Goal: Contribute content: Contribute content

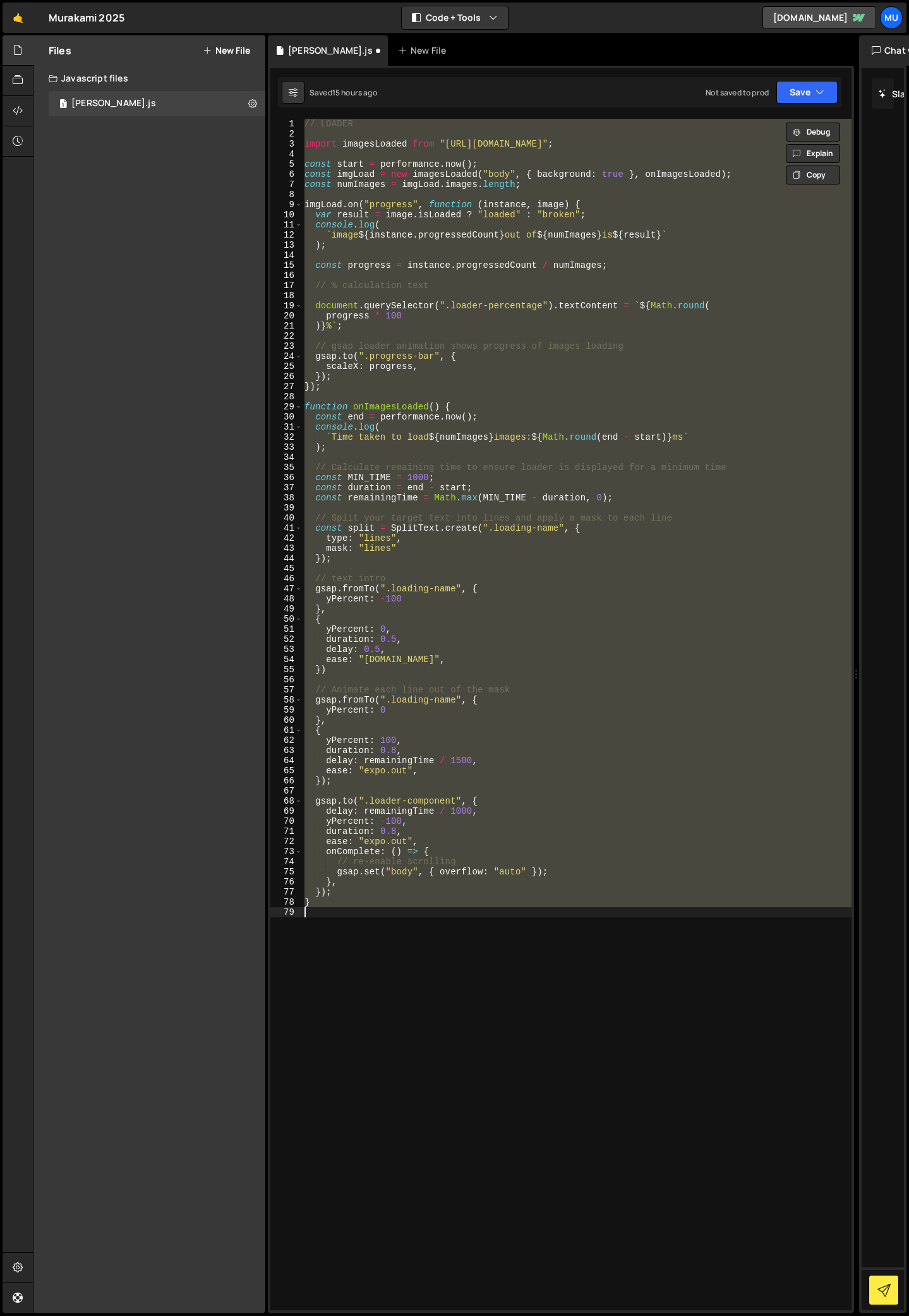
click at [562, 1045] on div "// LOADER import imagesLoaded from "[URL][DOMAIN_NAME]" ; const start = perform…" at bounding box center [577, 715] width 550 height 1192
drag, startPoint x: 352, startPoint y: 907, endPoint x: 309, endPoint y: 37, distance: 871.1
click at [310, 34] on div "Hold on a sec... Are you certain you wish to leave this page? Any changes you'v…" at bounding box center [454, 658] width 909 height 1316
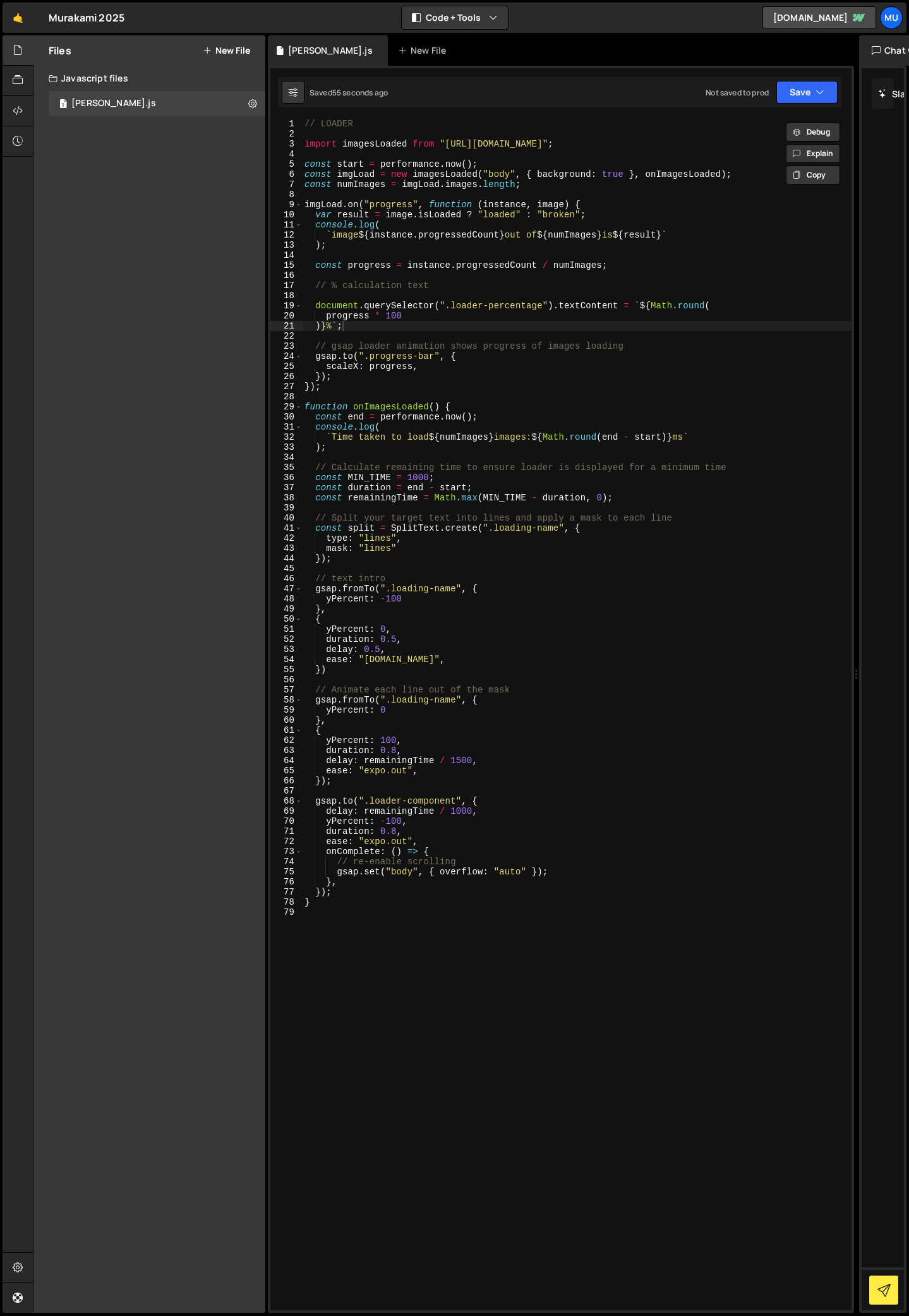
click at [363, 328] on div "// LOADER import imagesLoaded from "[URL][DOMAIN_NAME]" ; const start = perform…" at bounding box center [577, 724] width 550 height 1212
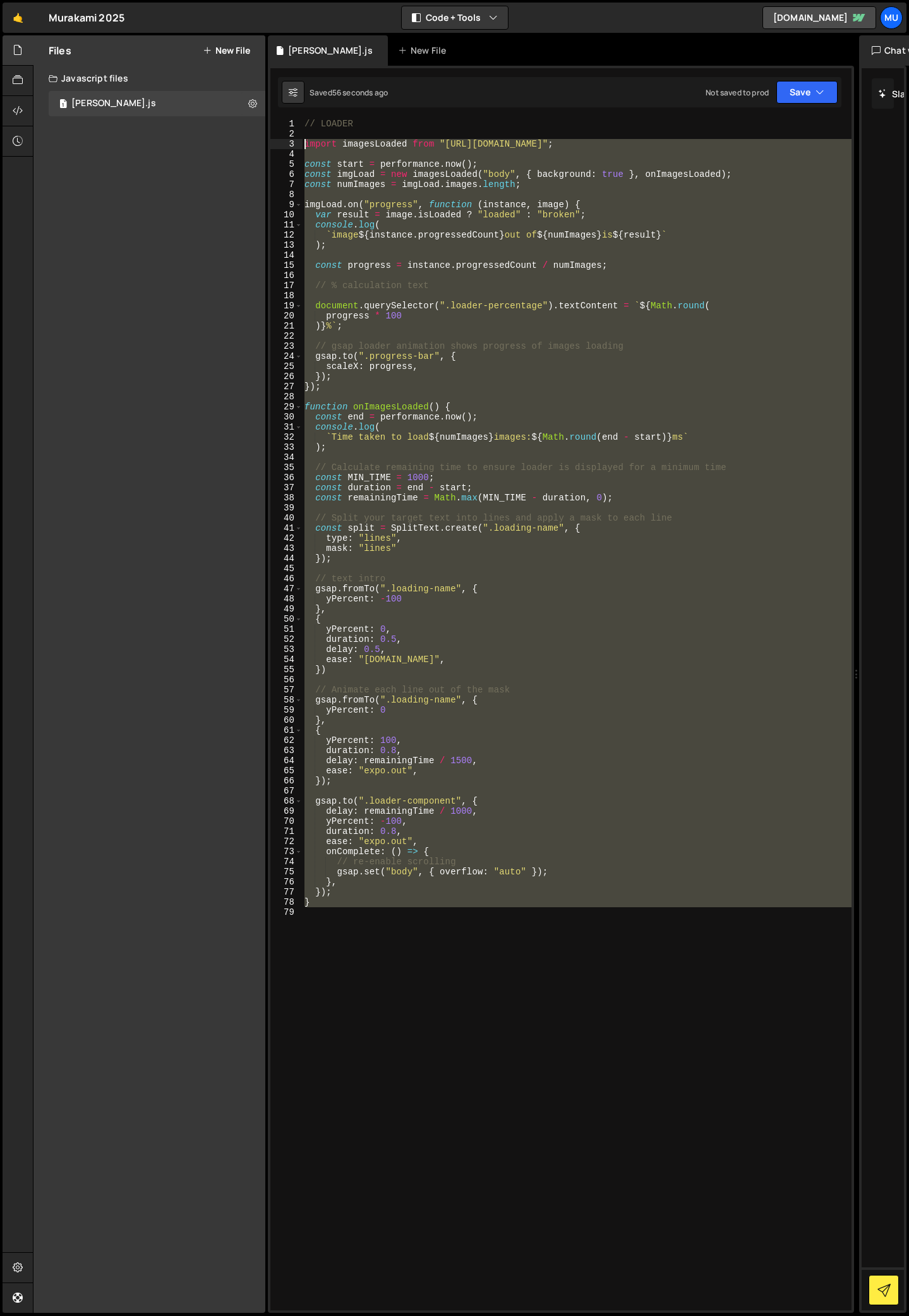
drag, startPoint x: 358, startPoint y: 944, endPoint x: 281, endPoint y: 142, distance: 805.7
click at [281, 142] on div ")}%`; 1 2 3 4 5 6 7 8 9 10 11 12 13 14 15 16 17 18 19 20 21 22 23 24 25 26 27 2…" at bounding box center [561, 715] width 581 height 1192
type textarea "import imagesLoaded from "[URL][DOMAIN_NAME]";"
paste textarea
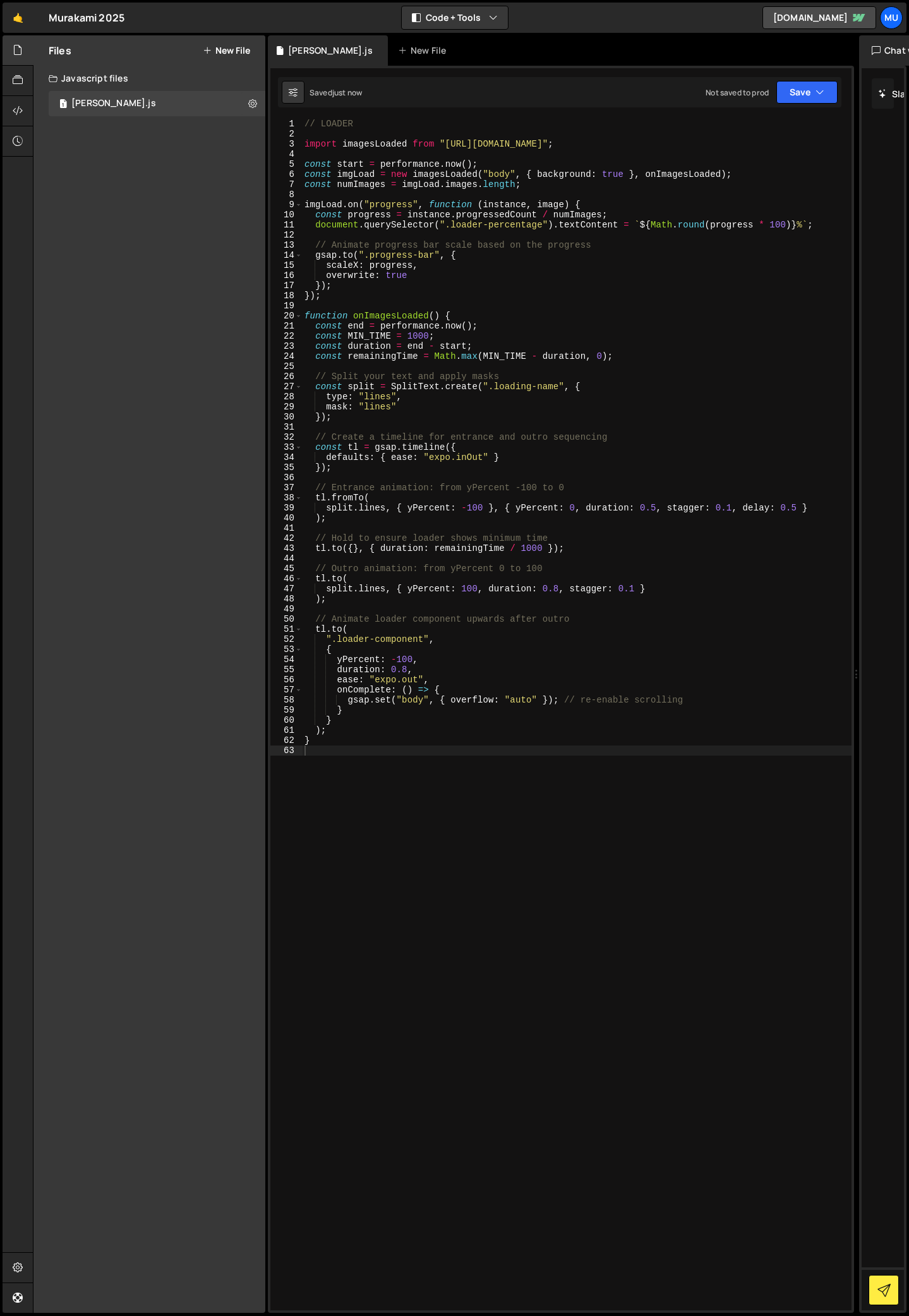
click at [454, 483] on div "// LOADER import imagesLoaded from "[URL][DOMAIN_NAME]" ; const start = perform…" at bounding box center [577, 724] width 550 height 1212
click at [418, 438] on div "// LOADER import imagesLoaded from "[URL][DOMAIN_NAME]" ; const start = perform…" at bounding box center [577, 724] width 550 height 1212
click at [396, 570] on div "// LOADER import imagesLoaded from "[URL][DOMAIN_NAME]" ; const start = perform…" at bounding box center [577, 724] width 550 height 1212
drag, startPoint x: 384, startPoint y: 506, endPoint x: 616, endPoint y: 509, distance: 232.0
click at [616, 509] on div "// LOADER import imagesLoaded from "[URL][DOMAIN_NAME]" ; const start = perform…" at bounding box center [577, 724] width 550 height 1212
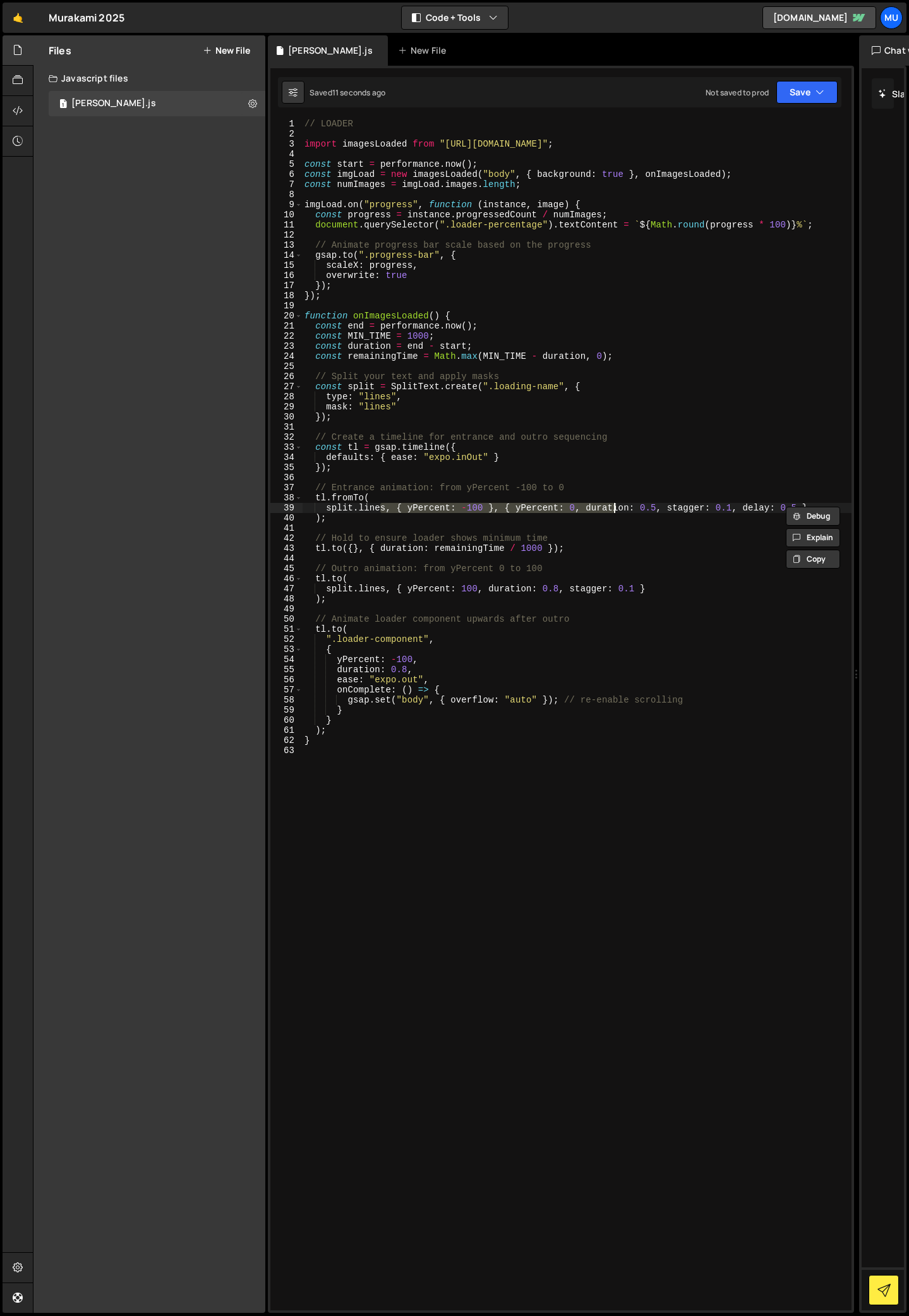
click at [408, 506] on div "// LOADER import imagesLoaded from "[URL][DOMAIN_NAME]" ; const start = perform…" at bounding box center [577, 715] width 550 height 1192
click at [506, 507] on div "// LOADER import imagesLoaded from "[URL][DOMAIN_NAME]" ; const start = perform…" at bounding box center [577, 724] width 550 height 1212
type textarea "}"
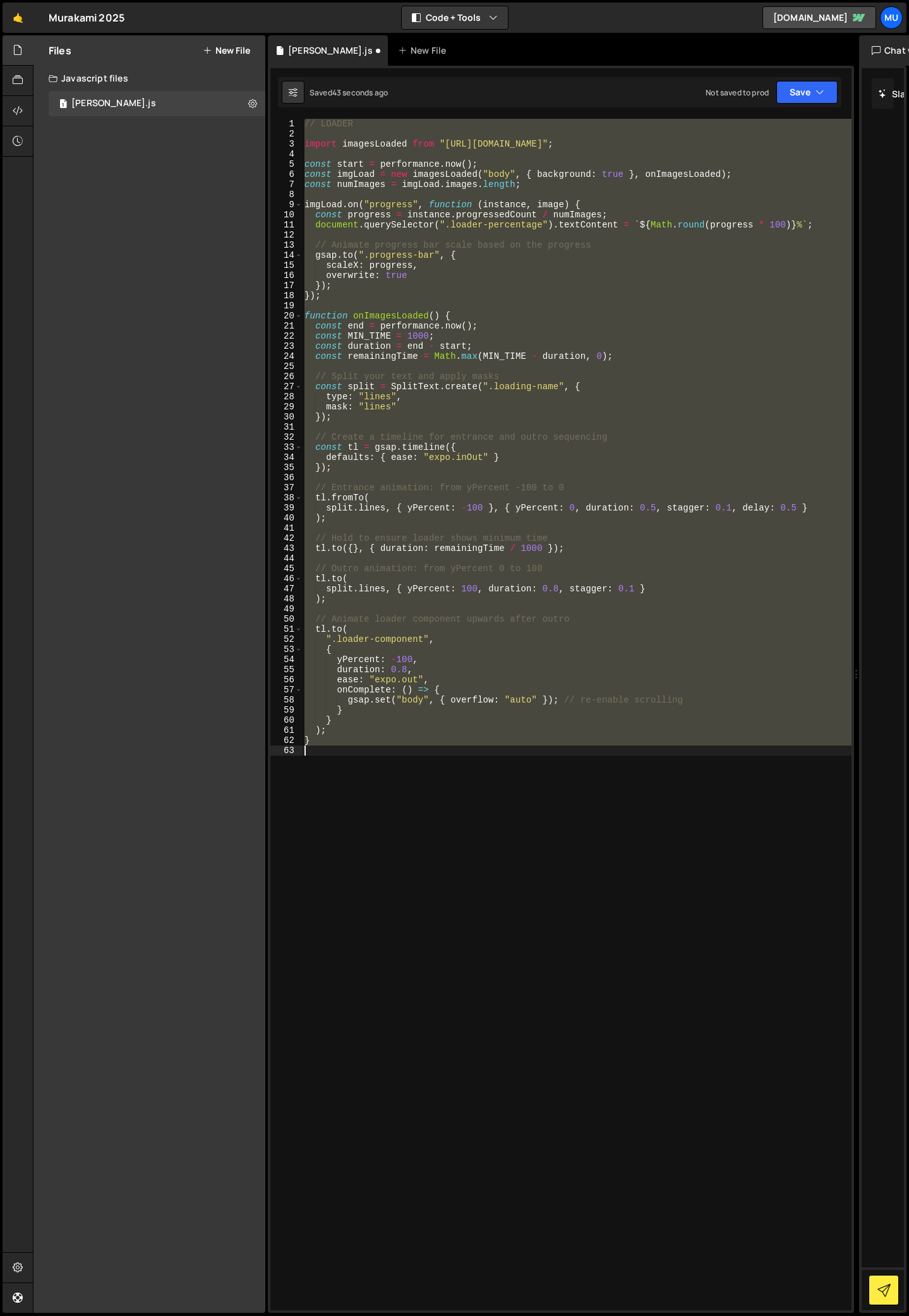
click at [449, 832] on div "// LOADER import imagesLoaded from "[URL][DOMAIN_NAME]" ; const start = perform…" at bounding box center [577, 715] width 550 height 1192
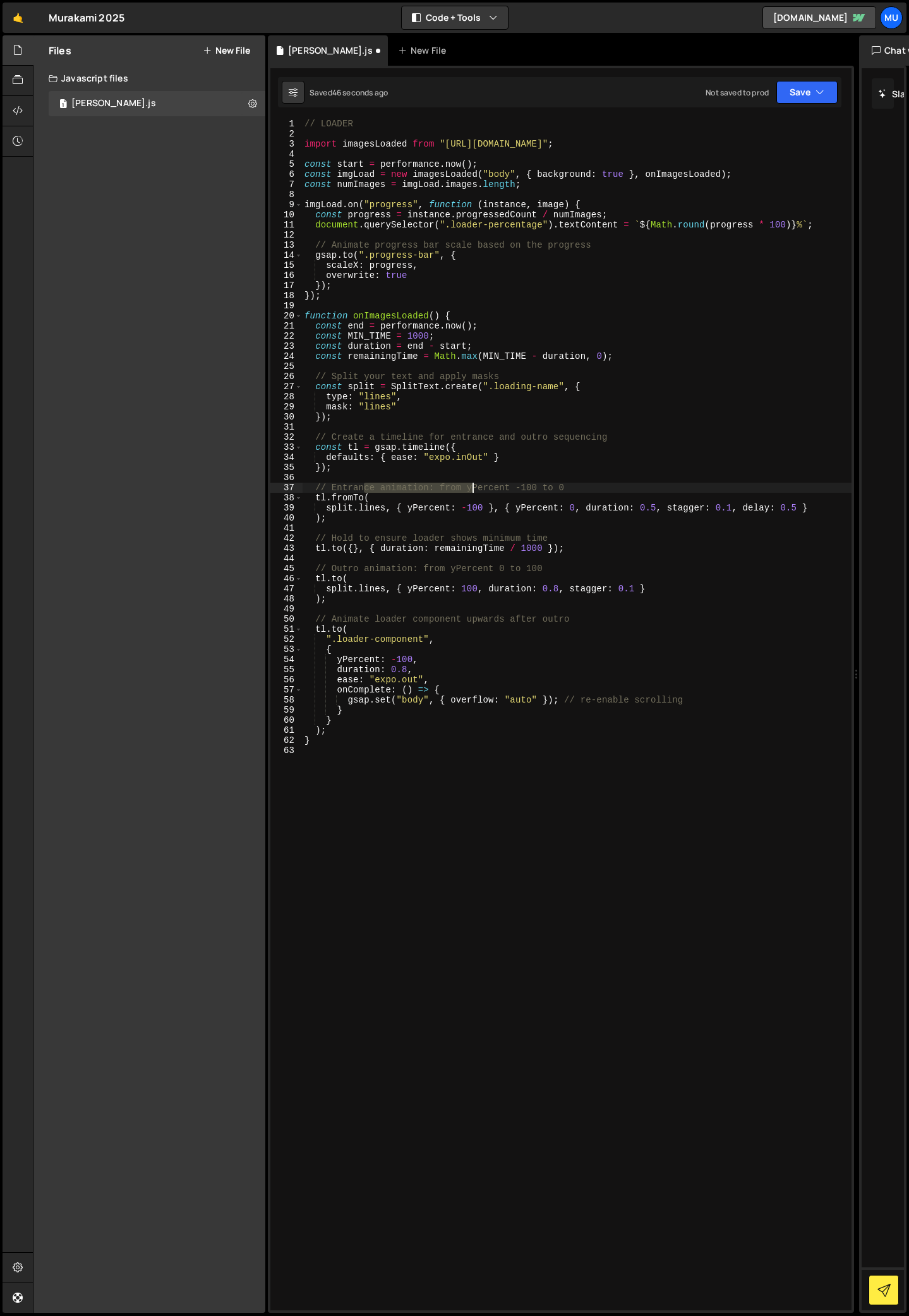
drag, startPoint x: 363, startPoint y: 486, endPoint x: 475, endPoint y: 489, distance: 112.0
click at [475, 489] on div "// LOADER import imagesLoaded from "[URL][DOMAIN_NAME]" ; const start = perform…" at bounding box center [577, 724] width 550 height 1212
click at [477, 503] on div "// LOADER import imagesLoaded from "[URL][DOMAIN_NAME]" ; const start = perform…" at bounding box center [577, 724] width 550 height 1212
click at [477, 507] on div "// LOADER import imagesLoaded from "[URL][DOMAIN_NAME]" ; const start = perform…" at bounding box center [577, 724] width 550 height 1212
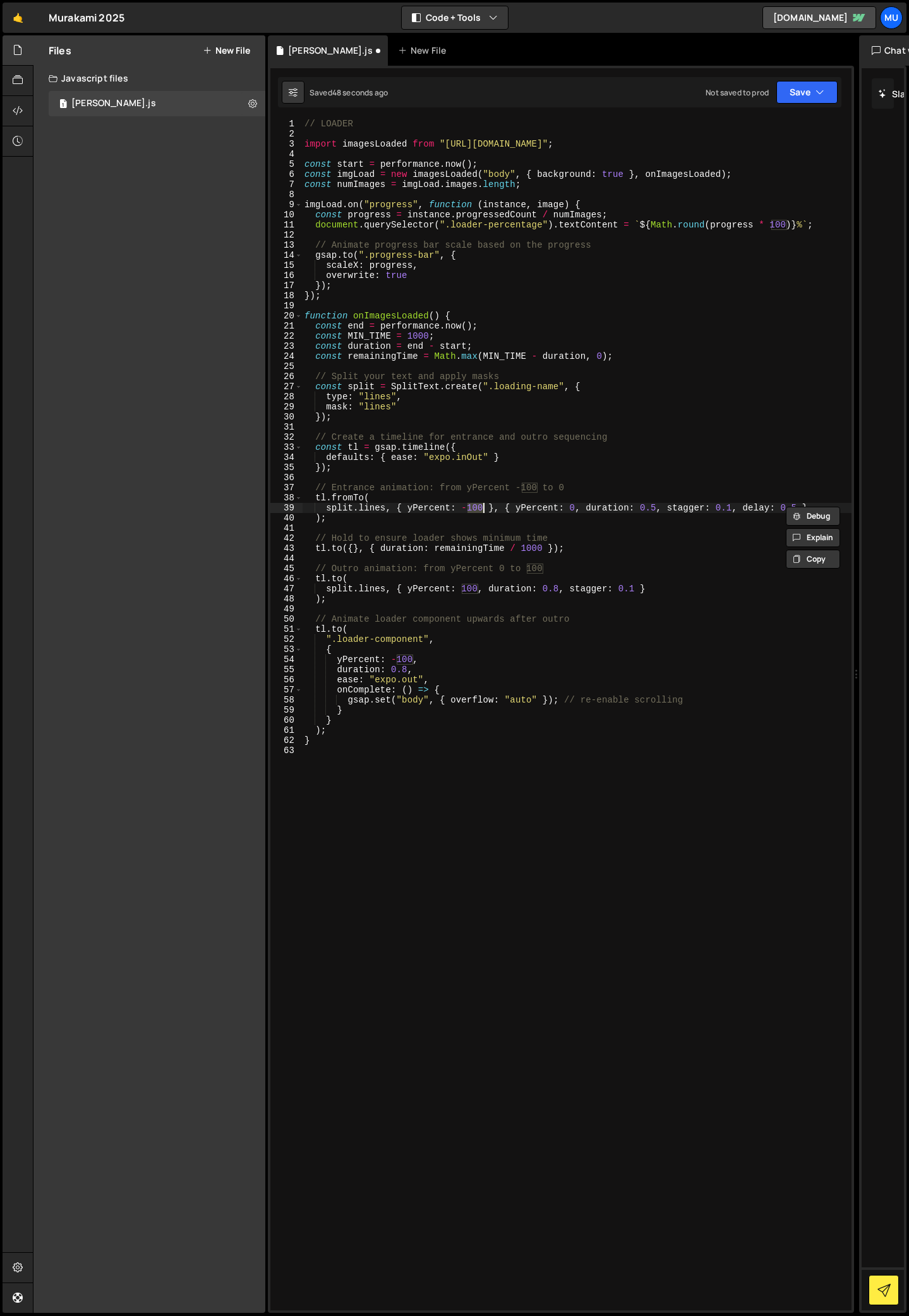
click at [463, 508] on div "// LOADER import imagesLoaded from "[URL][DOMAIN_NAME]" ; const start = perform…" at bounding box center [577, 724] width 550 height 1212
click at [656, 505] on div "// LOADER import imagesLoaded from "[URL][DOMAIN_NAME]" ; const start = perform…" at bounding box center [577, 724] width 550 height 1212
click at [724, 505] on div "// LOADER import imagesLoaded from "[URL][DOMAIN_NAME]" ; const start = perform…" at bounding box center [577, 724] width 550 height 1212
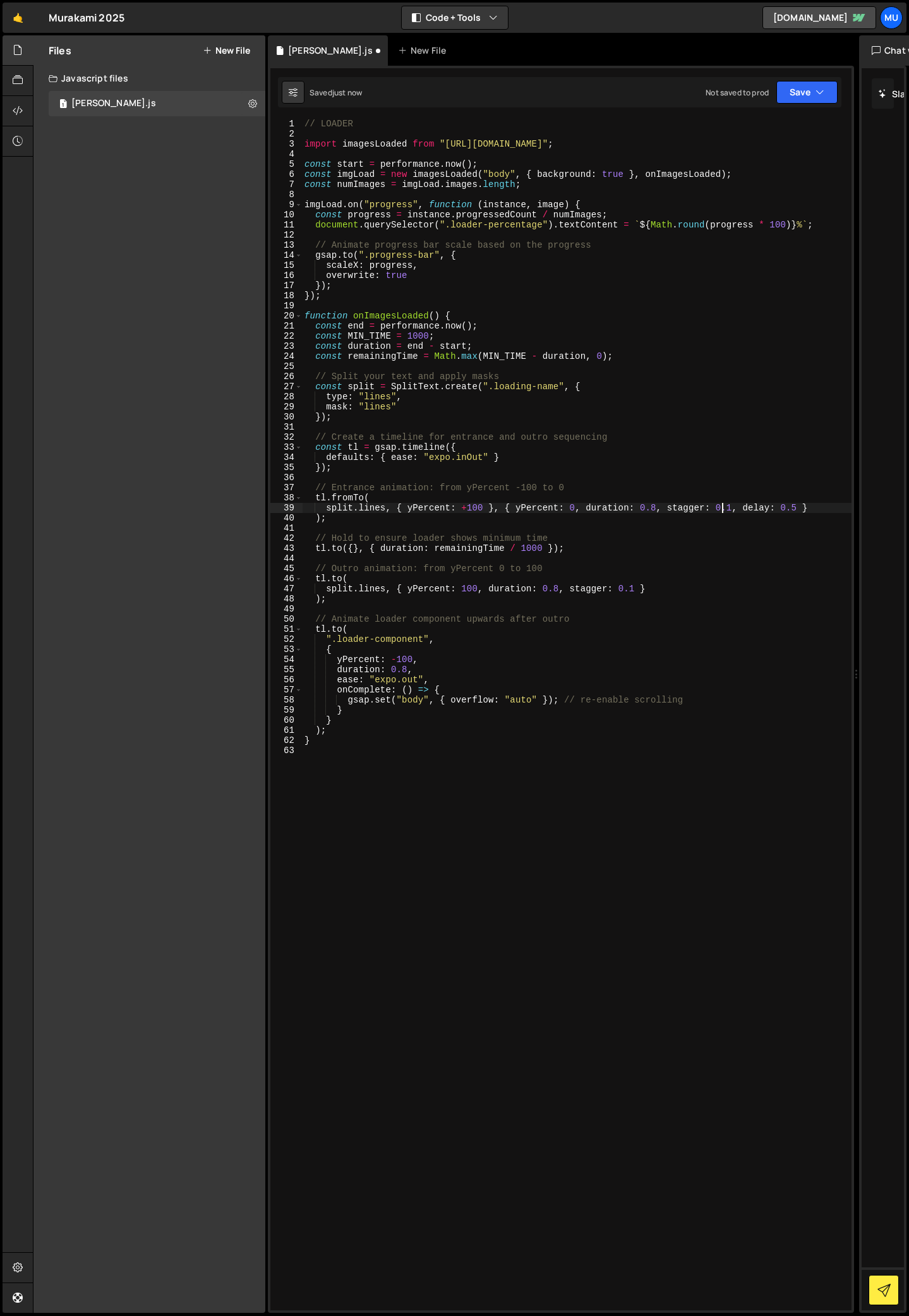
click at [800, 509] on div "// LOADER import imagesLoaded from "[URL][DOMAIN_NAME]" ; const start = perform…" at bounding box center [577, 724] width 550 height 1212
click at [368, 518] on div "// LOADER import imagesLoaded from "[URL][DOMAIN_NAME]" ; const start = perform…" at bounding box center [577, 724] width 550 height 1212
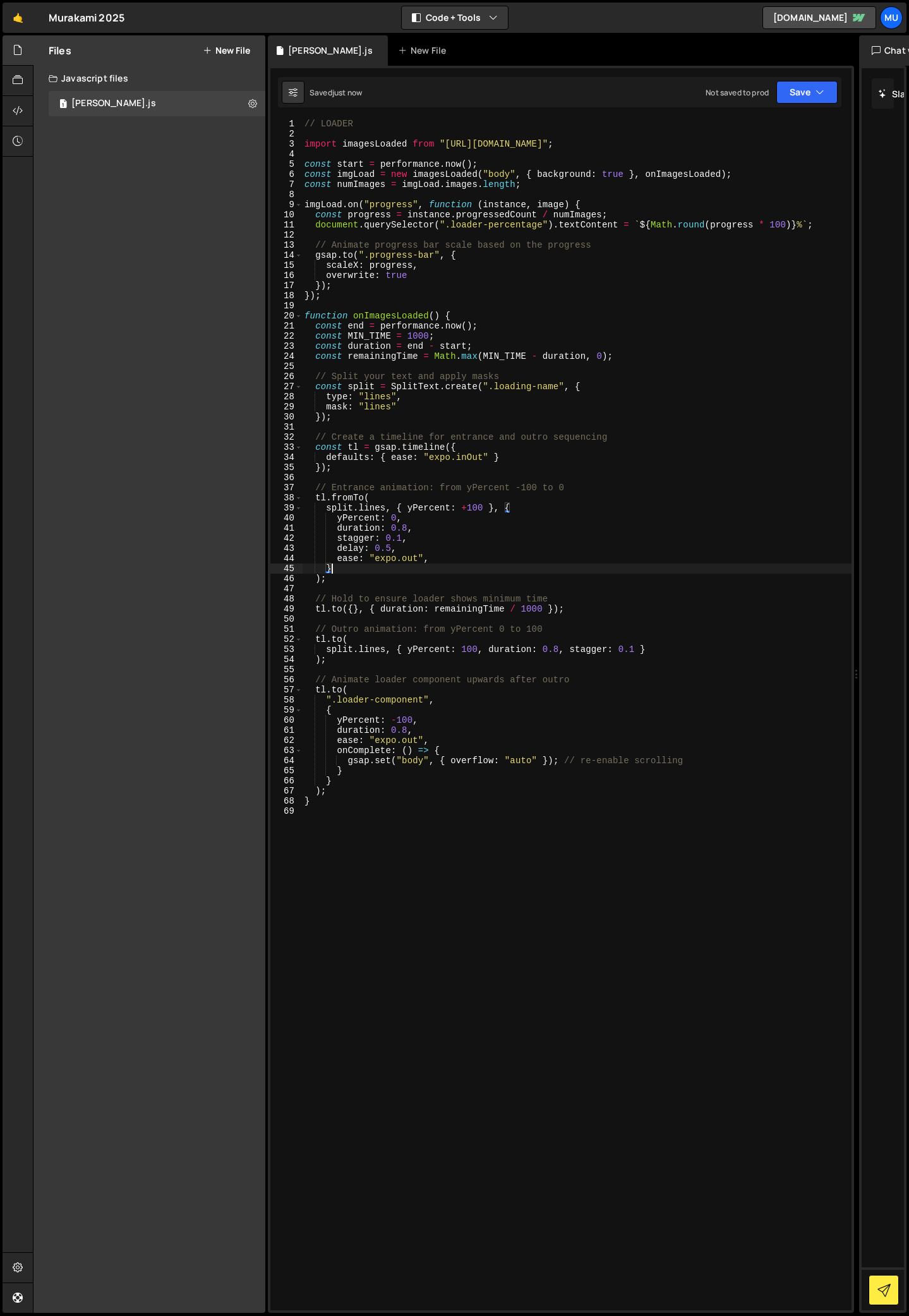
click at [405, 563] on div "// LOADER import imagesLoaded from "[URL][DOMAIN_NAME]" ; const start = perform…" at bounding box center [577, 724] width 550 height 1212
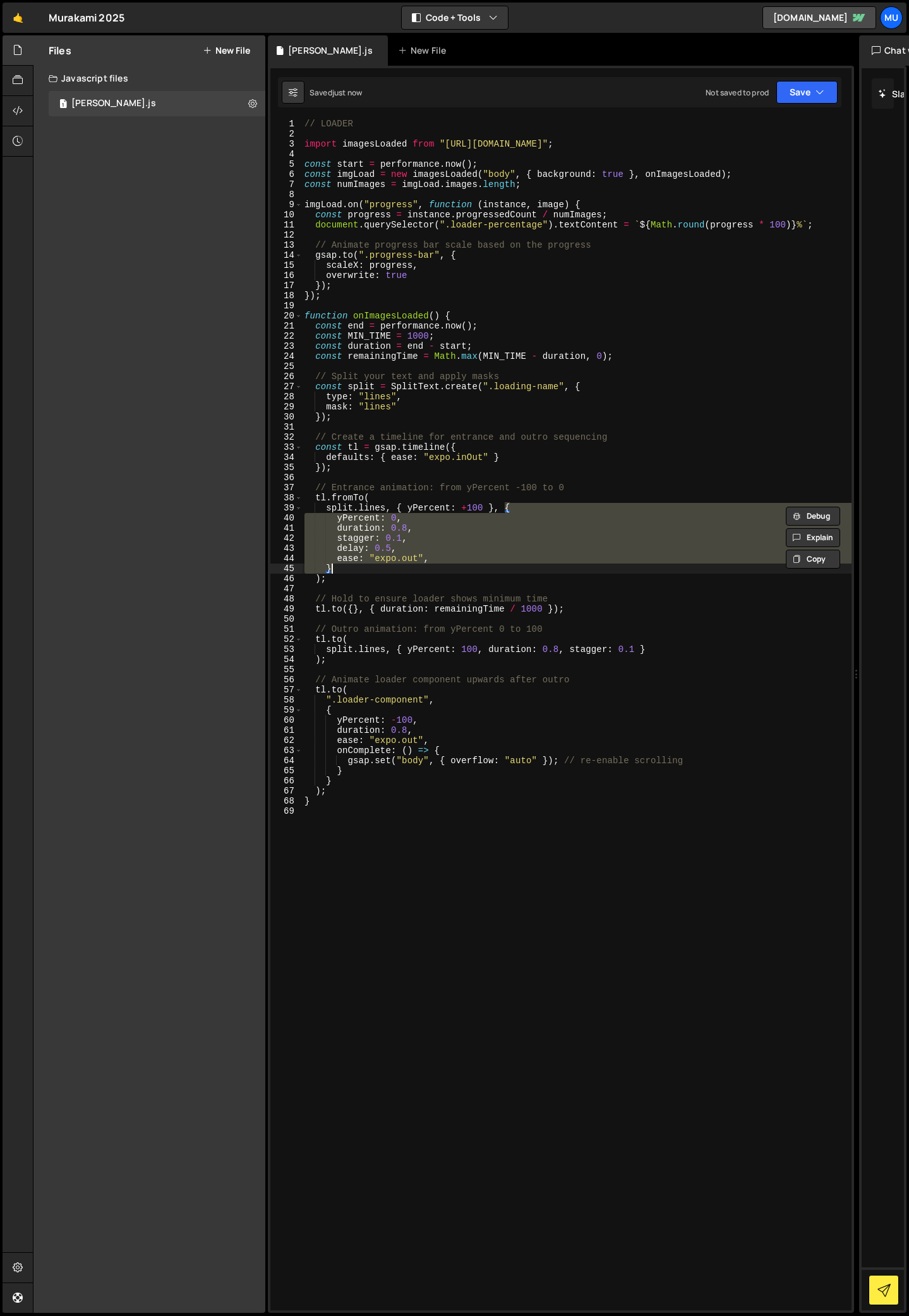
click at [409, 559] on div "// LOADER import imagesLoaded from "[URL][DOMAIN_NAME]" ; const start = perform…" at bounding box center [577, 715] width 550 height 1192
click at [409, 559] on div "// LOADER import imagesLoaded from "[URL][DOMAIN_NAME]" ; const start = perform…" at bounding box center [577, 724] width 550 height 1212
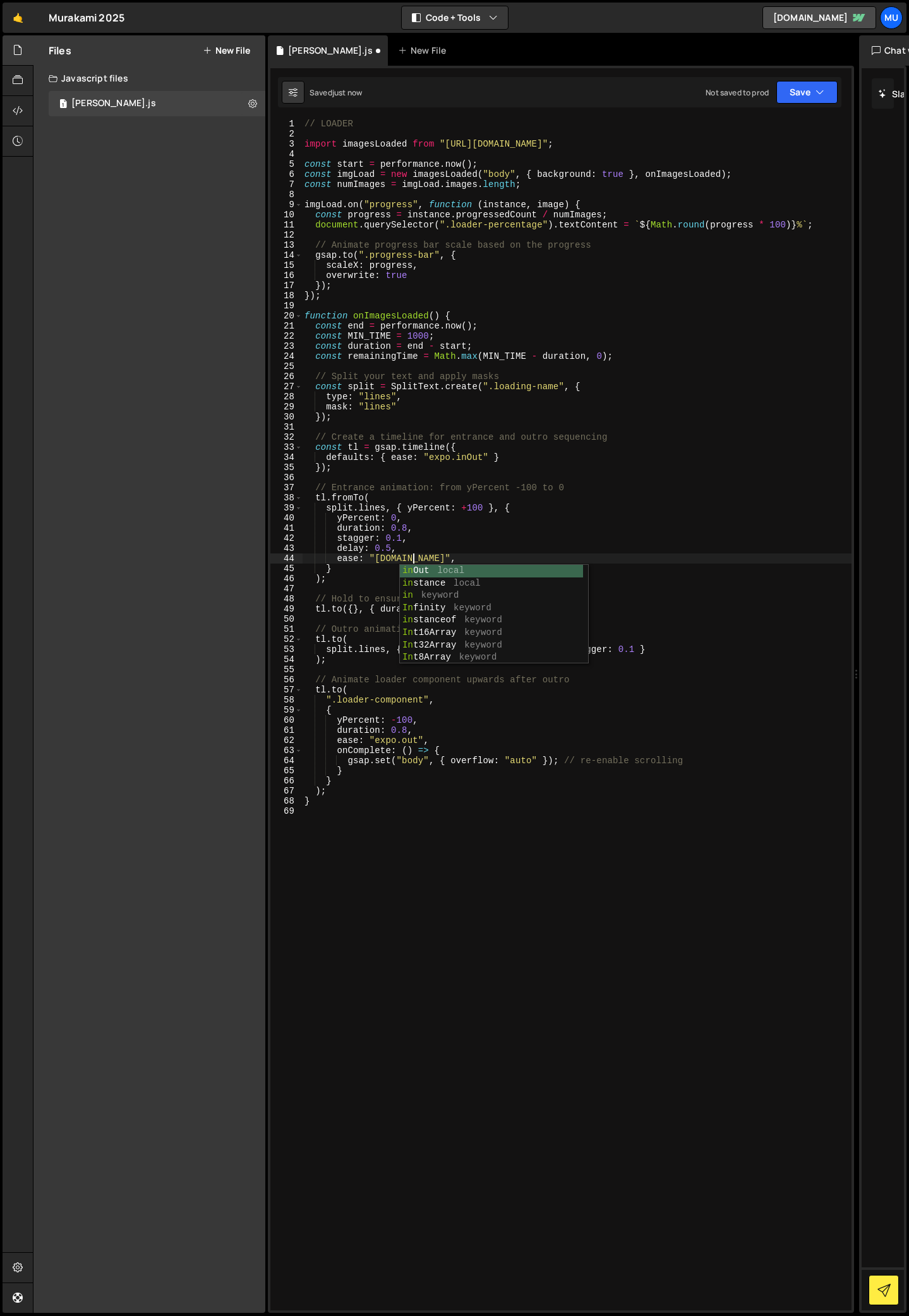
click at [440, 534] on div "// LOADER import imagesLoaded from "[URL][DOMAIN_NAME]" ; const start = perform…" at bounding box center [577, 724] width 550 height 1212
click at [408, 558] on div "// LOADER import imagesLoaded from "[URL][DOMAIN_NAME]" ; const start = perform…" at bounding box center [577, 724] width 550 height 1212
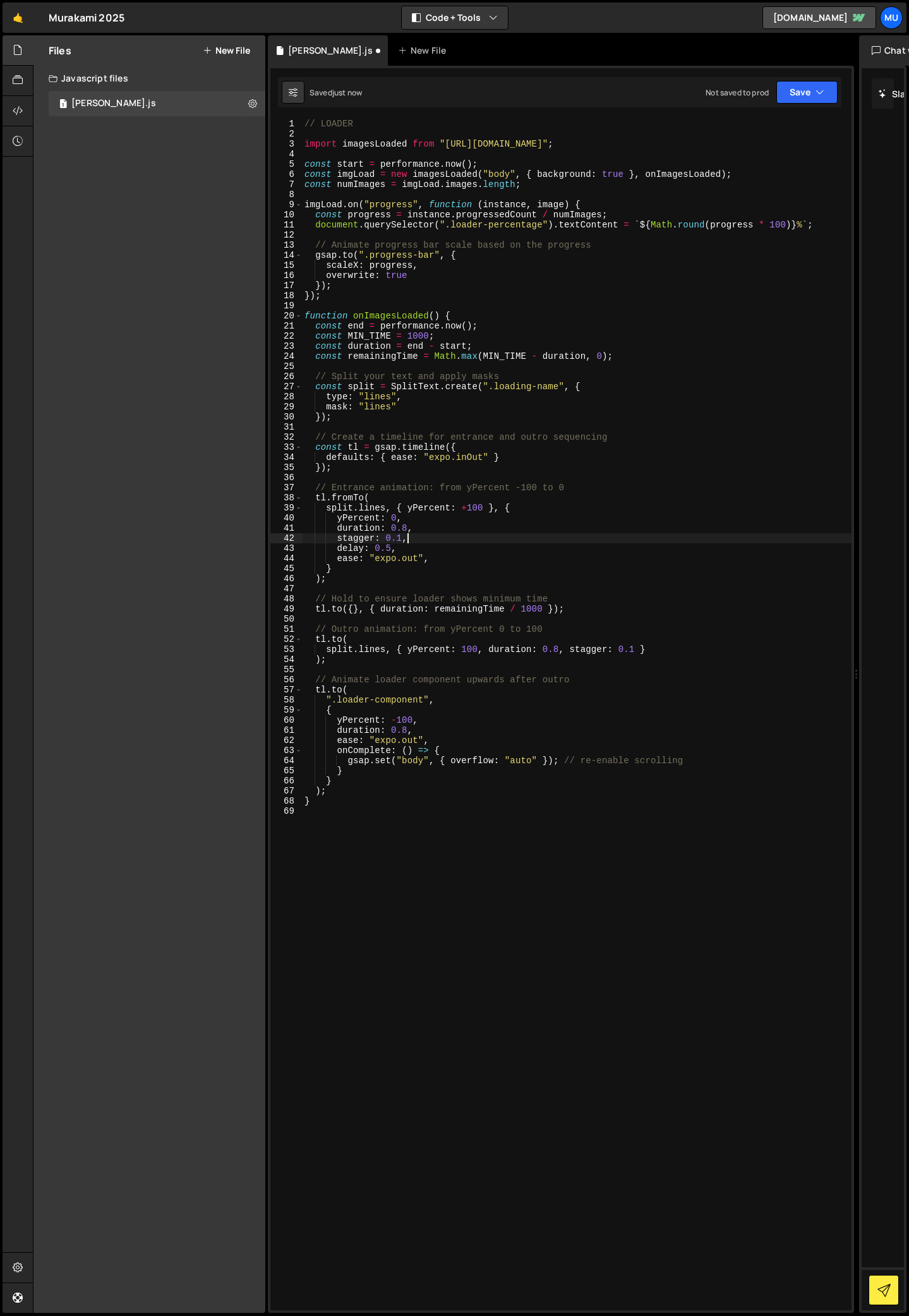
click at [475, 535] on div "// LOADER import imagesLoaded from "[URL][DOMAIN_NAME]" ; const start = perform…" at bounding box center [577, 724] width 550 height 1212
click at [406, 525] on div "// LOADER import imagesLoaded from "[URL][DOMAIN_NAME]" ; const start = perform…" at bounding box center [577, 724] width 550 height 1212
click at [526, 507] on div "// LOADER import imagesLoaded from "[URL][DOMAIN_NAME]" ; const start = perform…" at bounding box center [577, 724] width 550 height 1212
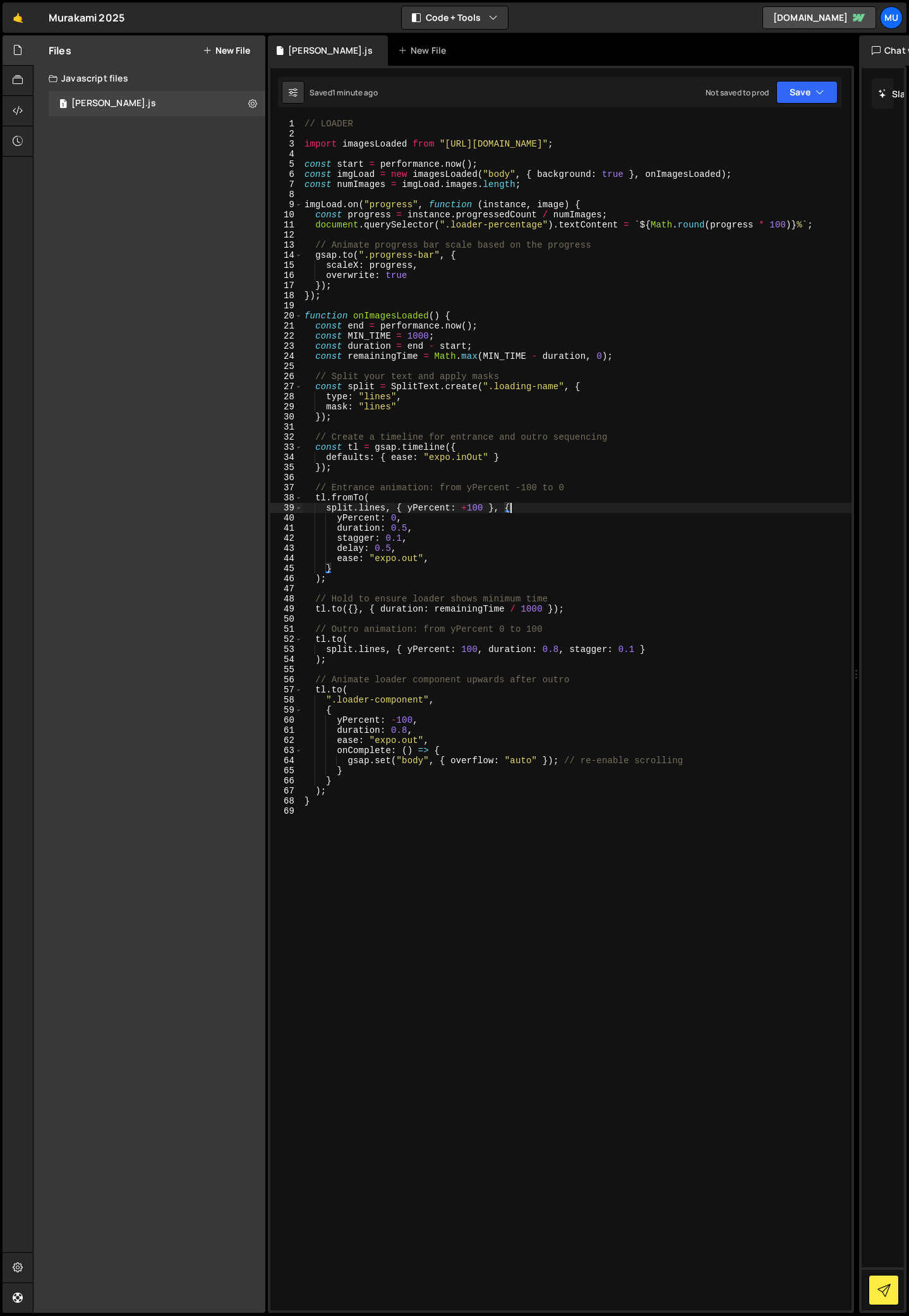
click at [484, 505] on div "// LOADER import imagesLoaded from "[URL][DOMAIN_NAME]" ; const start = perform…" at bounding box center [577, 724] width 550 height 1212
click at [525, 503] on div "// LOADER import imagesLoaded from "[URL][DOMAIN_NAME]" ; const start = perform…" at bounding box center [577, 724] width 550 height 1212
click at [339, 519] on div "// LOADER import imagesLoaded from "[URL][DOMAIN_NAME]" ; const start = perform…" at bounding box center [577, 724] width 550 height 1212
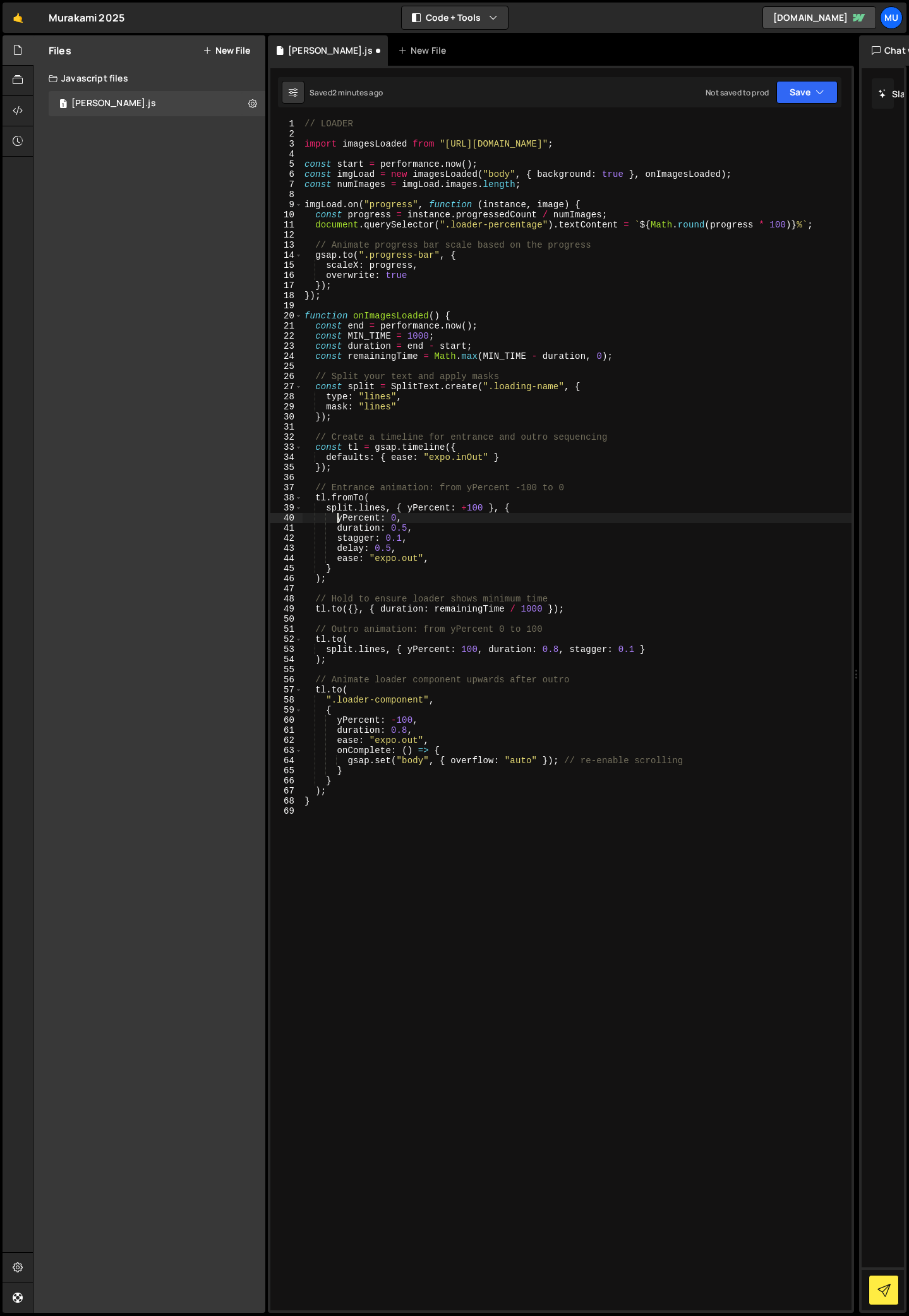
type textarea "yPercent: 0,"
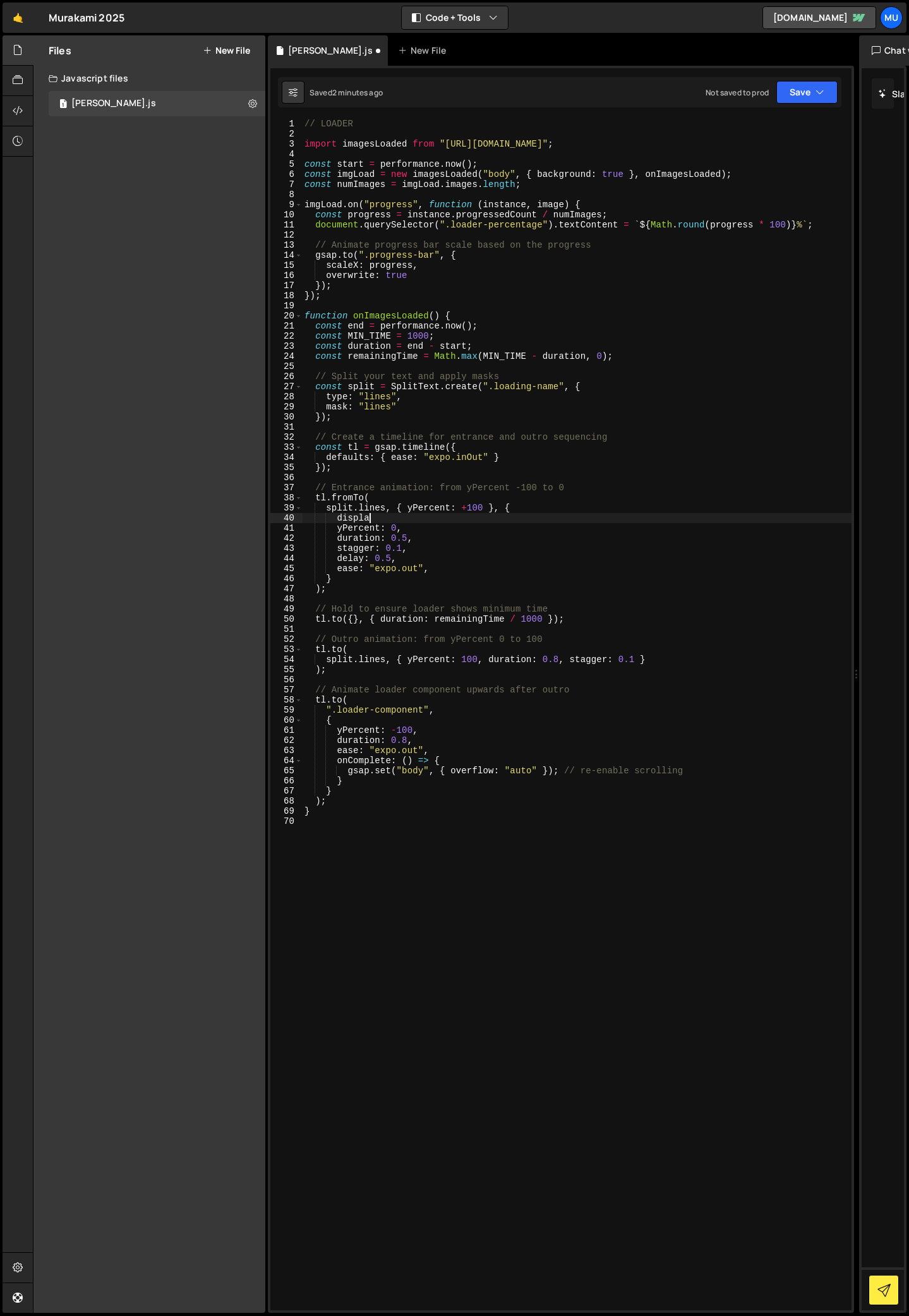
type textarea "display"
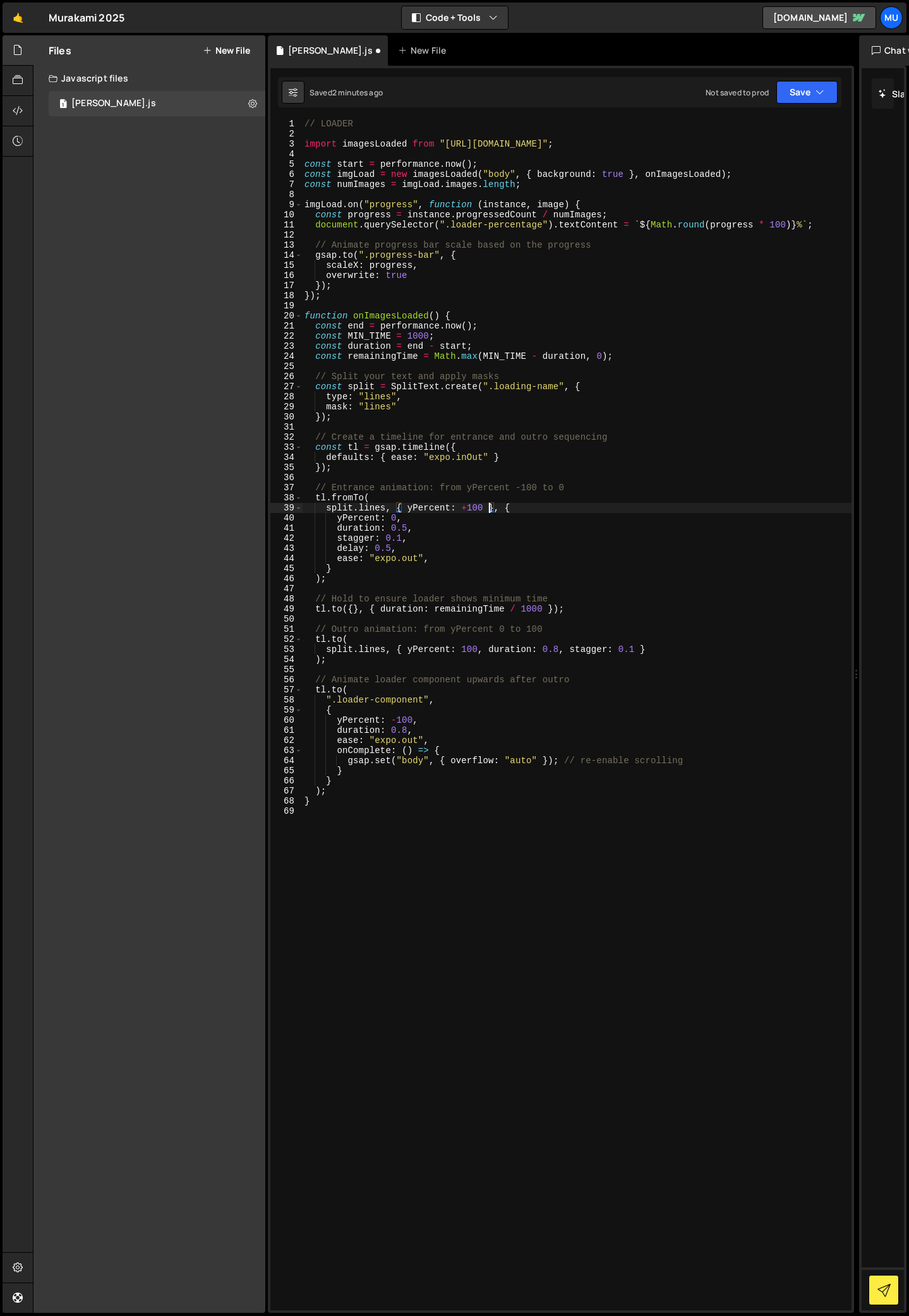
click at [488, 506] on div "// LOADER import imagesLoaded from "[URL][DOMAIN_NAME]" ; const start = perform…" at bounding box center [577, 724] width 550 height 1212
type textarea "split.lines, { yPercent: +100, display: "block"}, {"
click at [502, 859] on div "// LOADER import imagesLoaded from "[URL][DOMAIN_NAME]" ; const start = perform…" at bounding box center [577, 724] width 550 height 1212
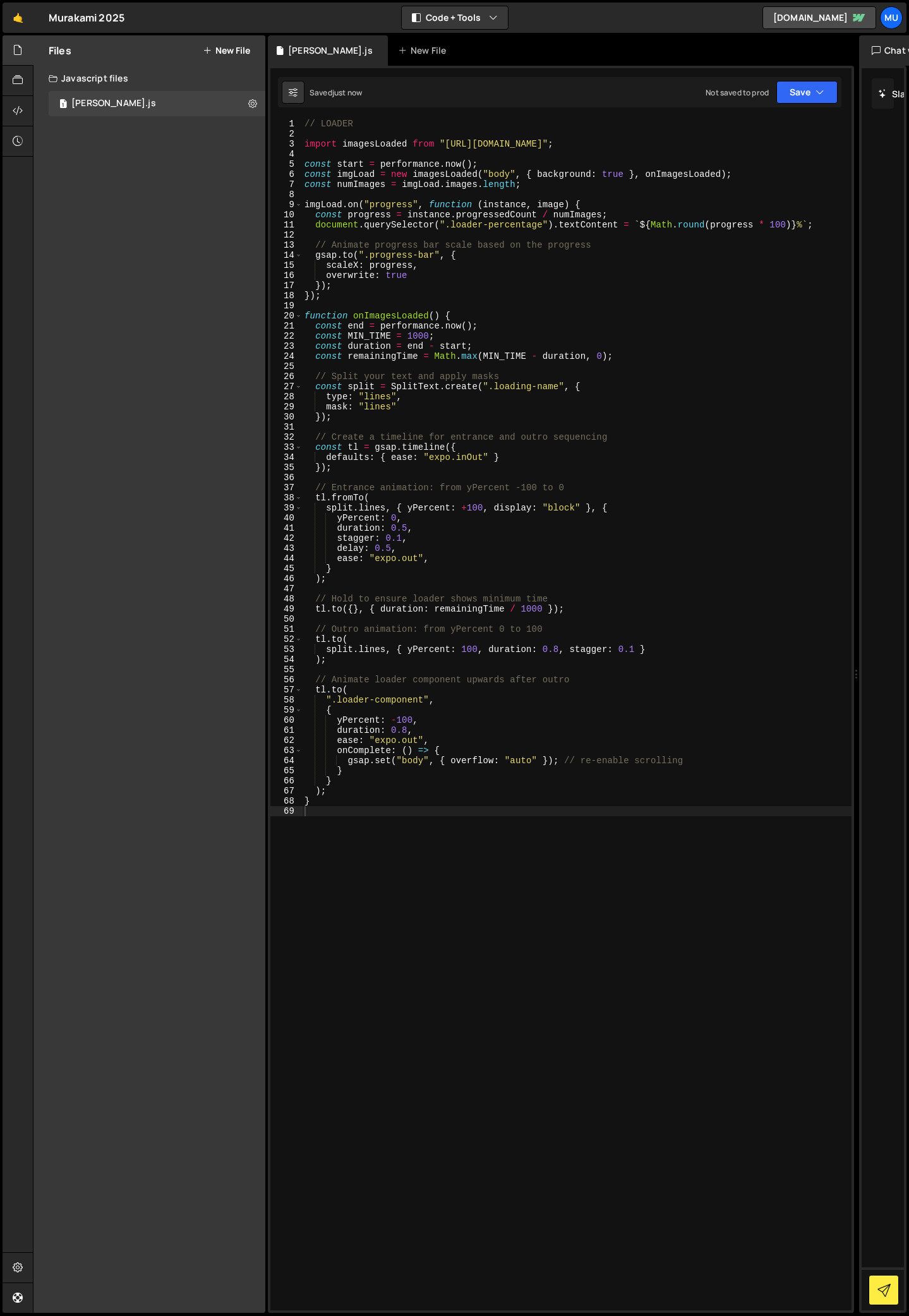
click at [562, 505] on div "// LOADER import imagesLoaded from "[URL][DOMAIN_NAME]" ; const start = perform…" at bounding box center [577, 724] width 550 height 1212
click at [337, 520] on div "// LOADER import imagesLoaded from "[URL][DOMAIN_NAME]" ; const start = perform…" at bounding box center [577, 724] width 550 height 1212
type textarea "yPercent: 0,"
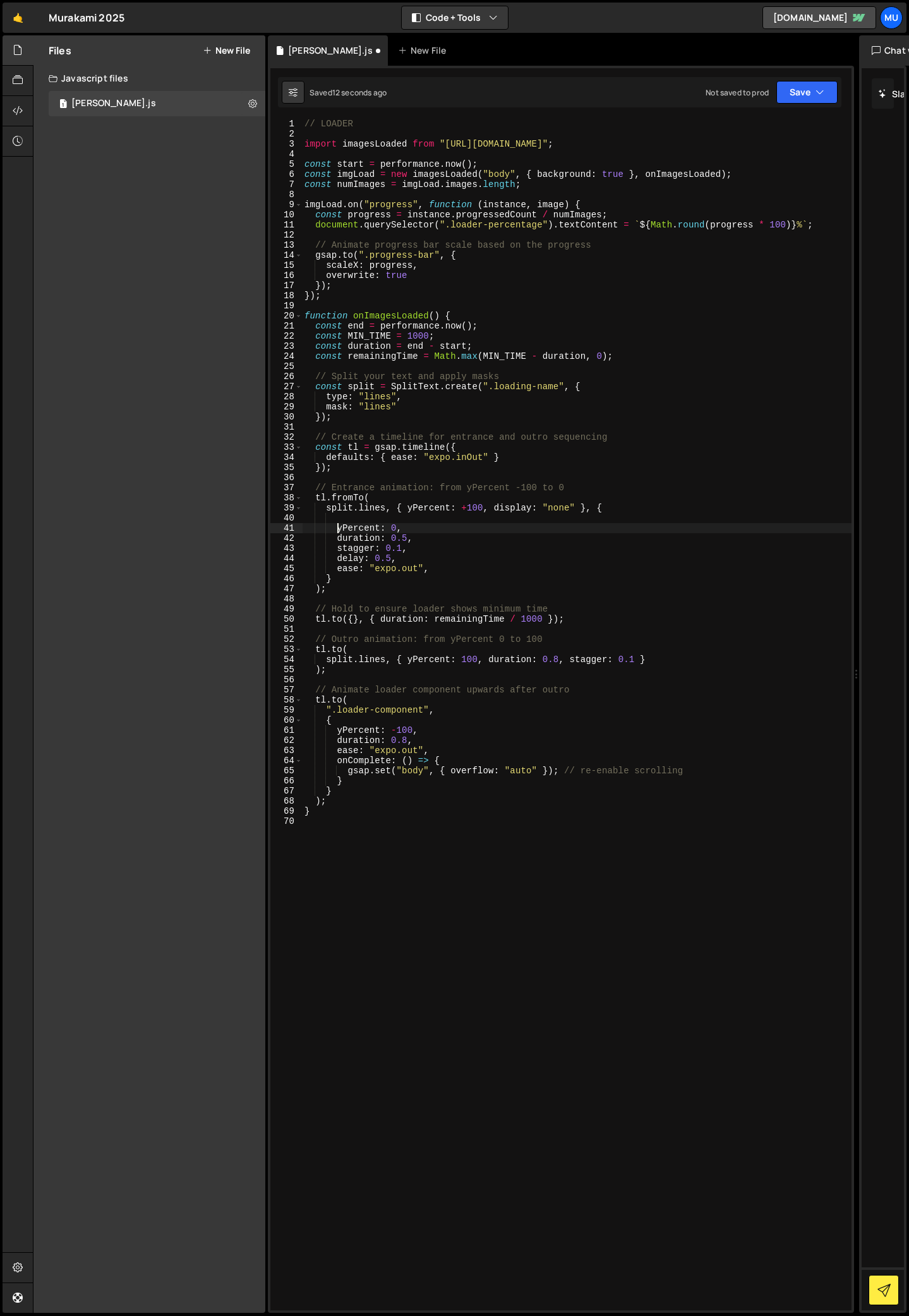
click at [349, 514] on div "// LOADER import imagesLoaded from "[URL][DOMAIN_NAME]" ; const start = perform…" at bounding box center [577, 724] width 550 height 1212
click at [434, 544] on div "// LOADER import imagesLoaded from "[URL][DOMAIN_NAME]" ; const start = perform…" at bounding box center [577, 724] width 550 height 1212
click at [443, 529] on div "// LOADER import imagesLoaded from "[URL][DOMAIN_NAME]" ; const start = perform…" at bounding box center [577, 724] width 550 height 1212
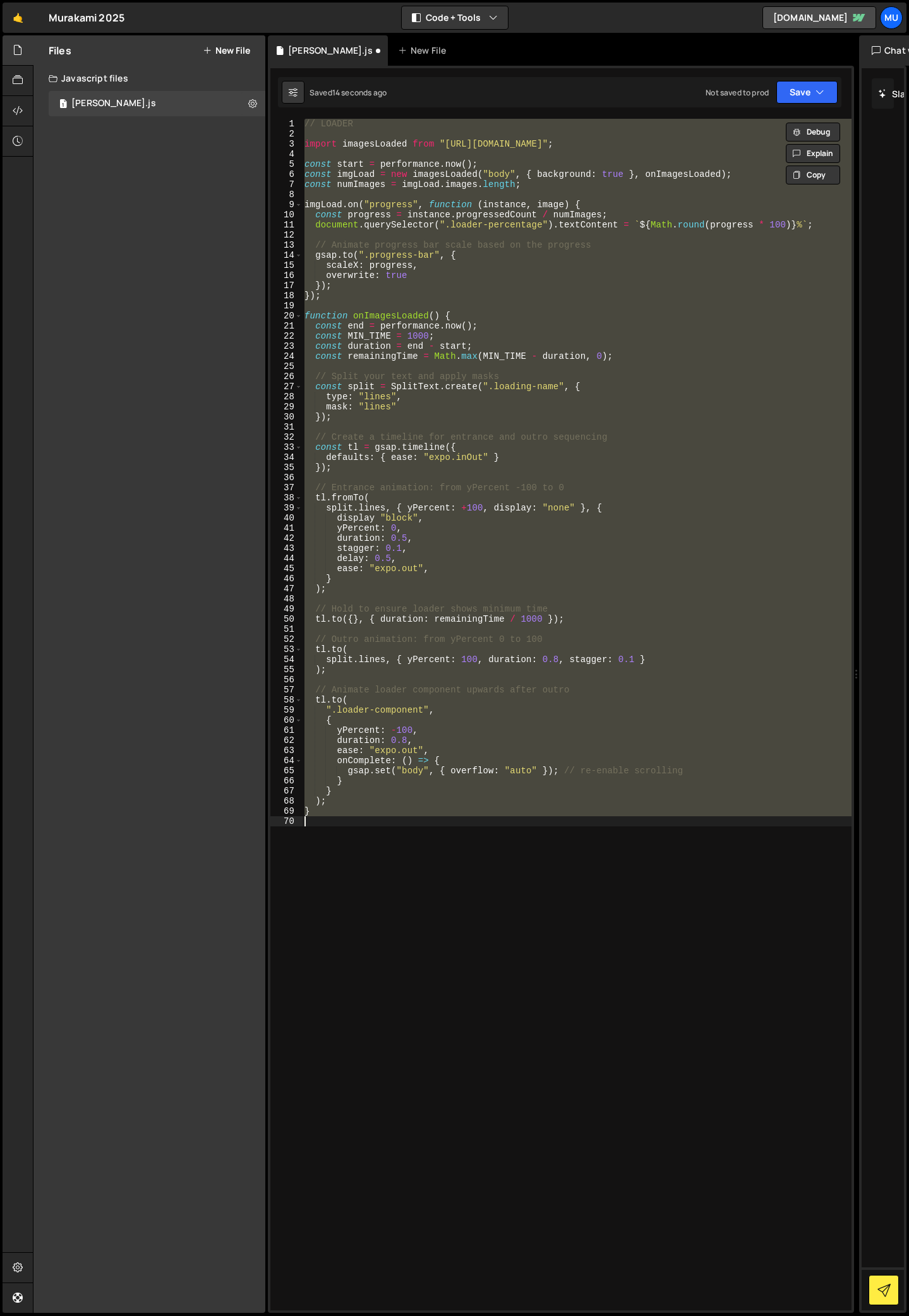
scroll to position [0, 0]
click at [446, 524] on div "// LOADER import imagesLoaded from "[URL][DOMAIN_NAME]" ; const start = perform…" at bounding box center [577, 715] width 550 height 1192
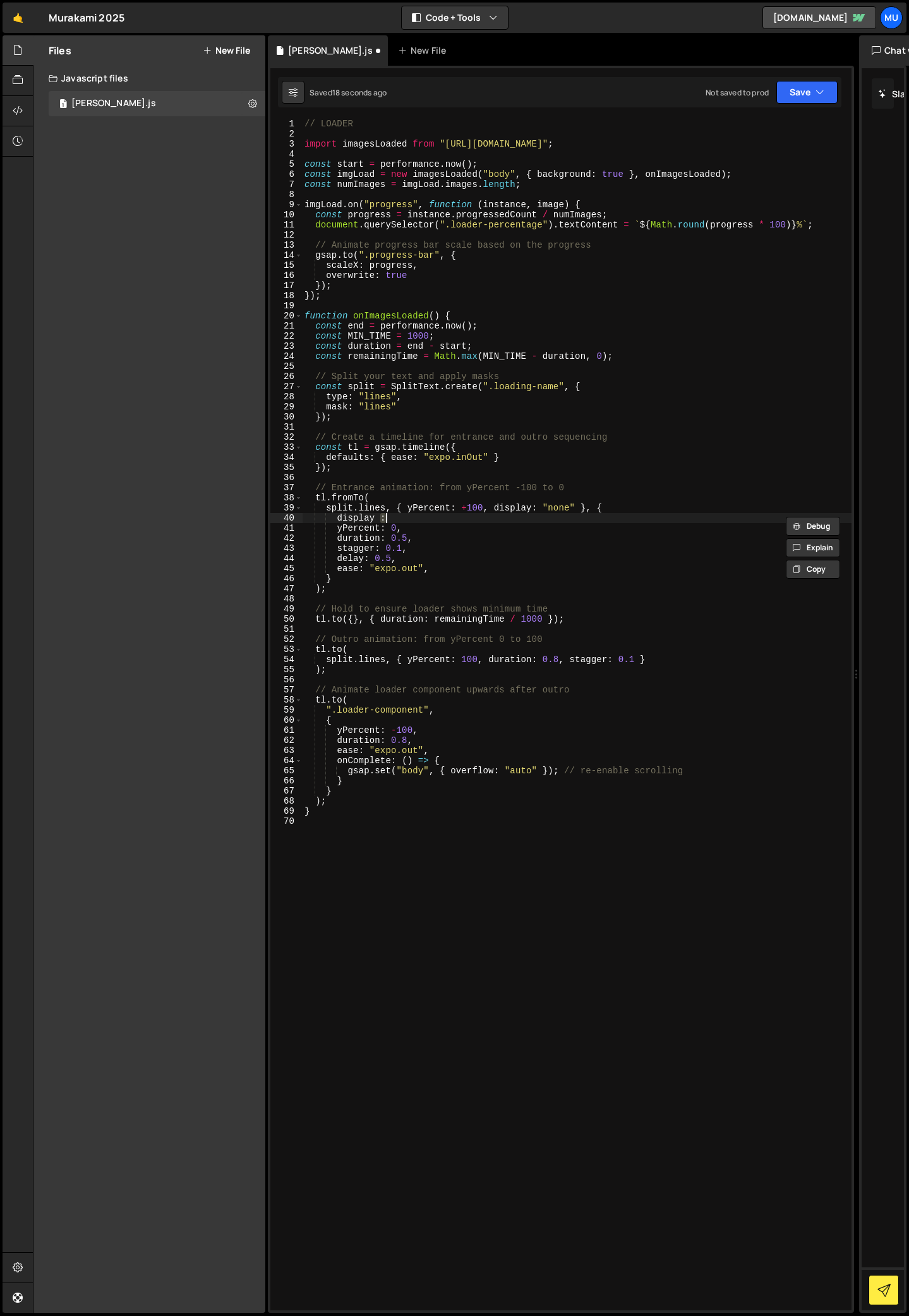
type textarea "display"
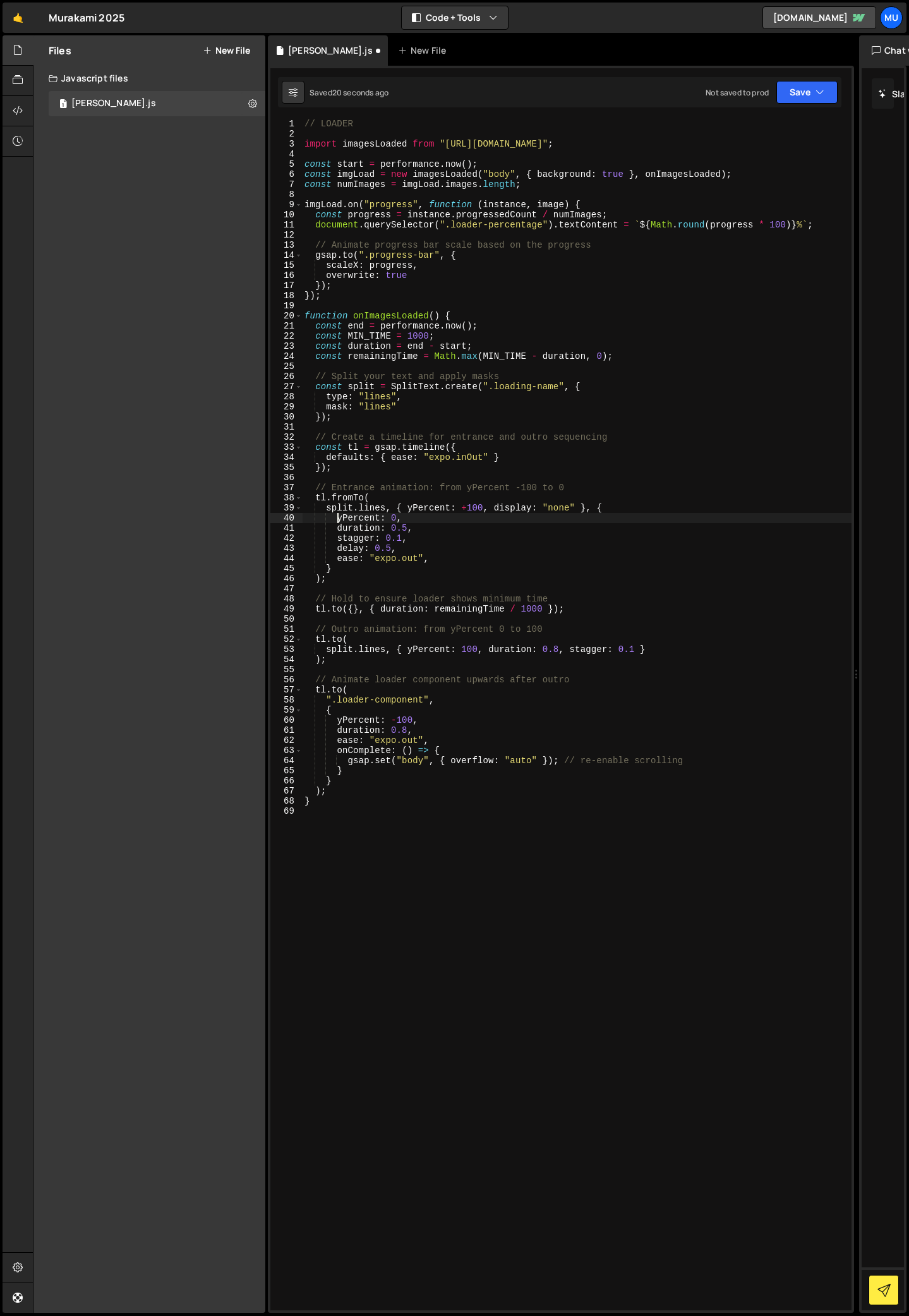
click at [554, 505] on div "// LOADER import imagesLoaded from "[URL][DOMAIN_NAME]" ; const start = perform…" at bounding box center [577, 724] width 550 height 1212
click at [524, 565] on div "// LOADER import imagesLoaded from "[URL][DOMAIN_NAME]" ; const start = perform…" at bounding box center [577, 724] width 550 height 1212
click at [441, 554] on div "// LOADER import imagesLoaded from "[URL][DOMAIN_NAME]" ; const start = perform…" at bounding box center [577, 724] width 550 height 1212
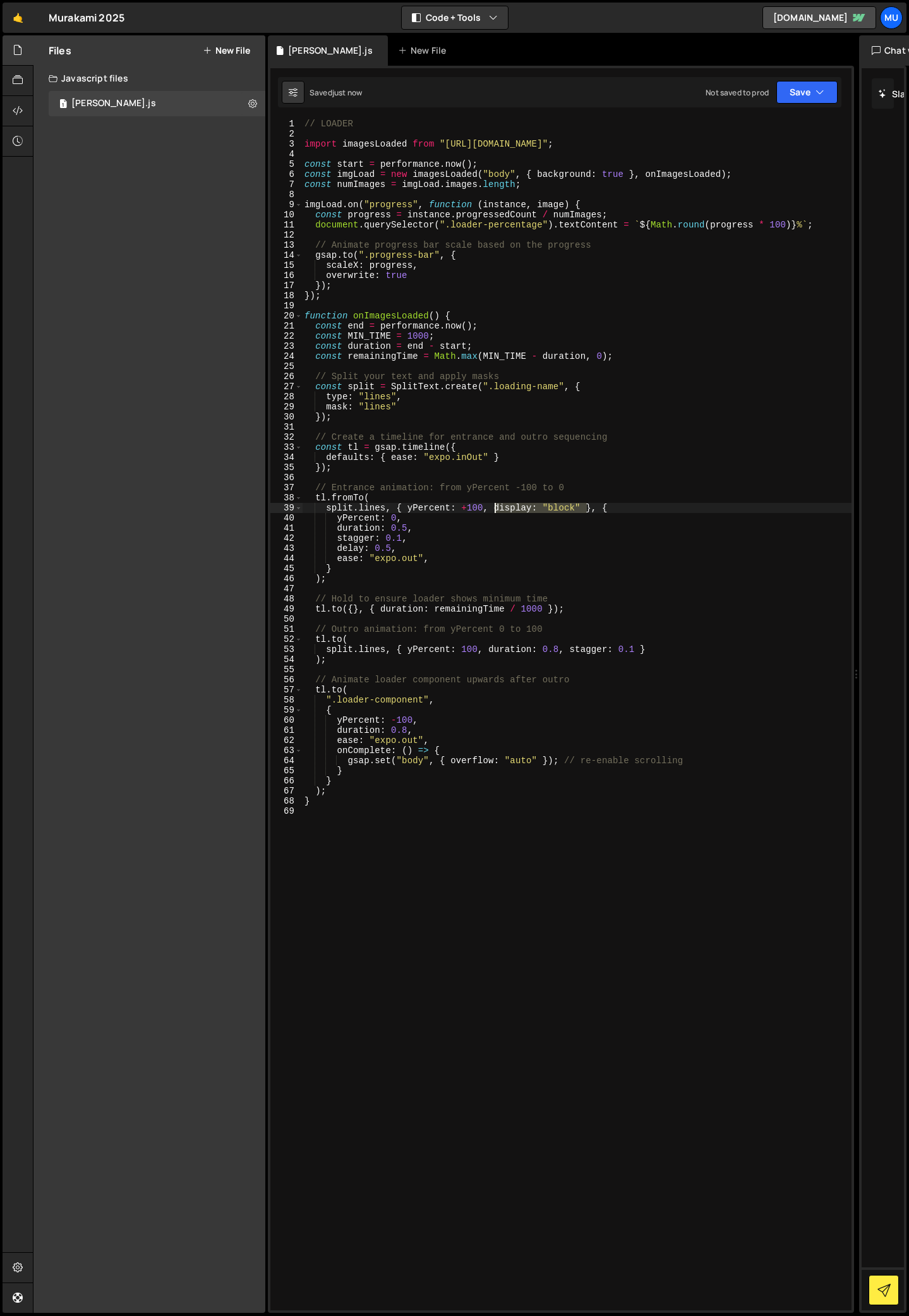
drag, startPoint x: 588, startPoint y: 507, endPoint x: 496, endPoint y: 506, distance: 92.0
click at [496, 506] on div "// LOADER import imagesLoaded from "[URL][DOMAIN_NAME]" ; const start = perform…" at bounding box center [577, 724] width 550 height 1212
type textarea "split.lines, { yPercent: +100, display: "block" }, {"
click at [418, 587] on div "// LOADER import imagesLoaded from "[URL][DOMAIN_NAME]" ; const start = perform…" at bounding box center [577, 724] width 550 height 1212
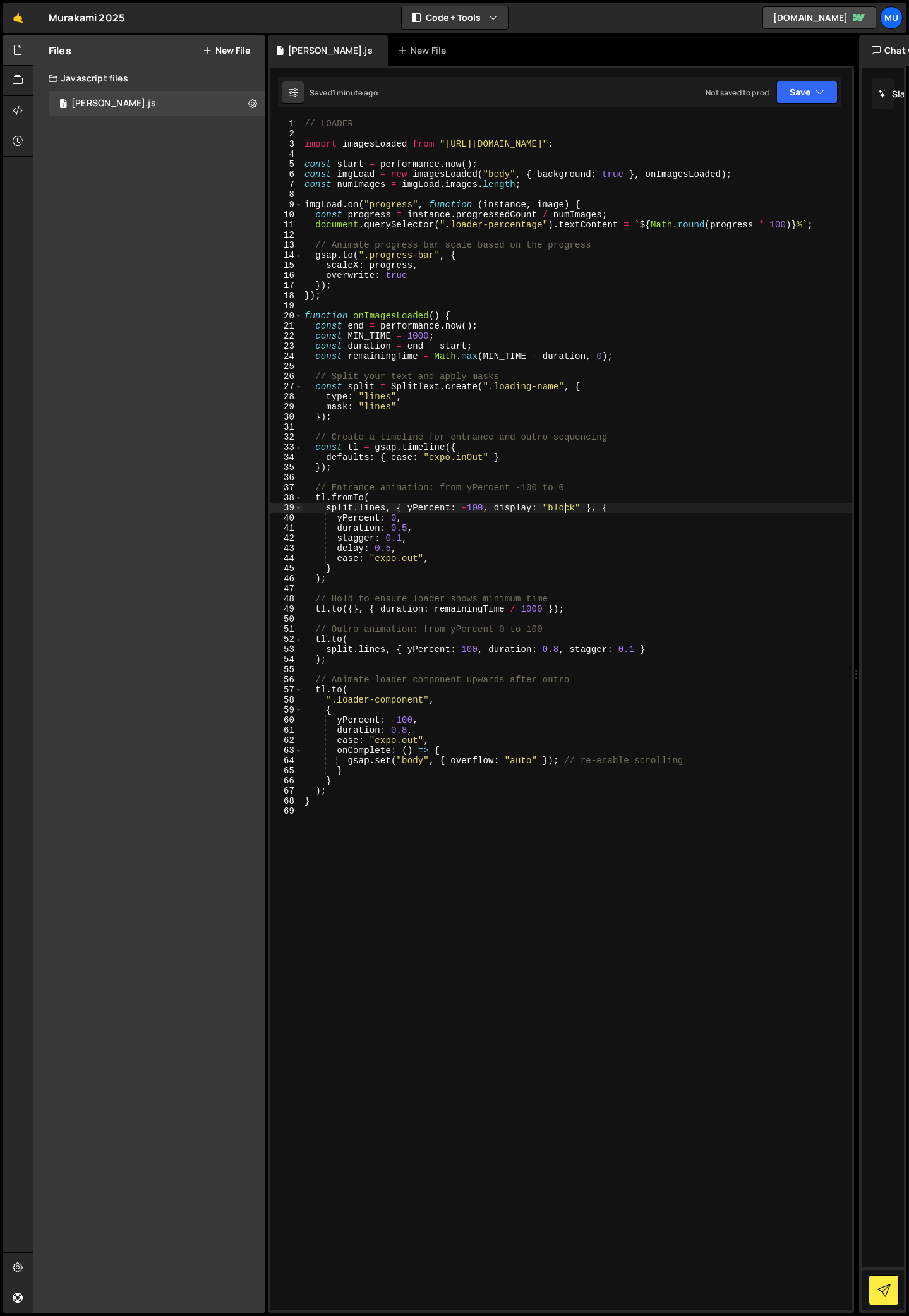
click at [565, 506] on div "// LOADER import imagesLoaded from "[URL][DOMAIN_NAME]" ; const start = perform…" at bounding box center [577, 724] width 550 height 1212
click at [499, 518] on div "// LOADER import imagesLoaded from "[URL][DOMAIN_NAME]" ; const start = perform…" at bounding box center [577, 724] width 550 height 1212
drag, startPoint x: 485, startPoint y: 508, endPoint x: 403, endPoint y: 504, distance: 82.1
click at [403, 505] on div "// LOADER import imagesLoaded from "[URL][DOMAIN_NAME]" ; const start = perform…" at bounding box center [577, 724] width 550 height 1212
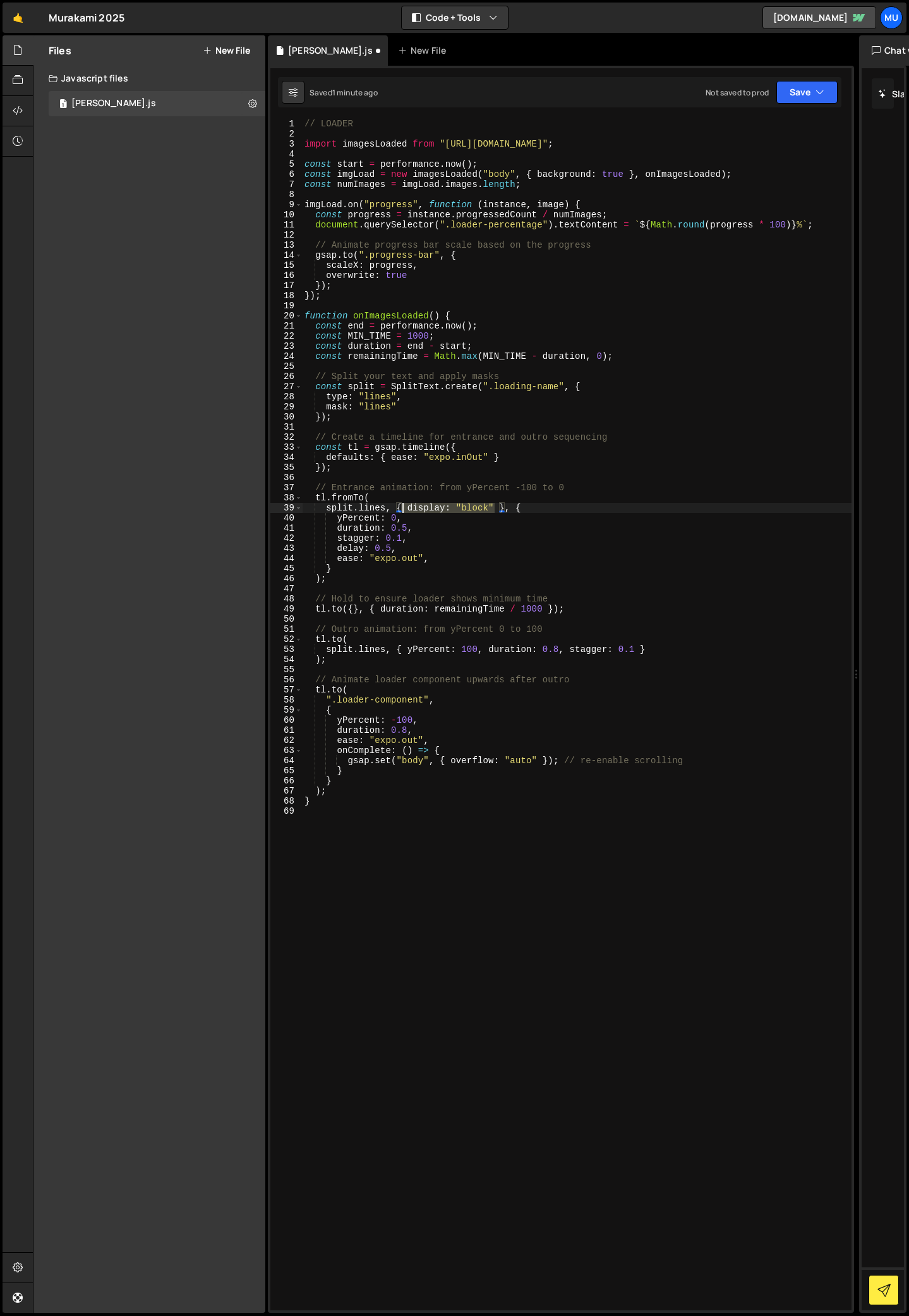
drag, startPoint x: 496, startPoint y: 506, endPoint x: 400, endPoint y: 506, distance: 96.0
click at [400, 506] on div "// LOADER import imagesLoaded from "[URL][DOMAIN_NAME]" ; const start = perform…" at bounding box center [577, 724] width 550 height 1212
drag, startPoint x: 381, startPoint y: 519, endPoint x: 337, endPoint y: 519, distance: 44.0
click at [337, 519] on div "// LOADER import imagesLoaded from "[URL][DOMAIN_NAME]" ; const start = perform…" at bounding box center [577, 724] width 550 height 1212
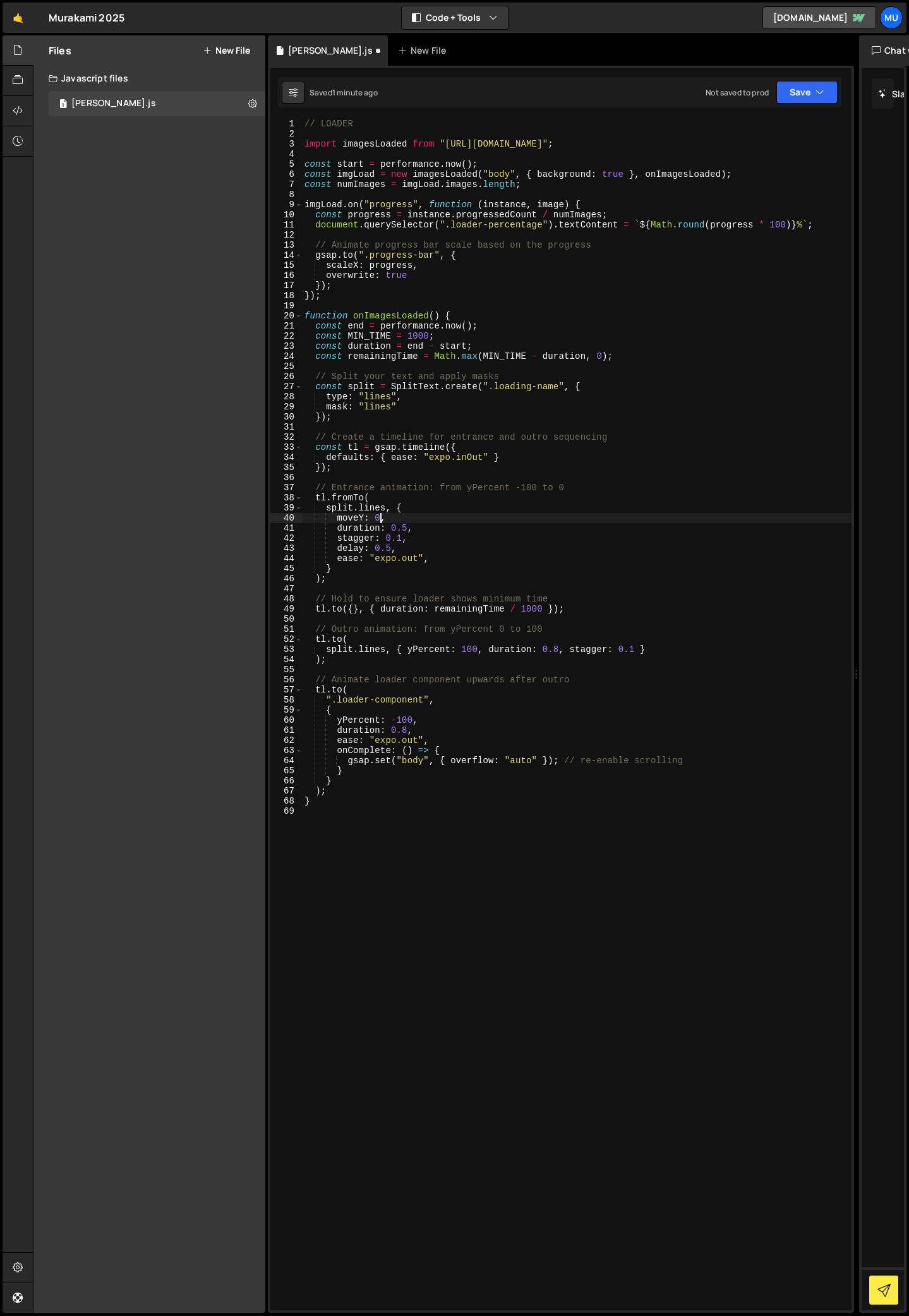
click at [381, 519] on div "// LOADER import imagesLoaded from "[URL][DOMAIN_NAME]" ; const start = perform…" at bounding box center [577, 724] width 550 height 1212
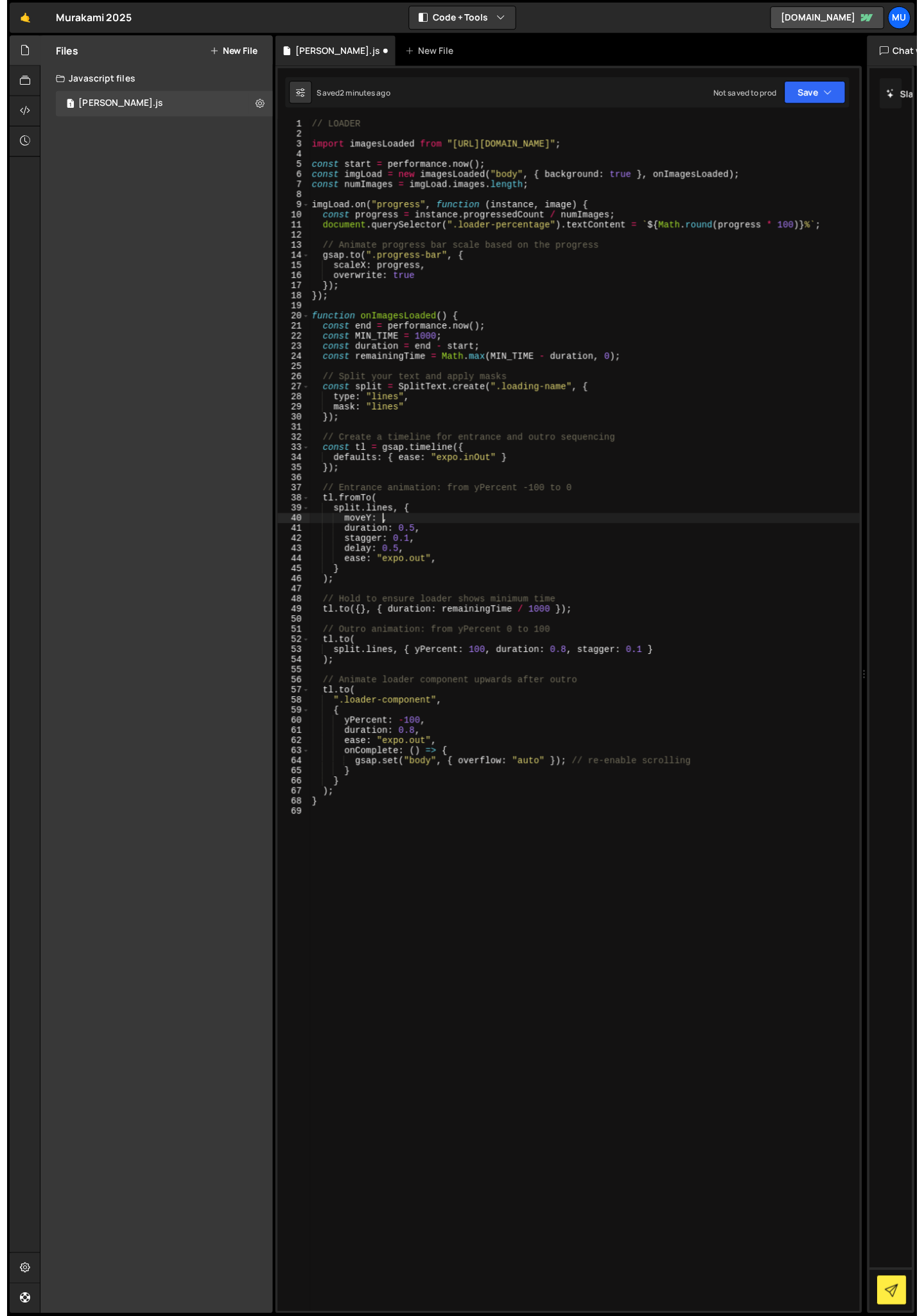
scroll to position [0, 5]
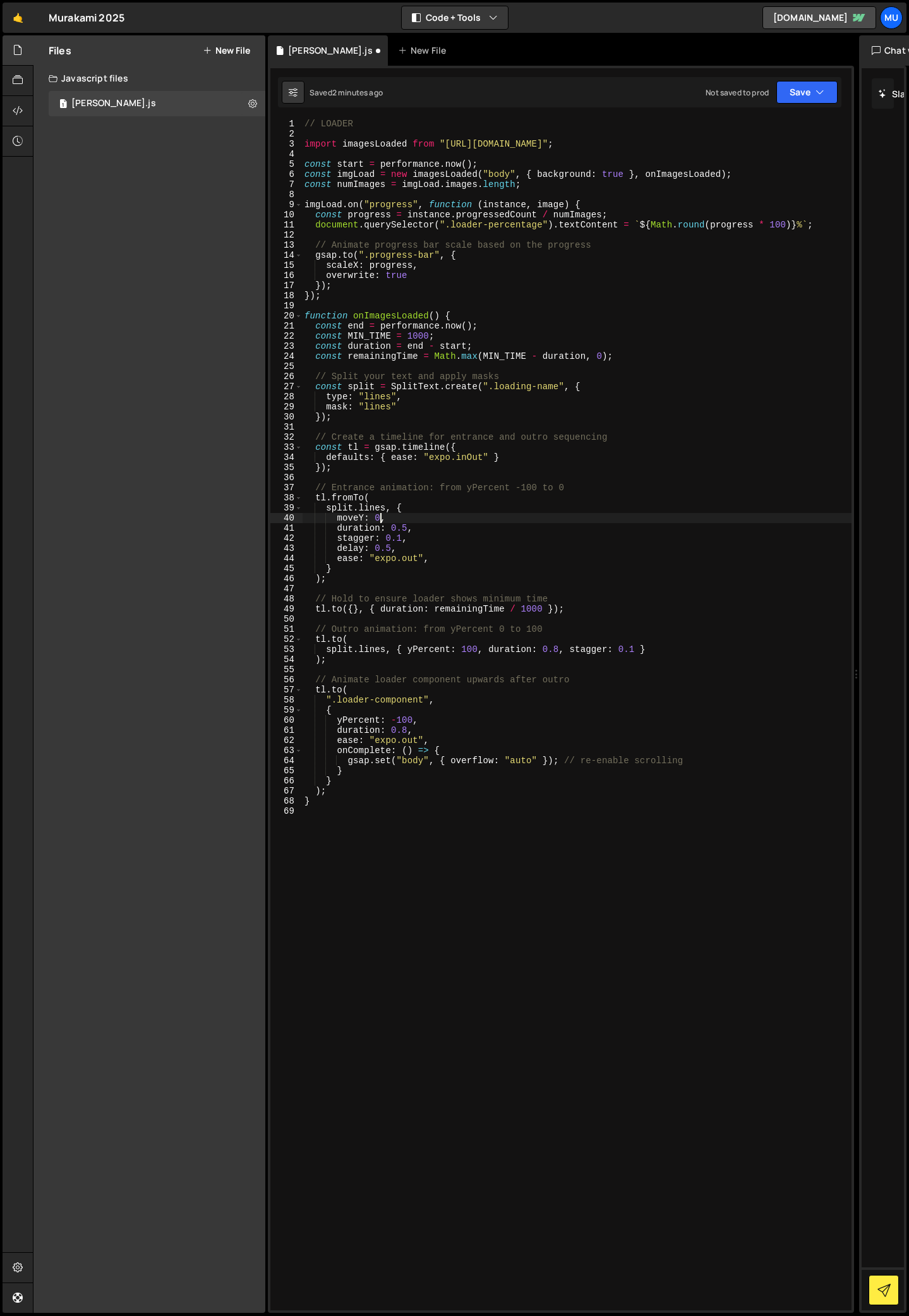
click at [396, 520] on div "// LOADER import imagesLoaded from "[URL][DOMAIN_NAME]" ; const start = perform…" at bounding box center [577, 724] width 550 height 1212
click at [378, 518] on div "// LOADER import imagesLoaded from "[URL][DOMAIN_NAME]" ; const start = perform…" at bounding box center [577, 724] width 550 height 1212
drag, startPoint x: 392, startPoint y: 514, endPoint x: 333, endPoint y: 516, distance: 59.0
click at [333, 516] on div "// LOADER import imagesLoaded from "[URL][DOMAIN_NAME]" ; const start = perform…" at bounding box center [577, 724] width 550 height 1212
click at [355, 516] on div "// LOADER import imagesLoaded from "[URL][DOMAIN_NAME]" ; const start = perform…" at bounding box center [577, 715] width 550 height 1192
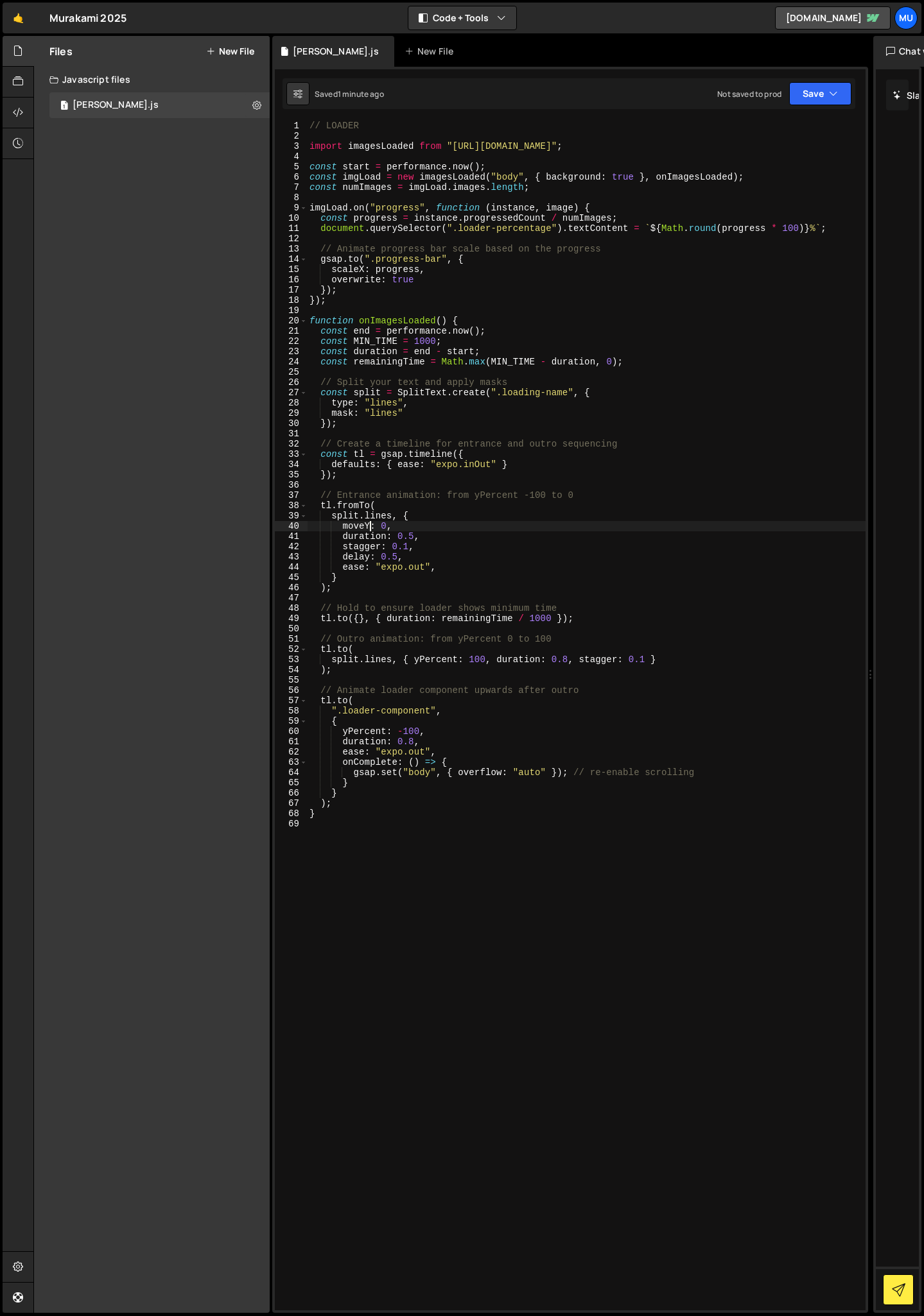
click at [368, 529] on div "// LOADER import imagesLoaded from "[URL][DOMAIN_NAME]" ; const start = perform…" at bounding box center [586, 726] width 559 height 1211
click at [381, 527] on div "// LOADER import imagesLoaded from "[URL][DOMAIN_NAME]" ; const start = perform…" at bounding box center [586, 726] width 559 height 1211
click at [381, 523] on div "// LOADER import imagesLoaded from "[URL][DOMAIN_NAME]" ; const start = perform…" at bounding box center [586, 726] width 559 height 1211
click at [437, 520] on div "// LOADER import imagesLoaded from "[URL][DOMAIN_NAME]" ; const start = perform…" at bounding box center [586, 726] width 559 height 1211
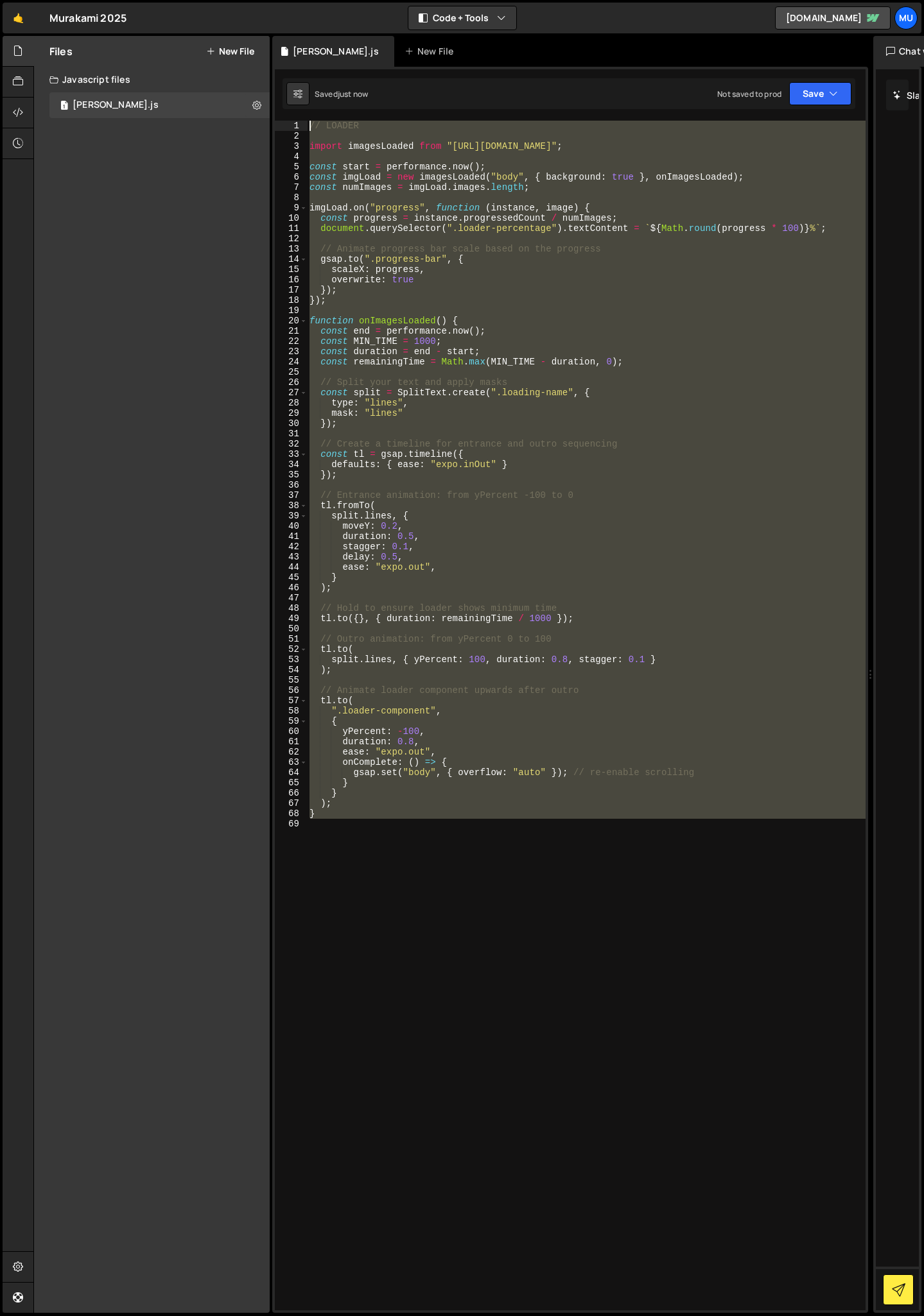
drag, startPoint x: 400, startPoint y: 868, endPoint x: 277, endPoint y: 125, distance: 753.1
click at [267, 22] on div "Hold on a sec... Are you certain you wish to leave this page? Any changes you'v…" at bounding box center [462, 658] width 924 height 1316
click at [338, 551] on div "// LOADER import imagesLoaded from "[URL][DOMAIN_NAME]" ; const start = perform…" at bounding box center [586, 726] width 559 height 1211
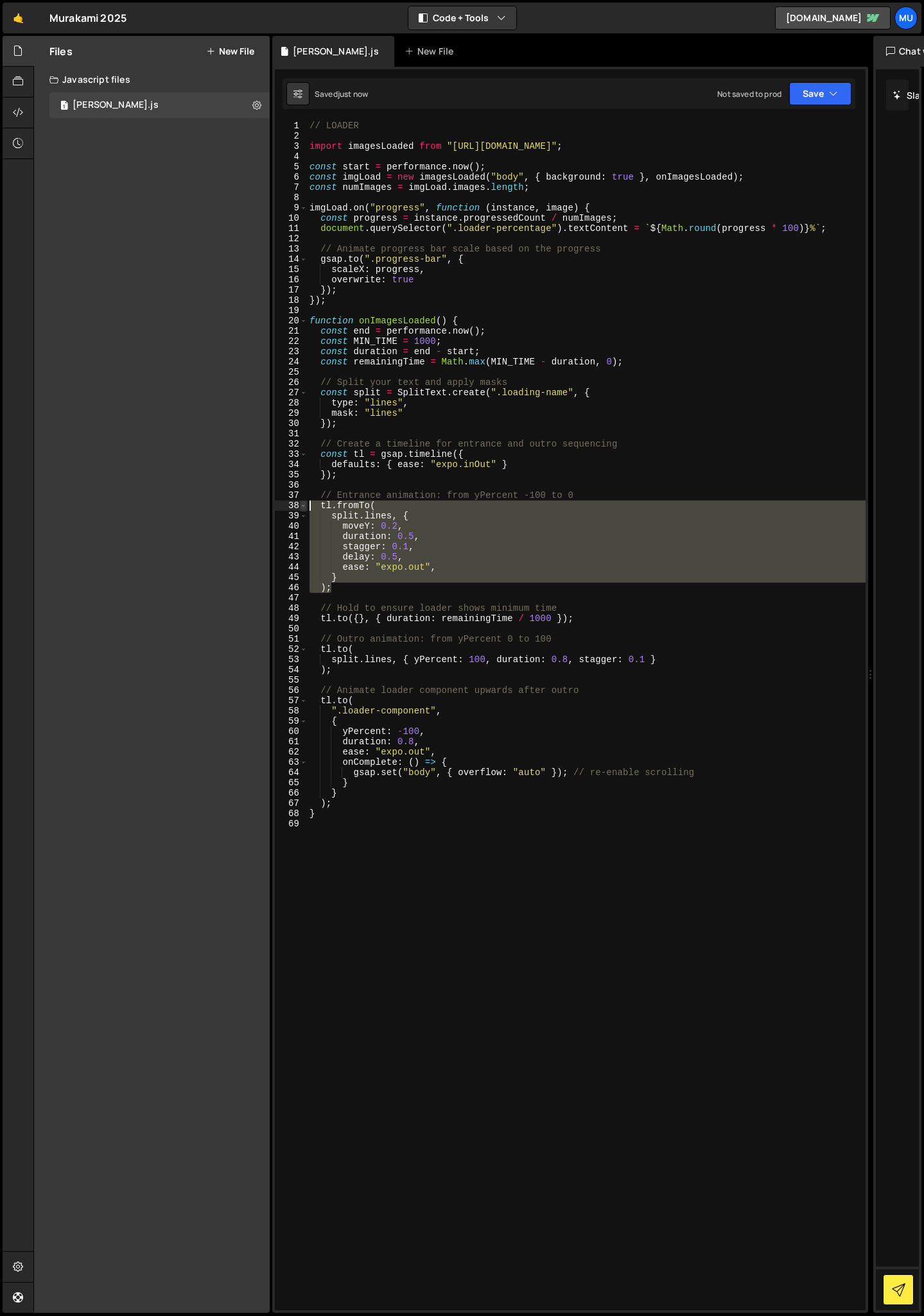
drag, startPoint x: 339, startPoint y: 585, endPoint x: 303, endPoint y: 506, distance: 86.8
click at [303, 506] on div "stagger: 0.1, 1 2 3 4 5 6 7 8 9 10 11 12 13 14 15 16 17 18 19 20 21 22 23 24 25…" at bounding box center [570, 715] width 590 height 1190
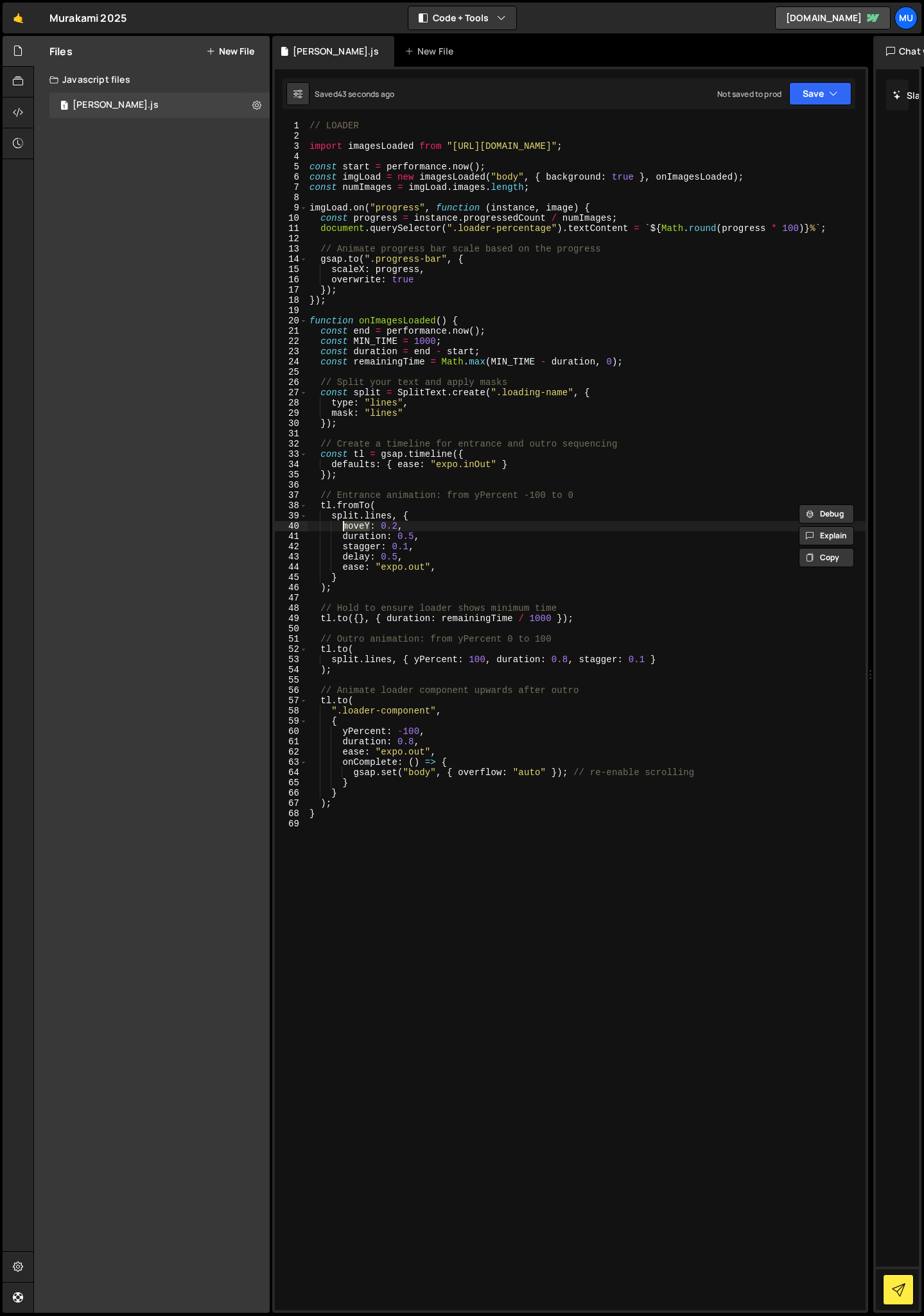
drag, startPoint x: 368, startPoint y: 527, endPoint x: 342, endPoint y: 527, distance: 26.0
click at [342, 527] on div "// LOADER import imagesLoaded from "[URL][DOMAIN_NAME]" ; const start = perform…" at bounding box center [586, 726] width 559 height 1211
click at [413, 523] on div "// LOADER import imagesLoaded from "[URL][DOMAIN_NAME]" ; const start = perform…" at bounding box center [586, 726] width 559 height 1211
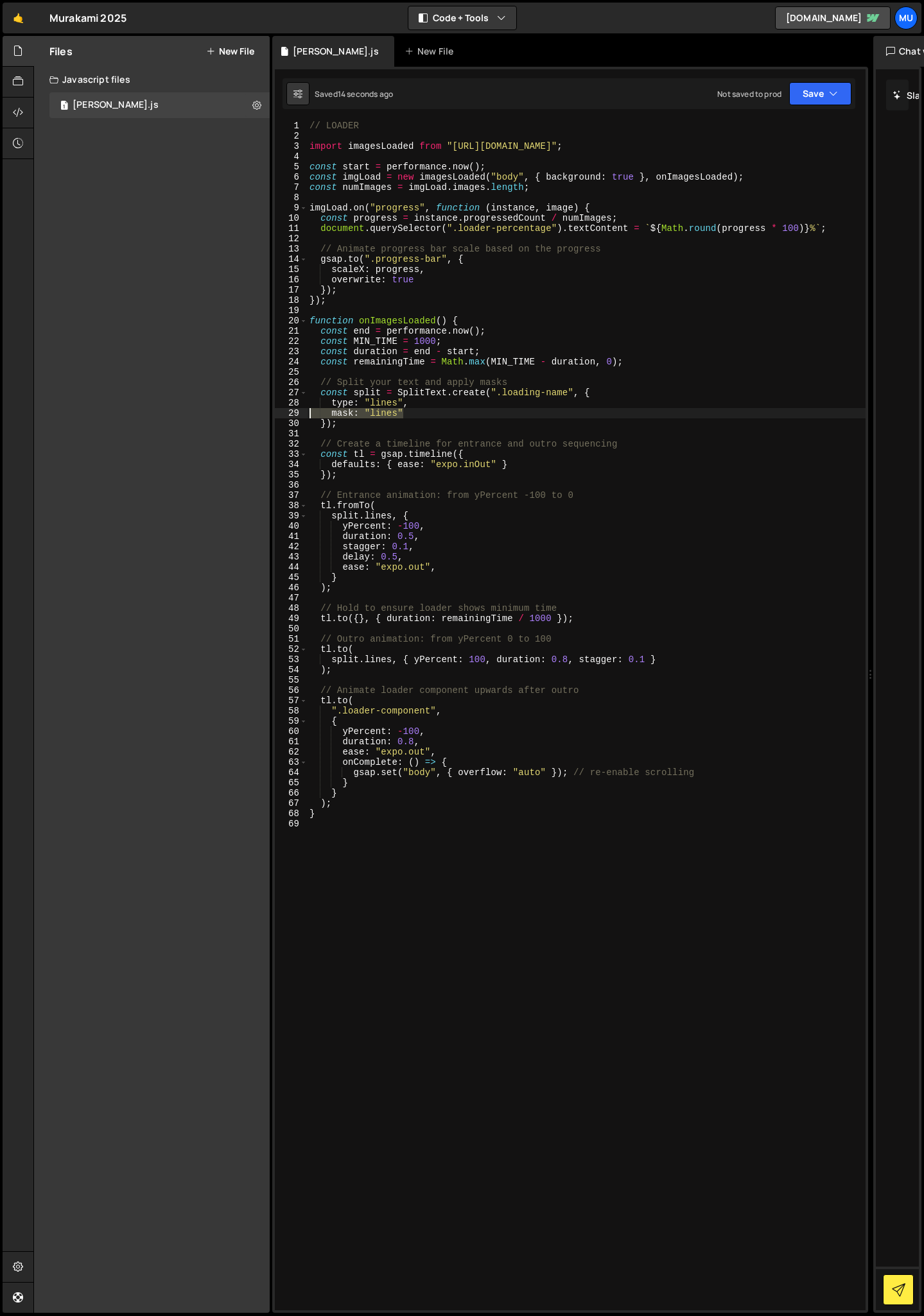
drag, startPoint x: 413, startPoint y: 412, endPoint x: 279, endPoint y: 412, distance: 134.0
click at [278, 412] on div "yPercent: -100, 1 2 3 4 5 6 7 8 9 10 11 12 13 14 15 16 17 18 19 20 21 22 23 24 …" at bounding box center [570, 715] width 590 height 1190
type textarea "mask: "lines""
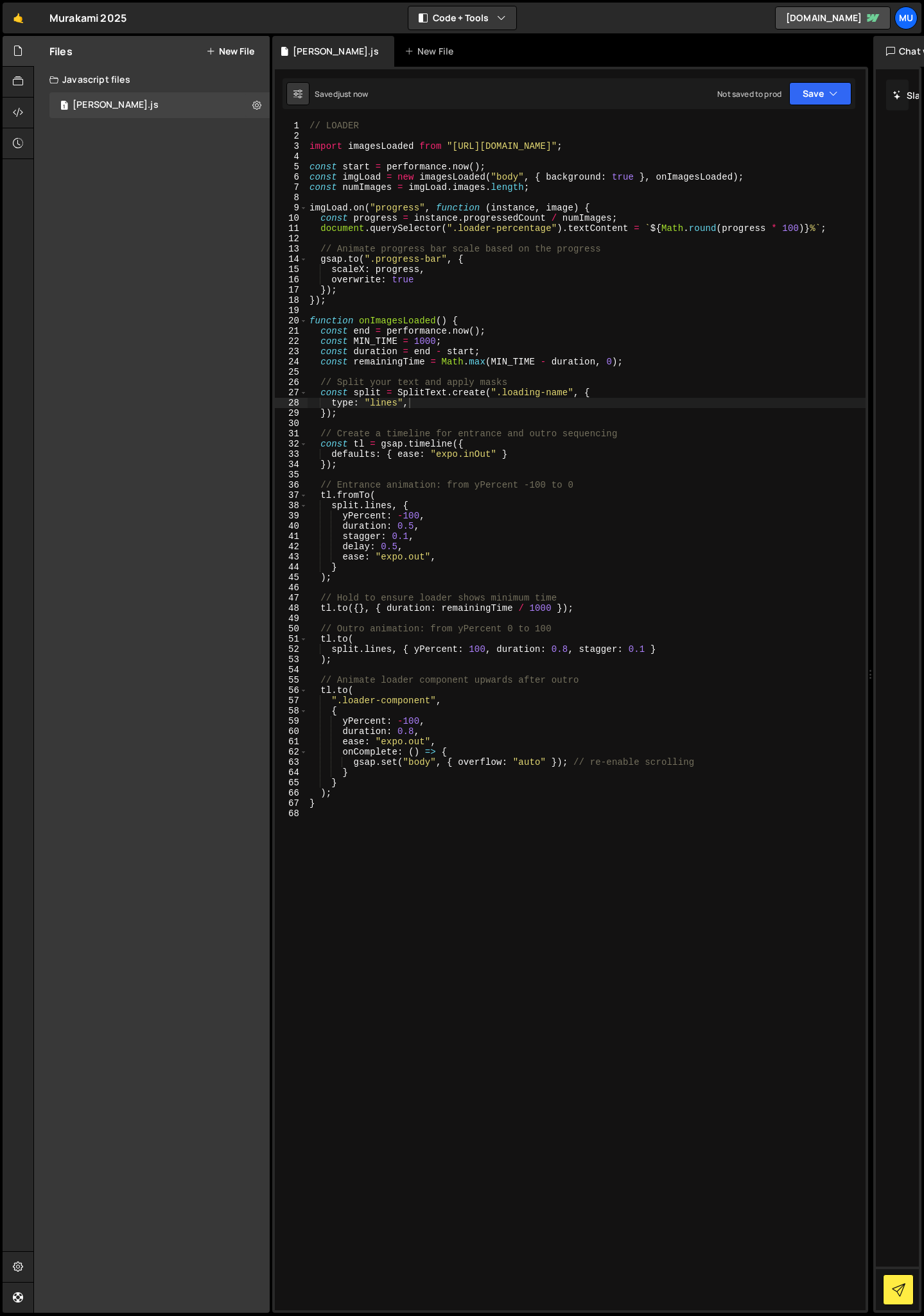
click at [450, 483] on div "// LOADER import imagesLoaded from "[URL][DOMAIN_NAME]" ; const start = perform…" at bounding box center [586, 726] width 559 height 1211
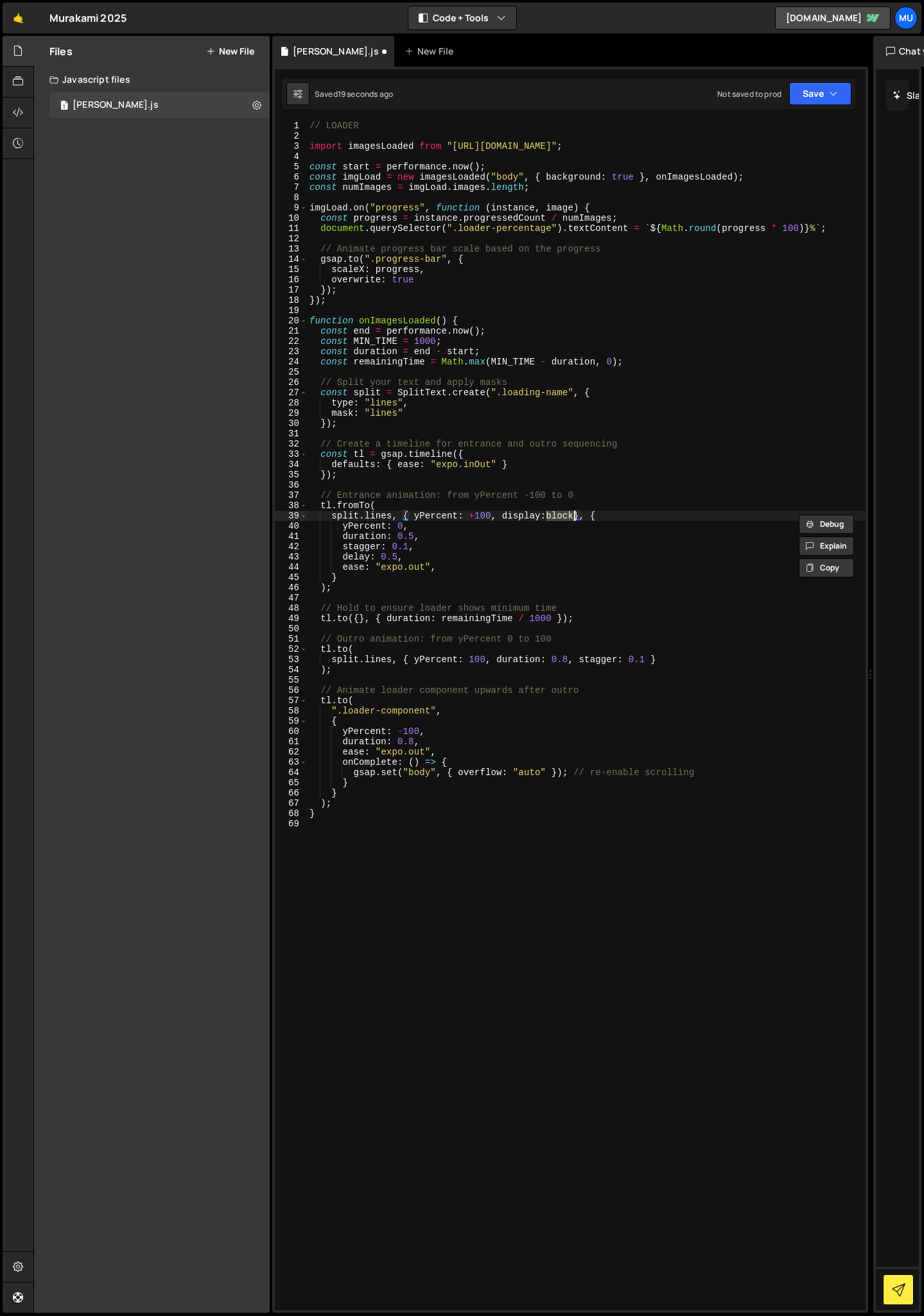
click at [422, 567] on div "// LOADER import imagesLoaded from "[URL][DOMAIN_NAME]" ; const start = perform…" at bounding box center [586, 726] width 559 height 1211
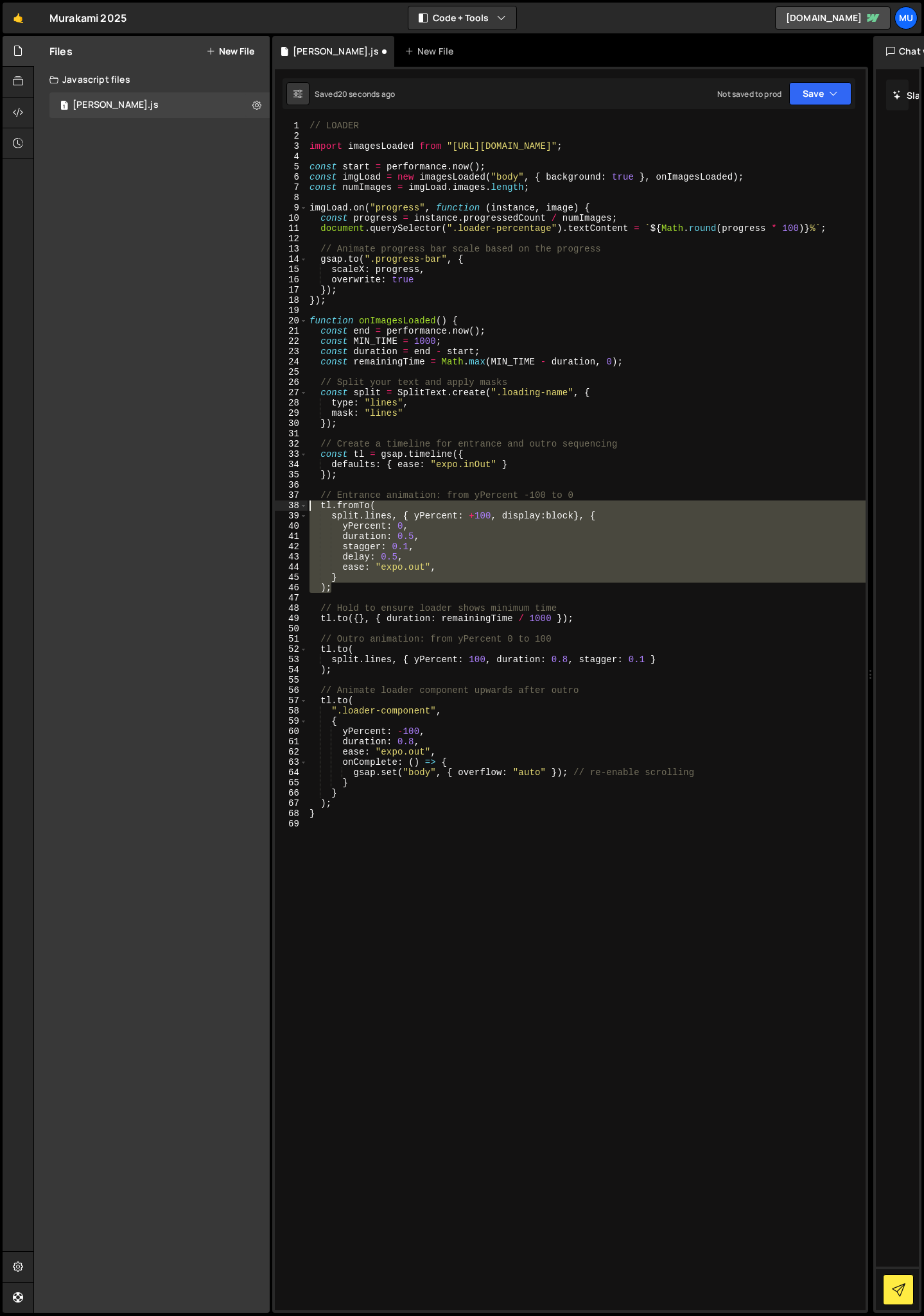
drag, startPoint x: 343, startPoint y: 587, endPoint x: 274, endPoint y: 503, distance: 108.7
click at [275, 503] on div "ease: "expo.out", 1 2 3 4 5 6 7 8 9 10 11 12 13 14 15 16 17 18 19 20 21 22 23 2…" at bounding box center [570, 715] width 590 height 1190
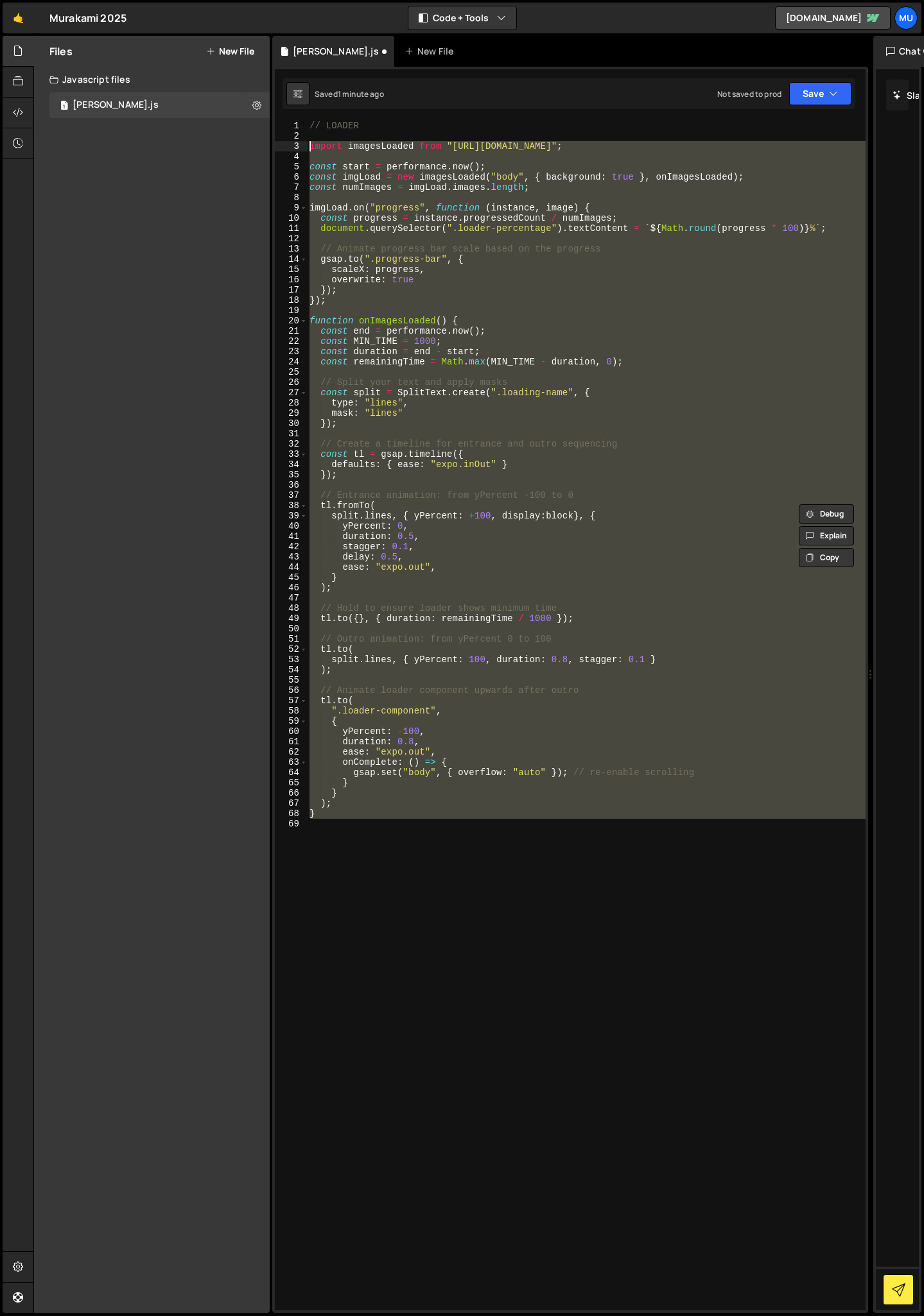
drag, startPoint x: 490, startPoint y: 843, endPoint x: 269, endPoint y: 148, distance: 729.3
click at [268, 148] on div "Files New File Create your first file Get started by starting a Javascript or C…" at bounding box center [478, 674] width 890 height 1277
type textarea "import imagesLoaded from "[URL][DOMAIN_NAME]";"
paste textarea
click at [429, 539] on div "// LOADER import imagesLoaded from "[URL][DOMAIN_NAME]" ; const start = perform…" at bounding box center [586, 715] width 559 height 1190
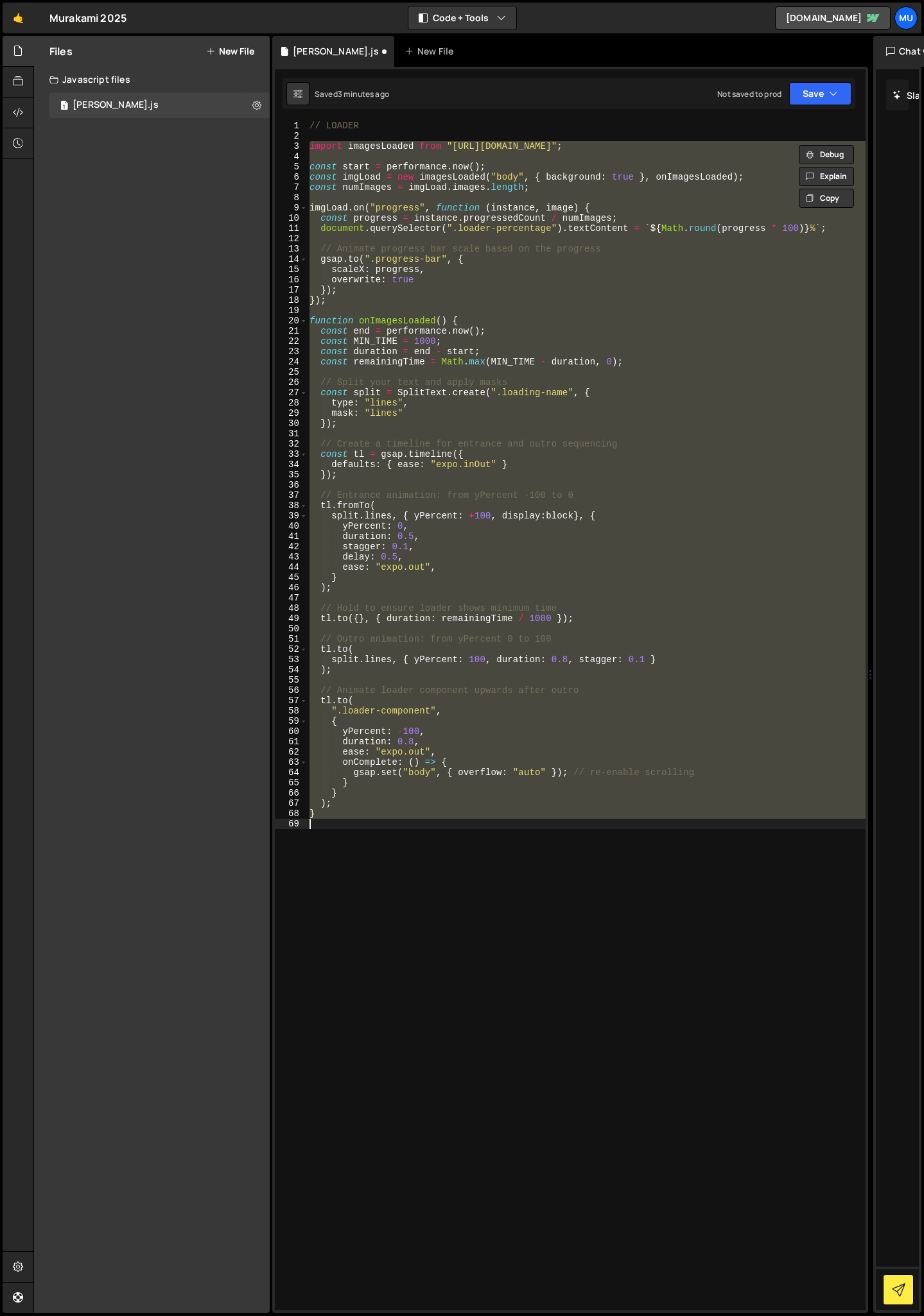
type textarea "duration: 0.5,"
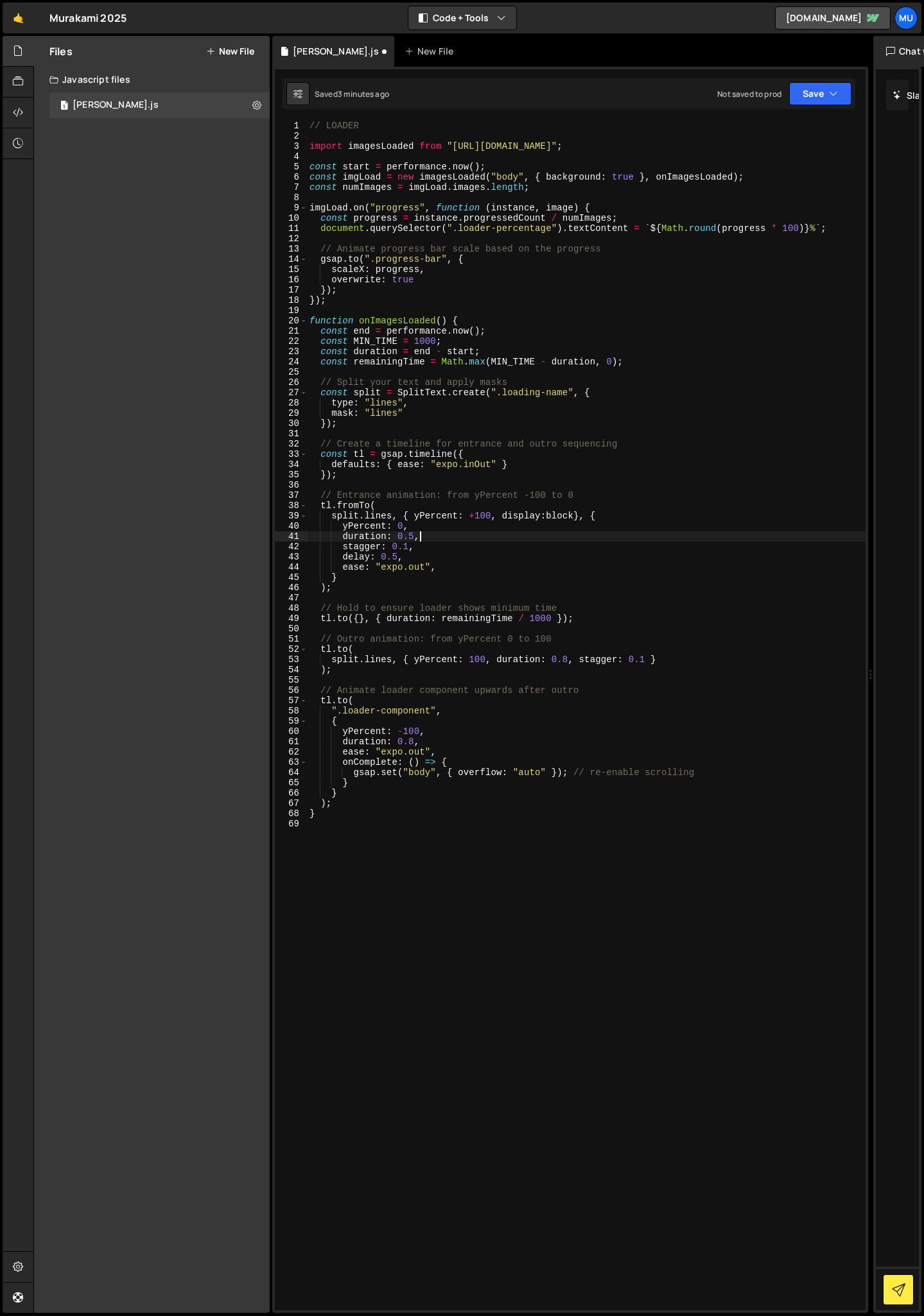
click at [419, 480] on div "// LOADER import imagesLoaded from "[URL][DOMAIN_NAME]" ; const start = perform…" at bounding box center [586, 726] width 559 height 1211
click at [421, 428] on div "// LOADER import imagesLoaded from "[URL][DOMAIN_NAME]" ; const start = perform…" at bounding box center [586, 726] width 559 height 1211
click at [645, 363] on div "// LOADER import imagesLoaded from "[URL][DOMAIN_NAME]" ; const start = perform…" at bounding box center [586, 726] width 559 height 1211
type textarea "const remainingTime = Math.[PERSON_NAME](MIN_TIME - duration, 0);"
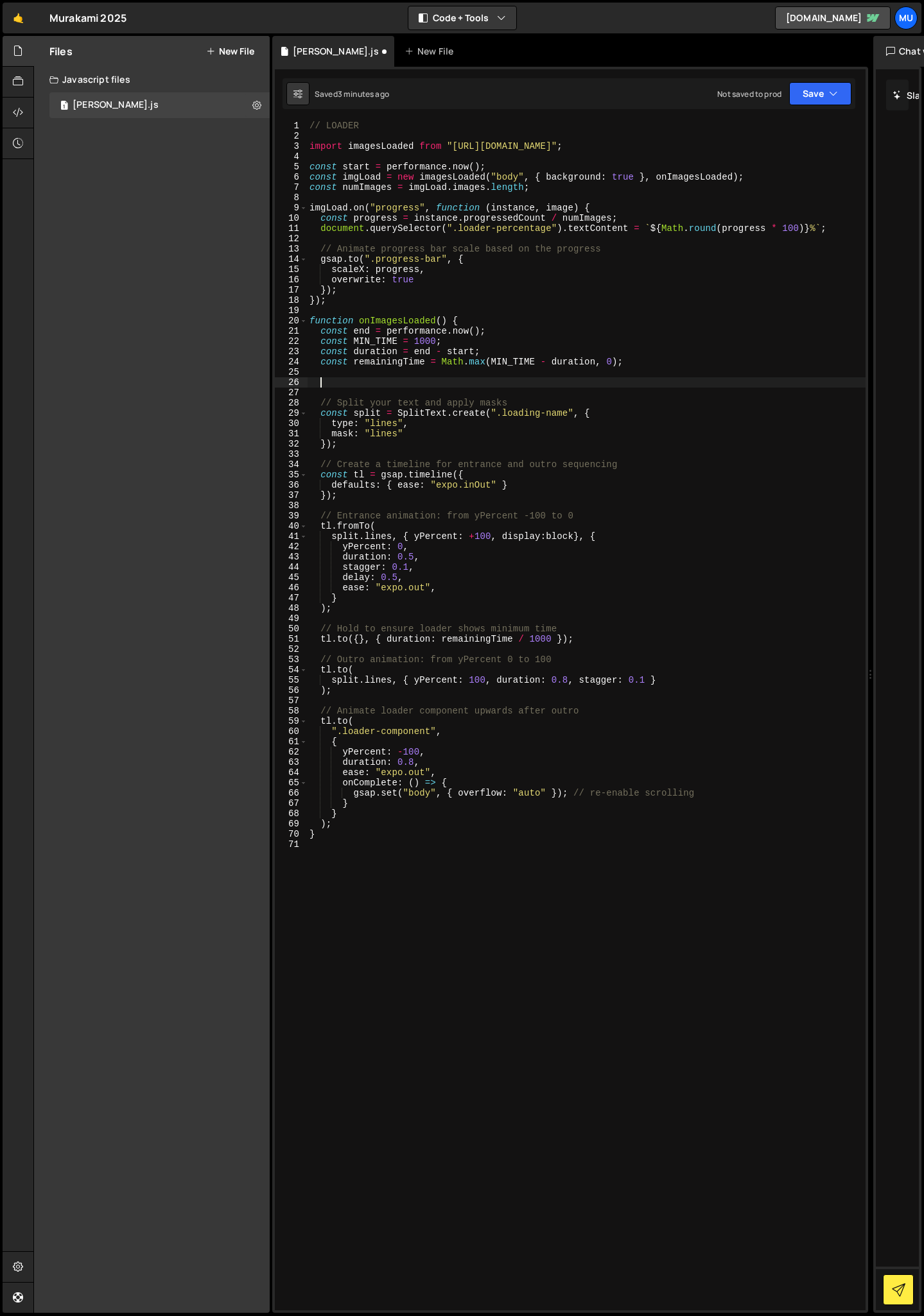
paste textarea "gsap.set(".loading-name", { display: "block" });"
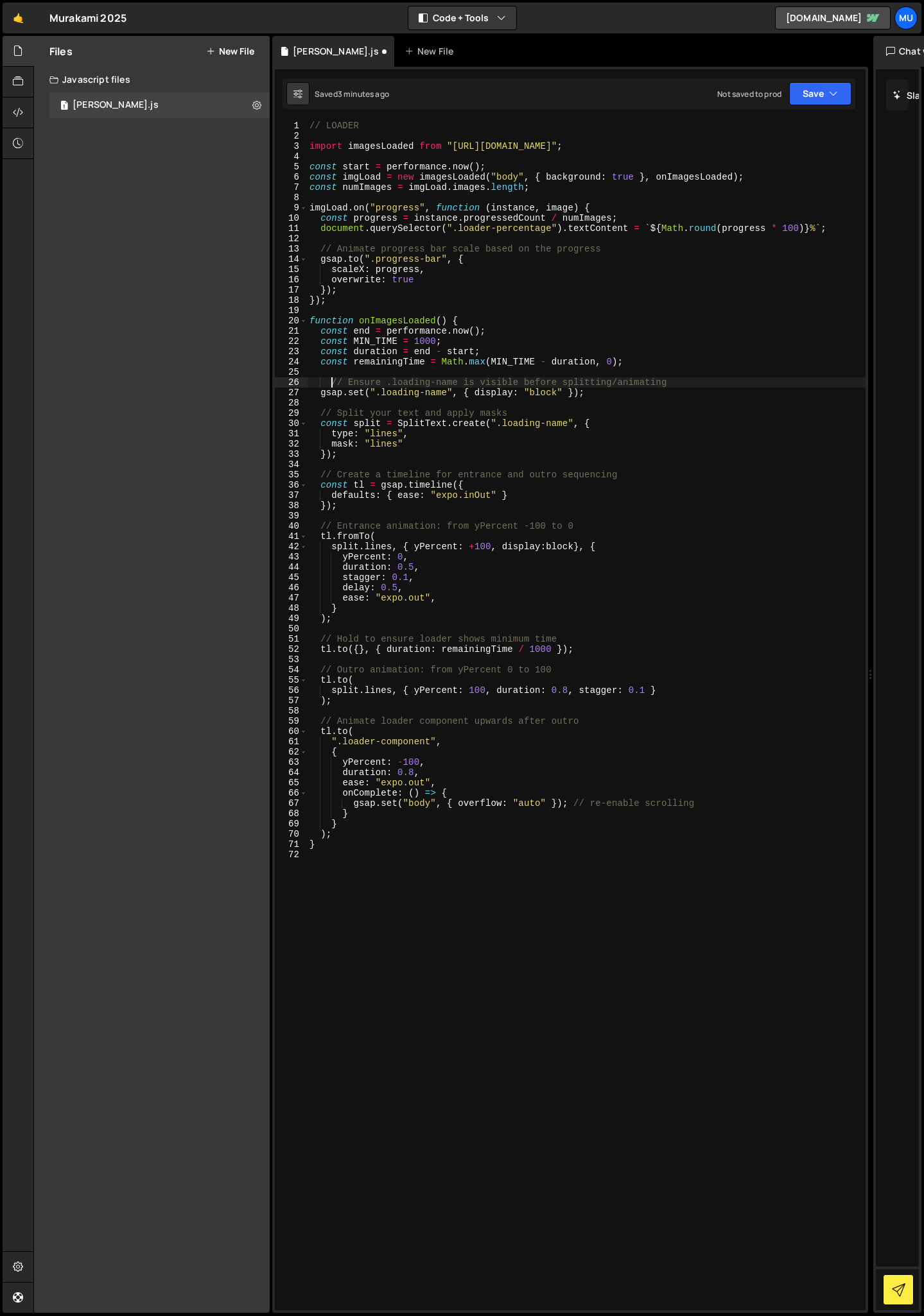
click at [333, 383] on div "// LOADER import imagesLoaded from "[URL][DOMAIN_NAME]" ; const start = perform…" at bounding box center [586, 726] width 559 height 1211
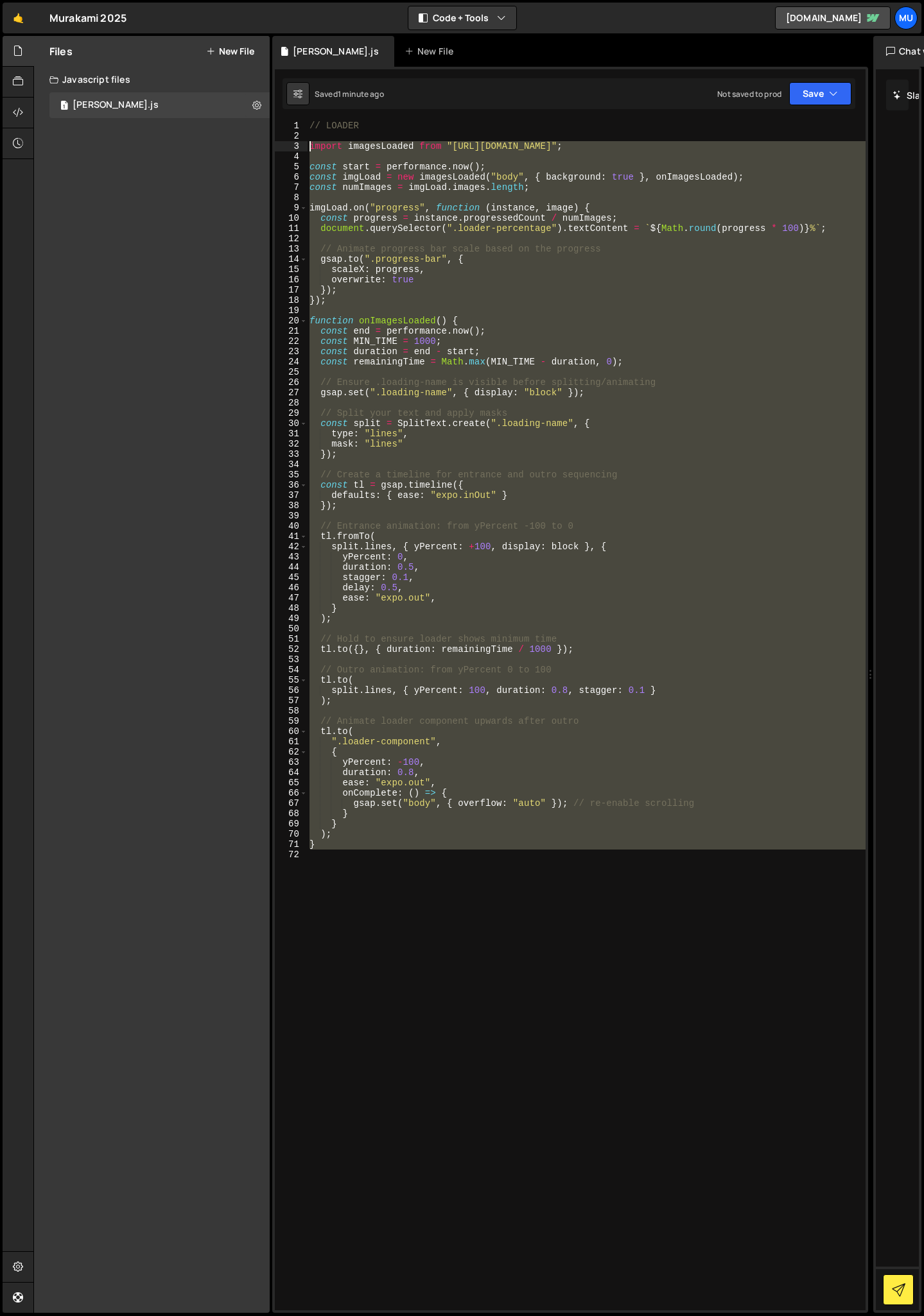
drag, startPoint x: 428, startPoint y: 853, endPoint x: 298, endPoint y: 146, distance: 718.9
click at [298, 146] on div "// Ensure .loading-name is visible before splitting/animating 1 2 3 4 5 6 7 8 9…" at bounding box center [570, 715] width 590 height 1190
paste textarea "}"
type textarea "}"
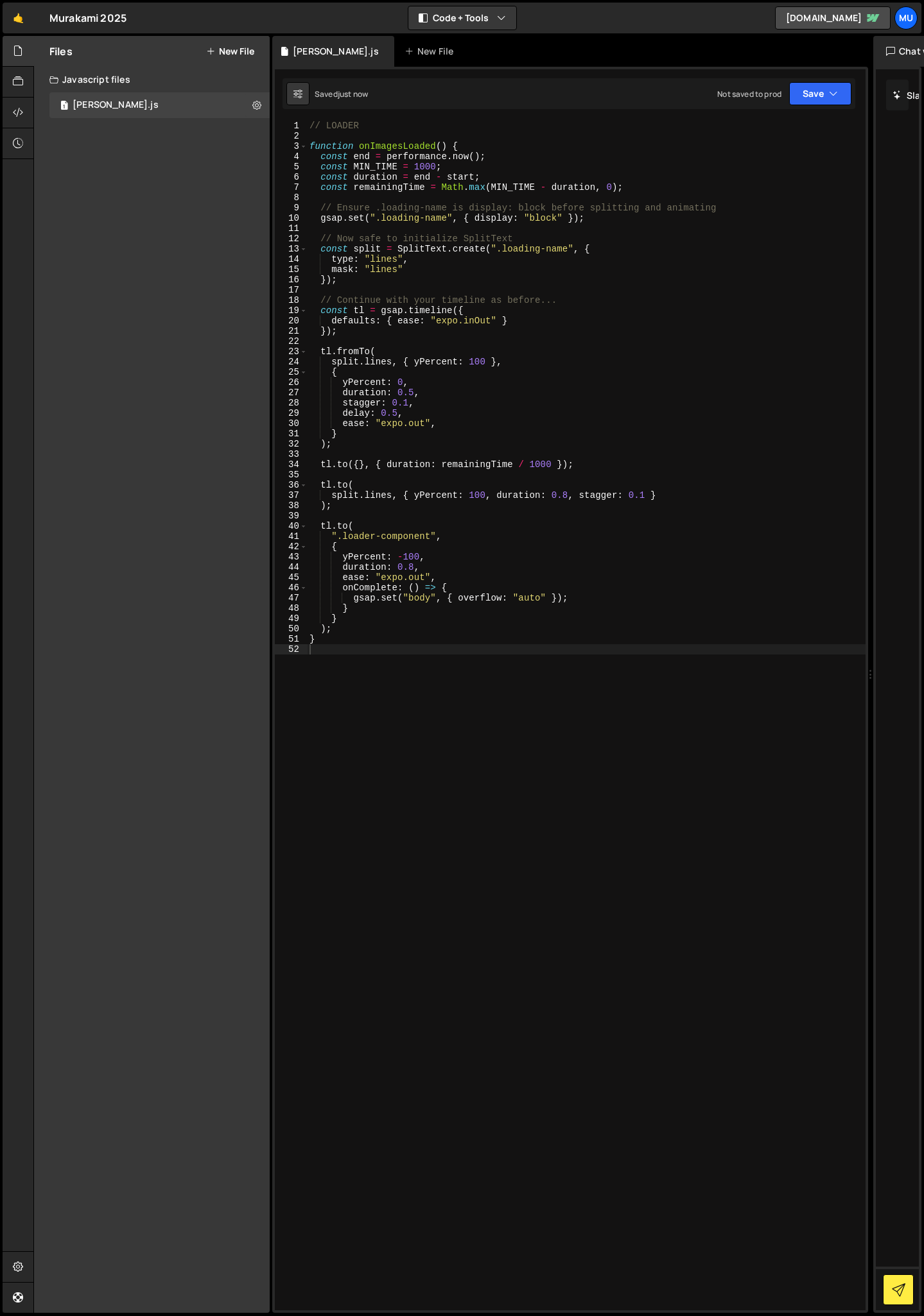
click at [446, 623] on div "// LOADER function onImagesLoaded ( ) { const end = performance . now ( ) ; con…" at bounding box center [586, 726] width 559 height 1211
type textarea "}"
click at [458, 671] on div "// LOADER function onImagesLoaded ( ) { const end = performance . now ( ) ; con…" at bounding box center [586, 726] width 559 height 1211
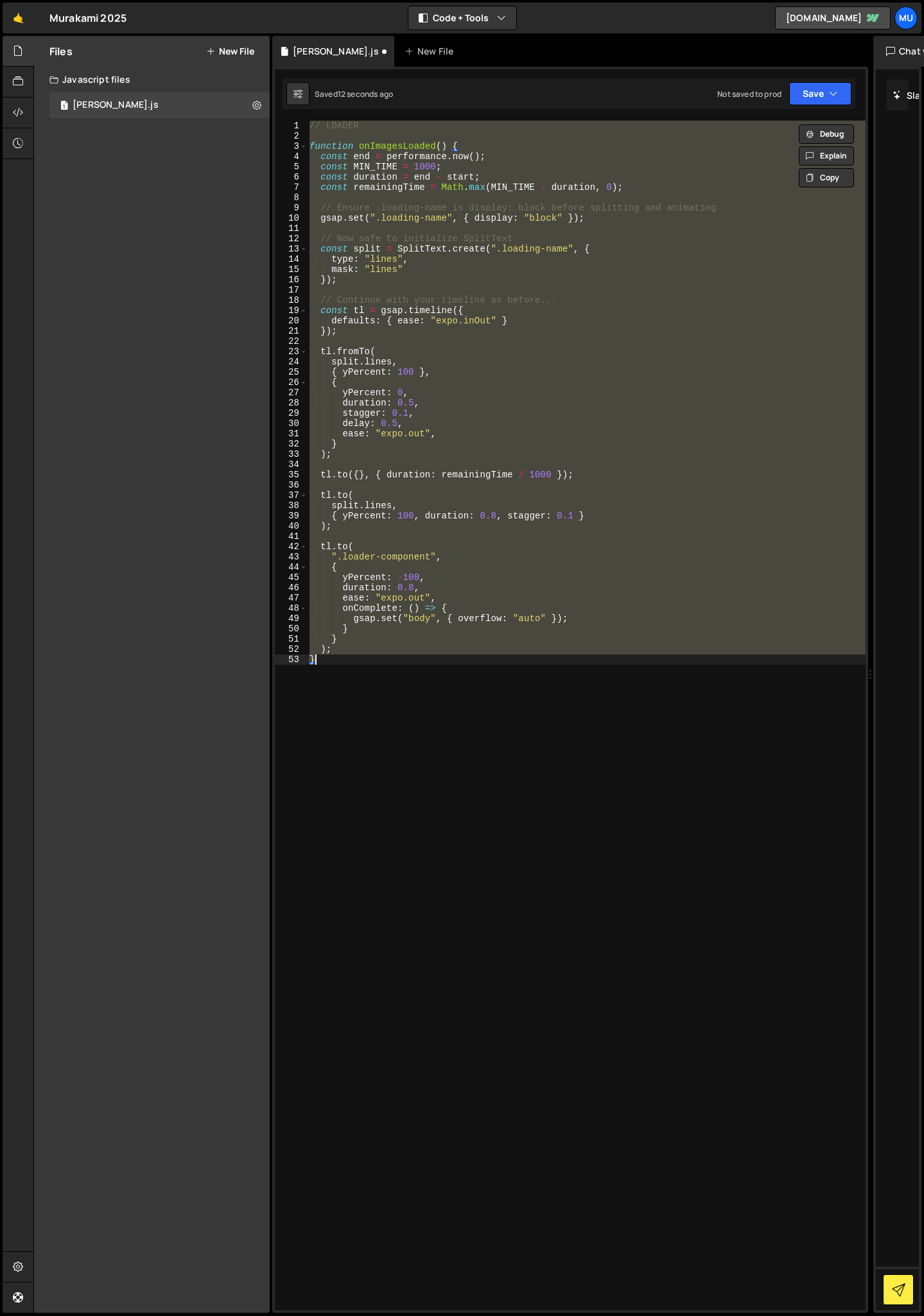
type textarea "}"
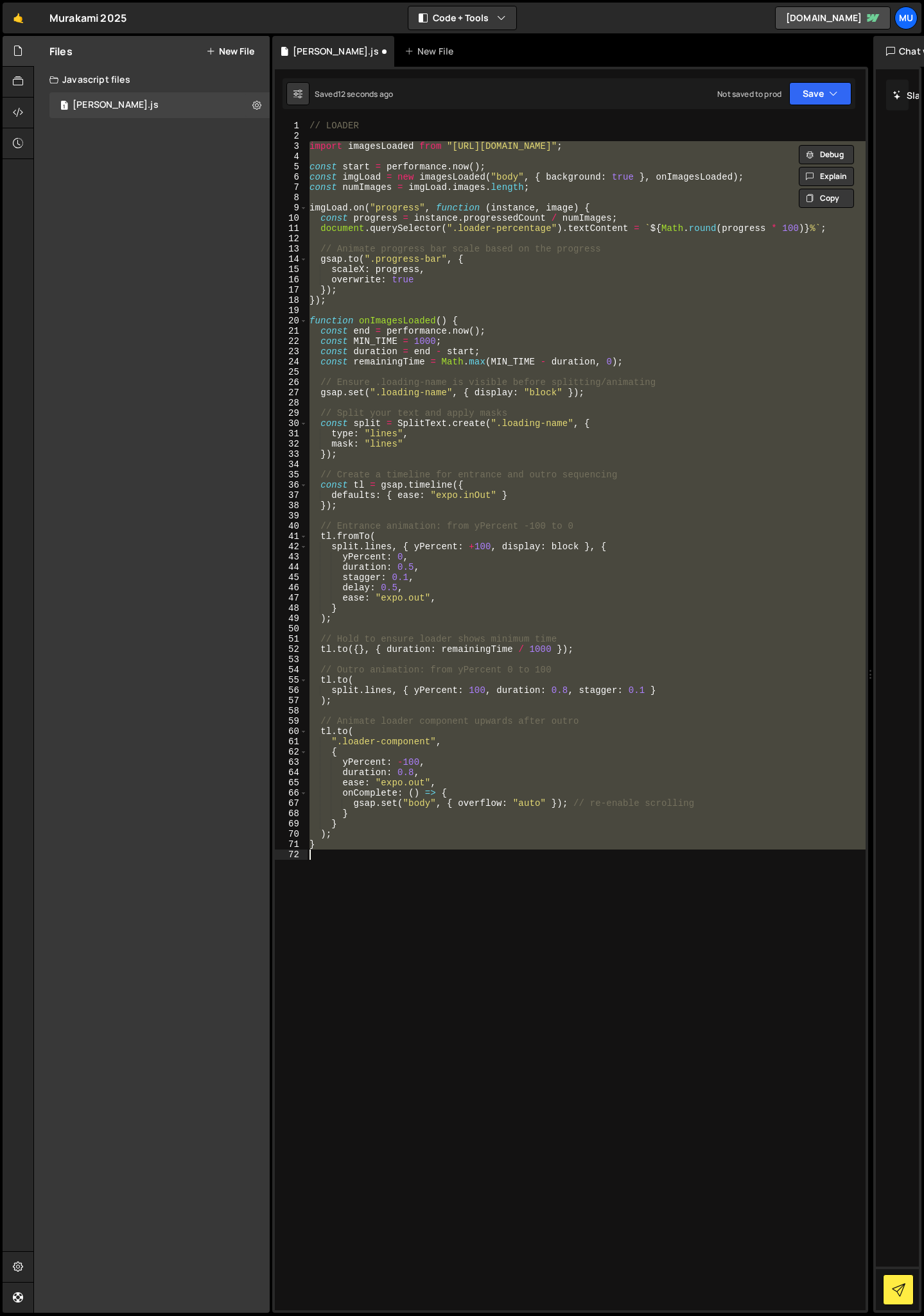
click at [395, 158] on div "// LOADER import imagesLoaded from "[URL][DOMAIN_NAME]" ; const start = perform…" at bounding box center [586, 715] width 559 height 1190
drag, startPoint x: 350, startPoint y: 845, endPoint x: 240, endPoint y: 167, distance: 686.9
click at [240, 167] on div "Files New File Create your first file Get started by starting a Javascript or C…" at bounding box center [478, 674] width 890 height 1277
paste textarea "}"
type textarea "}"
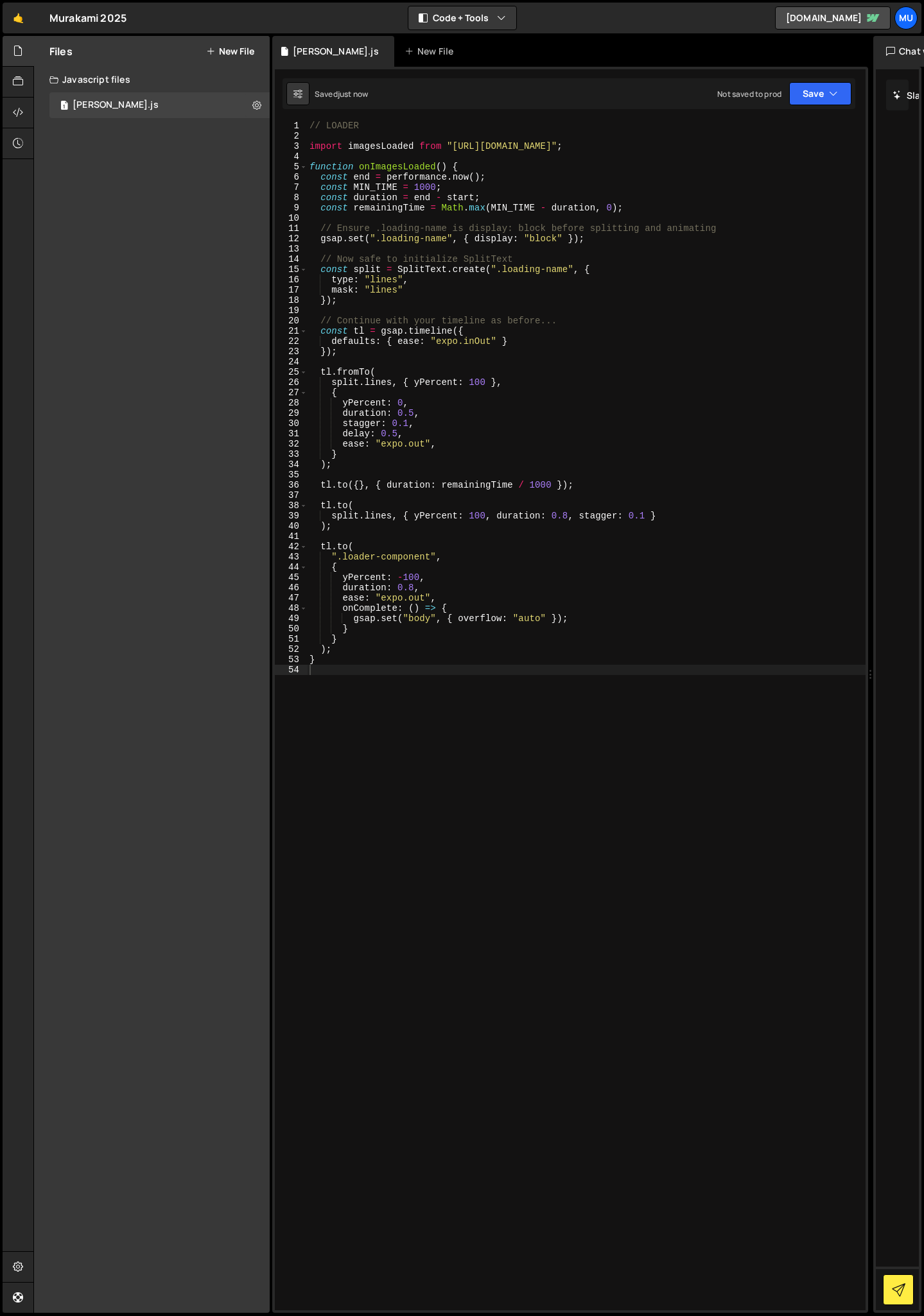
click at [396, 671] on div "// LOADER import imagesLoaded from "[URL][DOMAIN_NAME]" ; function onImagesLoad…" at bounding box center [586, 726] width 559 height 1211
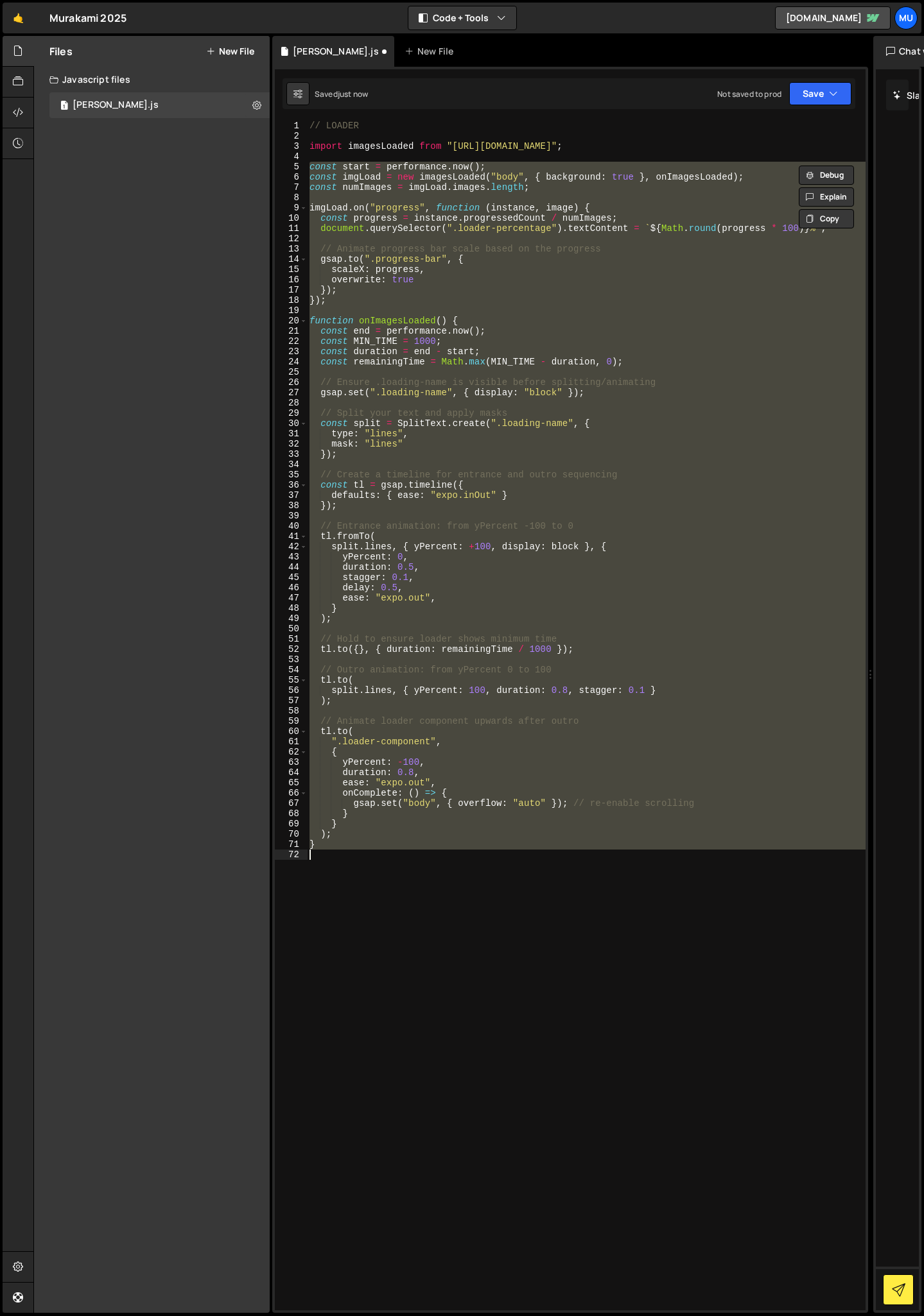
click at [521, 141] on div "// LOADER import imagesLoaded from "[URL][DOMAIN_NAME]" ; const start = perform…" at bounding box center [586, 726] width 559 height 1211
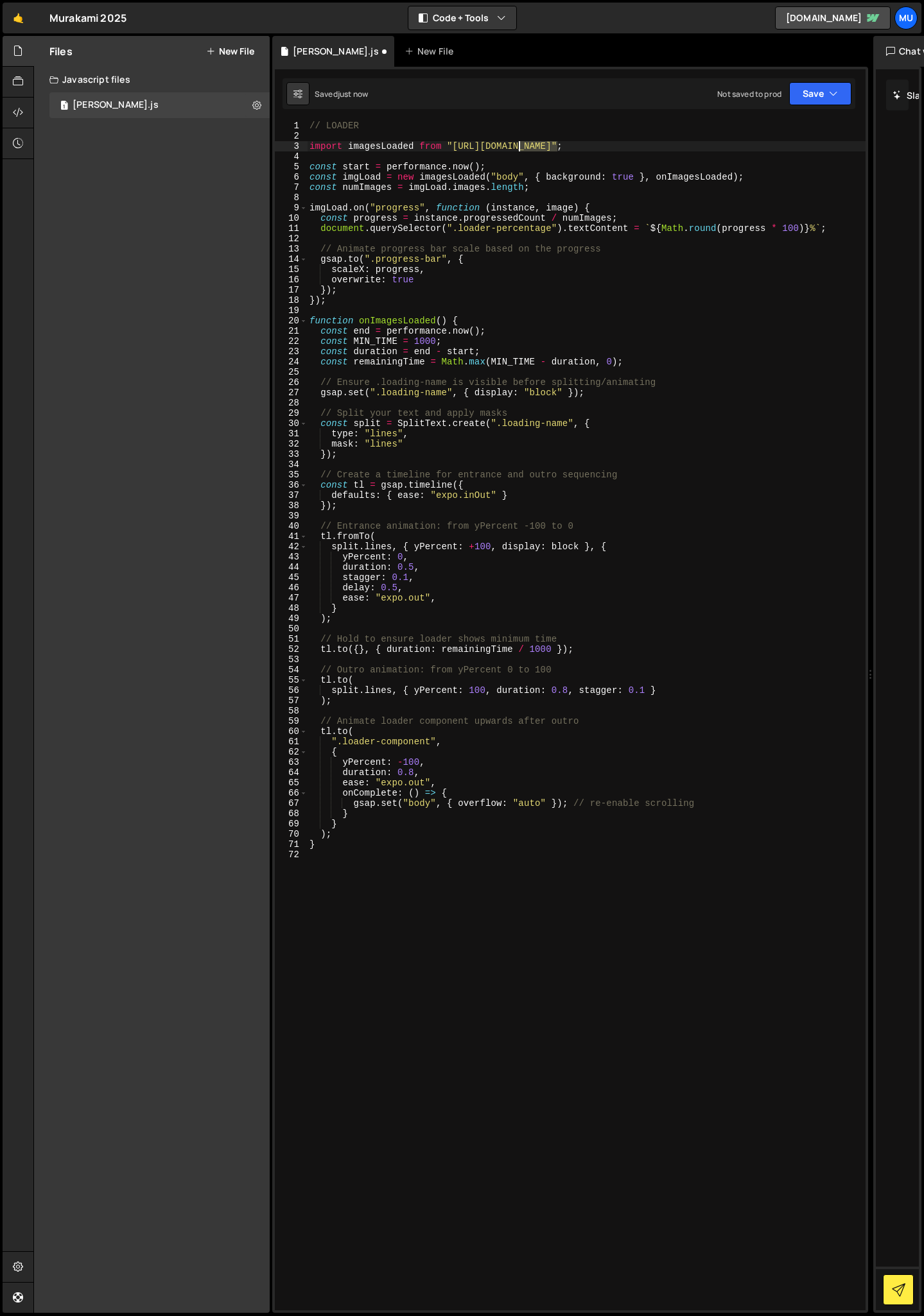
click at [521, 141] on div "// LOADER import imagesLoaded from "[URL][DOMAIN_NAME]" ; const start = perform…" at bounding box center [586, 726] width 559 height 1211
type textarea "import imagesLoaded from "[URL][DOMAIN_NAME]";"
click at [366, 888] on div "// LOADER import imagesLoaded from "[URL][DOMAIN_NAME]" ; const start = perform…" at bounding box center [586, 726] width 559 height 1211
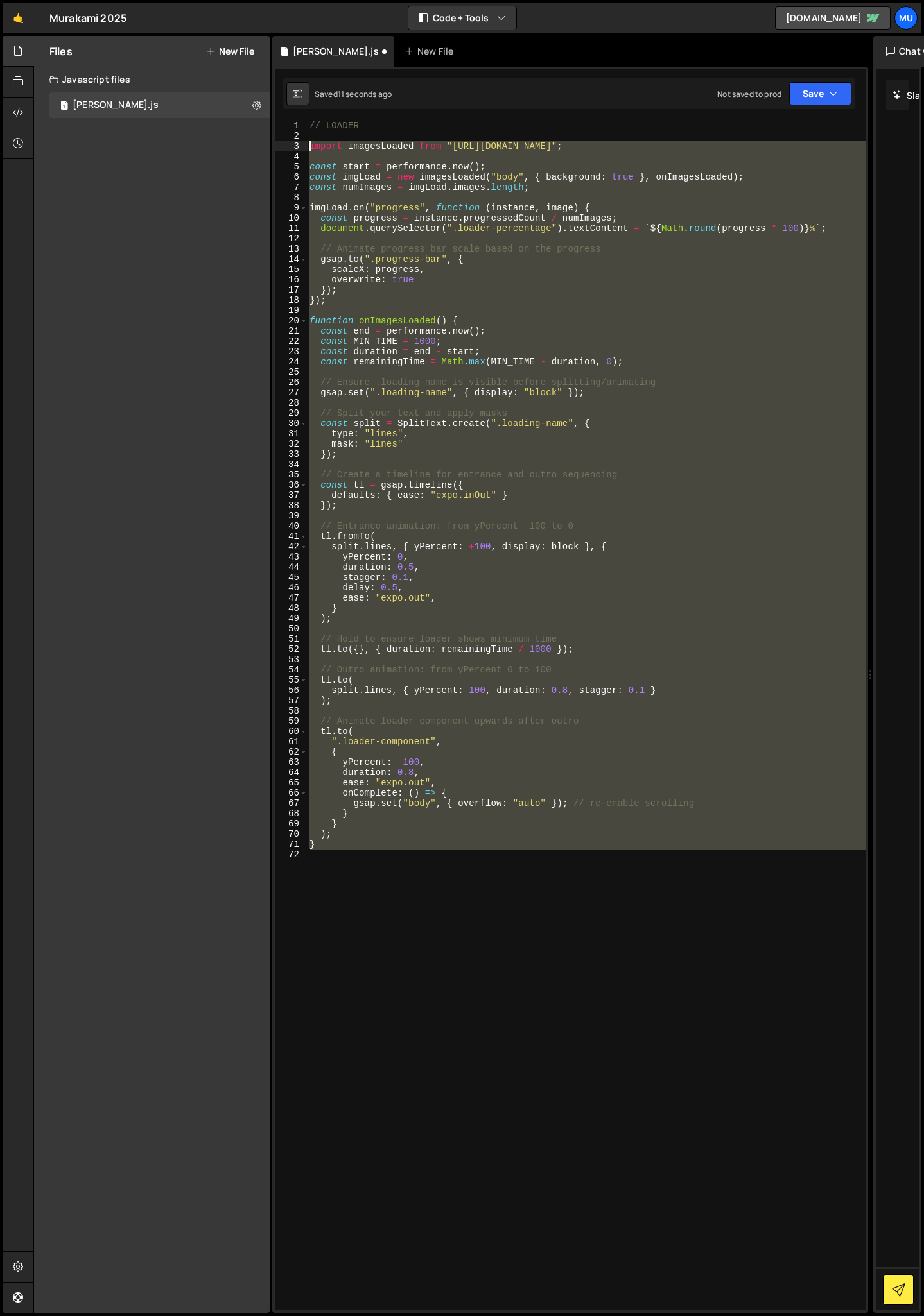
drag, startPoint x: 350, startPoint y: 853, endPoint x: 288, endPoint y: 149, distance: 706.7
click at [288, 149] on div "1 2 3 4 5 6 7 8 9 10 11 12 13 14 15 16 17 18 19 20 21 22 23 24 25 26 27 28 29 3…" at bounding box center [570, 715] width 590 height 1190
click at [438, 365] on div "// LOADER import imagesLoaded from "[URL][DOMAIN_NAME]" ; const start = perform…" at bounding box center [586, 715] width 559 height 1190
type textarea "const remainingTime = Math.[PERSON_NAME](MIN_TIME - duration, 0);"
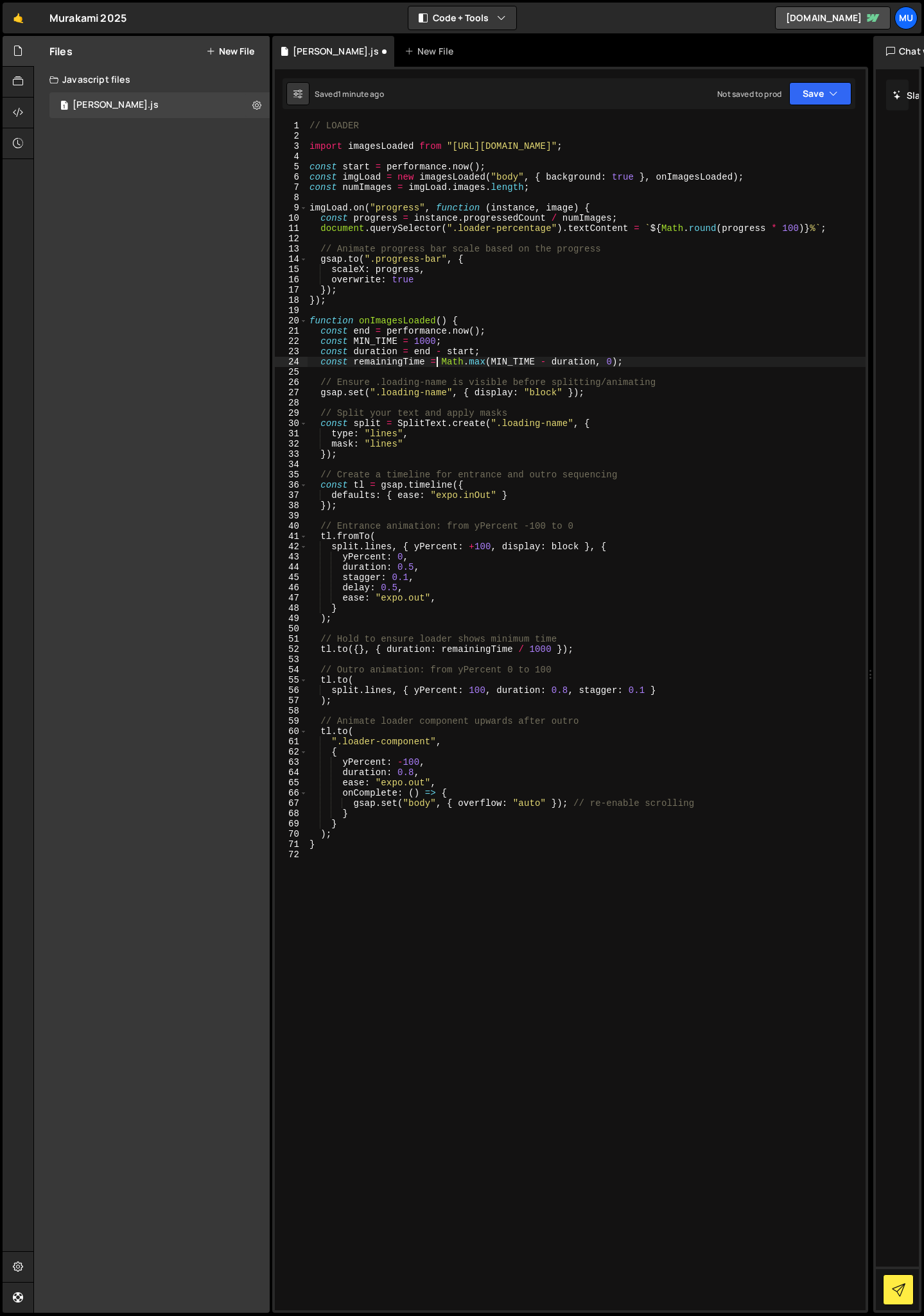
click at [434, 372] on div "// LOADER import imagesLoaded from "[URL][DOMAIN_NAME]" ; const start = perform…" at bounding box center [586, 726] width 559 height 1211
drag, startPoint x: 621, startPoint y: 396, endPoint x: 257, endPoint y: 382, distance: 364.3
click at [256, 381] on div "Files New File Create your first file Get started by starting a Javascript or C…" at bounding box center [478, 674] width 890 height 1277
click at [483, 442] on div "// LOADER import imagesLoaded from "[URL][DOMAIN_NAME]" ; const start = perform…" at bounding box center [586, 726] width 559 height 1211
click at [437, 767] on div "// LOADER import imagesLoaded from "[URL][DOMAIN_NAME]" ; const start = perform…" at bounding box center [586, 726] width 559 height 1211
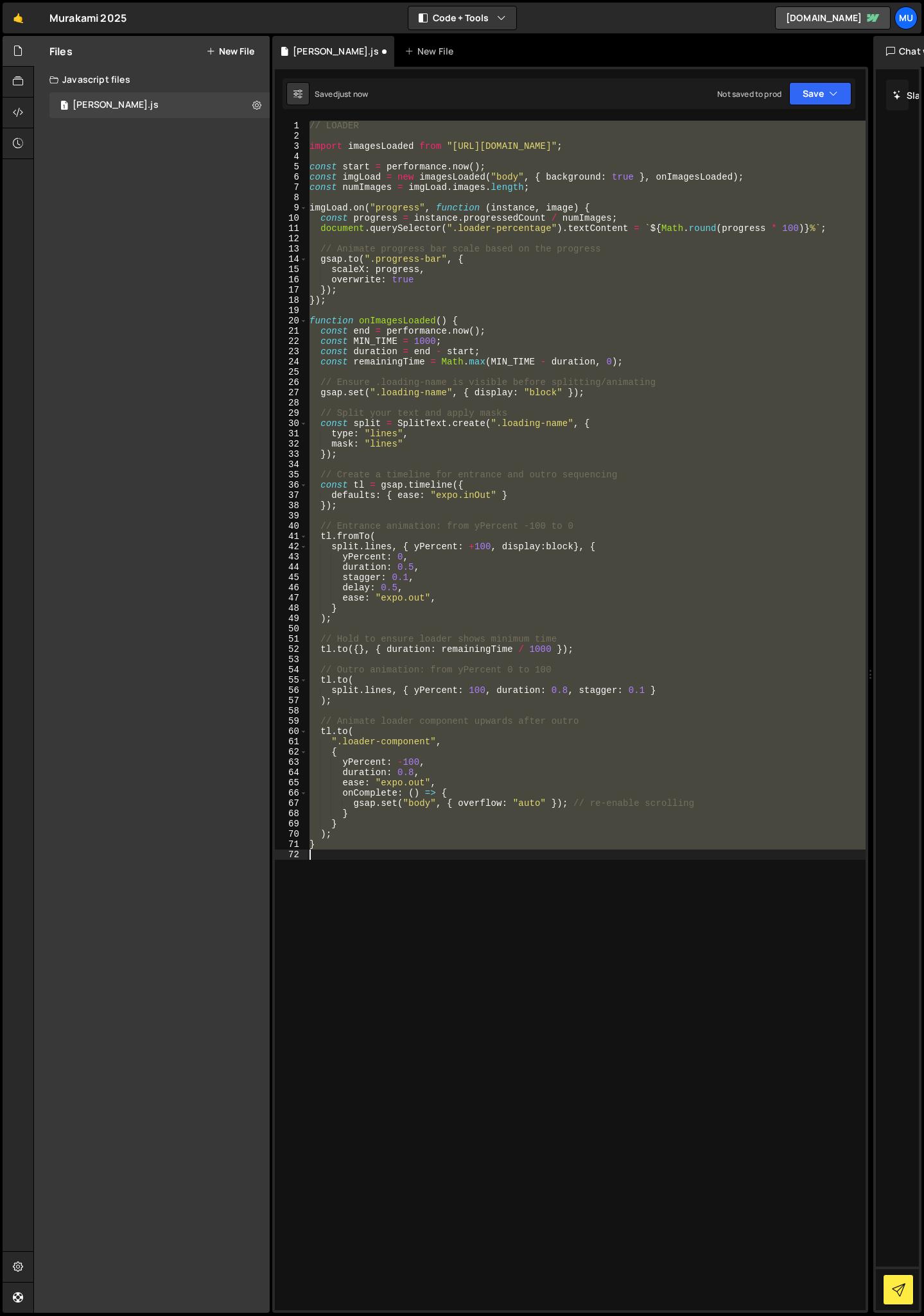
type textarea "// Ensure .loading-name is visible before splitting/animating"
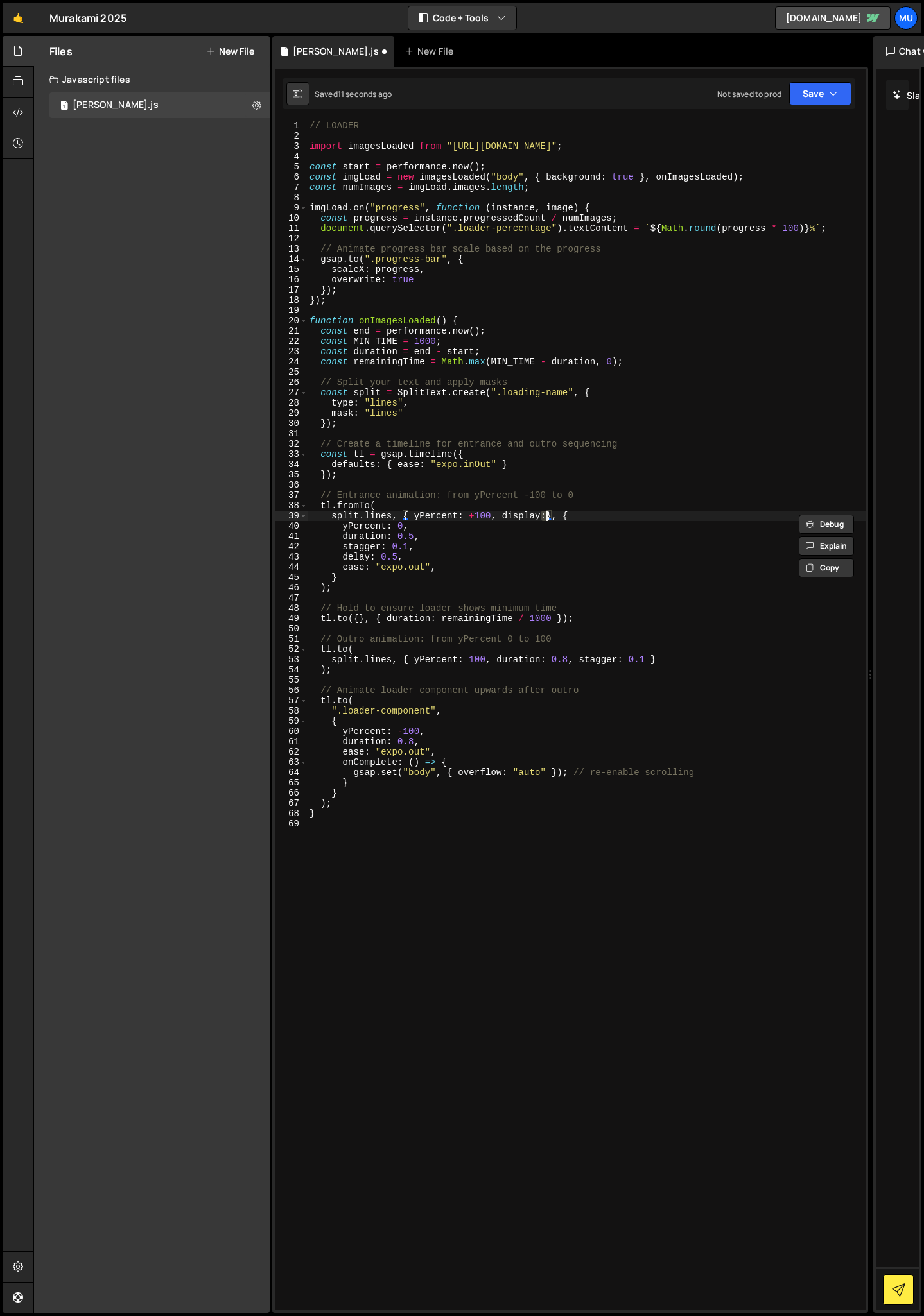
type textarea "split.lines, { yPercent: +100, display:block}, {"
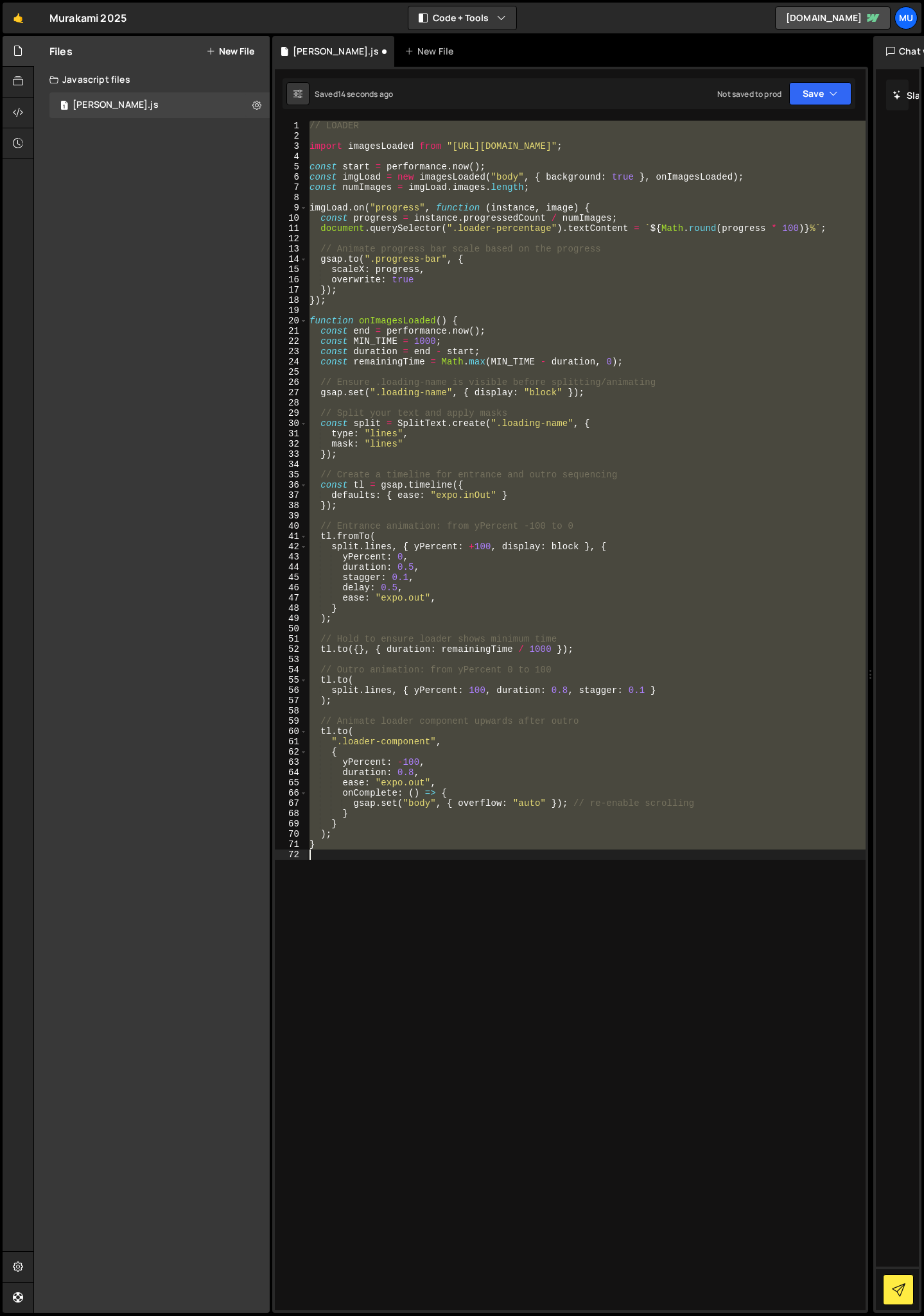
click at [582, 549] on div "// LOADER import imagesLoaded from "[URL][DOMAIN_NAME]" ; const start = perform…" at bounding box center [586, 726] width 559 height 1211
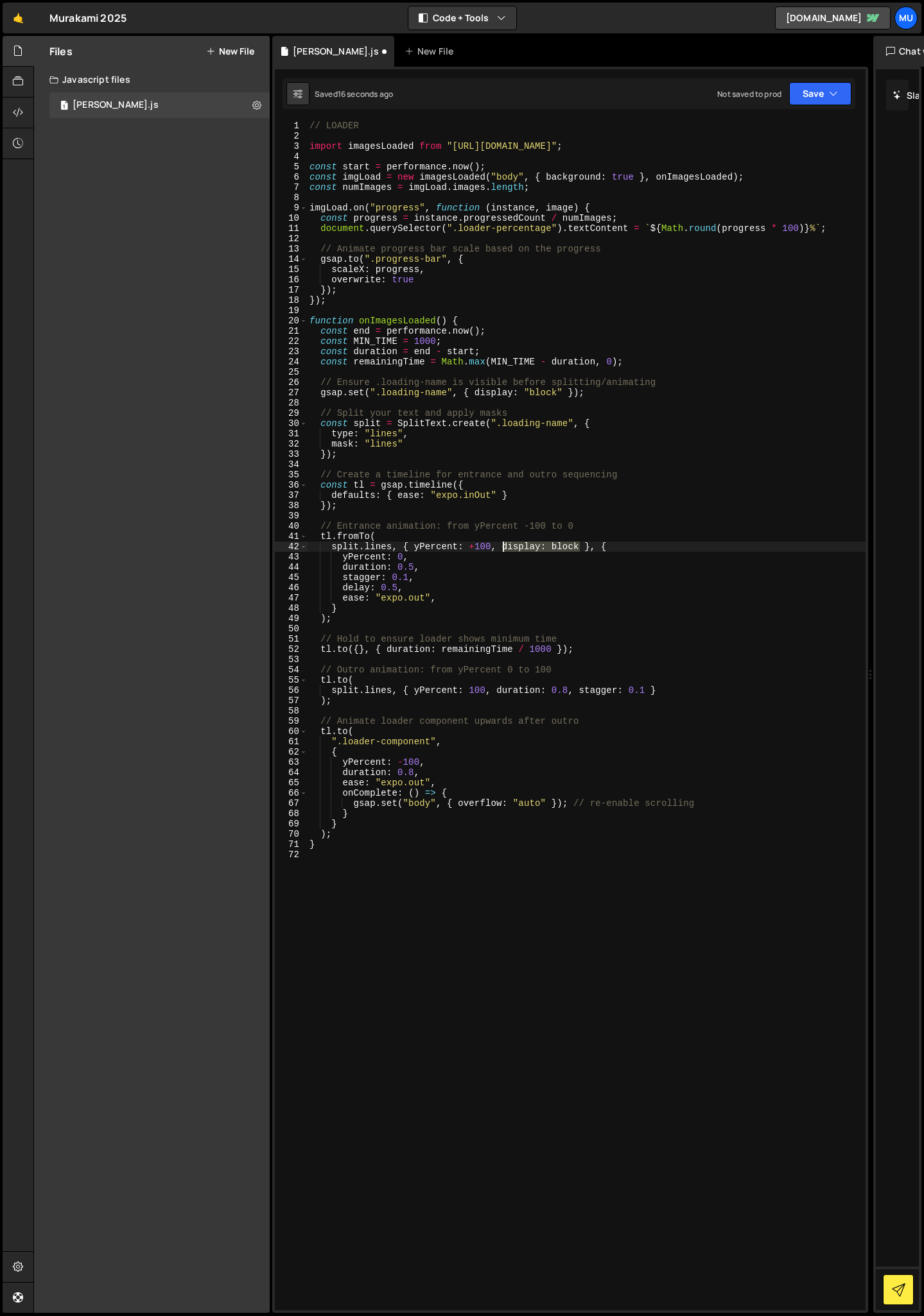
drag, startPoint x: 582, startPoint y: 547, endPoint x: 501, endPoint y: 547, distance: 81.0
click at [501, 547] on div "// LOADER import imagesLoaded from "[URL][DOMAIN_NAME]" ; const start = perform…" at bounding box center [586, 726] width 559 height 1211
type textarea "split.lines, { yPercent: +100 }, {"
click at [495, 404] on div "// LOADER import imagesLoaded from "[URL][DOMAIN_NAME]" ; const start = perform…" at bounding box center [586, 726] width 559 height 1211
click at [387, 584] on div "// LOADER import imagesLoaded from "[URL][DOMAIN_NAME]" ; const start = perform…" at bounding box center [586, 726] width 559 height 1211
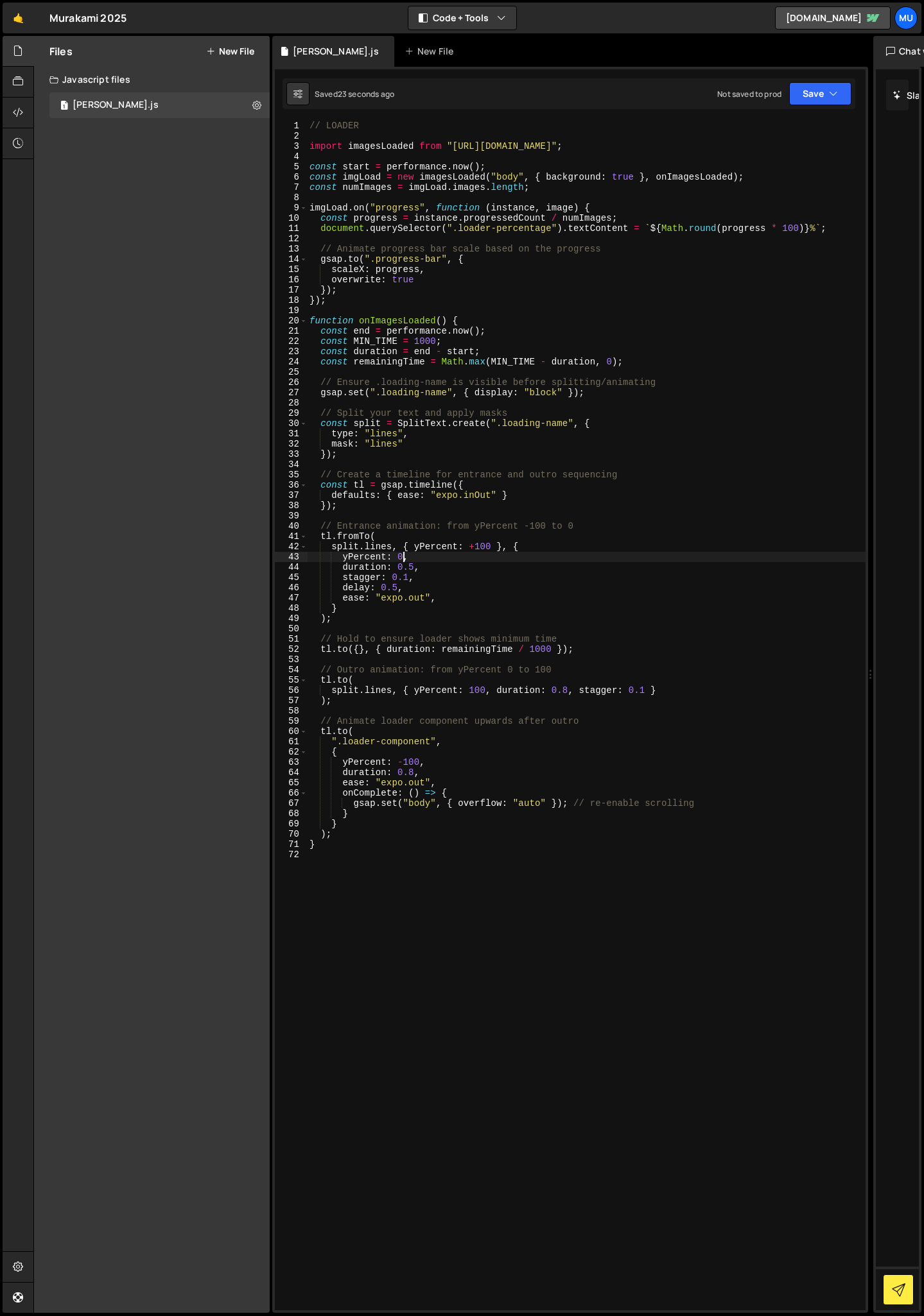
click at [405, 555] on div "// LOADER import imagesLoaded from "[URL][DOMAIN_NAME]" ; const start = perform…" at bounding box center [586, 726] width 559 height 1211
click at [395, 588] on div "// LOADER import imagesLoaded from "[URL][DOMAIN_NAME]" ; const start = perform…" at bounding box center [586, 726] width 559 height 1211
click at [403, 568] on div "// LOADER import imagesLoaded from "[URL][DOMAIN_NAME]" ; const start = perform…" at bounding box center [586, 726] width 559 height 1211
click at [409, 565] on div "// LOADER import imagesLoaded from "[URL][DOMAIN_NAME]" ; const start = perform…" at bounding box center [586, 726] width 559 height 1211
click at [412, 568] on div "// LOADER import imagesLoaded from "[URL][DOMAIN_NAME]" ; const start = perform…" at bounding box center [586, 726] width 559 height 1211
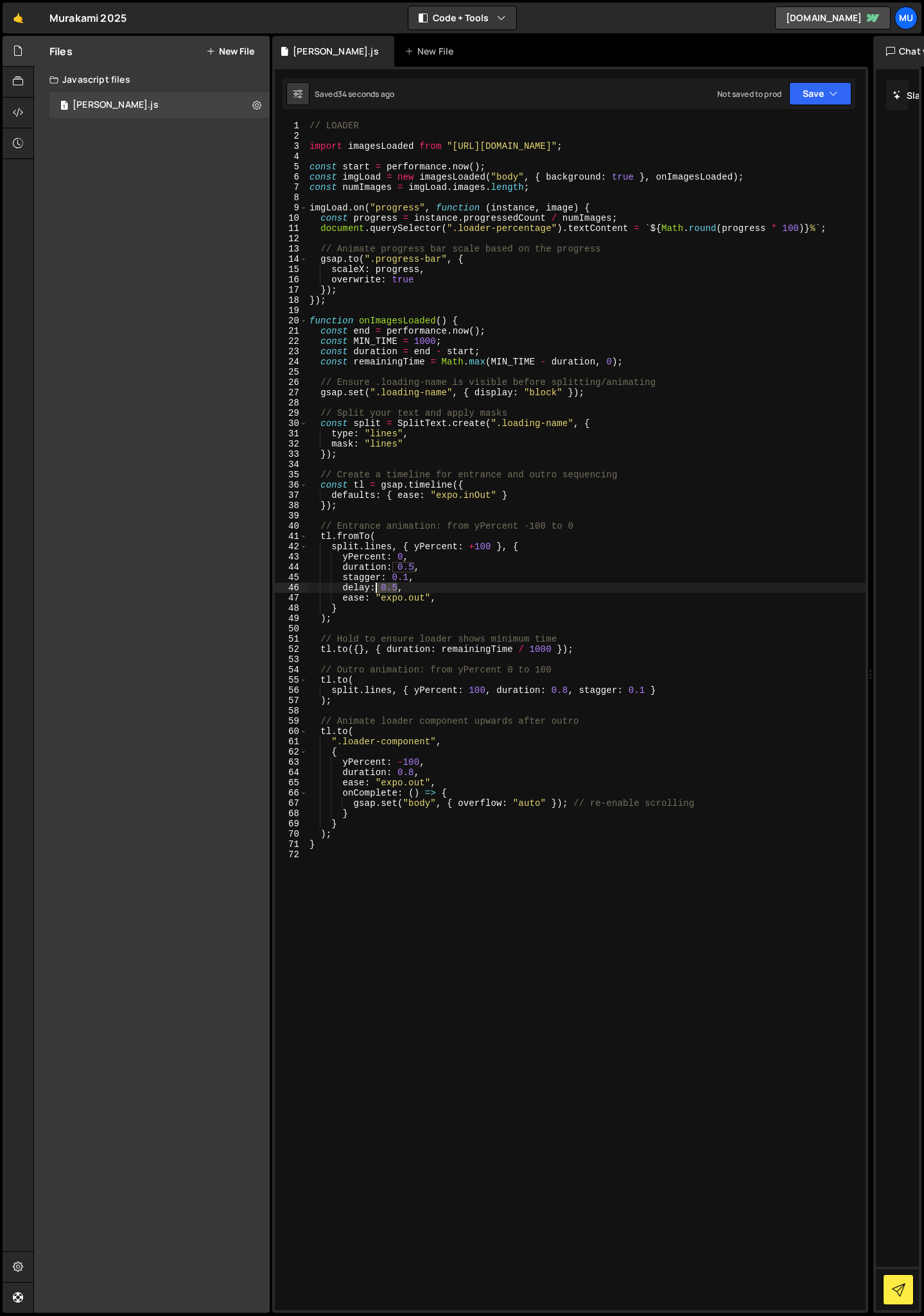
drag, startPoint x: 396, startPoint y: 590, endPoint x: 376, endPoint y: 589, distance: 20.0
click at [373, 589] on div "// LOADER import imagesLoaded from "[URL][DOMAIN_NAME]" ; const start = perform…" at bounding box center [586, 726] width 559 height 1211
type textarea "delay: 0.5,"
drag, startPoint x: 409, startPoint y: 587, endPoint x: 302, endPoint y: 587, distance: 107.0
click at [302, 587] on div "delay: 0.5, 1 2 3 4 5 6 7 8 9 10 11 12 13 14 15 16 17 18 19 20 21 22 23 24 25 2…" at bounding box center [570, 715] width 590 height 1190
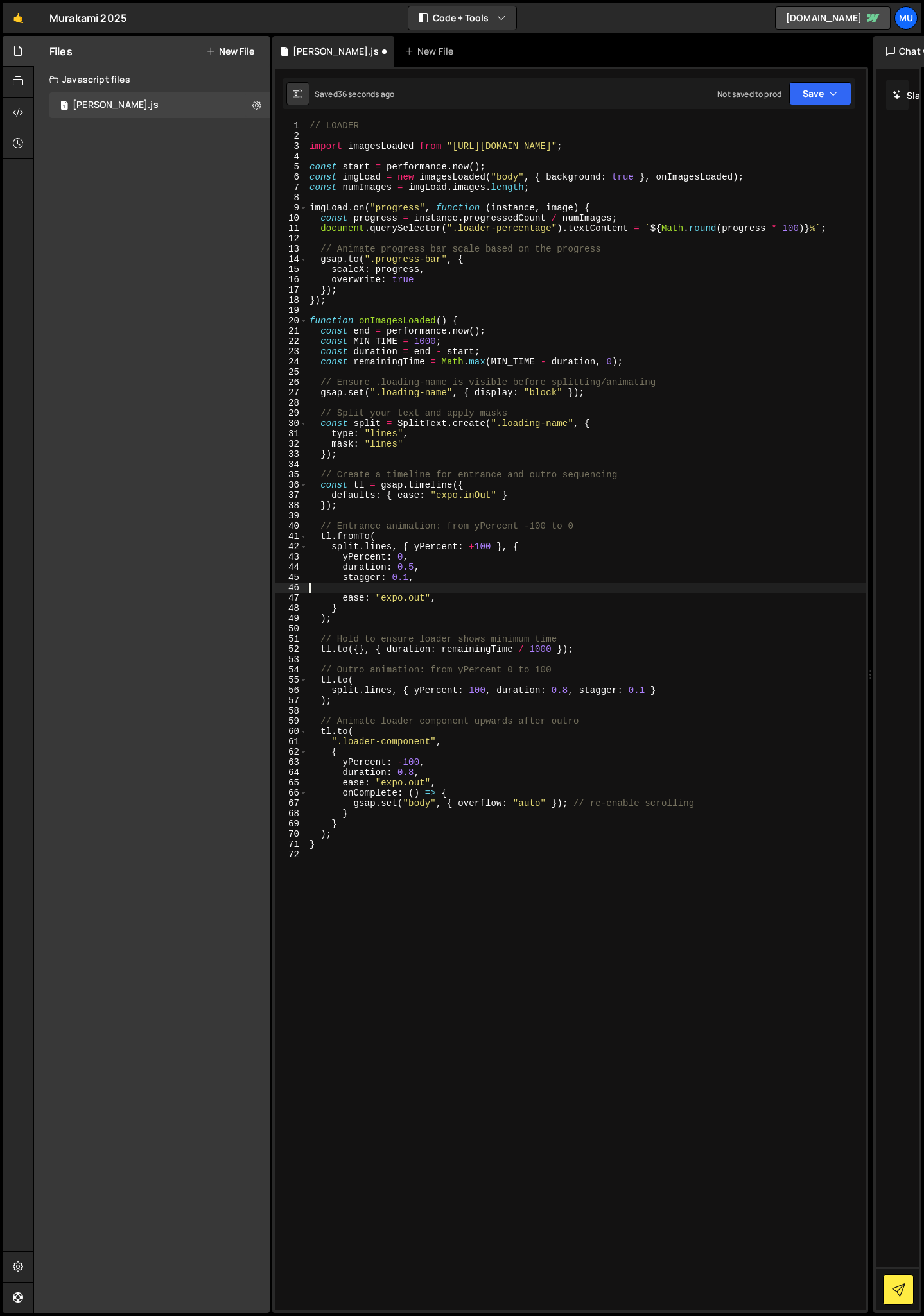
type textarea "stagger: 0.1,"
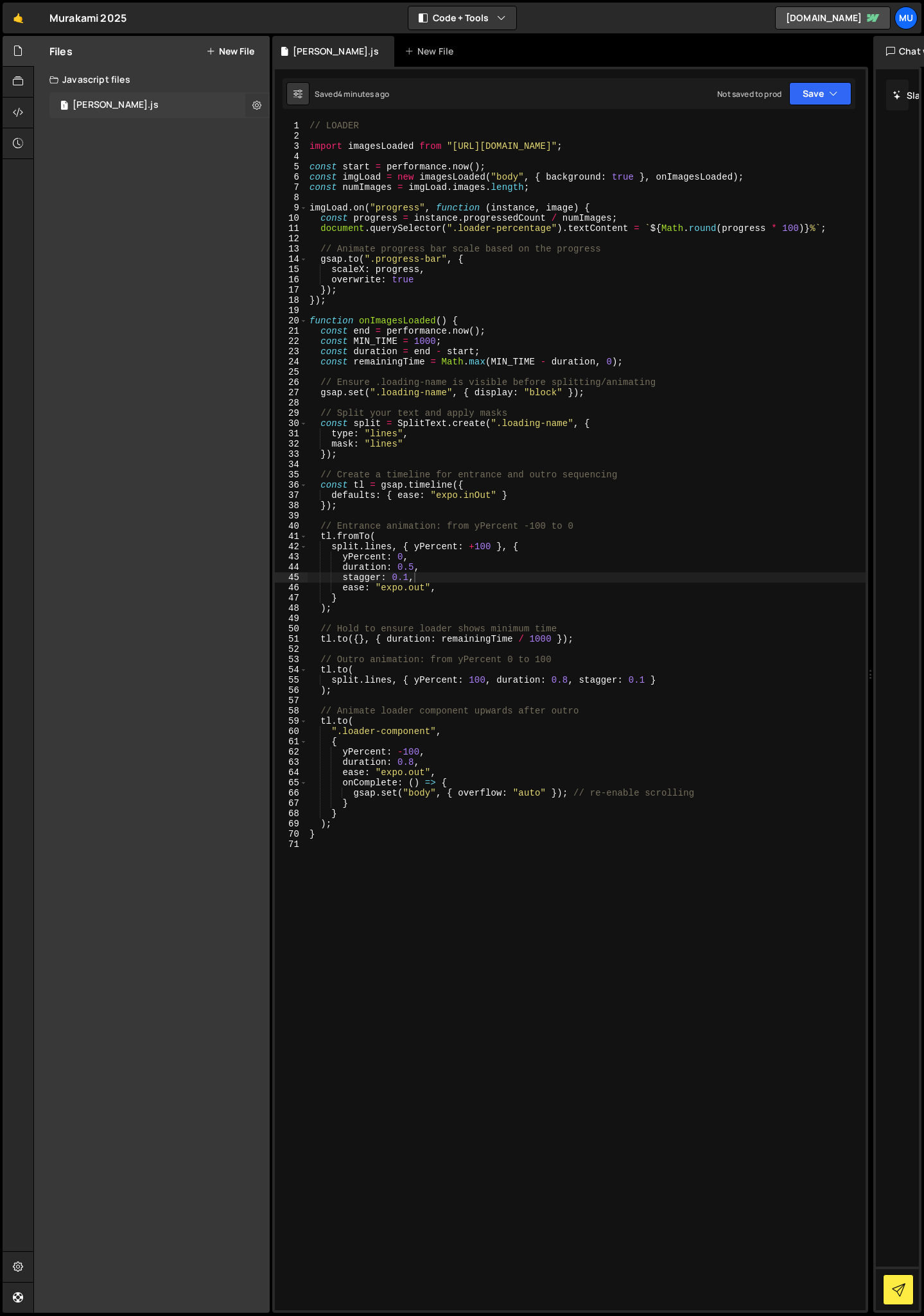
click at [259, 109] on icon at bounding box center [257, 105] width 9 height 12
click at [257, 105] on icon at bounding box center [257, 105] width 9 height 12
click at [479, 681] on div "// LOADER import imagesLoaded from "[URL][DOMAIN_NAME]" ; const start = perform…" at bounding box center [586, 726] width 559 height 1211
click at [466, 681] on div "// LOADER import imagesLoaded from "[URL][DOMAIN_NAME]" ; const start = perform…" at bounding box center [586, 715] width 559 height 1190
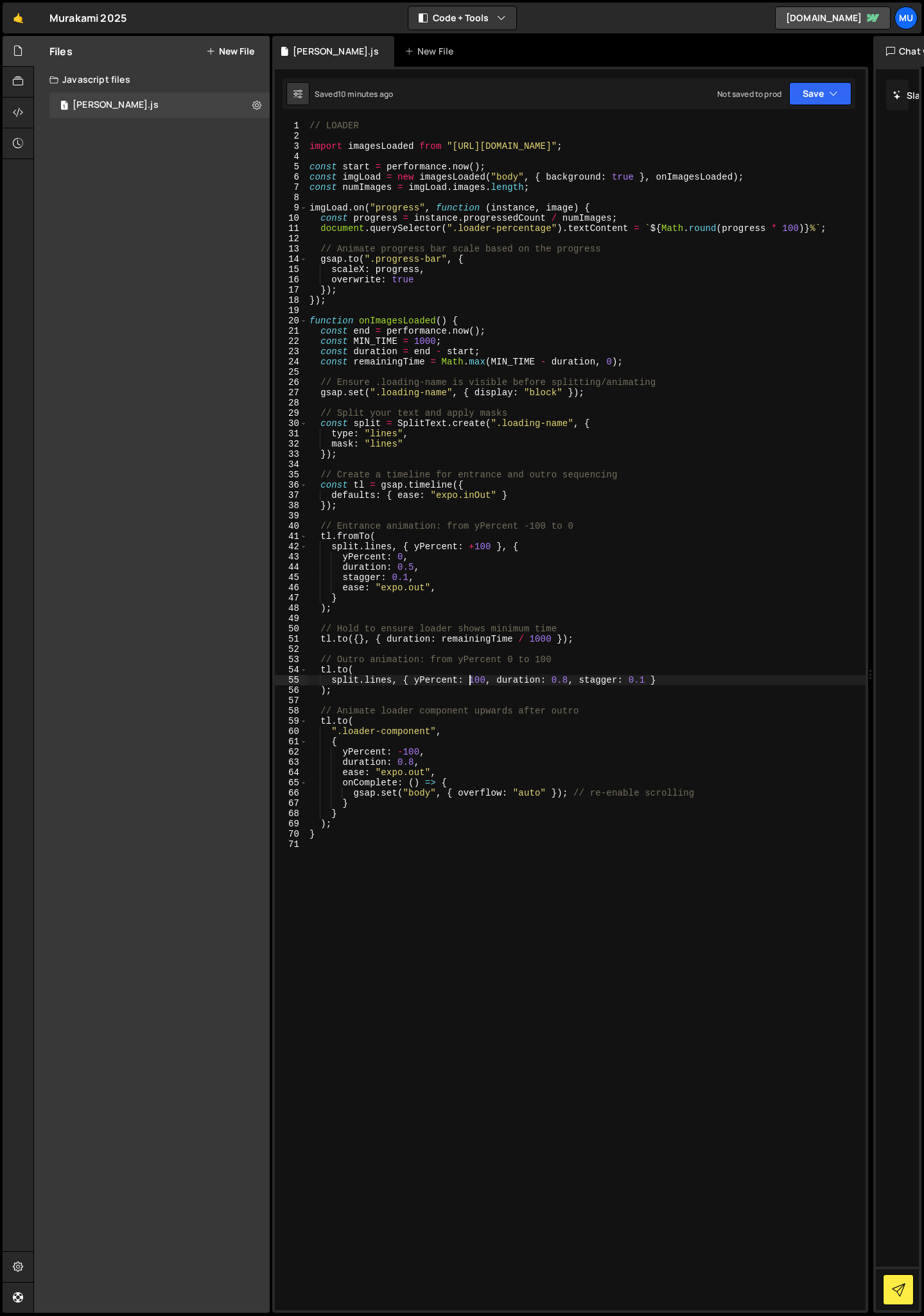
click at [405, 752] on div "// LOADER import imagesLoaded from "[URL][DOMAIN_NAME]" ; const start = perform…" at bounding box center [586, 726] width 559 height 1211
type textarea "yPercent: +100,"
click at [378, 957] on div "// LOADER import imagesLoaded from "[URL][DOMAIN_NAME]" ; const start = perform…" at bounding box center [586, 726] width 559 height 1211
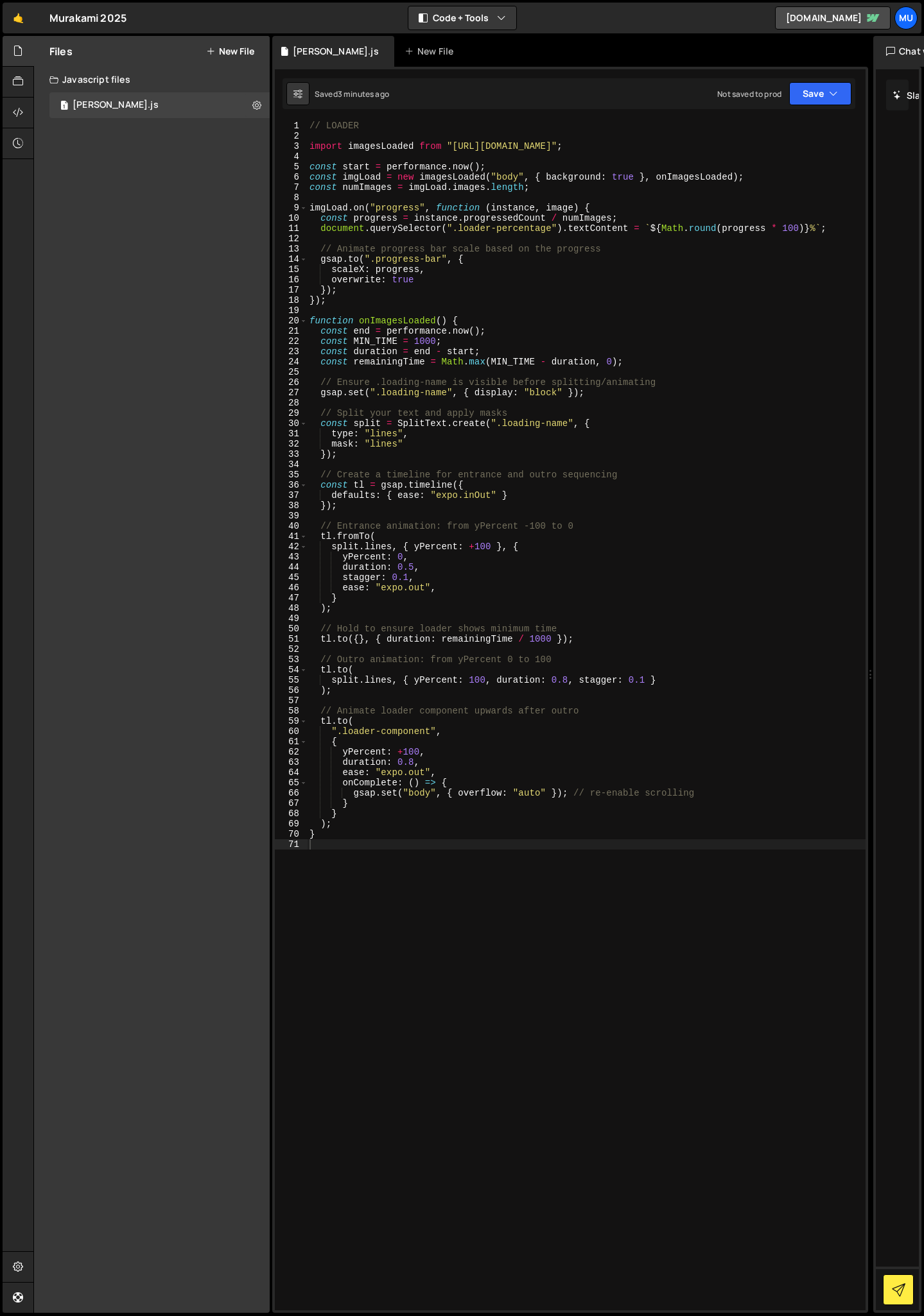
click at [544, 636] on div "// LOADER import imagesLoaded from "[URL][DOMAIN_NAME]" ; const start = perform…" at bounding box center [586, 726] width 559 height 1211
click at [435, 683] on div "// LOADER import imagesLoaded from "[URL][DOMAIN_NAME]" ; const start = perform…" at bounding box center [586, 726] width 559 height 1211
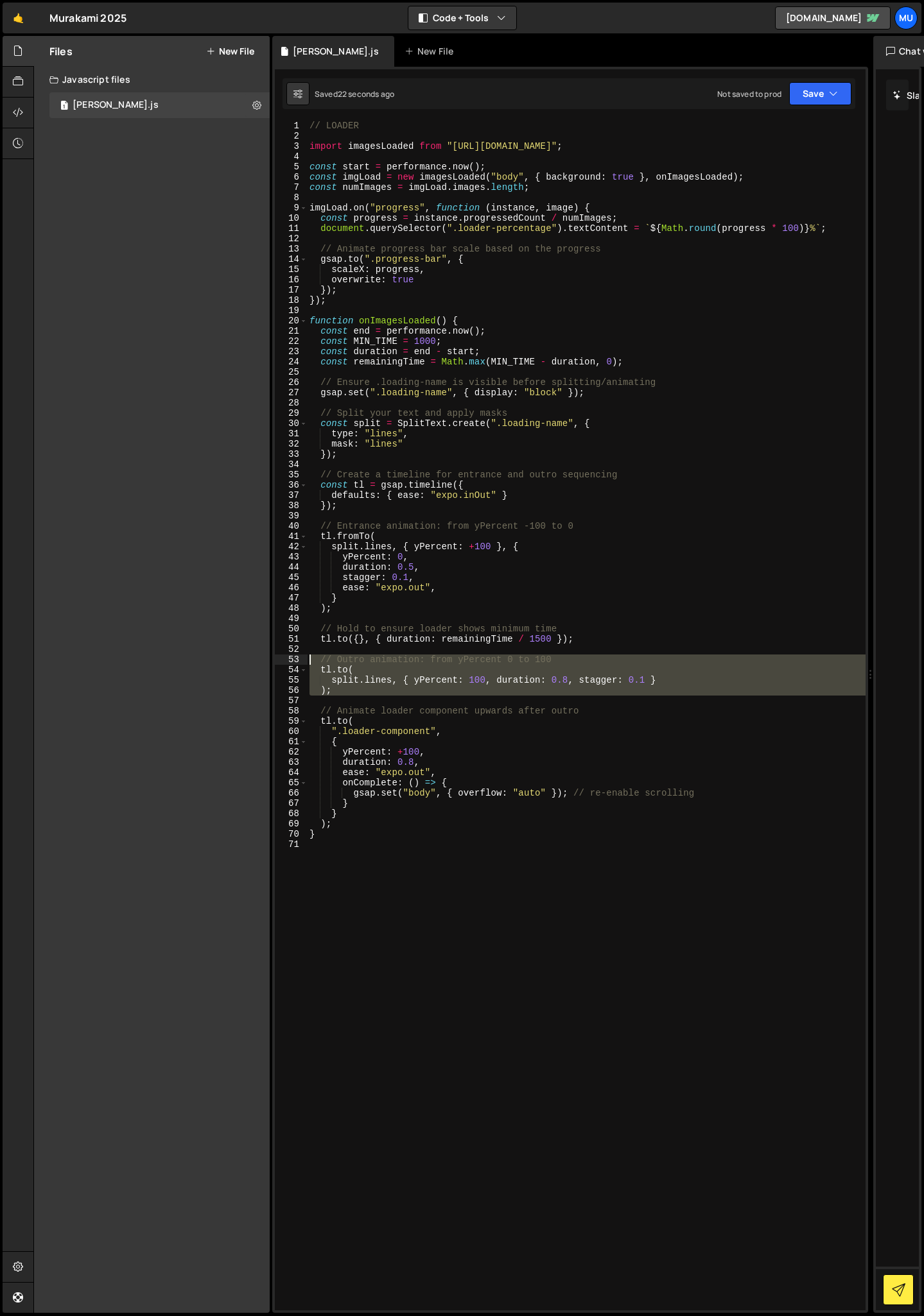
drag, startPoint x: 397, startPoint y: 698, endPoint x: 259, endPoint y: 657, distance: 144.0
click at [259, 657] on div "Files New File Create your first file Get started by starting a Javascript or C…" at bounding box center [478, 674] width 890 height 1277
type textarea "// Outro animation: from yPercent 0 to 100 [DOMAIN_NAME]("
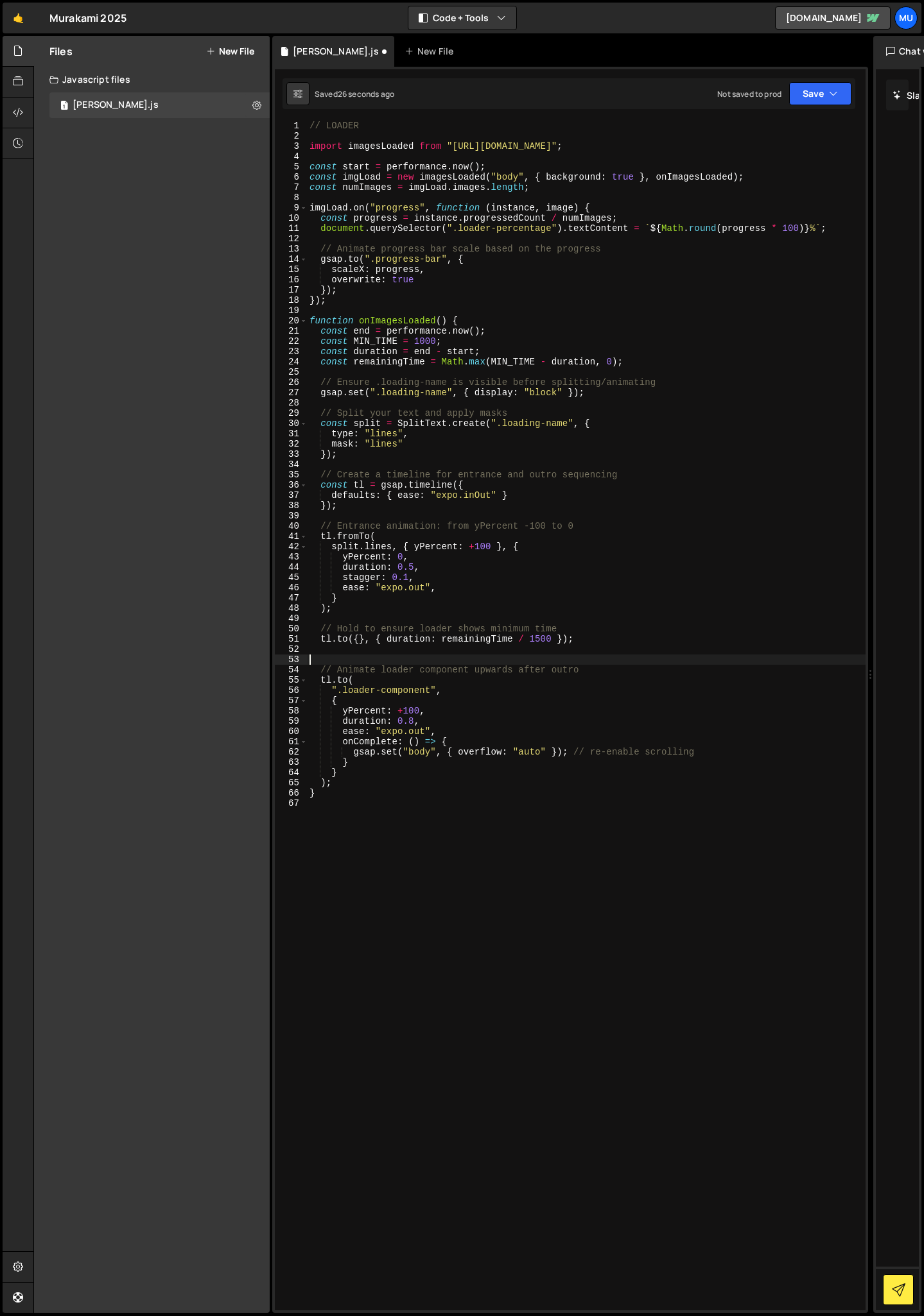
scroll to position [0, 0]
click at [428, 654] on div "// LOADER import imagesLoaded from "[URL][DOMAIN_NAME]" ; const start = perform…" at bounding box center [586, 726] width 559 height 1211
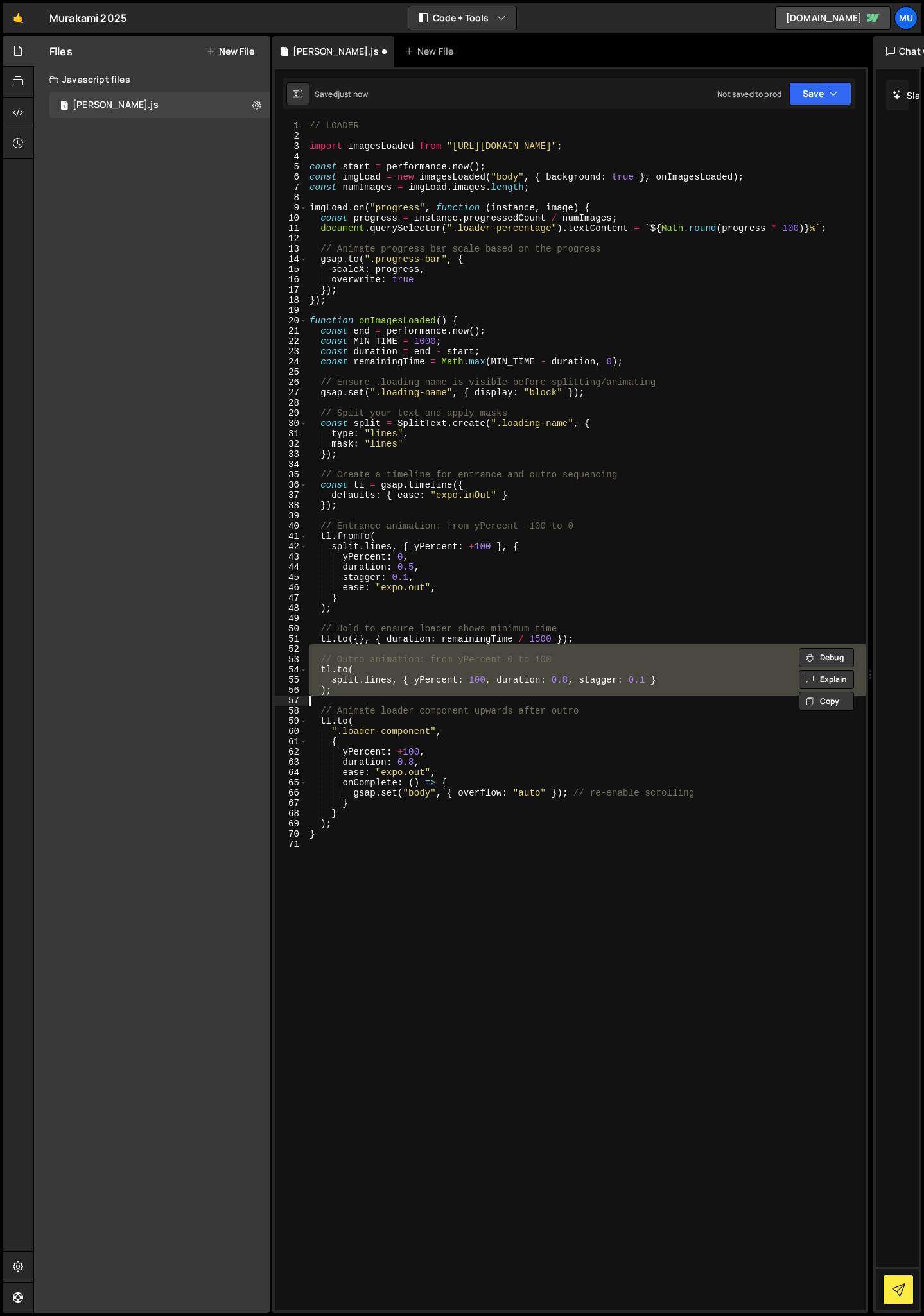
click at [543, 679] on div "// LOADER import imagesLoaded from "[URL][DOMAIN_NAME]" ; const start = perform…" at bounding box center [586, 715] width 559 height 1190
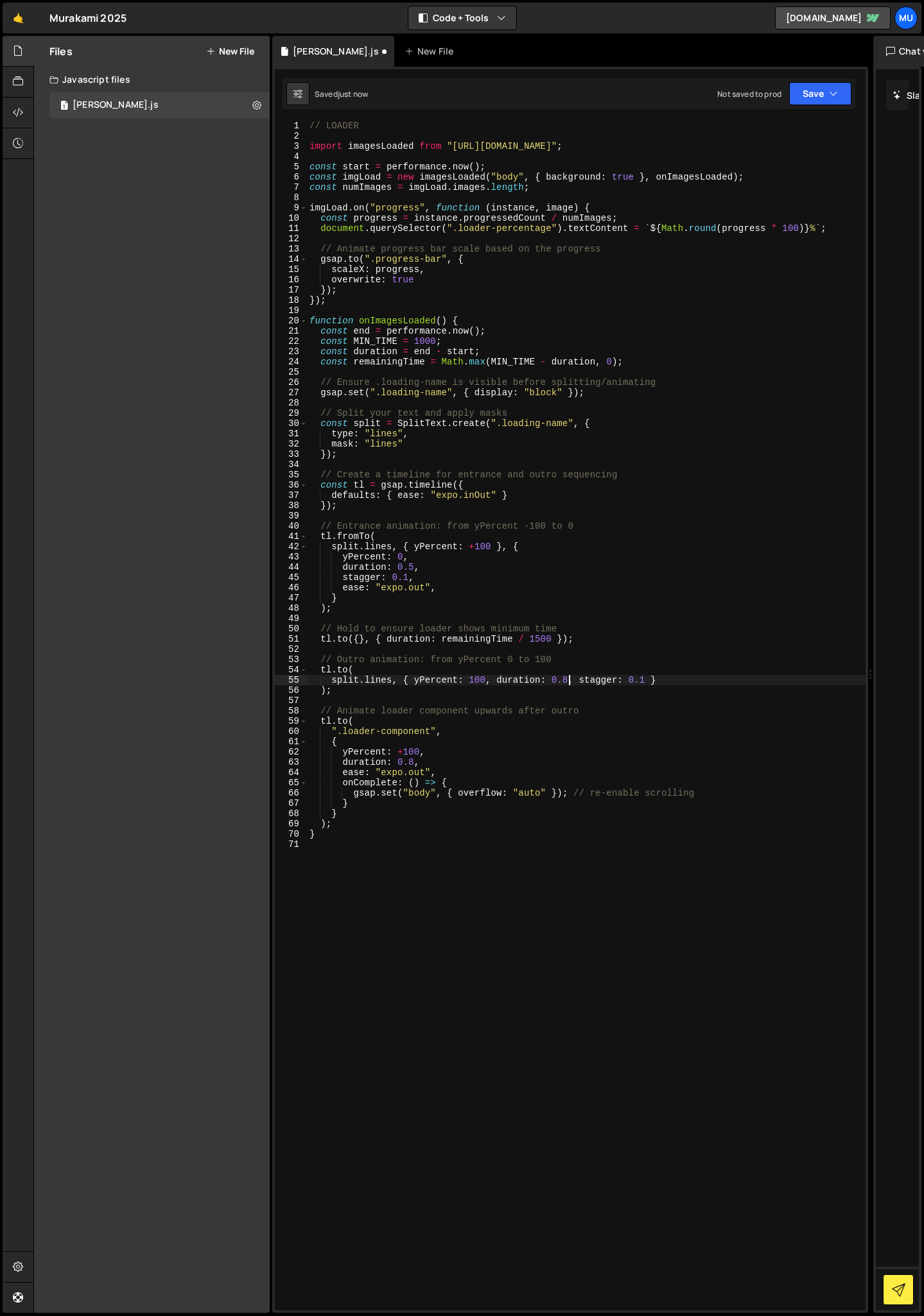
click at [570, 683] on div "// LOADER import imagesLoaded from "[URL][DOMAIN_NAME]" ; const start = perform…" at bounding box center [586, 726] width 559 height 1211
drag, startPoint x: 649, startPoint y: 681, endPoint x: 575, endPoint y: 681, distance: 74.0
click at [576, 681] on div "// LOADER import imagesLoaded from "[URL][DOMAIN_NAME]" ; const start = perform…" at bounding box center [586, 726] width 559 height 1211
click at [413, 765] on div "// LOADER import imagesLoaded from "[URL][DOMAIN_NAME]" ; const start = perform…" at bounding box center [586, 726] width 559 height 1211
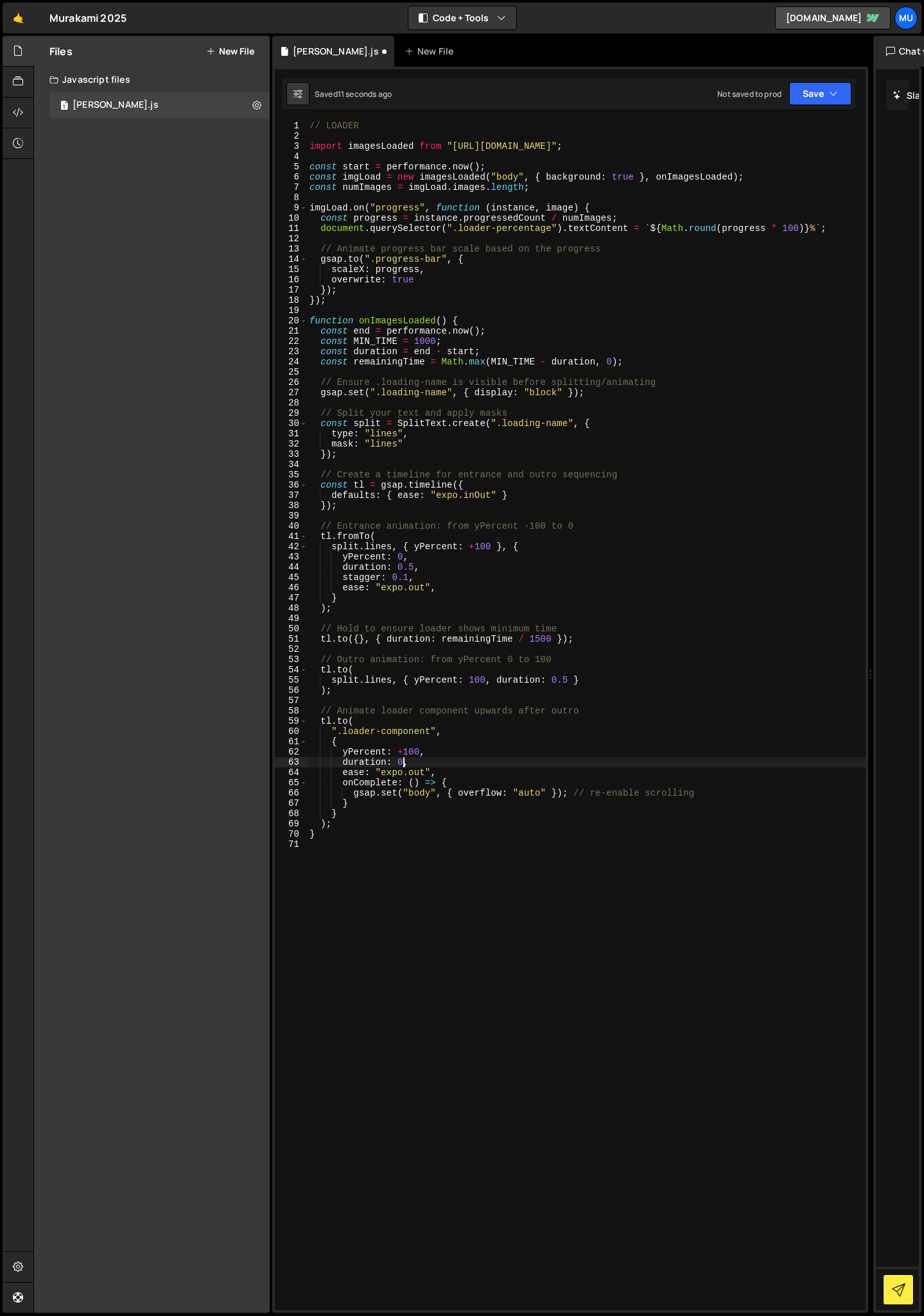
scroll to position [0, 6]
click at [453, 754] on div "// LOADER import imagesLoaded from "[URL][DOMAIN_NAME]" ; const start = perform…" at bounding box center [586, 726] width 559 height 1211
drag, startPoint x: 598, startPoint y: 679, endPoint x: 175, endPoint y: 683, distance: 423.0
click at [175, 683] on div "Files New File Create your first file Get started by starting a Javascript or C…" at bounding box center [478, 674] width 890 height 1277
click at [538, 641] on div "// LOADER import imagesLoaded from "[URL][DOMAIN_NAME]" ; const start = perform…" at bounding box center [586, 726] width 559 height 1211
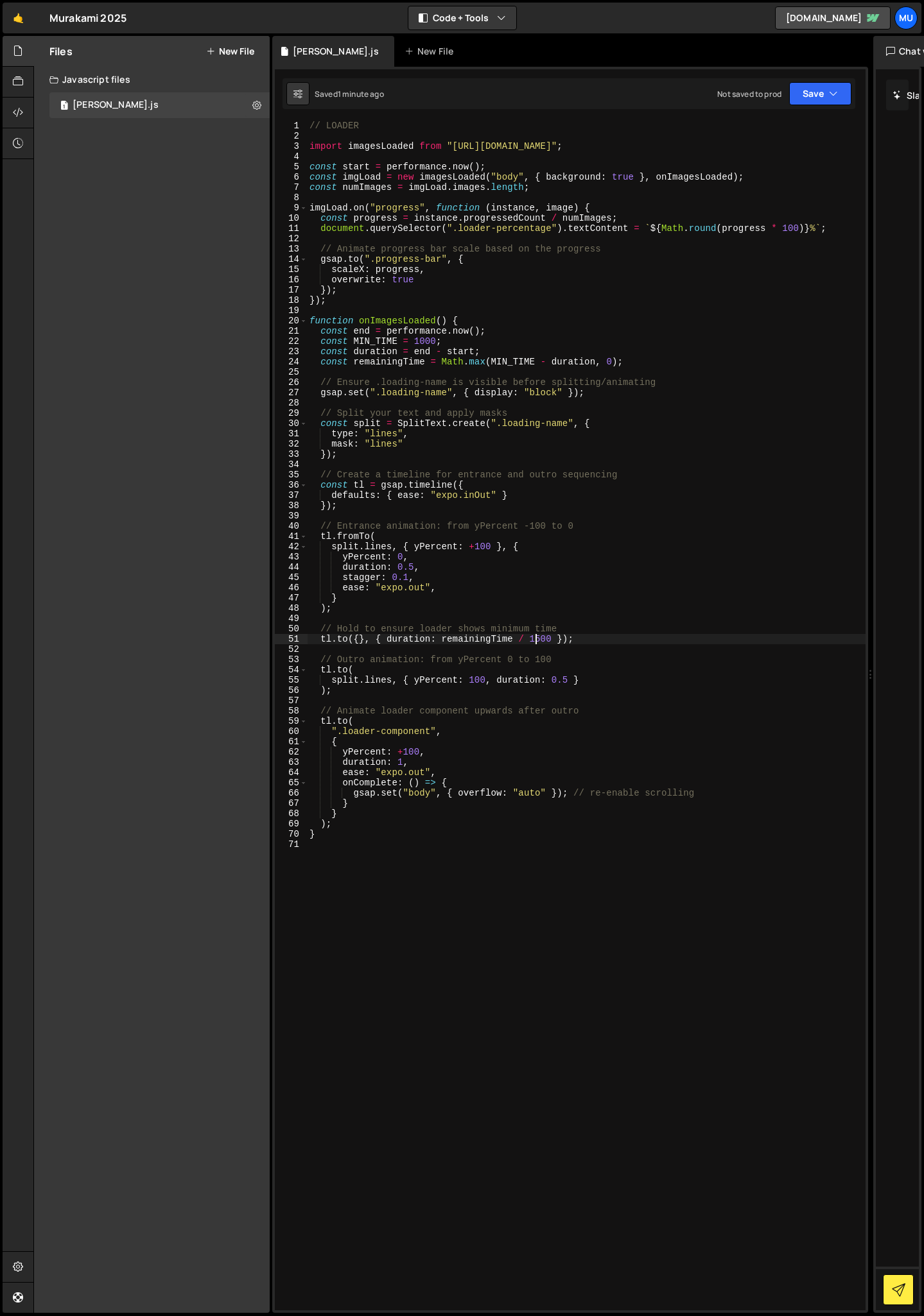
click at [538, 641] on div "// LOADER import imagesLoaded from "[URL][DOMAIN_NAME]" ; const start = perform…" at bounding box center [586, 726] width 559 height 1211
click at [546, 639] on div "// LOADER import imagesLoaded from "[URL][DOMAIN_NAME]" ; const start = perform…" at bounding box center [586, 726] width 559 height 1211
click at [584, 670] on div "// LOADER import imagesLoaded from "[URL][DOMAIN_NAME]" ; const start = perform…" at bounding box center [586, 726] width 559 height 1211
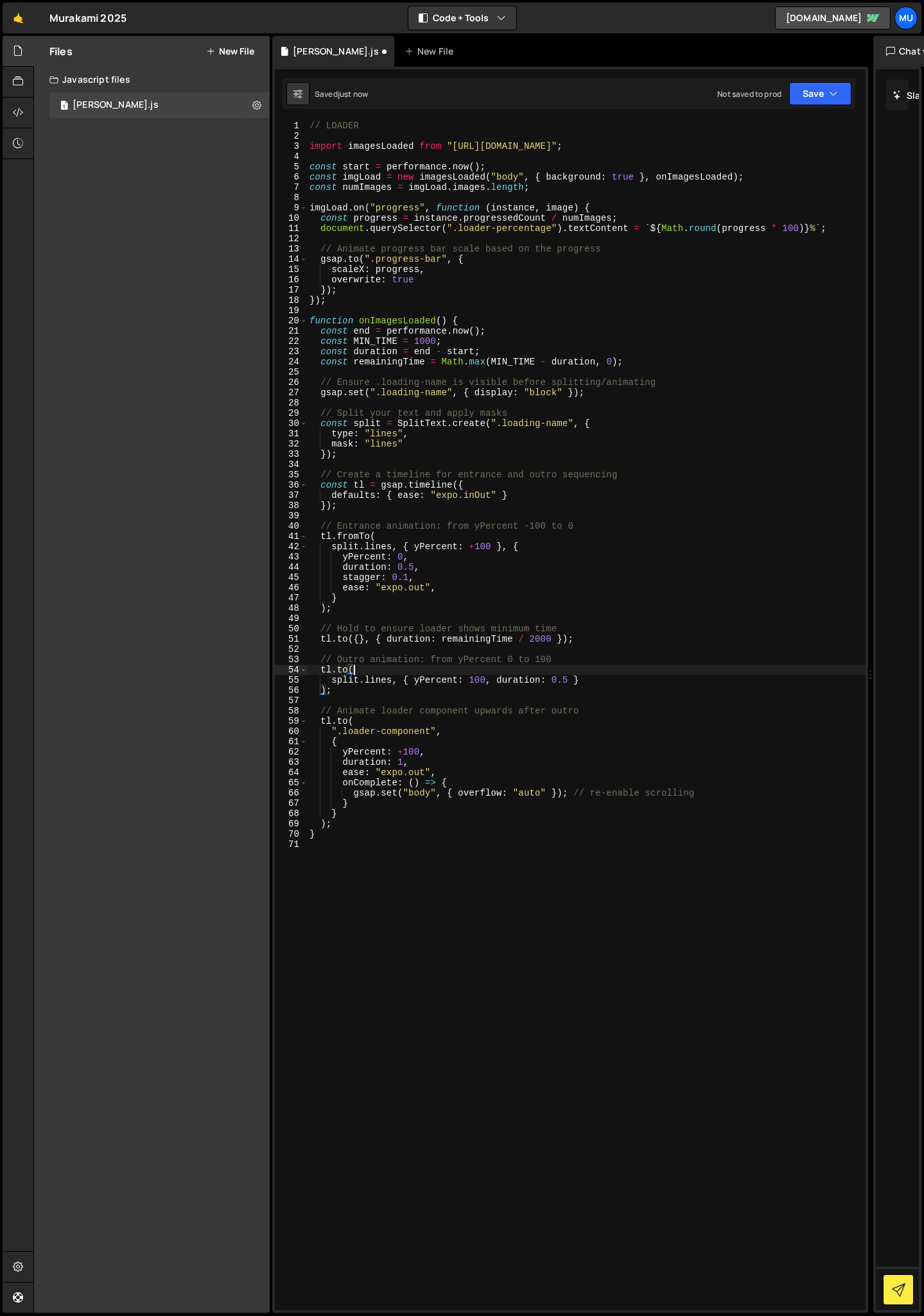
scroll to position [0, 2]
drag, startPoint x: 400, startPoint y: 752, endPoint x: 424, endPoint y: 776, distance: 33.9
click at [400, 751] on div "// LOADER import imagesLoaded from "[URL][DOMAIN_NAME]" ; const start = perform…" at bounding box center [586, 726] width 559 height 1211
click at [478, 743] on div "// LOADER import imagesLoaded from "[URL][DOMAIN_NAME]" ; const start = perform…" at bounding box center [586, 726] width 559 height 1211
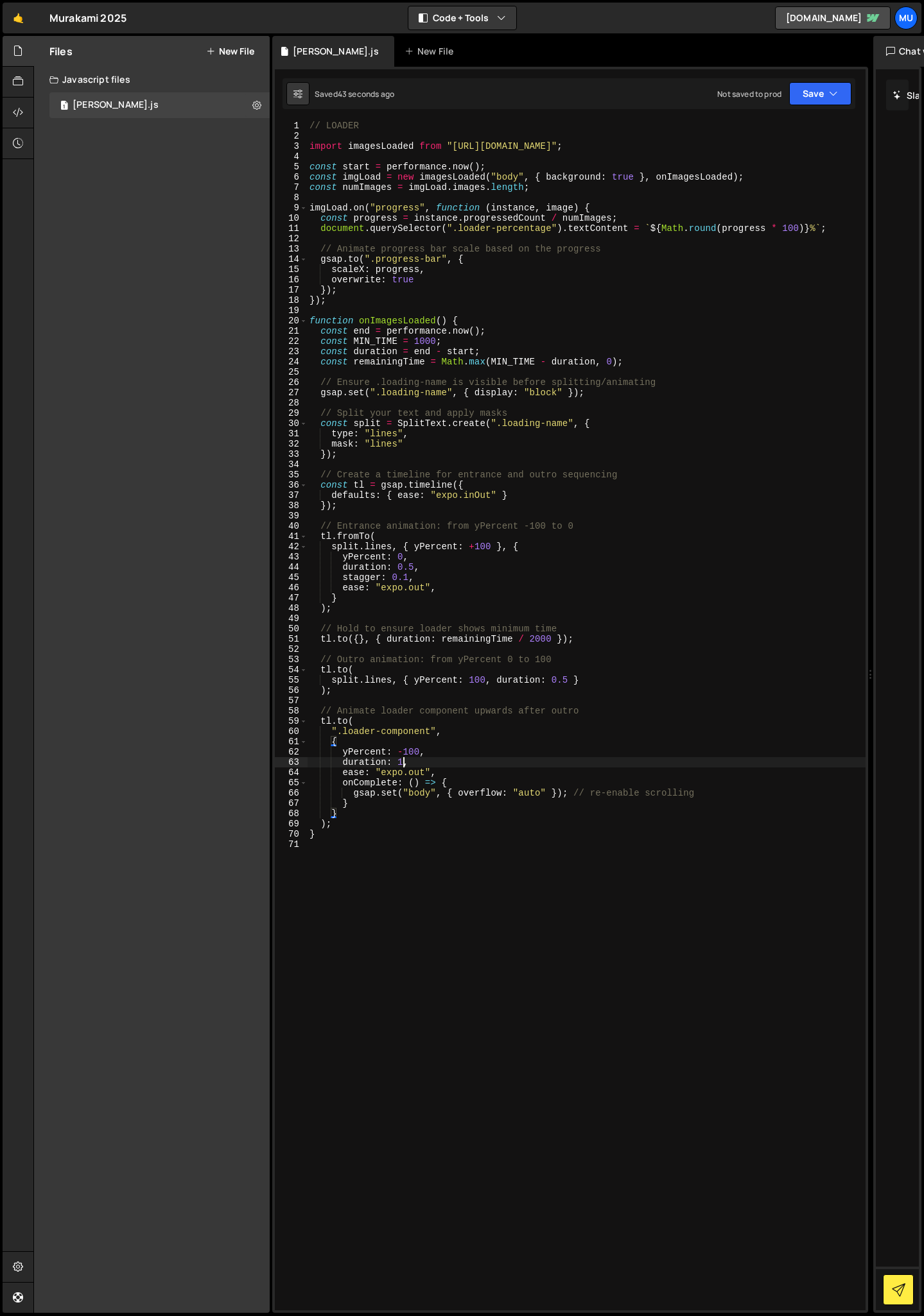
click at [403, 759] on div "// LOADER import imagesLoaded from "[URL][DOMAIN_NAME]" ; const start = perform…" at bounding box center [586, 726] width 559 height 1211
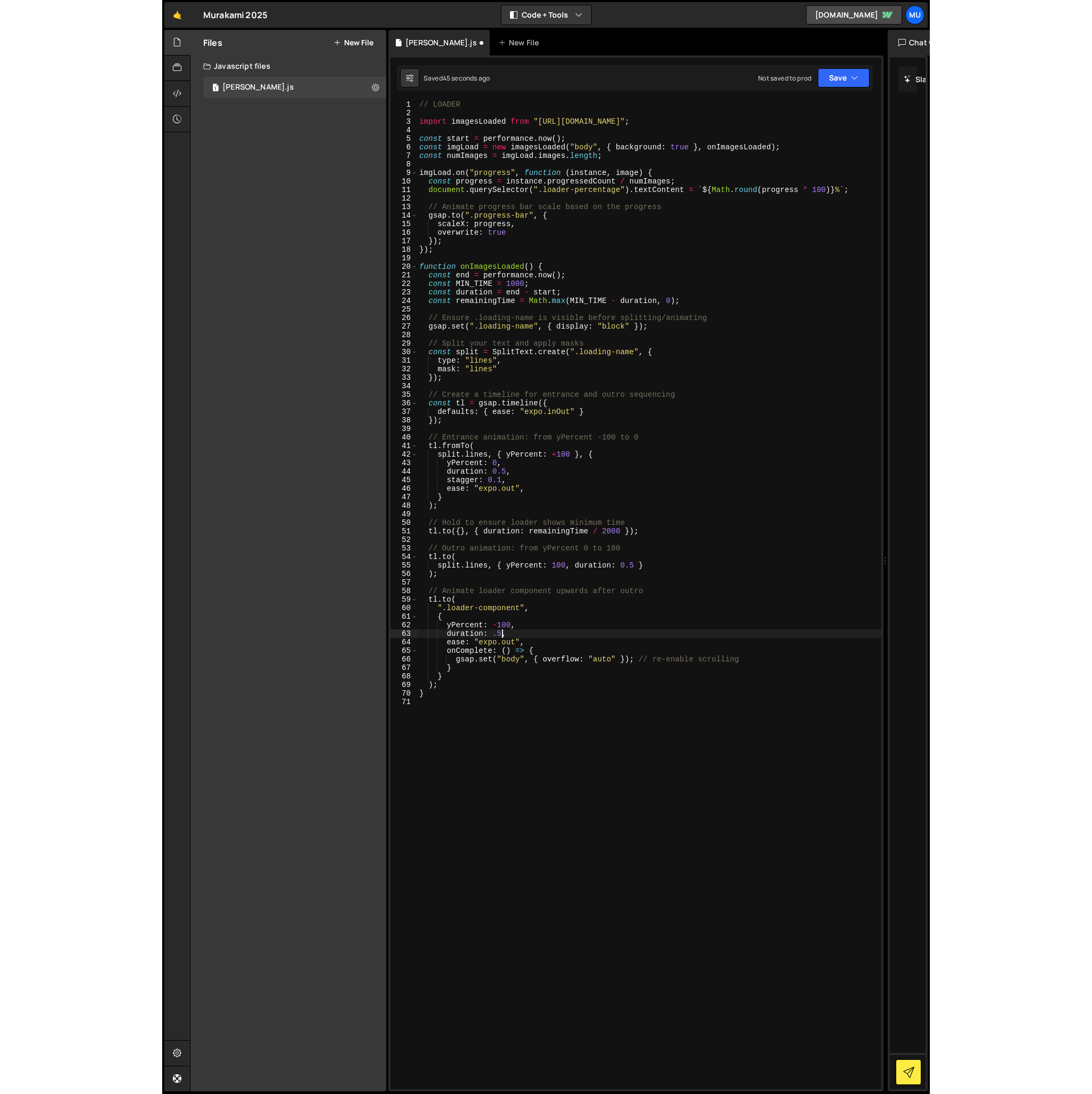
scroll to position [0, 5]
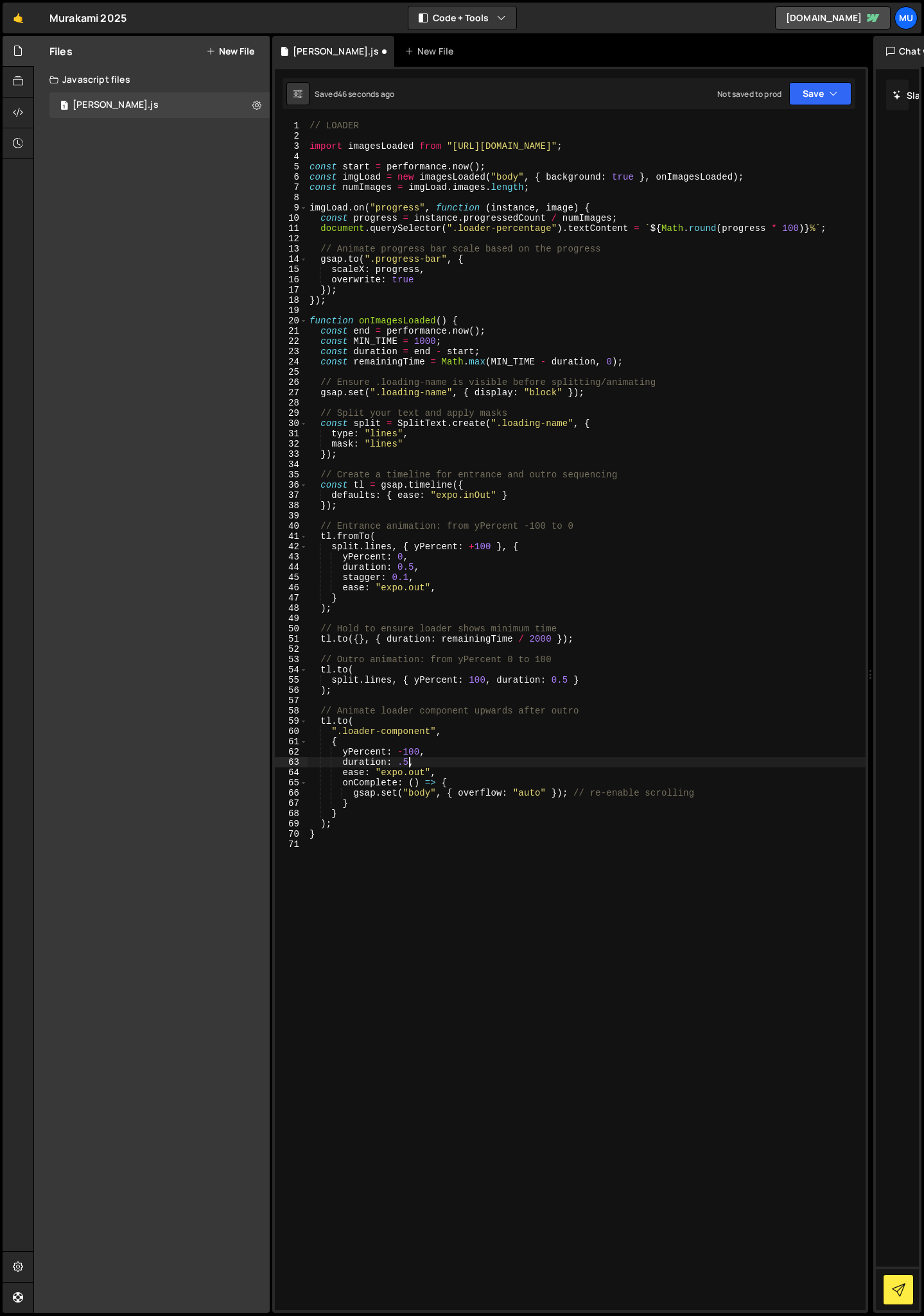
click at [495, 768] on div "// LOADER import imagesLoaded from "[URL][DOMAIN_NAME]" ; const start = perform…" at bounding box center [586, 726] width 559 height 1211
click at [397, 762] on div "// LOADER import imagesLoaded from "[URL][DOMAIN_NAME]" ; const start = perform…" at bounding box center [586, 726] width 559 height 1211
type textarea "duration: 0.5,"
click at [253, 103] on icon at bounding box center [257, 105] width 9 height 12
click at [188, 178] on div "Files New File Create your first file Get started by starting a Javascript or C…" at bounding box center [151, 674] width 236 height 1277
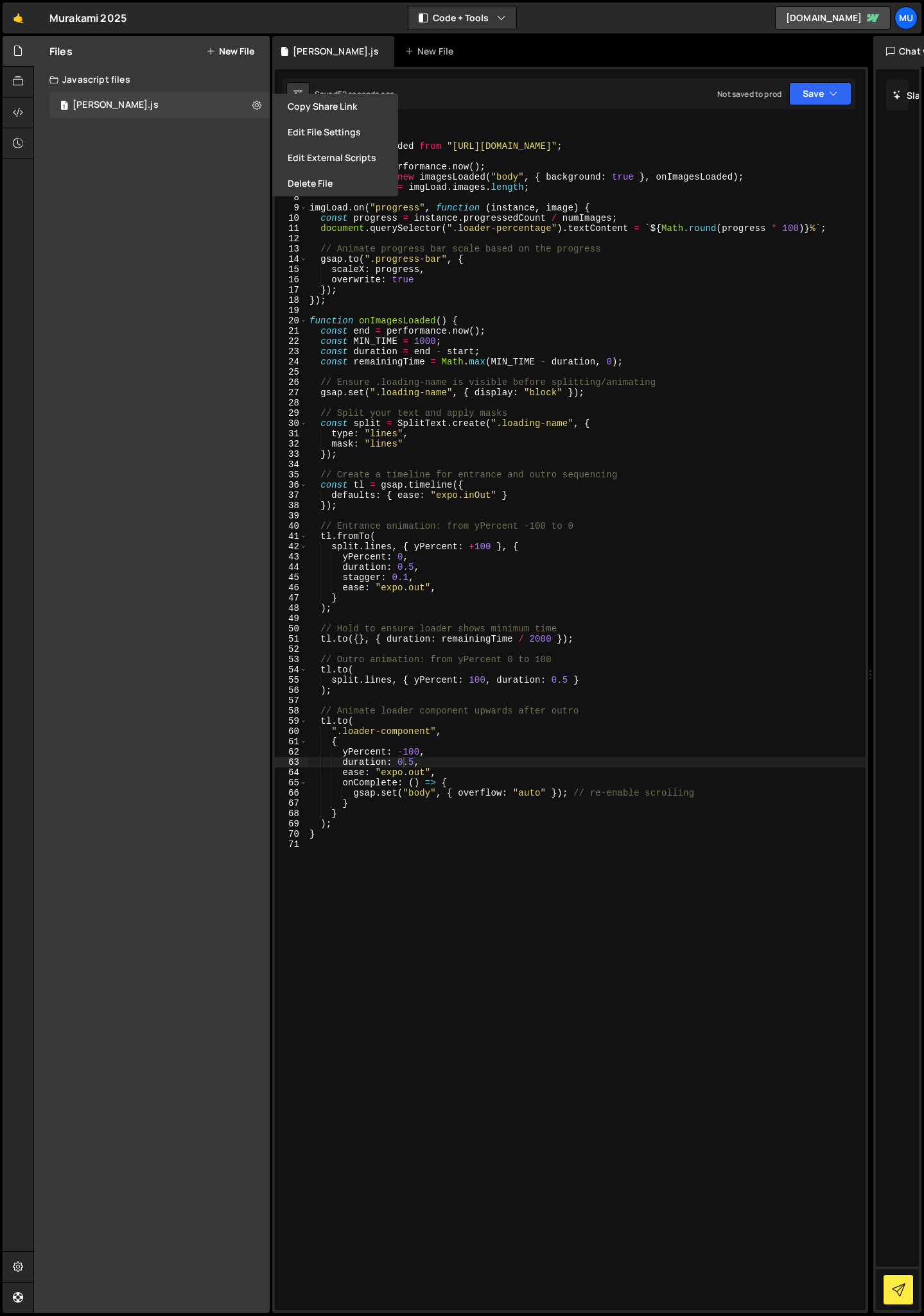
click at [107, 195] on div "Files New File Create your first file Get started by starting a Javascript or C…" at bounding box center [151, 674] width 236 height 1277
click at [144, 207] on div "Files New File Create your first file Get started by starting a Javascript or C…" at bounding box center [151, 674] width 236 height 1277
click at [29, 59] on div at bounding box center [18, 51] width 31 height 31
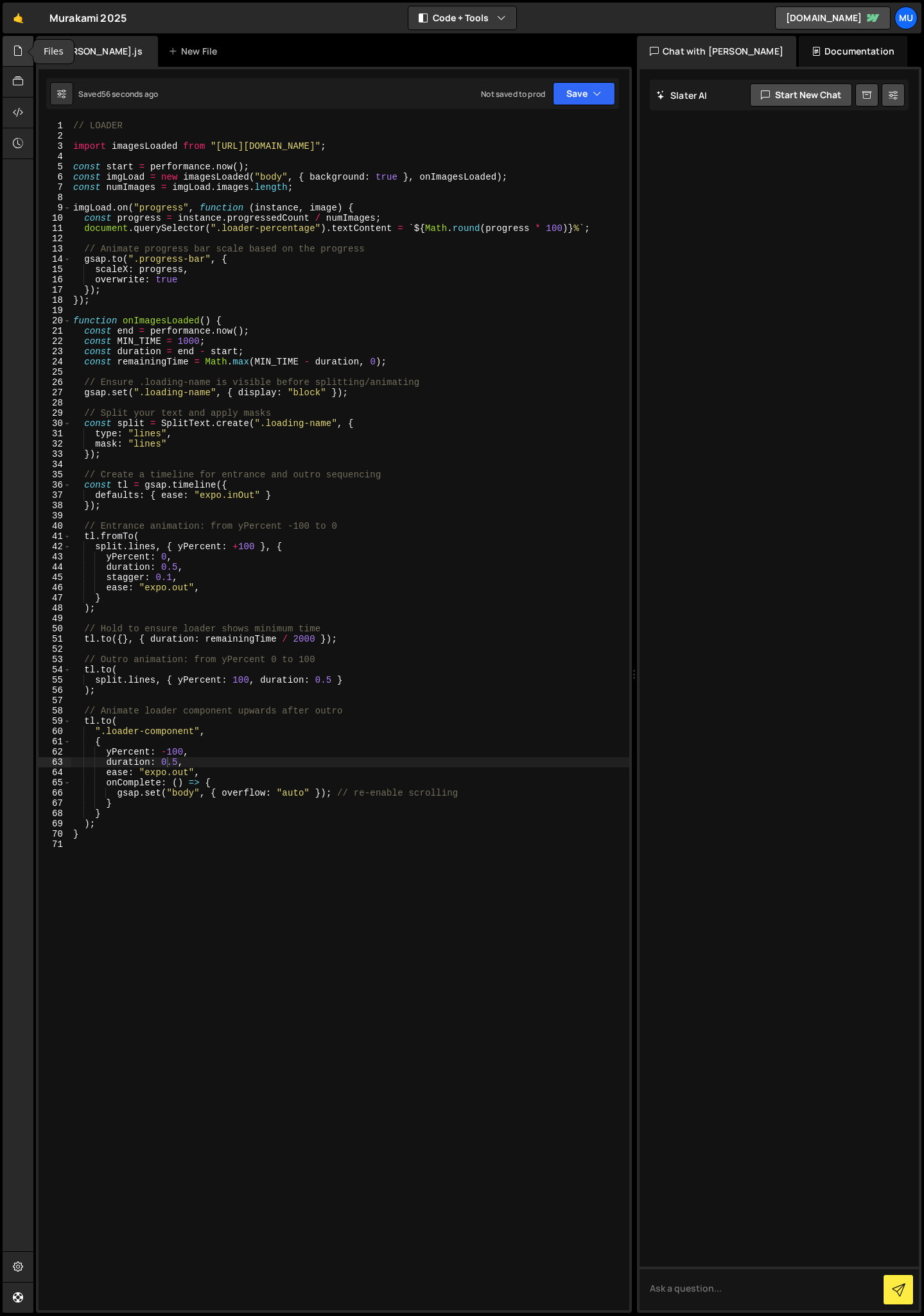
click at [21, 55] on icon at bounding box center [18, 51] width 10 height 14
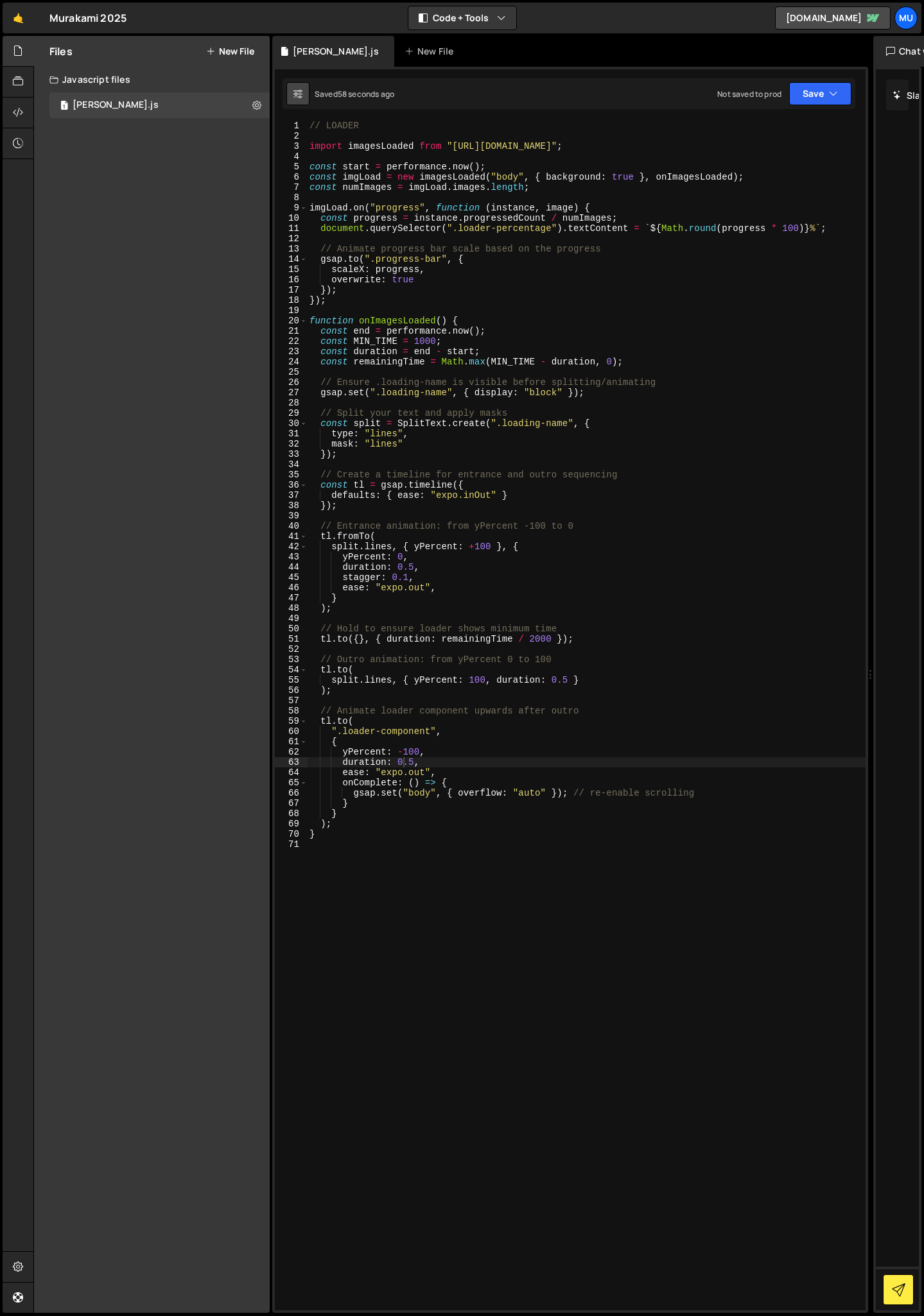
click at [290, 92] on button at bounding box center [298, 93] width 23 height 23
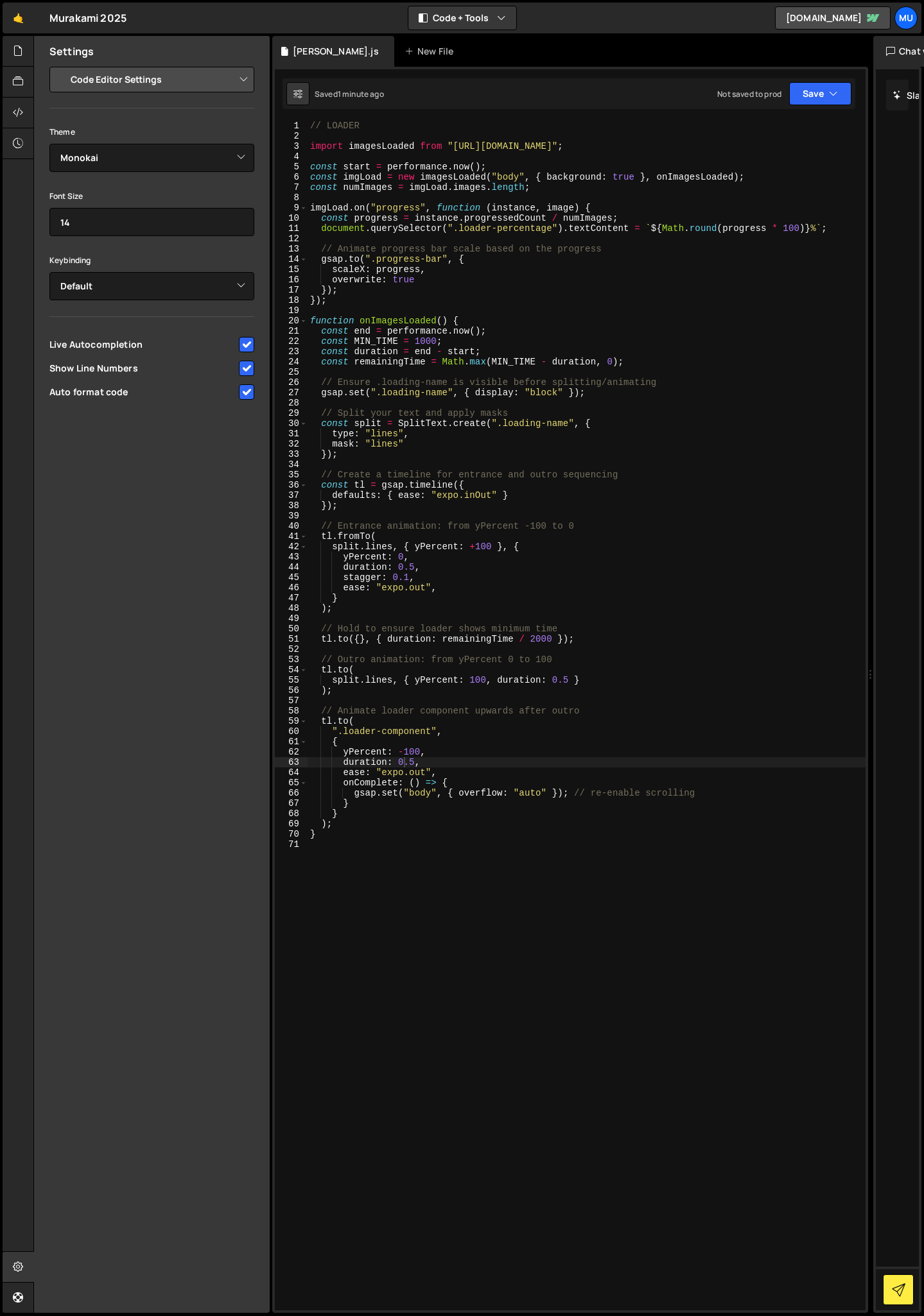
drag, startPoint x: 162, startPoint y: 499, endPoint x: 163, endPoint y: 437, distance: 62.0
click at [162, 499] on div "Settings Project Settings Code Editor Settings Chat Settings Project Title Mura…" at bounding box center [151, 674] width 236 height 1277
click at [154, 86] on select "Project Settings Code Editor Settings Chat Settings" at bounding box center [154, 79] width 188 height 28
click at [60, 65] on select "Project Settings Code Editor Settings Chat Settings" at bounding box center [154, 79] width 188 height 28
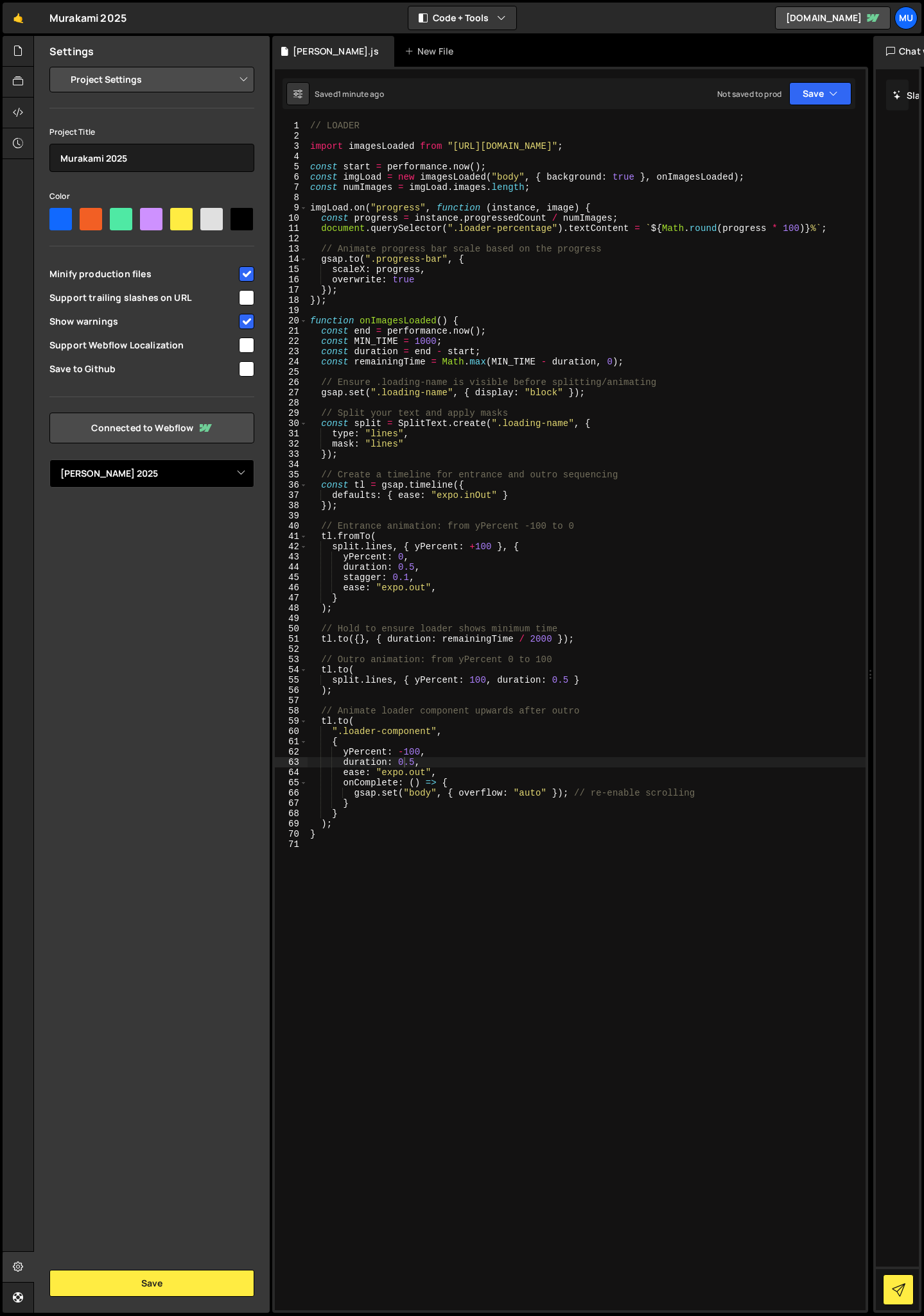
click at [167, 478] on select "Select Project [PERSON_NAME] 2025" at bounding box center [151, 474] width 205 height 28
click at [49, 460] on select "Select Project [PERSON_NAME] 2025" at bounding box center [151, 474] width 205 height 28
click at [139, 80] on select "Project Settings Code Editor Settings Chat Settings" at bounding box center [154, 79] width 188 height 28
select select "editor"
click at [60, 65] on select "Project Settings Code Editor Settings Chat Settings" at bounding box center [154, 79] width 188 height 28
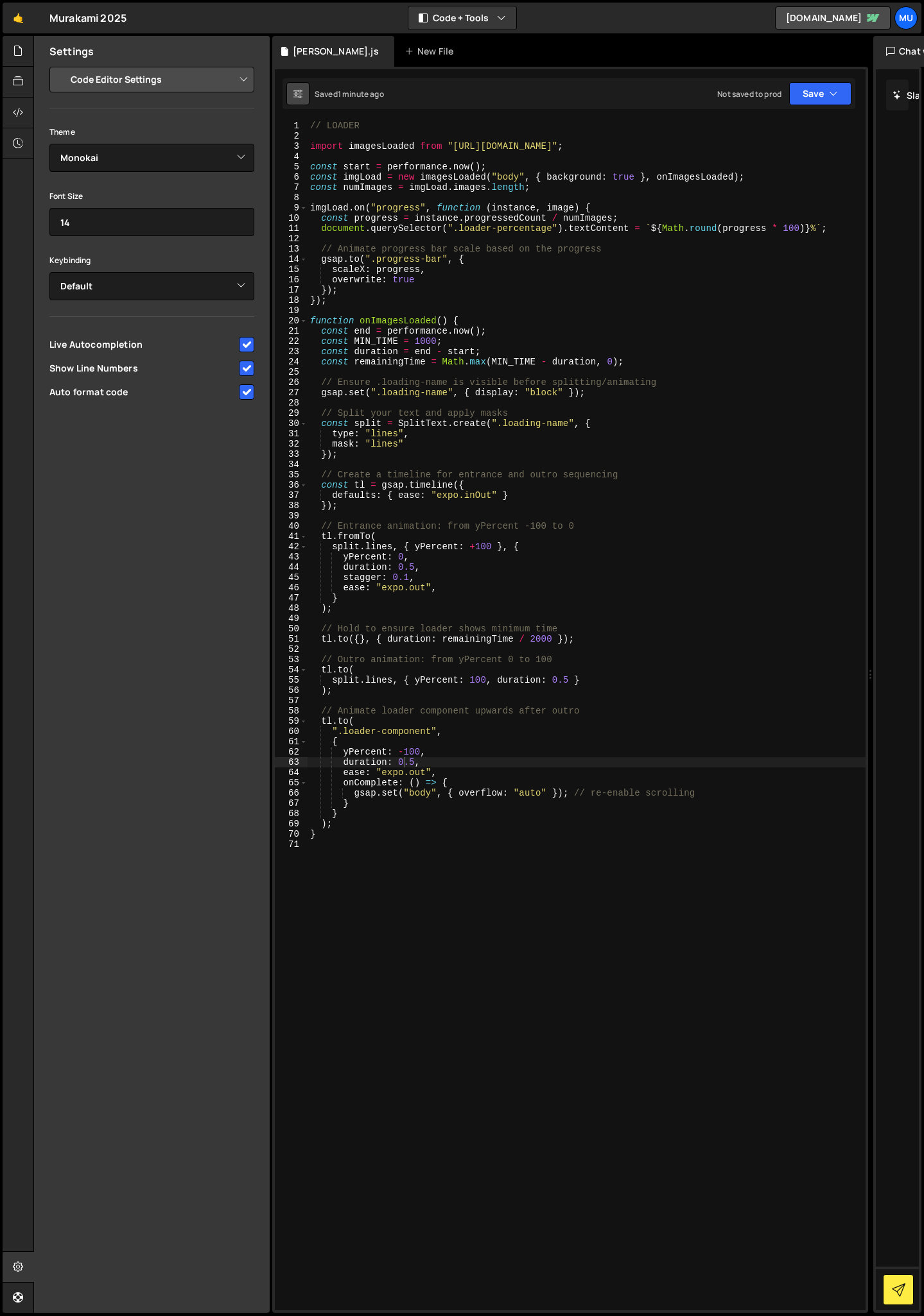
click at [298, 91] on icon at bounding box center [298, 94] width 9 height 13
click at [19, 51] on icon at bounding box center [18, 51] width 10 height 14
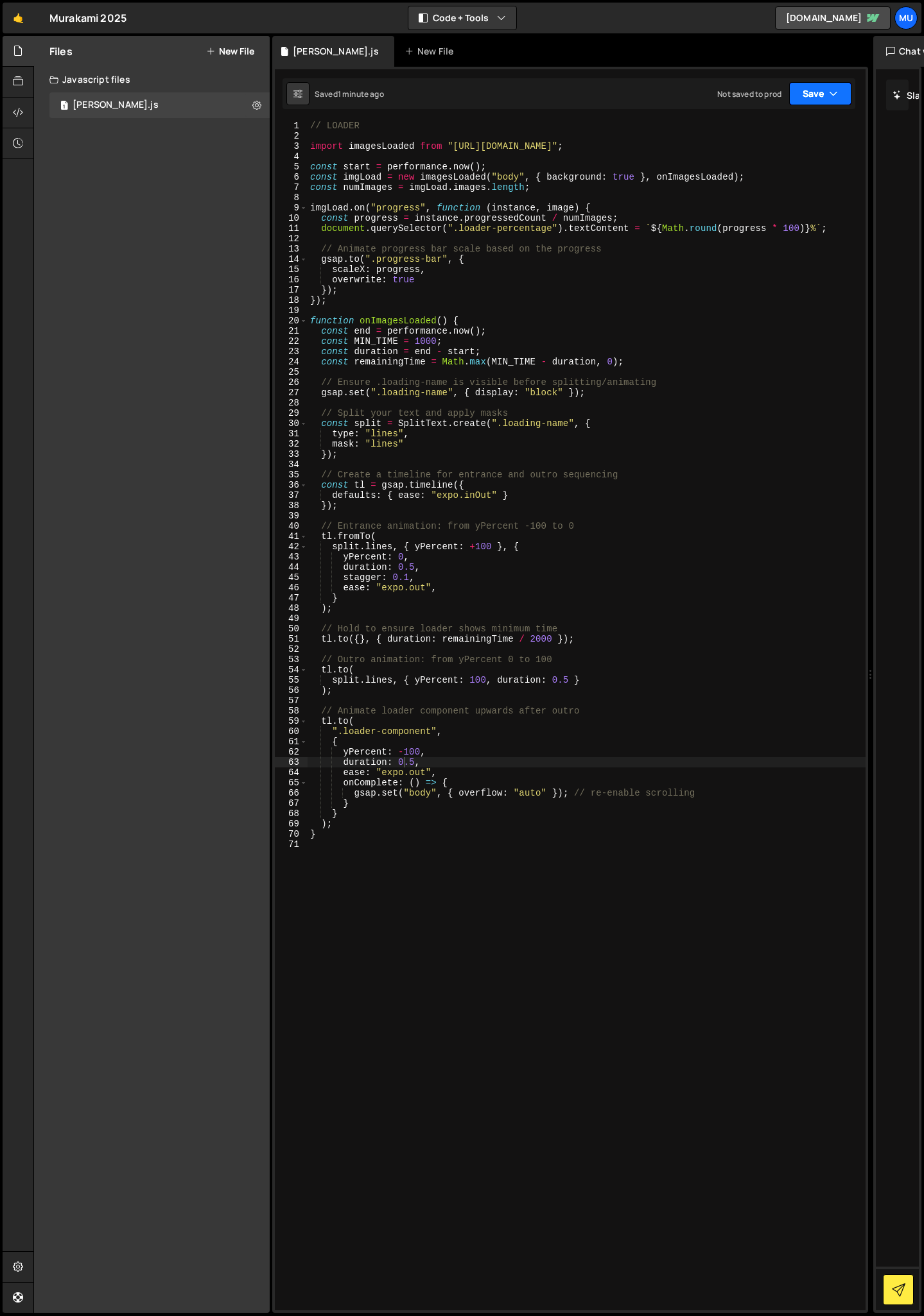
click at [832, 93] on icon "button" at bounding box center [833, 94] width 9 height 13
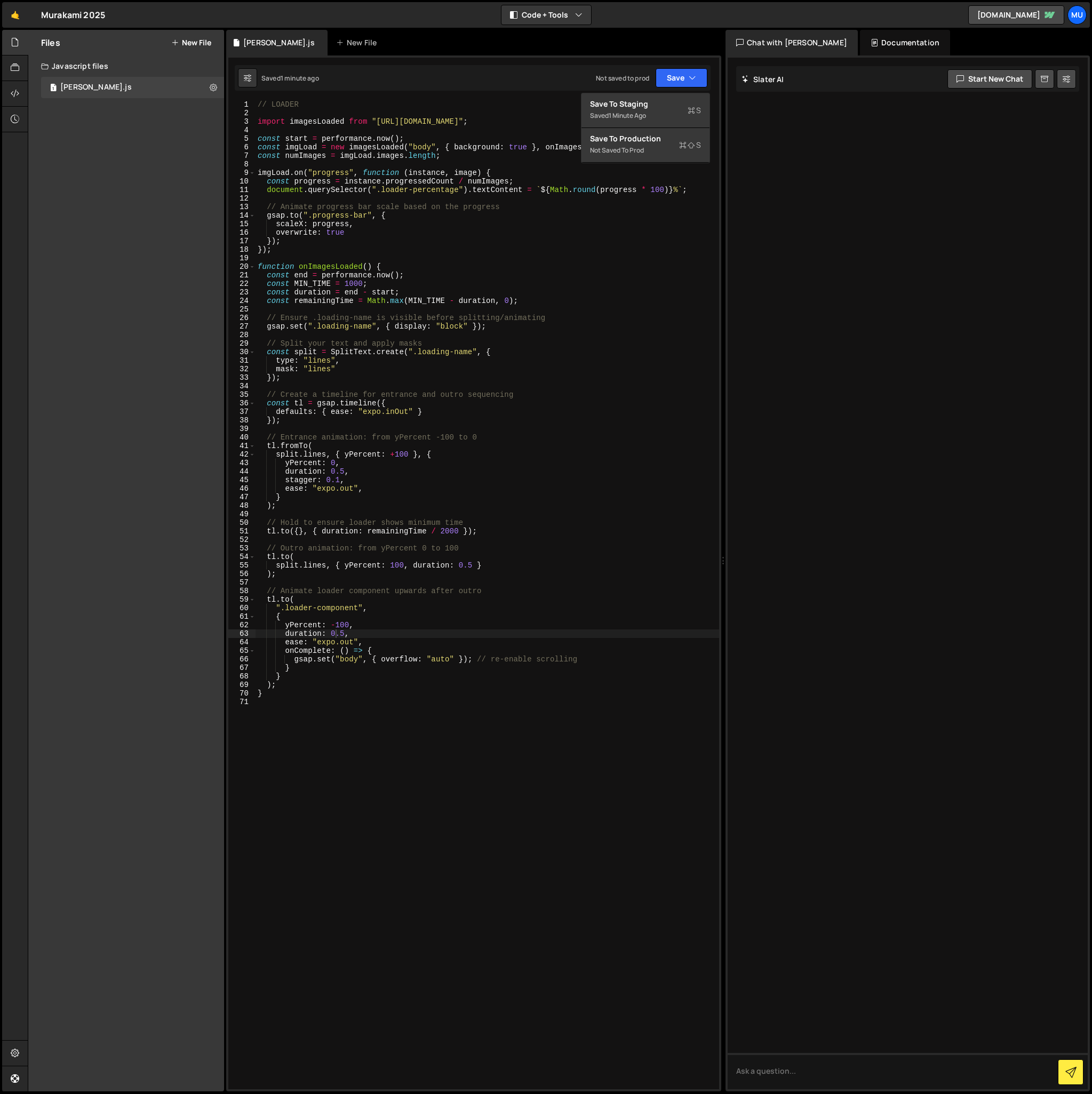
click at [767, 36] on div "Documentation" at bounding box center [905, 43] width 90 height 25
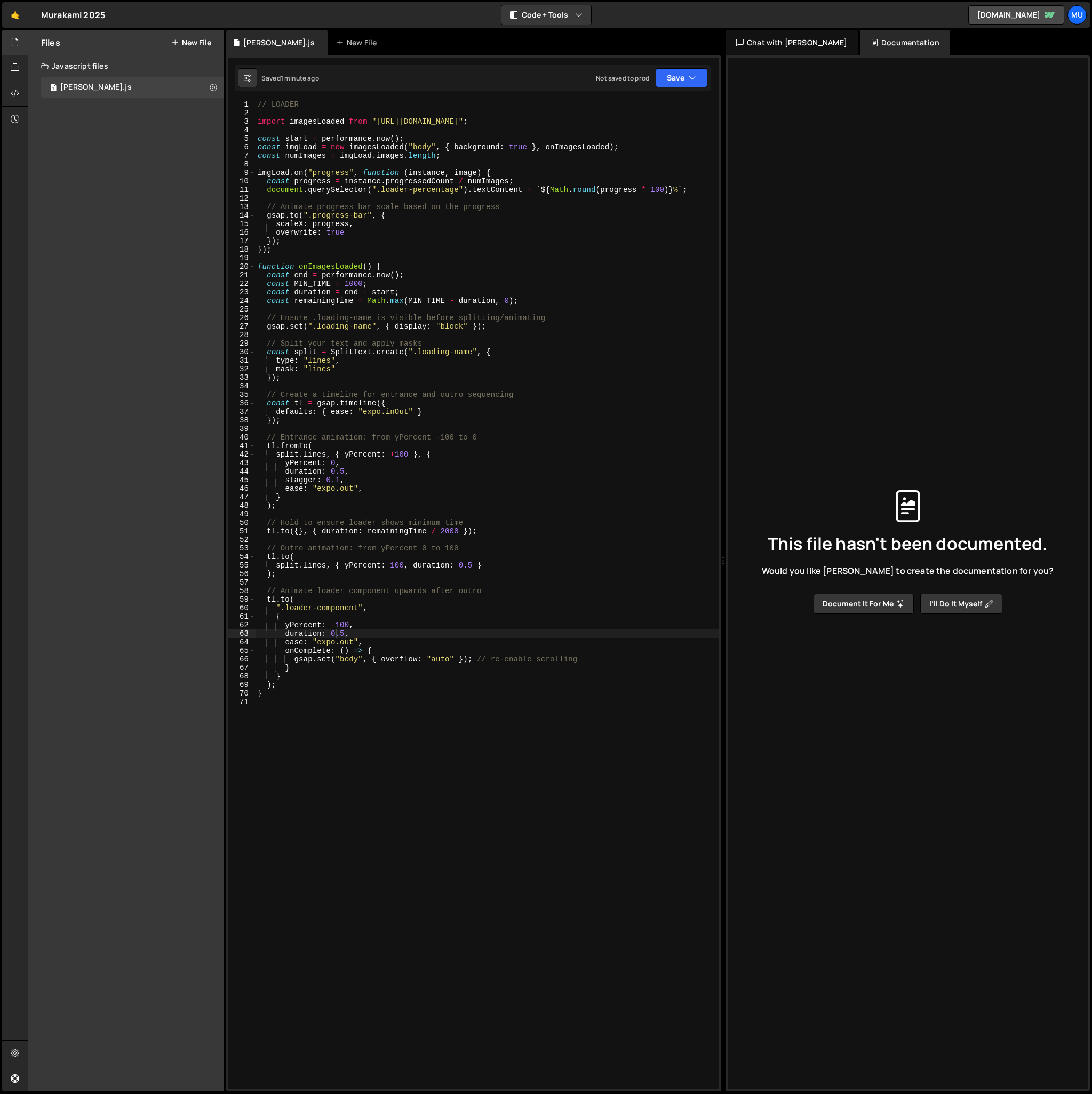
click at [767, 46] on div "Chat with [PERSON_NAME]" at bounding box center [792, 43] width 132 height 25
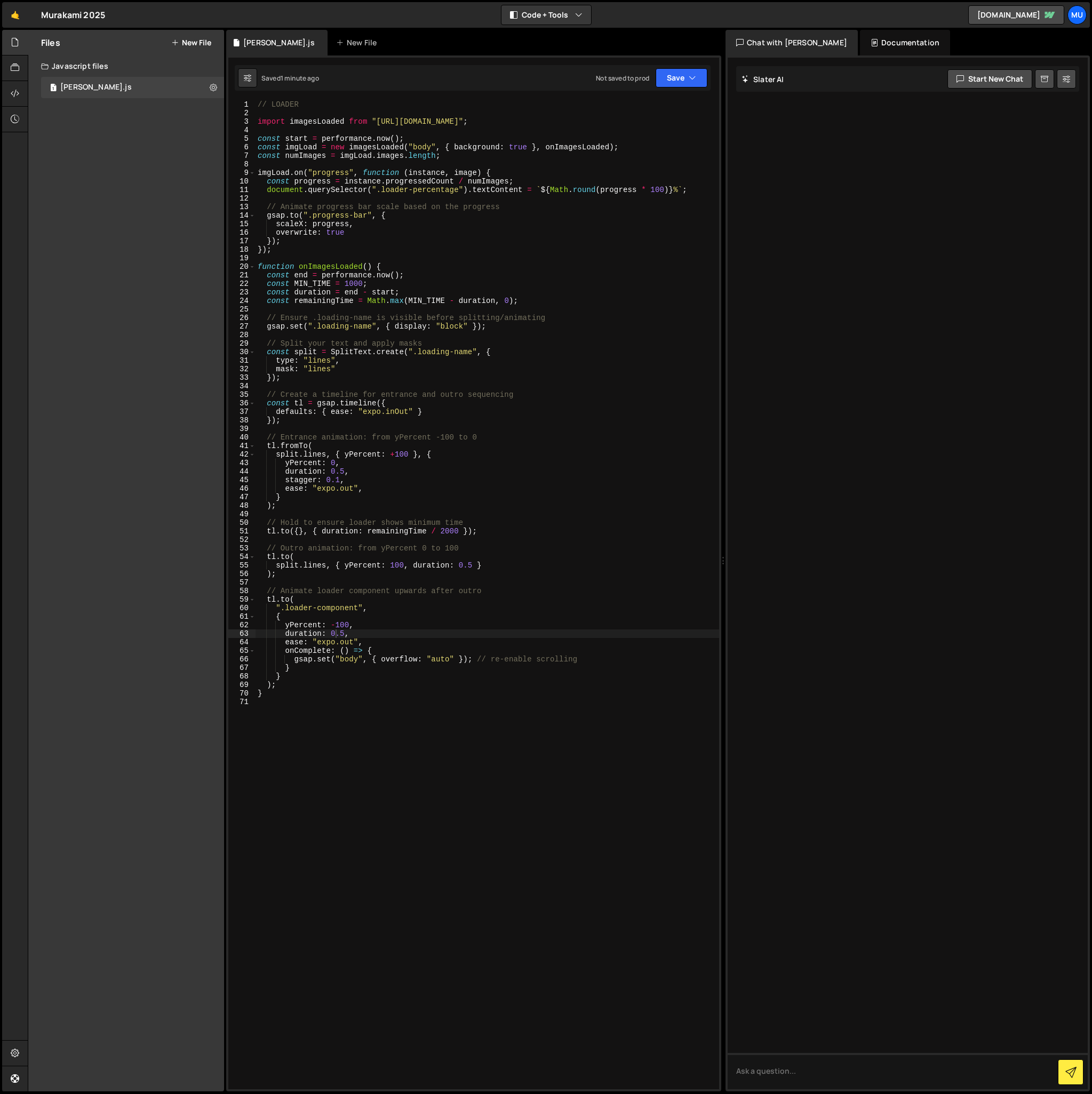
click at [128, 254] on div "Files New File Create your first file Get started by starting a Javascript or C…" at bounding box center [126, 561] width 196 height 1062
click at [120, 63] on div "Javascript files" at bounding box center [126, 66] width 196 height 21
click at [94, 66] on div "Javascript files" at bounding box center [126, 66] width 196 height 21
click at [74, 89] on div "[PERSON_NAME].js" at bounding box center [96, 88] width 72 height 9
click at [211, 89] on icon at bounding box center [213, 87] width 7 height 10
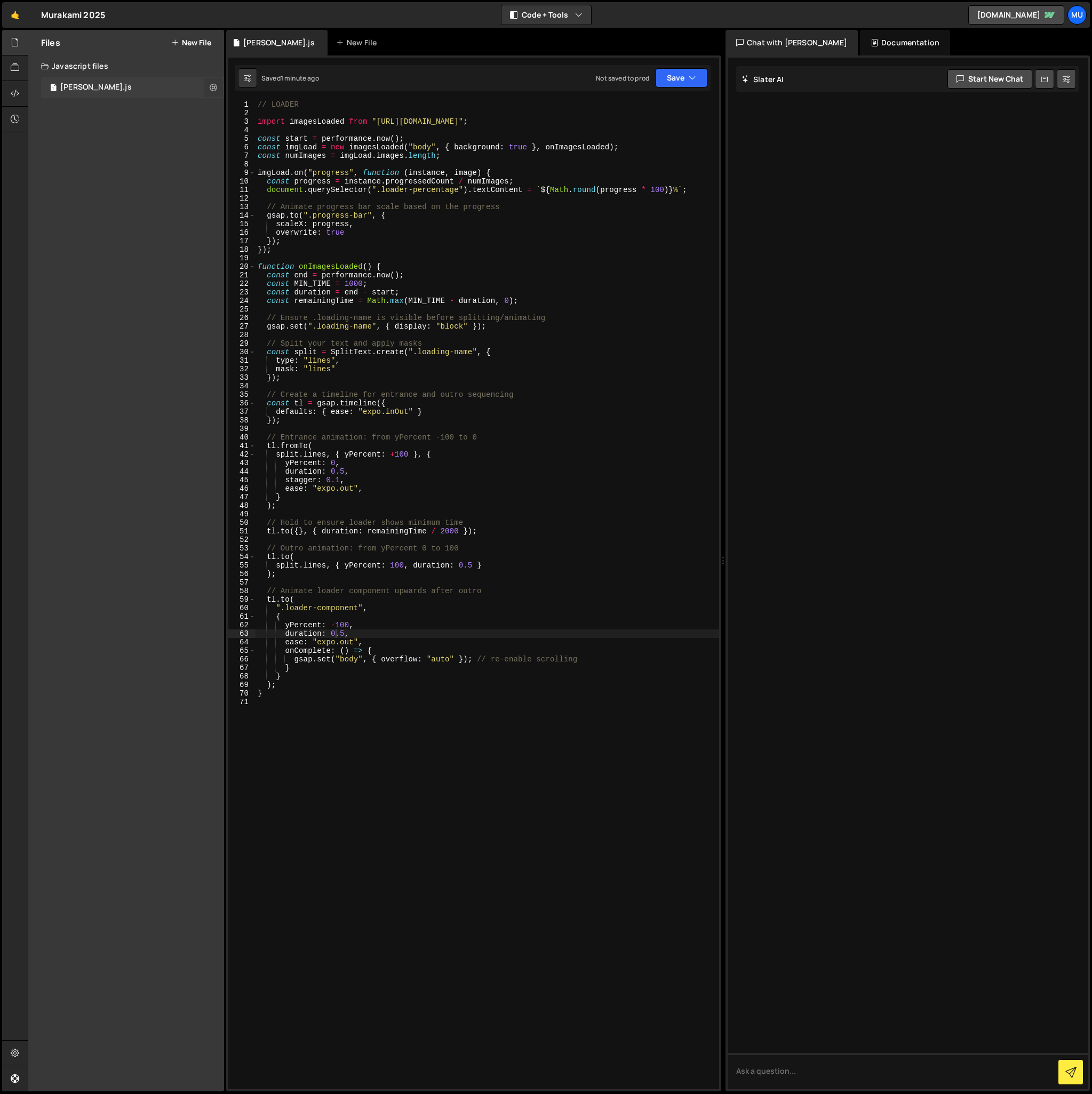
type input "[PERSON_NAME]"
radio input "true"
click at [265, 104] on button "Edit File Settings" at bounding box center [278, 110] width 104 height 21
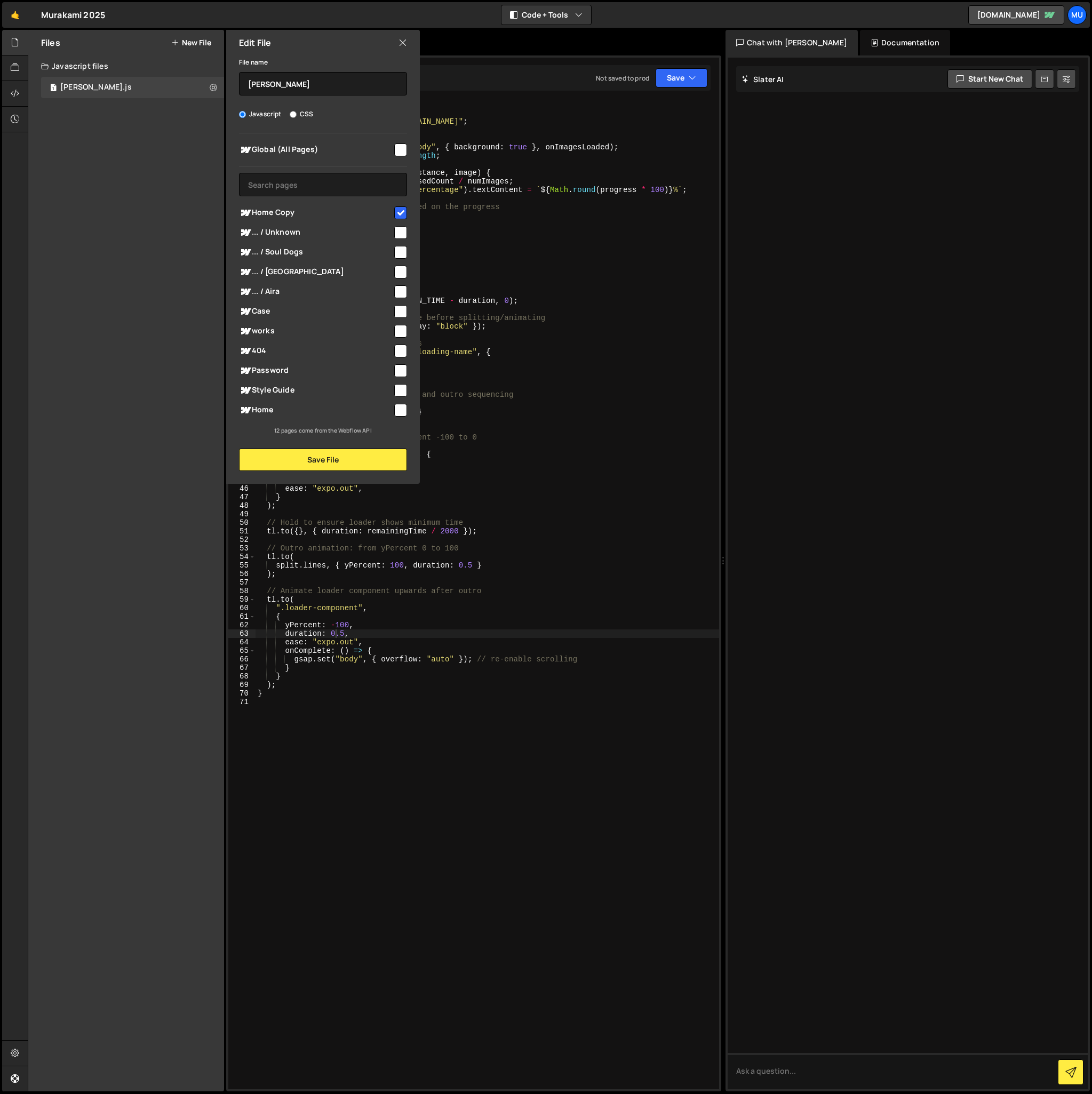
click at [399, 211] on input "checkbox" at bounding box center [400, 213] width 13 height 13
checkbox input "false"
click at [398, 150] on input "checkbox" at bounding box center [400, 150] width 13 height 13
checkbox input "true"
click at [319, 457] on button "Save File" at bounding box center [323, 460] width 168 height 23
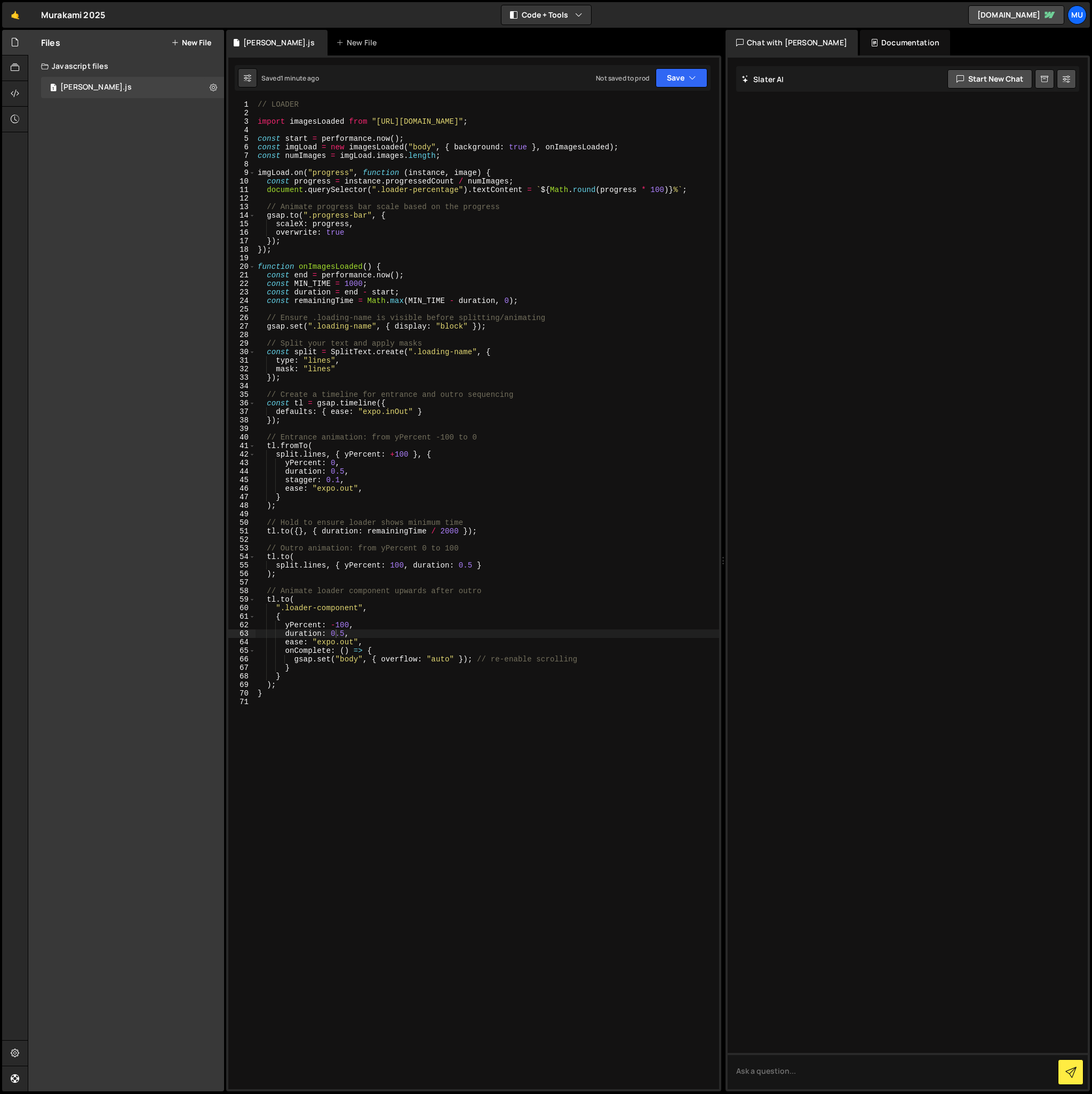
click at [116, 163] on div "Files New File Create your first file Get started by starting a Javascript or C…" at bounding box center [126, 561] width 196 height 1062
click at [89, 90] on div "[PERSON_NAME].js" at bounding box center [96, 88] width 72 height 9
click at [266, 39] on div "[PERSON_NAME].js" at bounding box center [279, 43] width 72 height 11
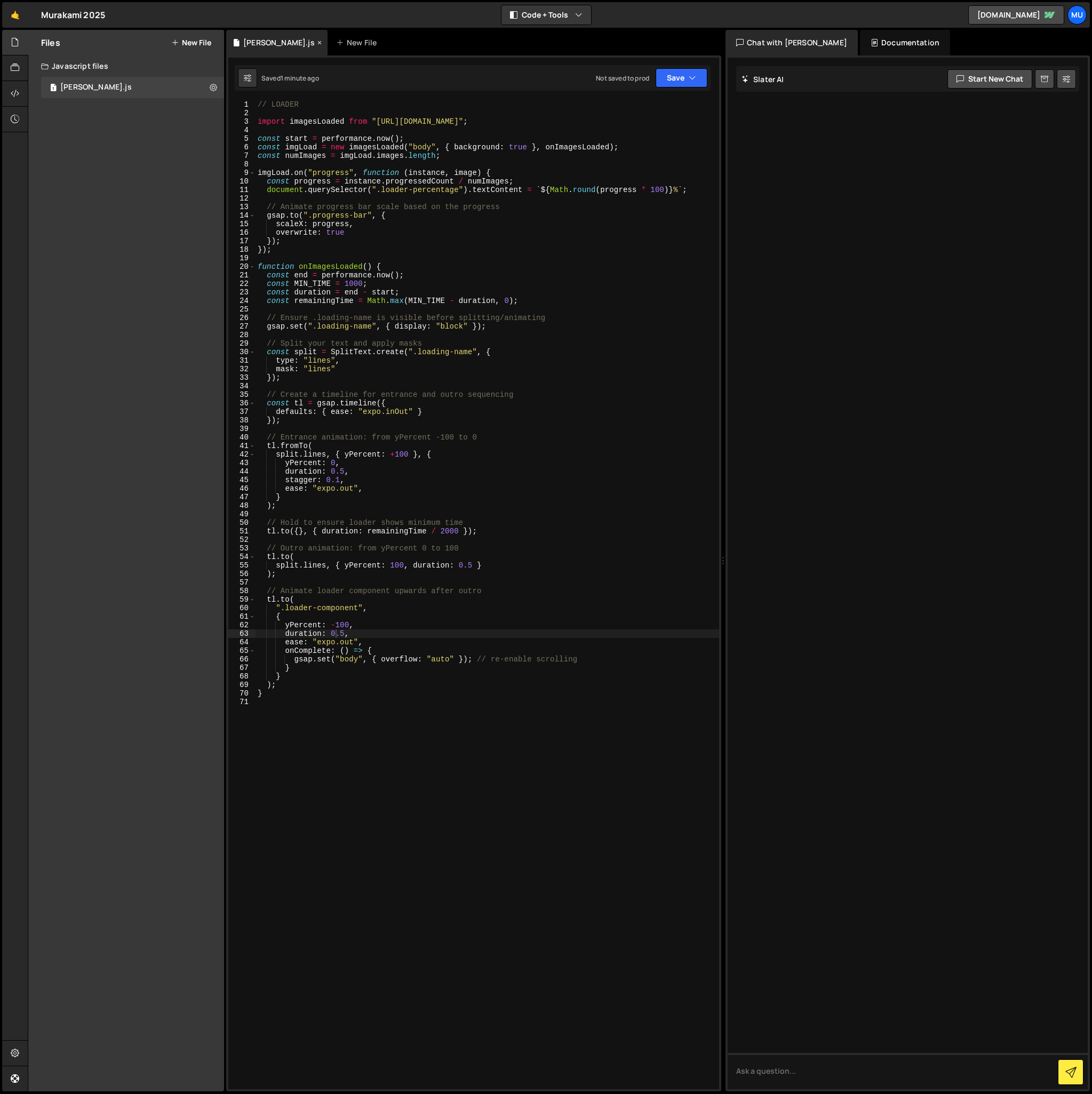
click at [296, 45] on div "[PERSON_NAME].js" at bounding box center [279, 43] width 72 height 11
click at [215, 88] on icon at bounding box center [213, 87] width 7 height 10
type input "[PERSON_NAME]"
radio input "true"
checkbox input "true"
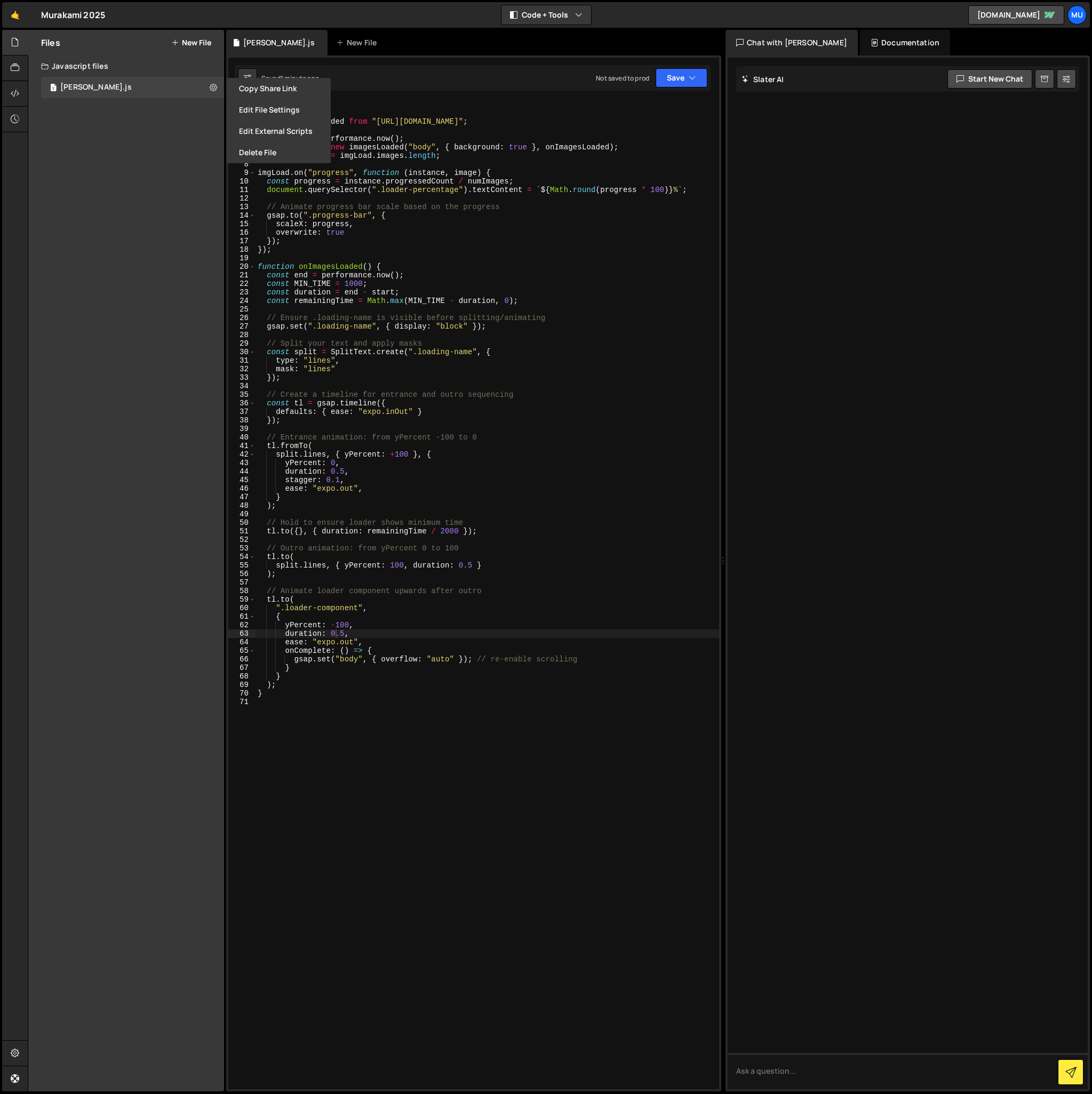
click at [192, 142] on div "Files New File Create your first file Get started by starting a Javascript or C…" at bounding box center [126, 561] width 196 height 1062
click at [171, 160] on div "Files New File Create your first file Get started by starting a Javascript or C…" at bounding box center [126, 561] width 196 height 1062
click at [190, 38] on button "New File" at bounding box center [191, 42] width 40 height 9
checkbox input "false"
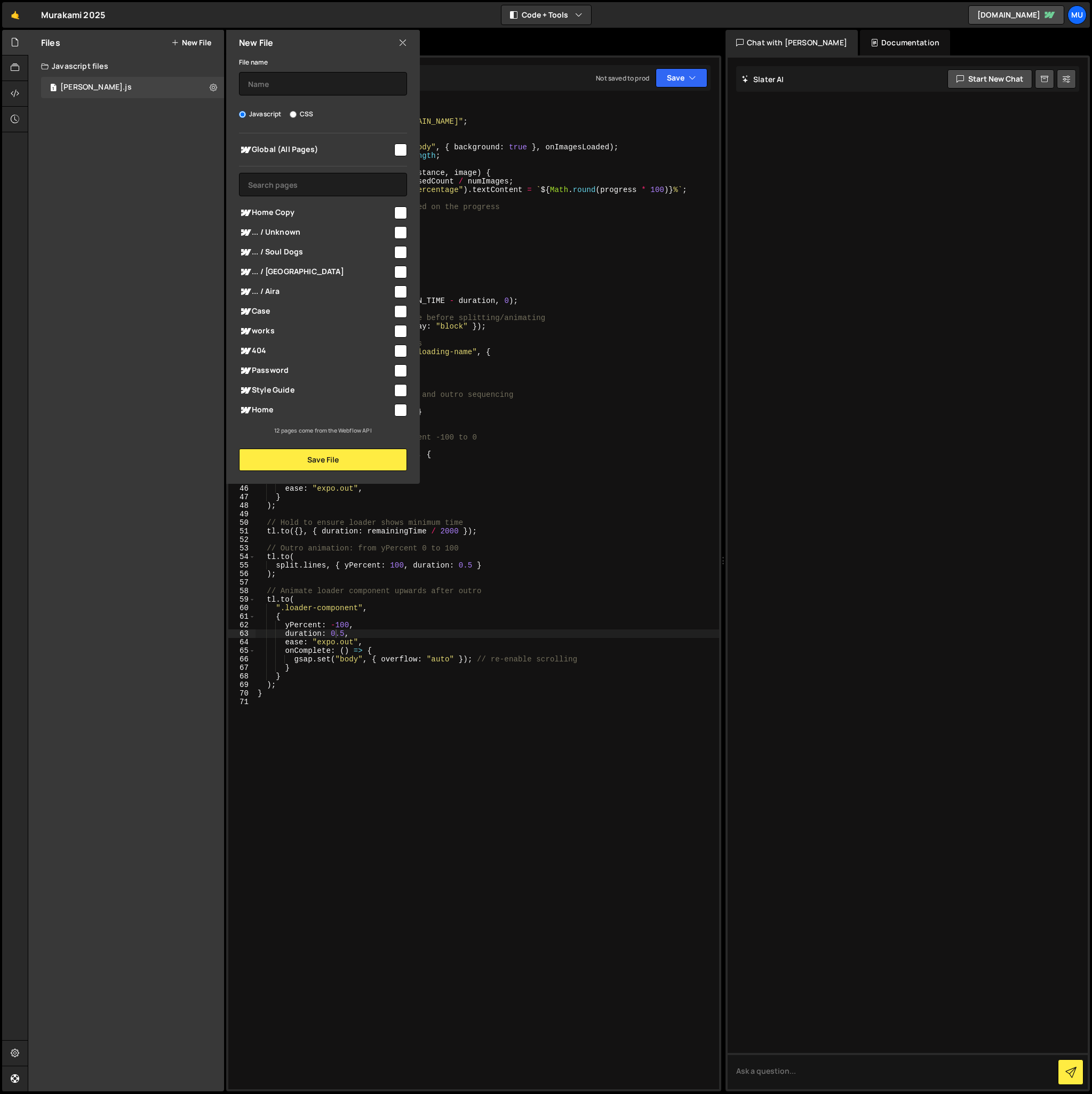
click at [146, 139] on div "Files New File Create your first file Get started by starting a Javascript or C…" at bounding box center [126, 561] width 196 height 1062
click at [300, 83] on input "text" at bounding box center [323, 84] width 168 height 23
type input "Home"
click at [393, 142] on div at bounding box center [400, 149] width 15 height 15
click at [398, 146] on input "checkbox" at bounding box center [400, 150] width 13 height 13
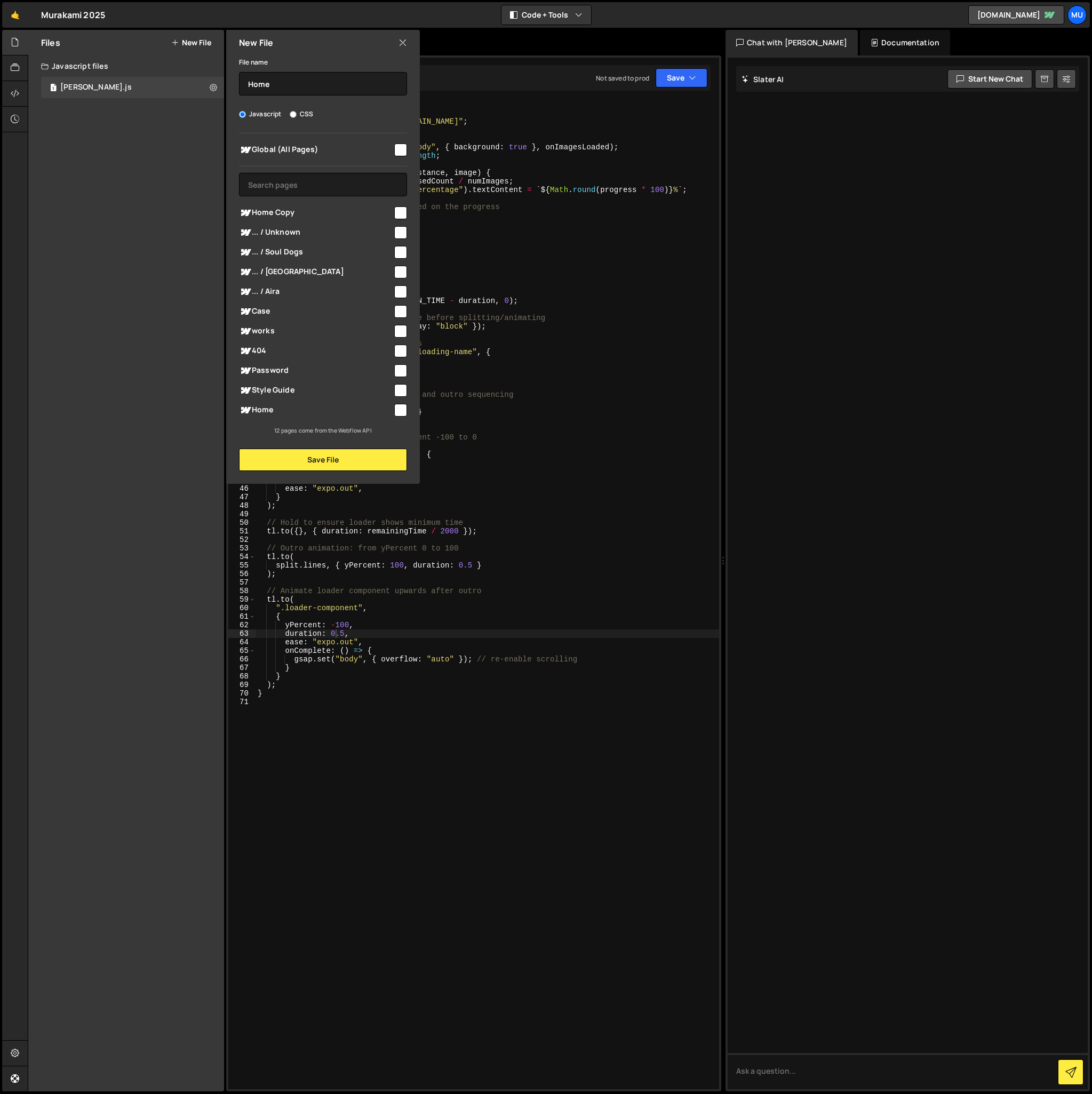
checkbox input "true"
click at [316, 457] on button "Save File" at bounding box center [323, 460] width 168 height 23
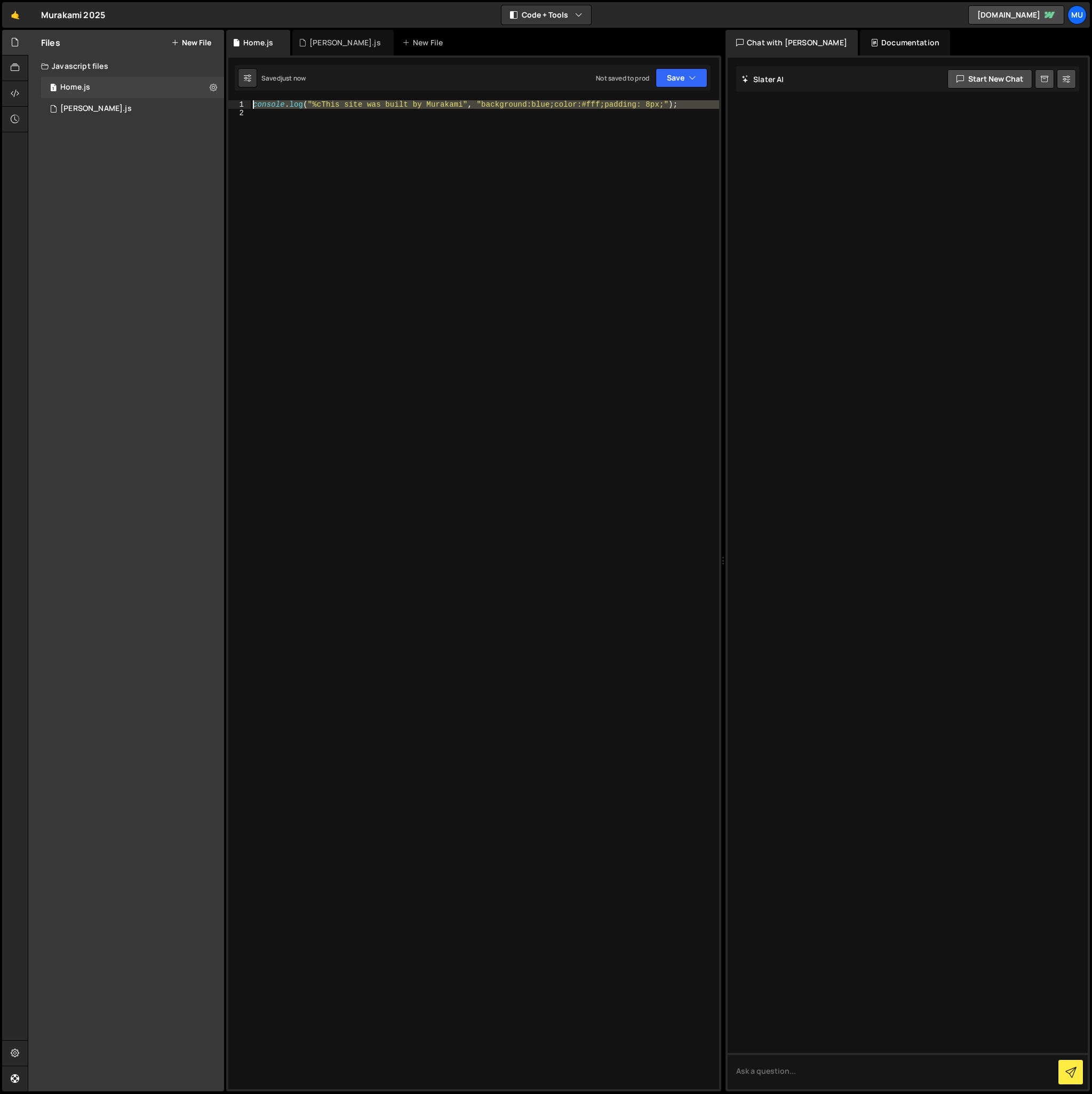
drag, startPoint x: 340, startPoint y: 158, endPoint x: 161, endPoint y: 3, distance: 236.8
click at [162, 4] on div "Hold on a sec... Are you certain you wish to leave this page? Any changes you'v…" at bounding box center [546, 547] width 1092 height 1094
type textarea "console.log("%cThis site was built by Murakami", "background:blue;color:#fff;pa…"
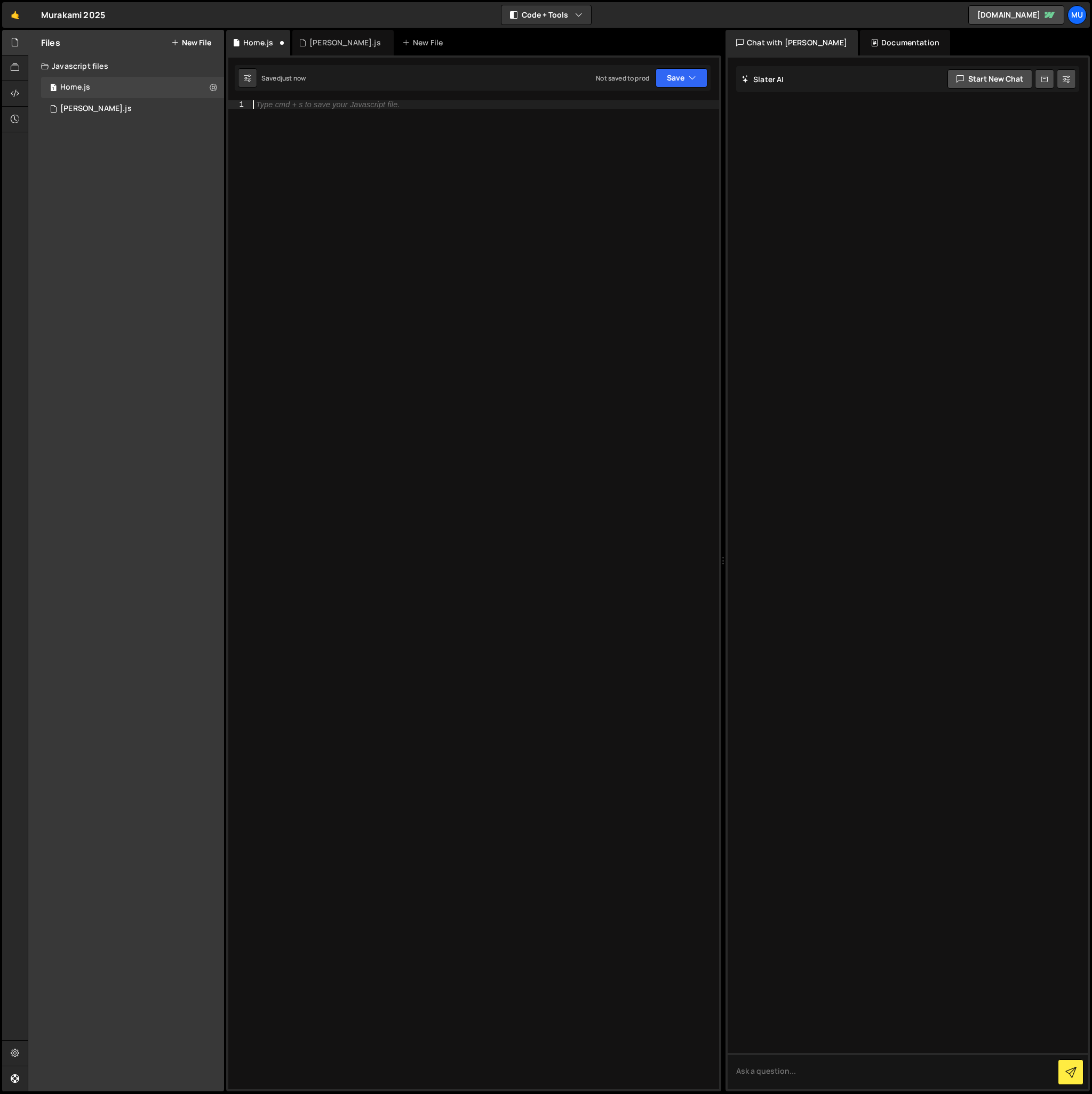
click at [288, 199] on div "Type cmd + s to save your Javascript file." at bounding box center [485, 603] width 468 height 1006
click at [139, 114] on div "1 [PERSON_NAME].js 0" at bounding box center [134, 109] width 186 height 21
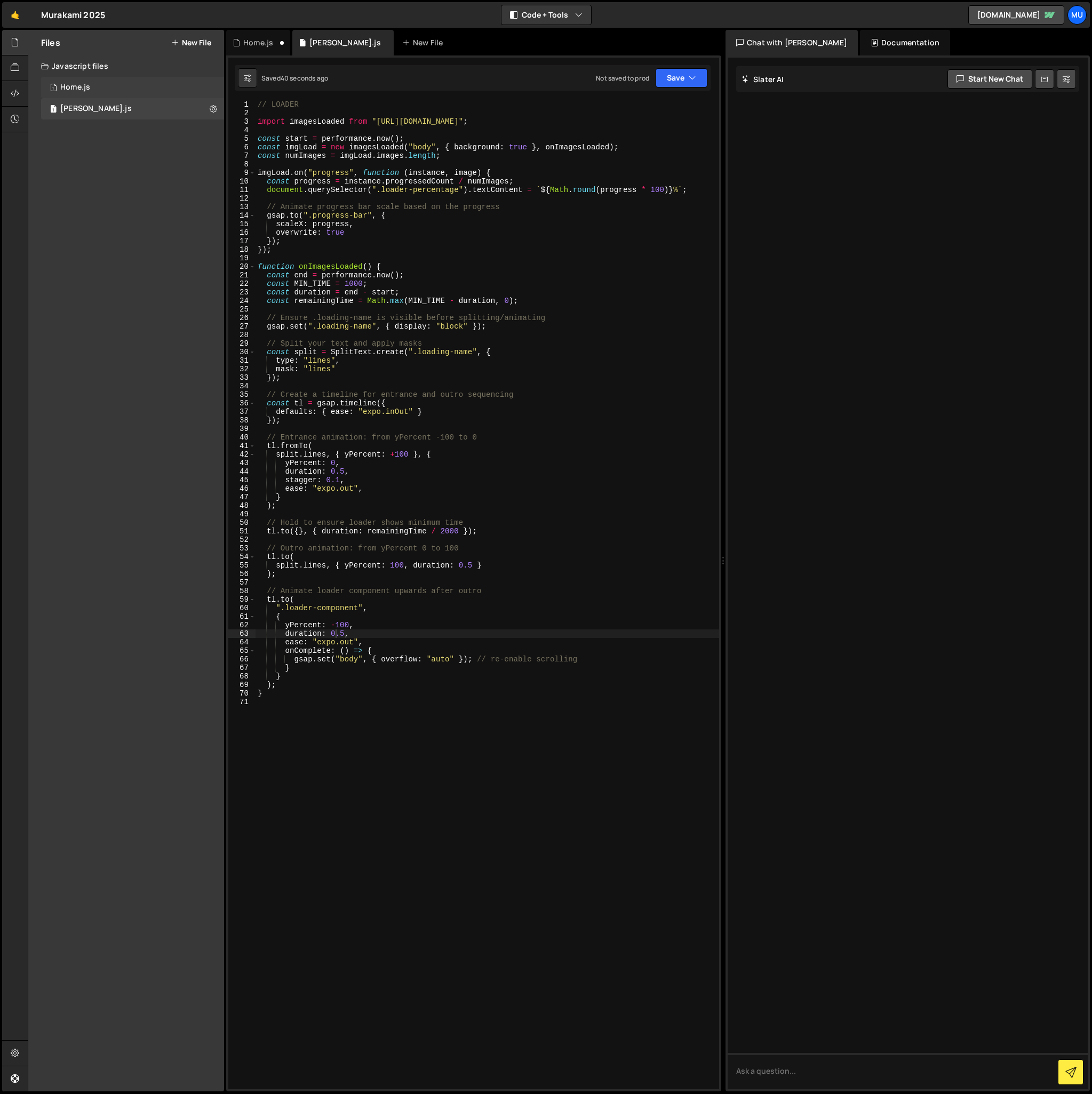
click at [118, 89] on div "1 Home.js 0" at bounding box center [132, 88] width 183 height 21
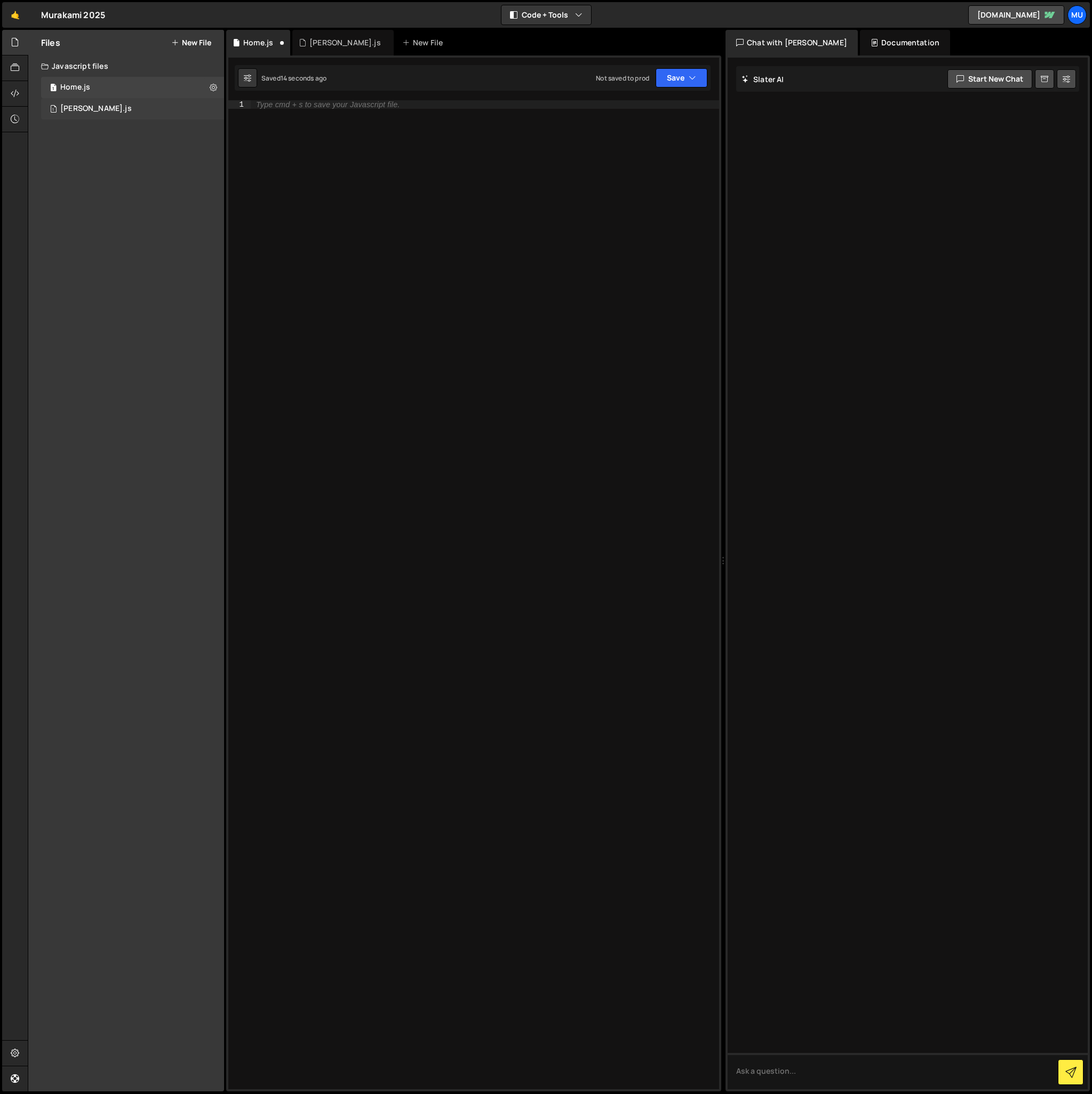
click at [120, 107] on div "[PERSON_NAME].js" at bounding box center [96, 109] width 72 height 9
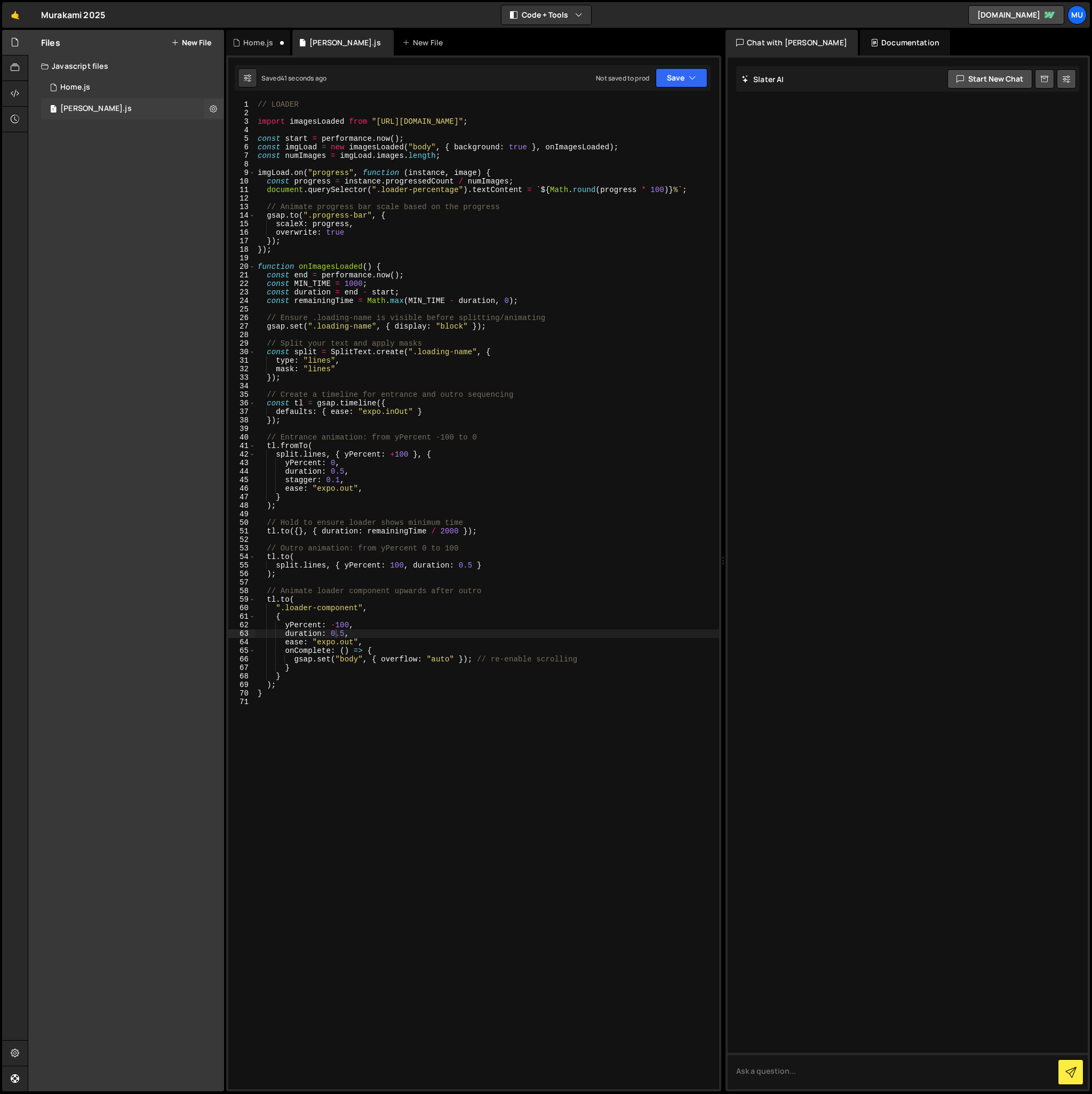
click at [109, 110] on div "[PERSON_NAME].js" at bounding box center [96, 109] width 72 height 9
click at [210, 109] on icon at bounding box center [213, 108] width 7 height 10
type input "[PERSON_NAME]"
radio input "true"
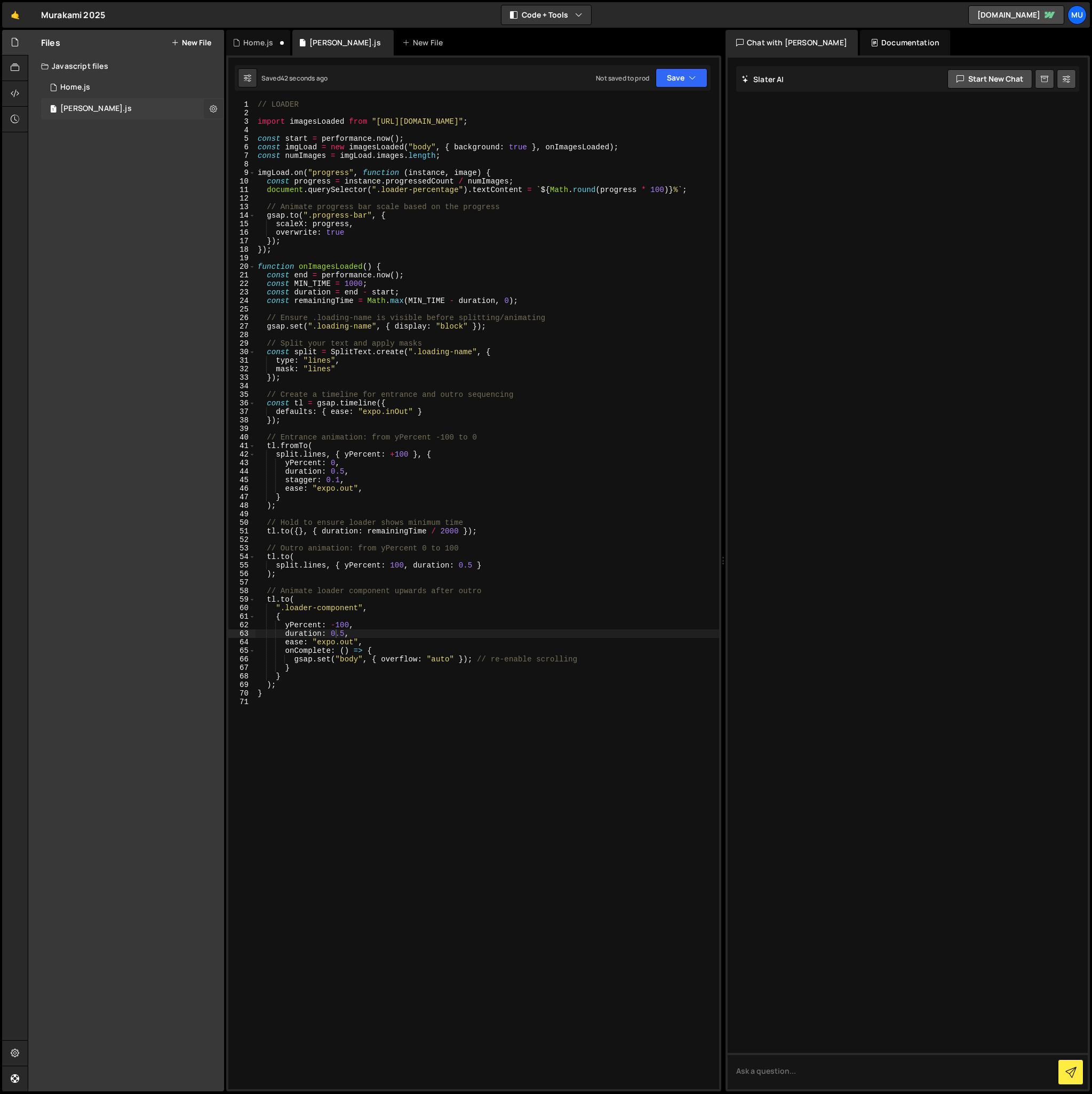
checkbox input "true"
click at [263, 131] on button "Edit File Settings" at bounding box center [278, 131] width 104 height 21
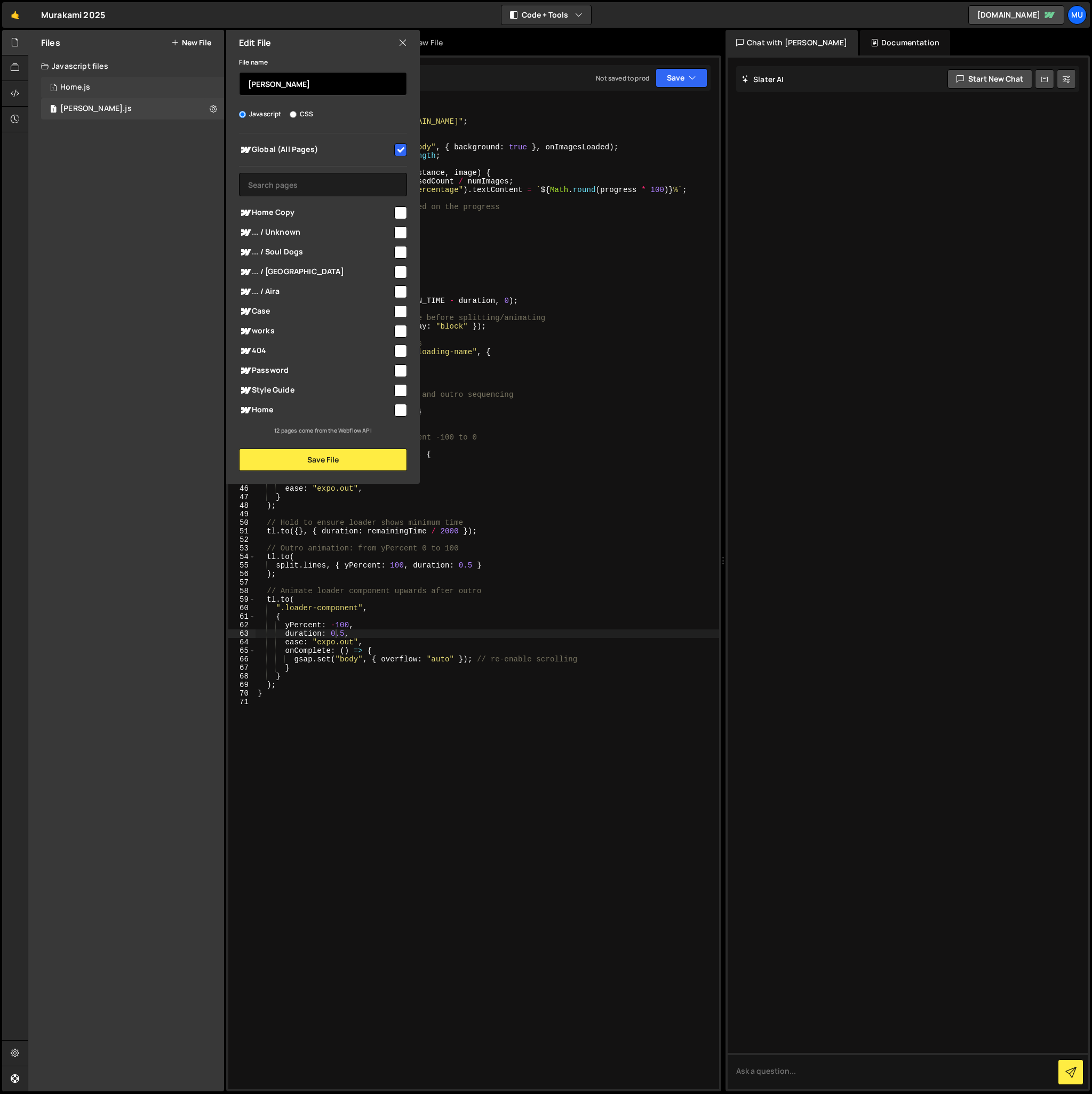
drag, startPoint x: 313, startPoint y: 89, endPoint x: 184, endPoint y: 83, distance: 129.1
click at [186, 83] on div "Files New File Create your first file Get started by starting a Javascript or C…" at bounding box center [126, 561] width 196 height 1062
type input "h"
type input "Loader"
click at [320, 458] on button "Save File" at bounding box center [323, 460] width 168 height 23
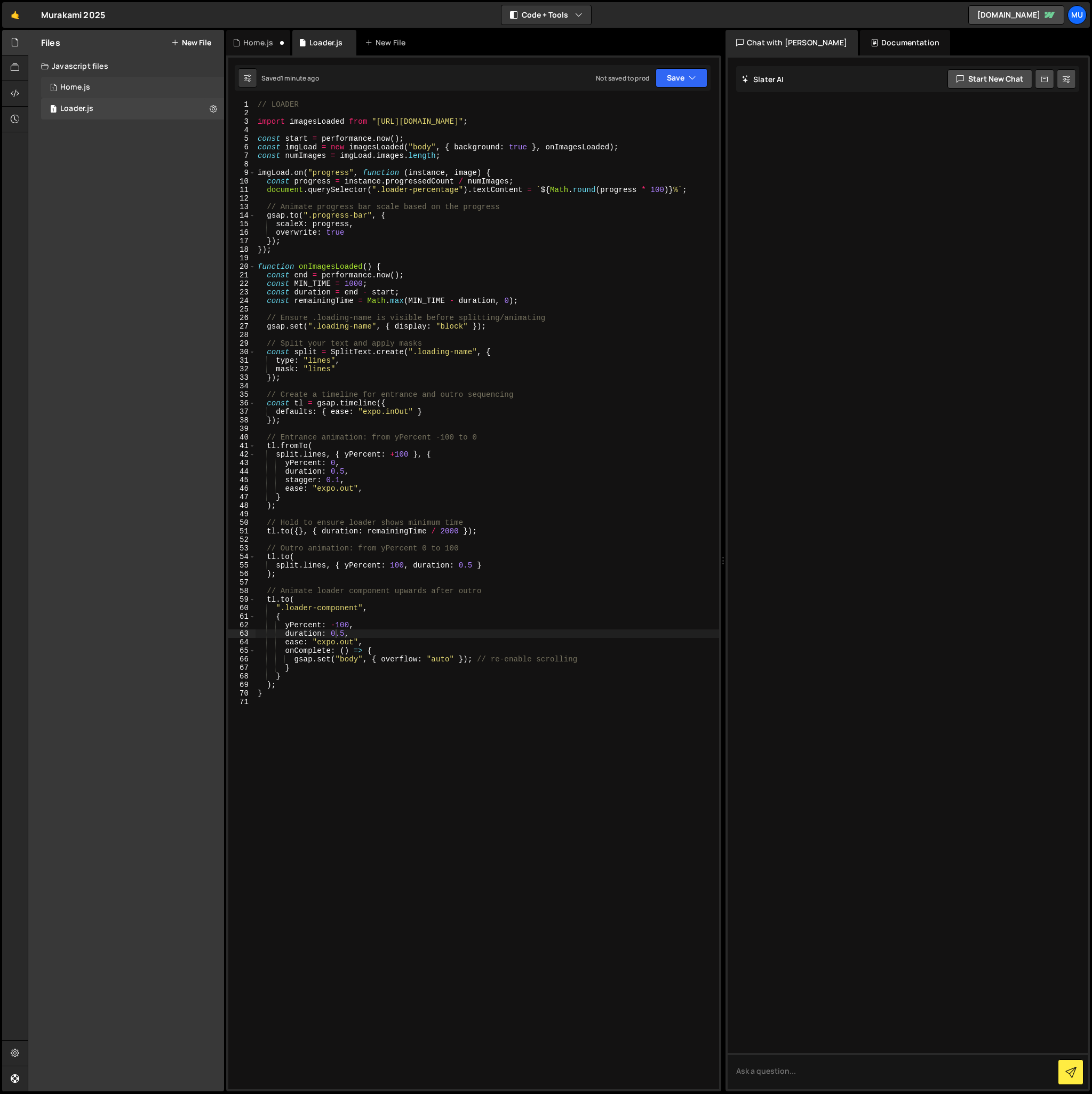
click at [126, 87] on div "1 Home.js 0" at bounding box center [132, 88] width 183 height 21
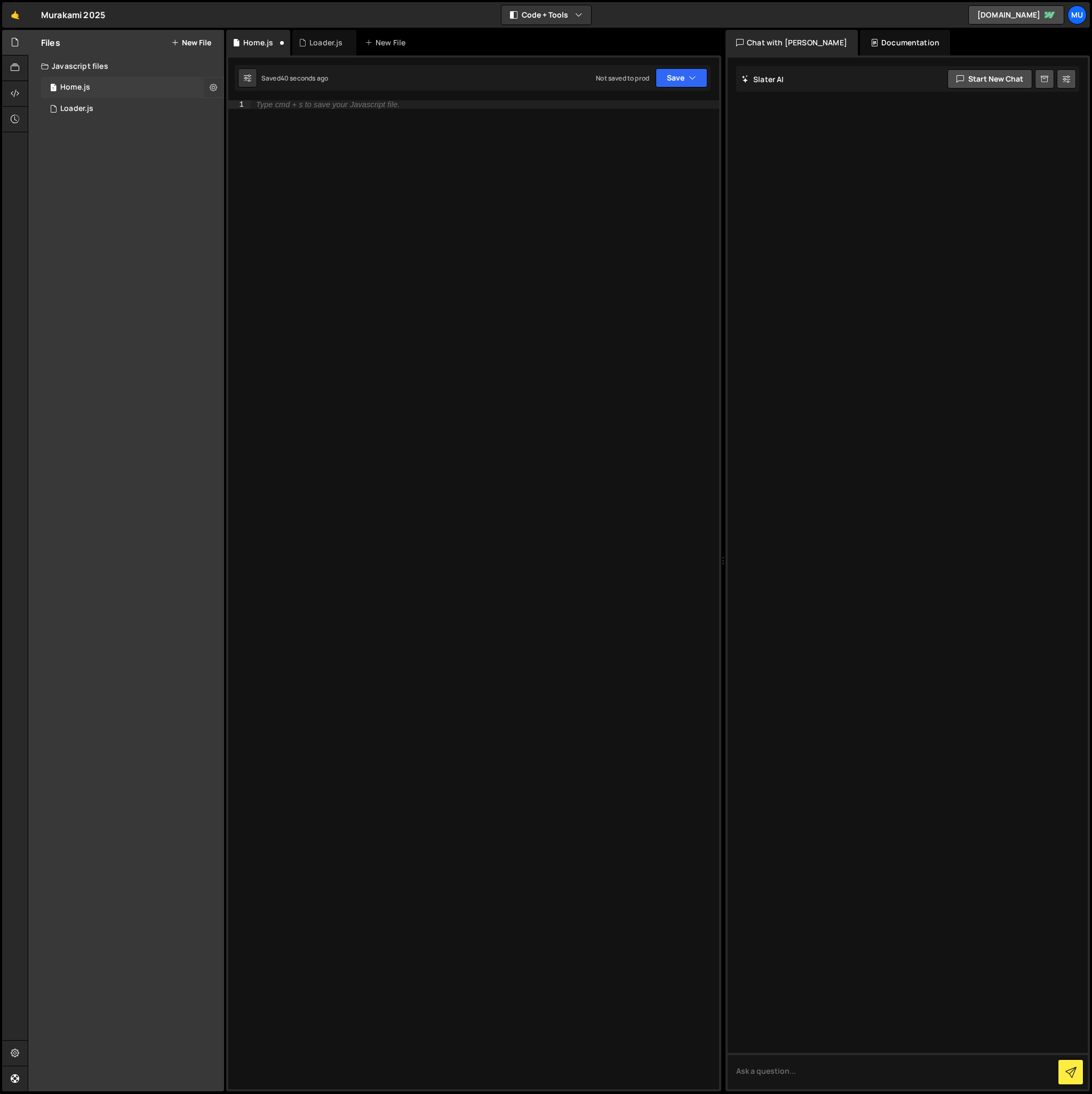
click at [213, 83] on icon at bounding box center [213, 87] width 7 height 10
click at [160, 108] on div "1 Loader.js 0" at bounding box center [134, 109] width 186 height 21
checkbox input "false"
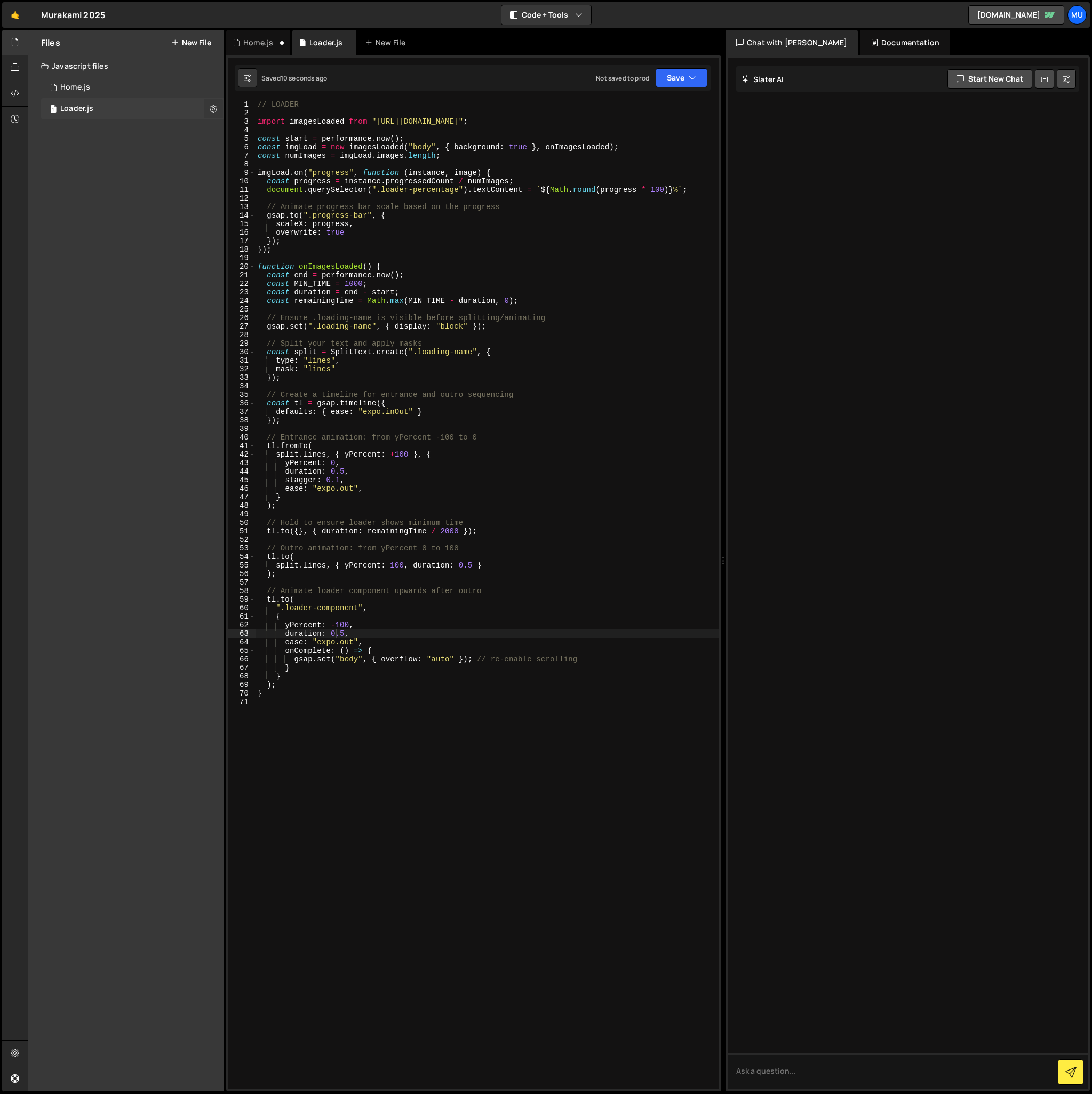
click at [213, 109] on icon at bounding box center [213, 108] width 7 height 10
type input "Loader"
radio input "true"
click at [253, 133] on button "Edit File Settings" at bounding box center [278, 131] width 104 height 21
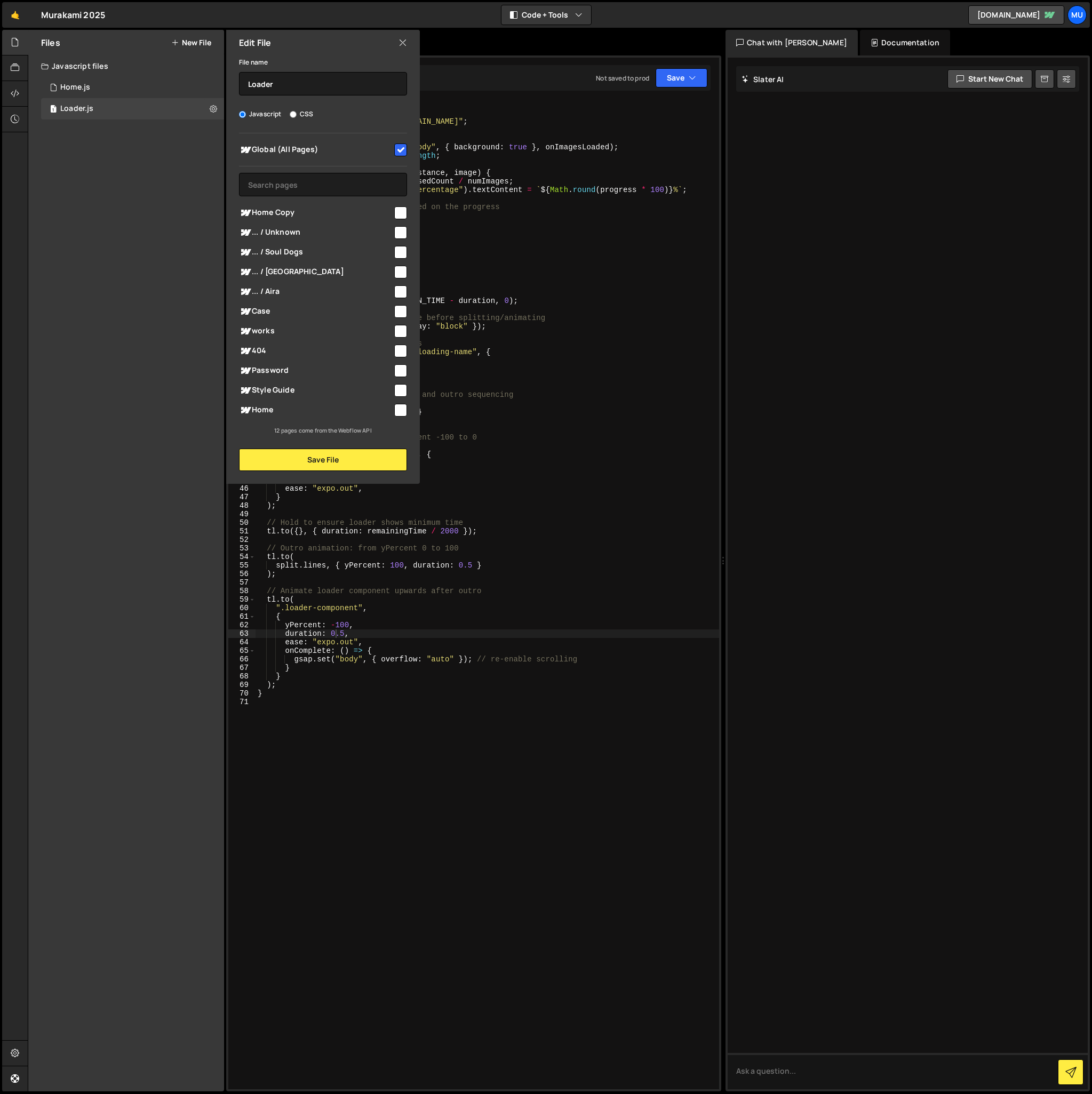
drag, startPoint x: 400, startPoint y: 41, endPoint x: 361, endPoint y: 54, distance: 41.1
click at [401, 41] on icon at bounding box center [402, 43] width 9 height 12
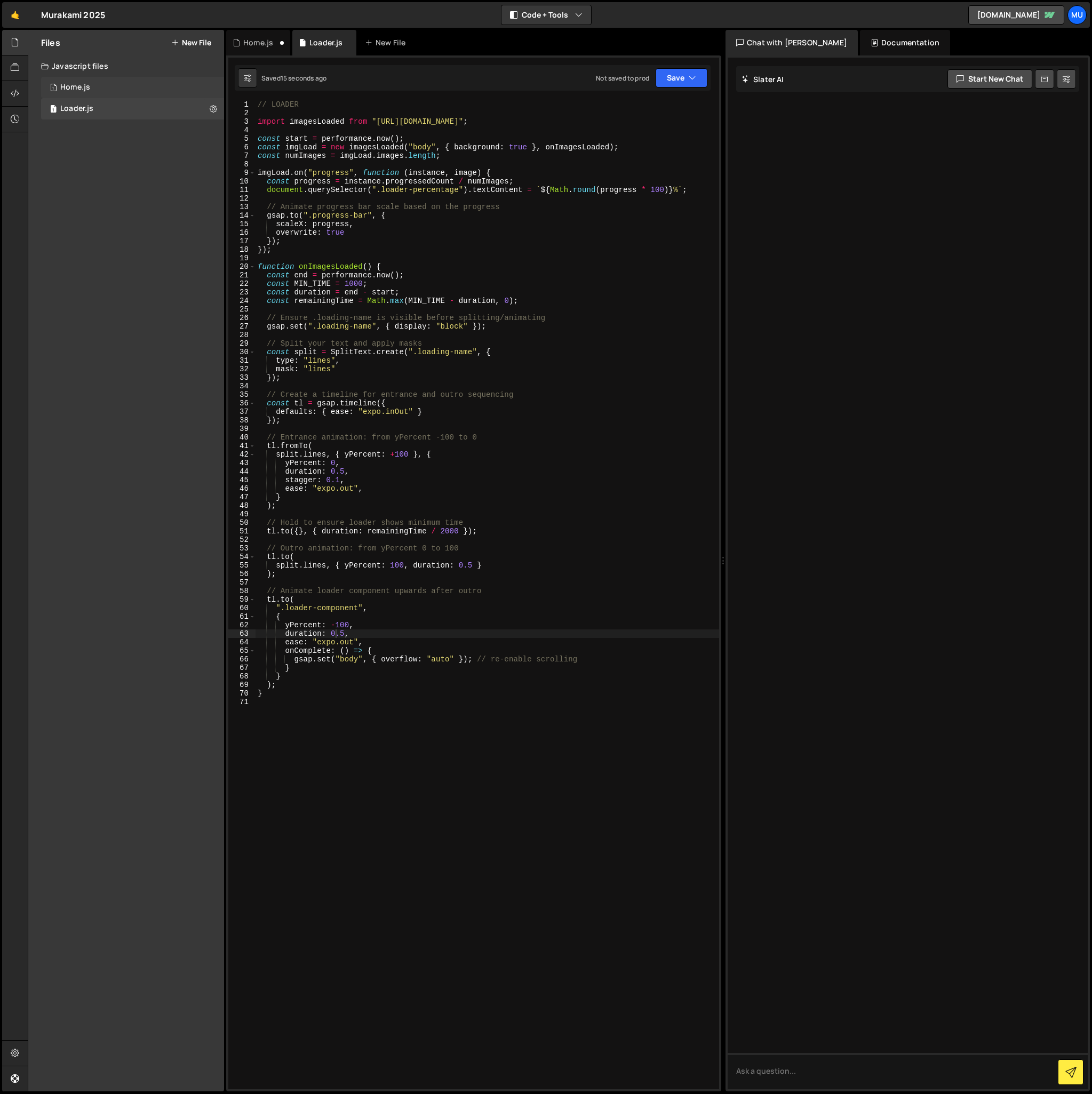
click at [211, 86] on div "1 Home.js 0" at bounding box center [132, 88] width 183 height 21
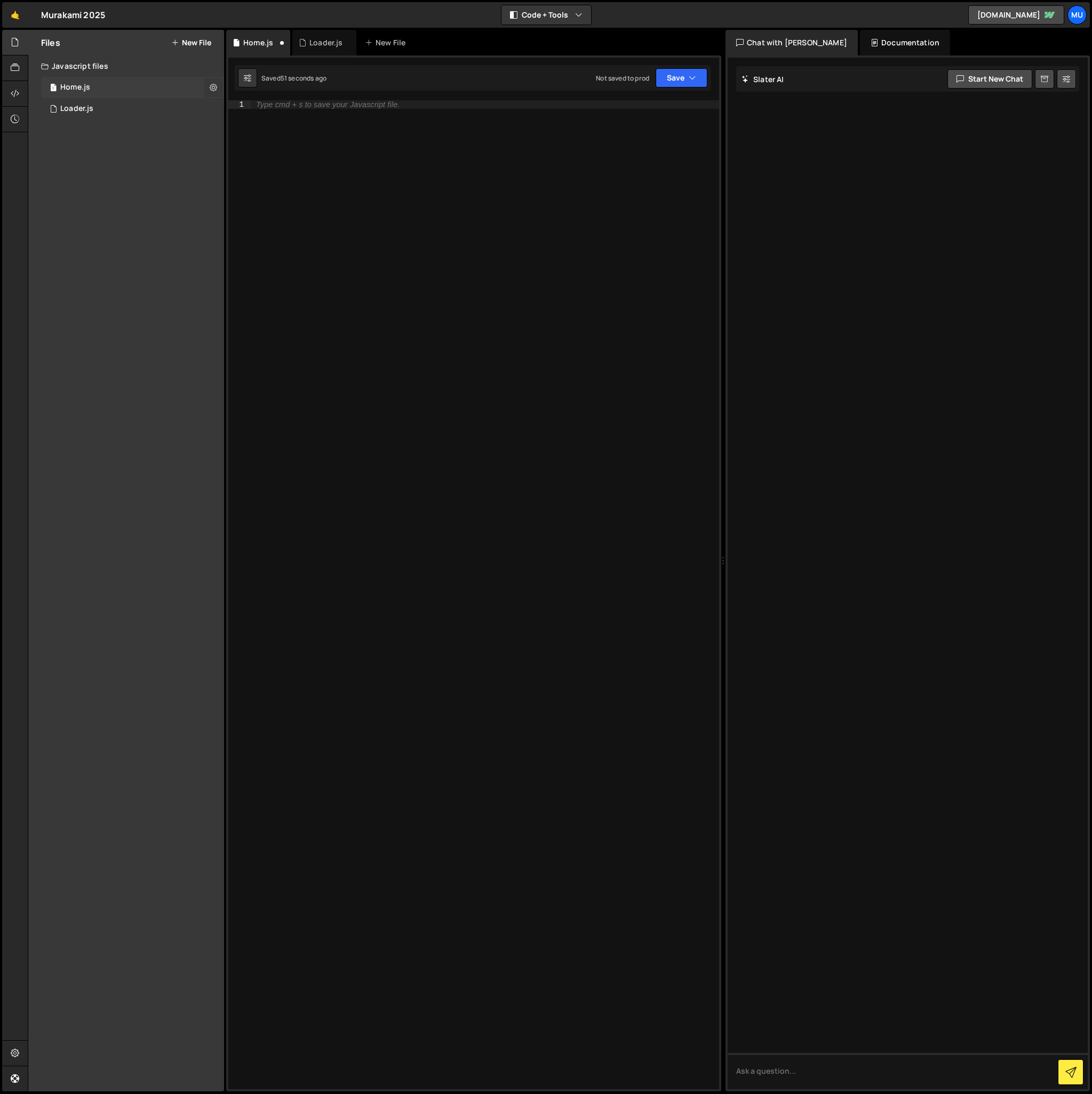
click at [213, 87] on icon at bounding box center [213, 87] width 7 height 10
click at [291, 86] on button "Copy share link" at bounding box center [278, 89] width 104 height 21
click at [107, 238] on div "Files New File Create your first file Get started by starting a Javascript or C…" at bounding box center [126, 561] width 196 height 1062
click at [92, 303] on div "Files New File Create your first file Get started by starting a Javascript or C…" at bounding box center [126, 561] width 196 height 1062
click at [282, 106] on button "Edit File Settings" at bounding box center [278, 110] width 104 height 21
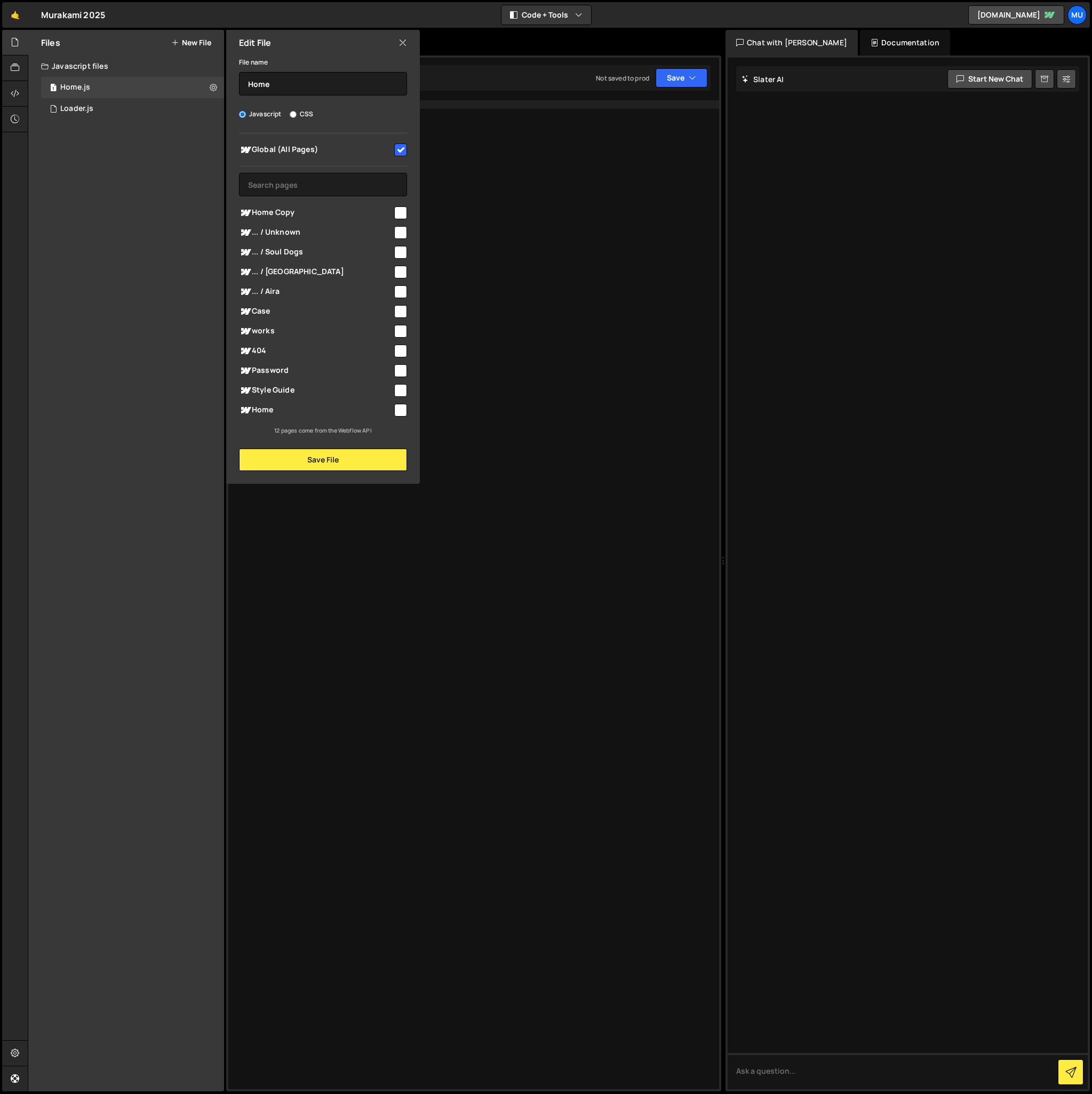
click at [402, 151] on input "checkbox" at bounding box center [400, 150] width 13 height 13
checkbox input "false"
drag, startPoint x: 398, startPoint y: 409, endPoint x: 374, endPoint y: 456, distance: 52.8
click at [398, 409] on input "checkbox" at bounding box center [400, 410] width 13 height 13
checkbox input "true"
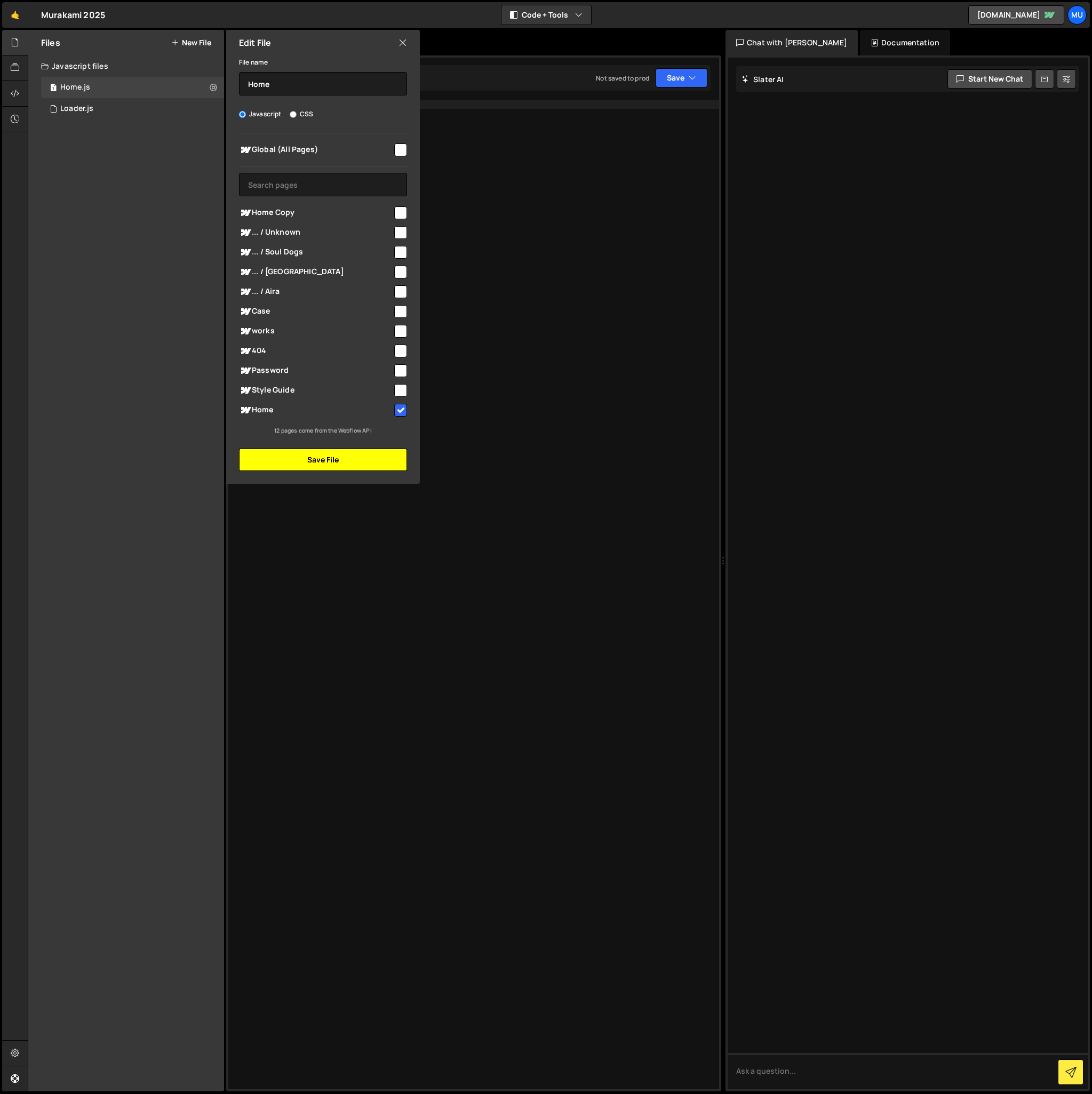
click at [364, 458] on button "Save File" at bounding box center [323, 460] width 168 height 23
checkbox input "false"
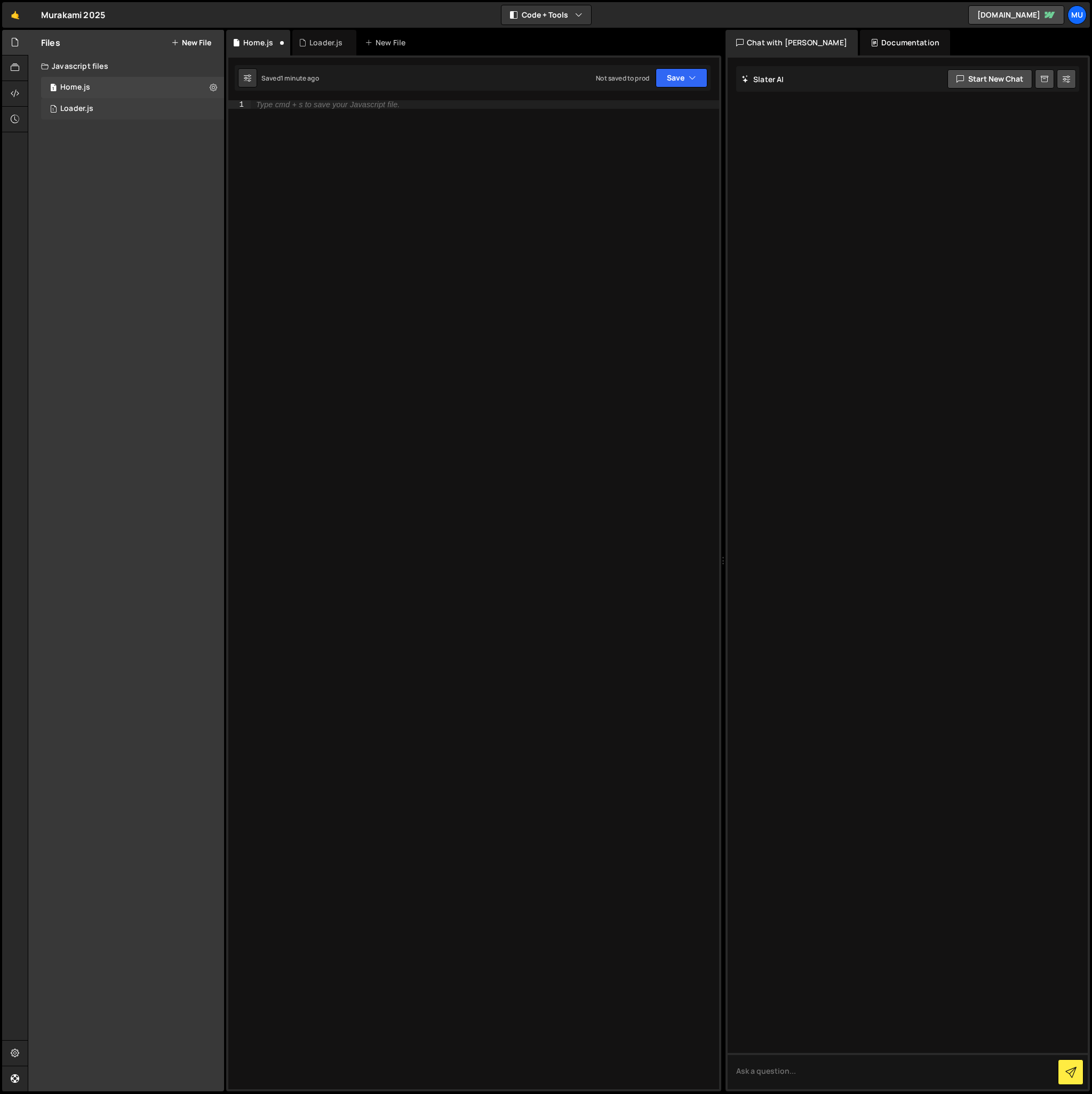
click at [209, 110] on div "1 Loader.js 0" at bounding box center [134, 109] width 186 height 21
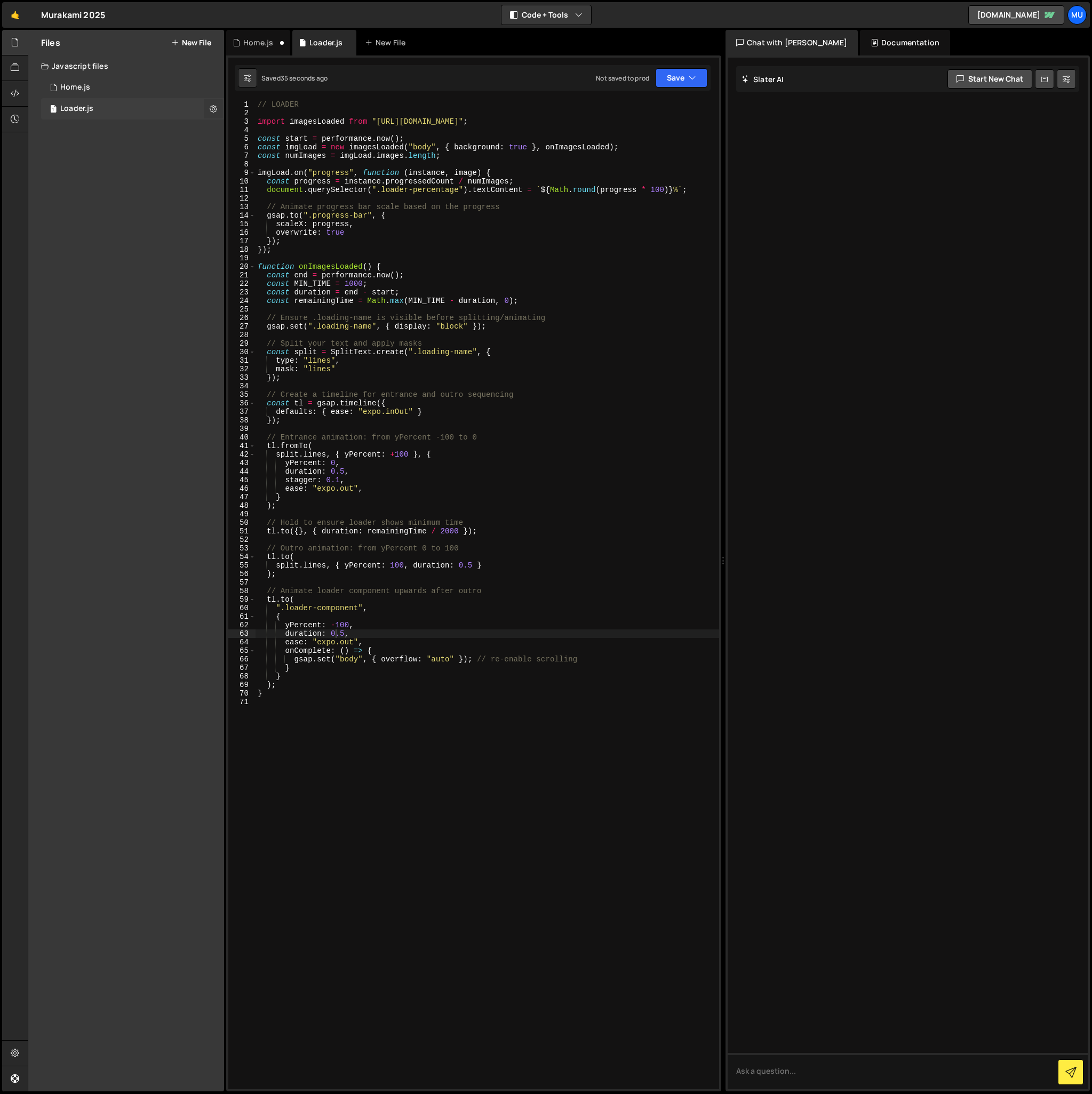
click at [213, 107] on icon at bounding box center [213, 108] width 7 height 10
type input "Loader"
radio input "true"
checkbox input "true"
click at [269, 130] on button "Edit File Settings" at bounding box center [278, 131] width 104 height 21
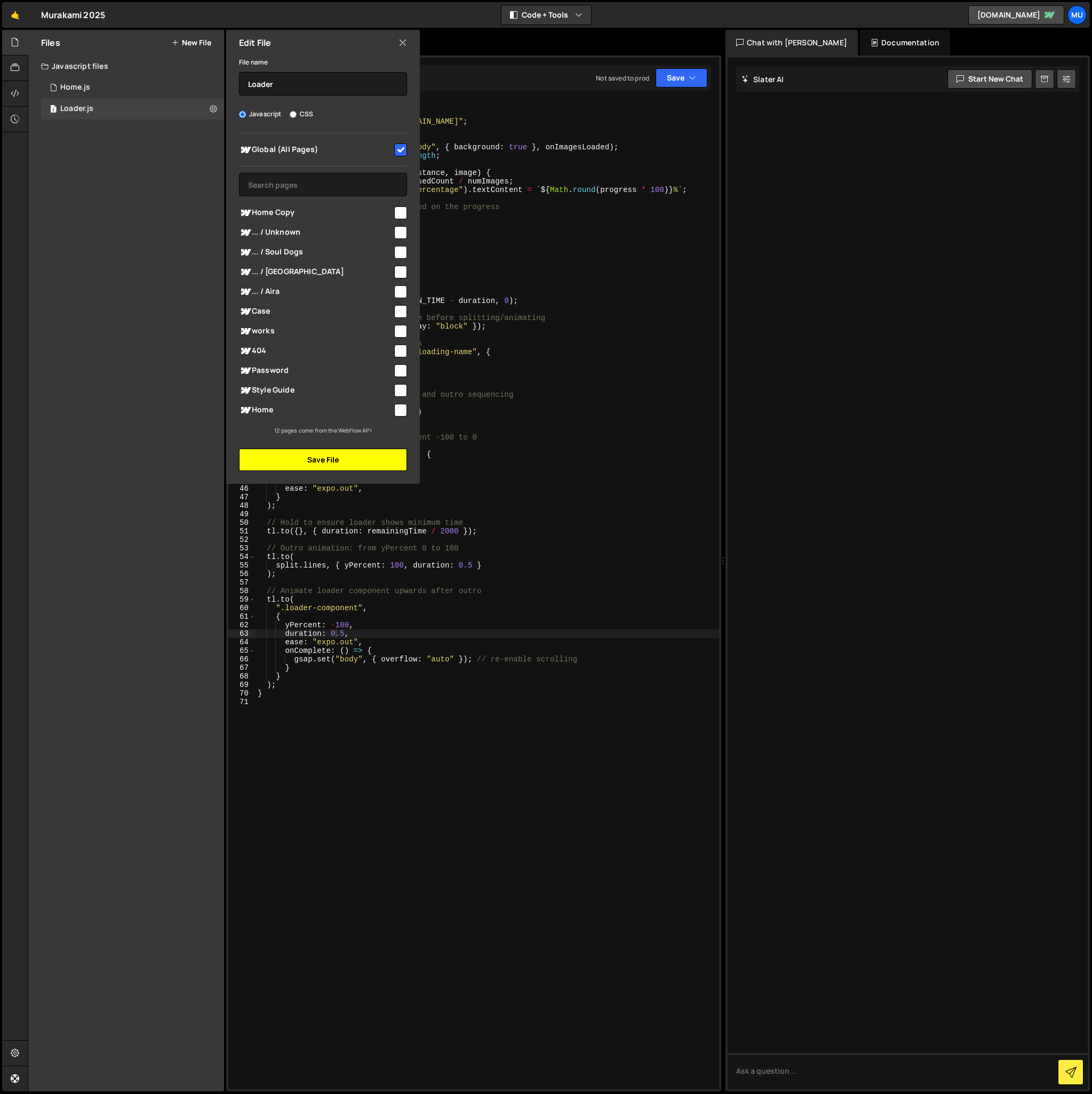
click at [365, 465] on button "Save File" at bounding box center [323, 460] width 168 height 23
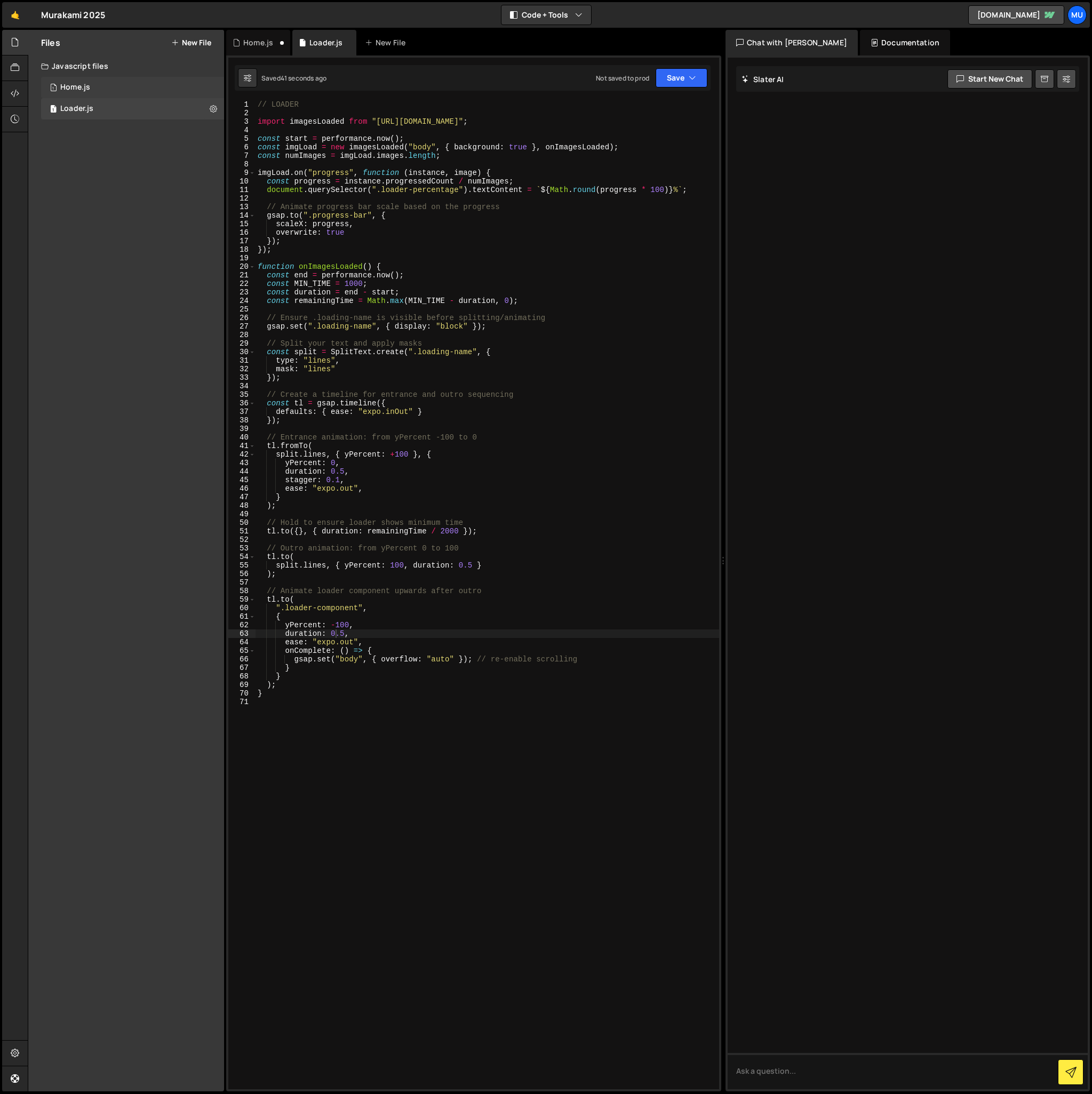
click at [215, 88] on div "1 Home.js 0" at bounding box center [132, 88] width 183 height 21
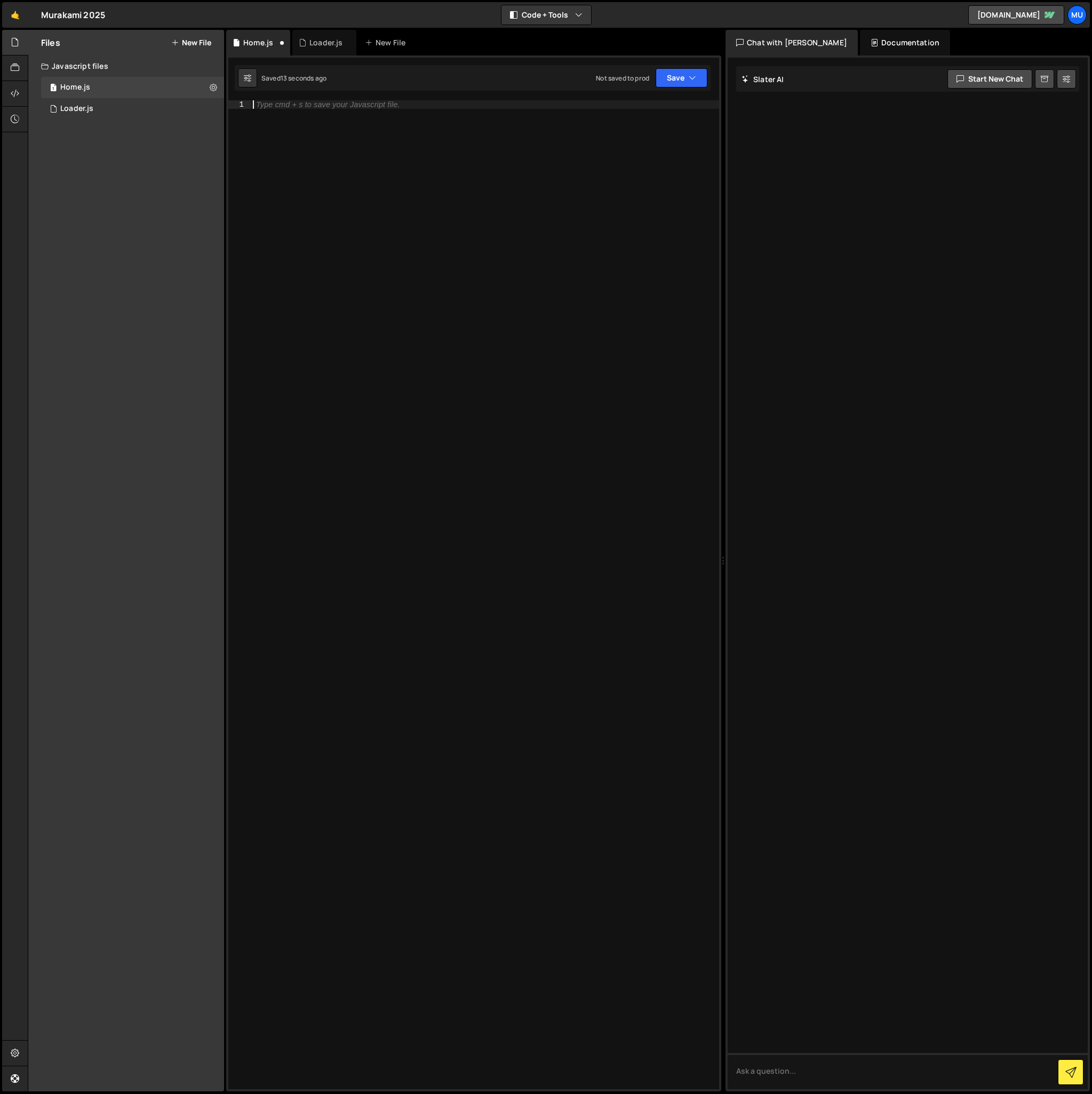
click at [401, 124] on div "Type cmd + s to save your Javascript file." at bounding box center [485, 603] width 468 height 1006
paste textarea "</script>"
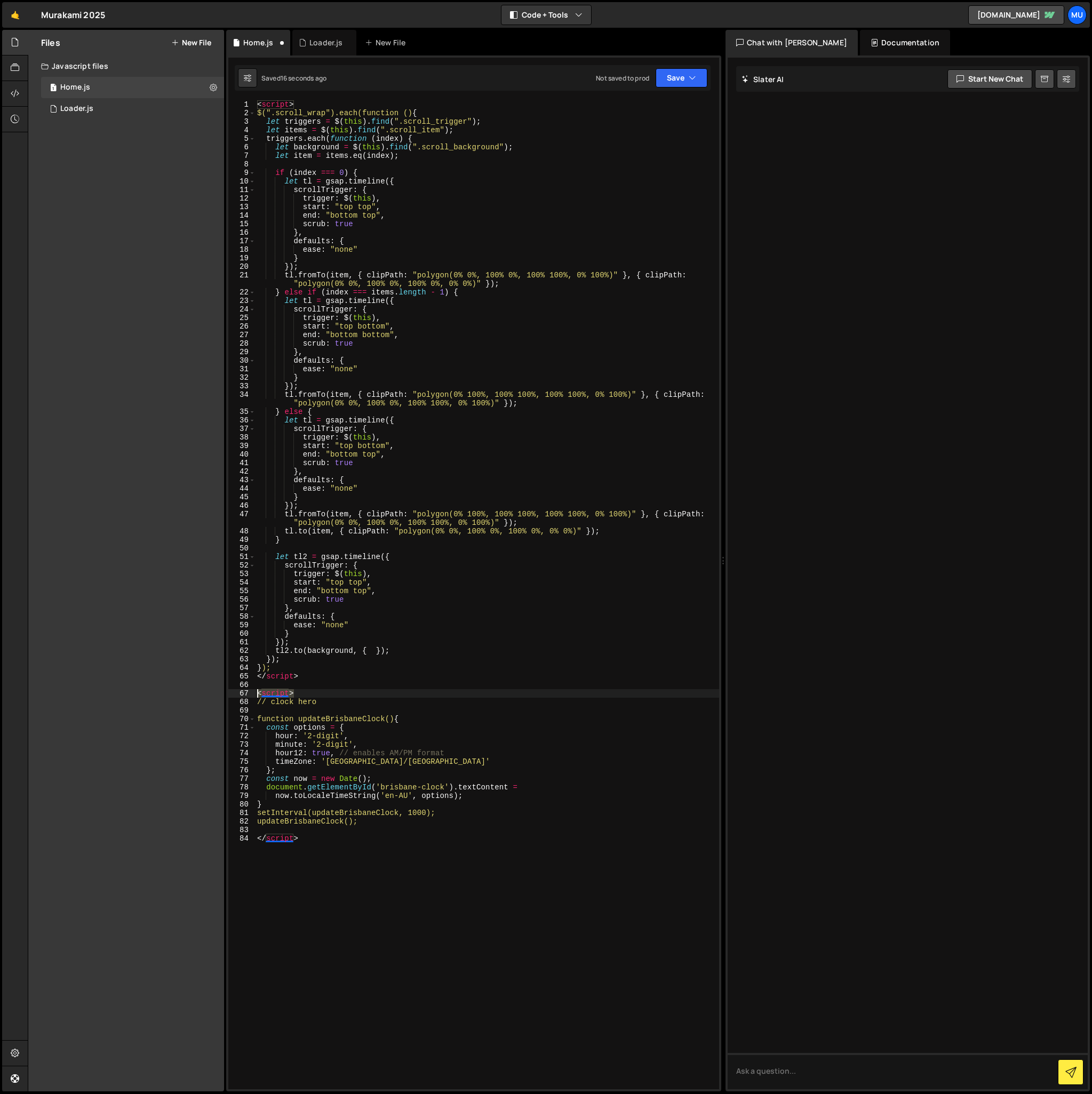
drag, startPoint x: 308, startPoint y: 692, endPoint x: 317, endPoint y: 702, distance: 13.5
click at [231, 694] on div "</script> 1 2 3 4 5 6 7 8 9 10 11 12 13 14 15 16 17 18 19 20 21 22 23 24 25 26 …" at bounding box center [474, 595] width 491 height 989
type textarea "<script>"
drag, startPoint x: 311, startPoint y: 678, endPoint x: 210, endPoint y: 677, distance: 101.0
click at [210, 677] on div "Files New File Create your first file Get started by starting a Javascript or C…" at bounding box center [560, 561] width 1065 height 1062
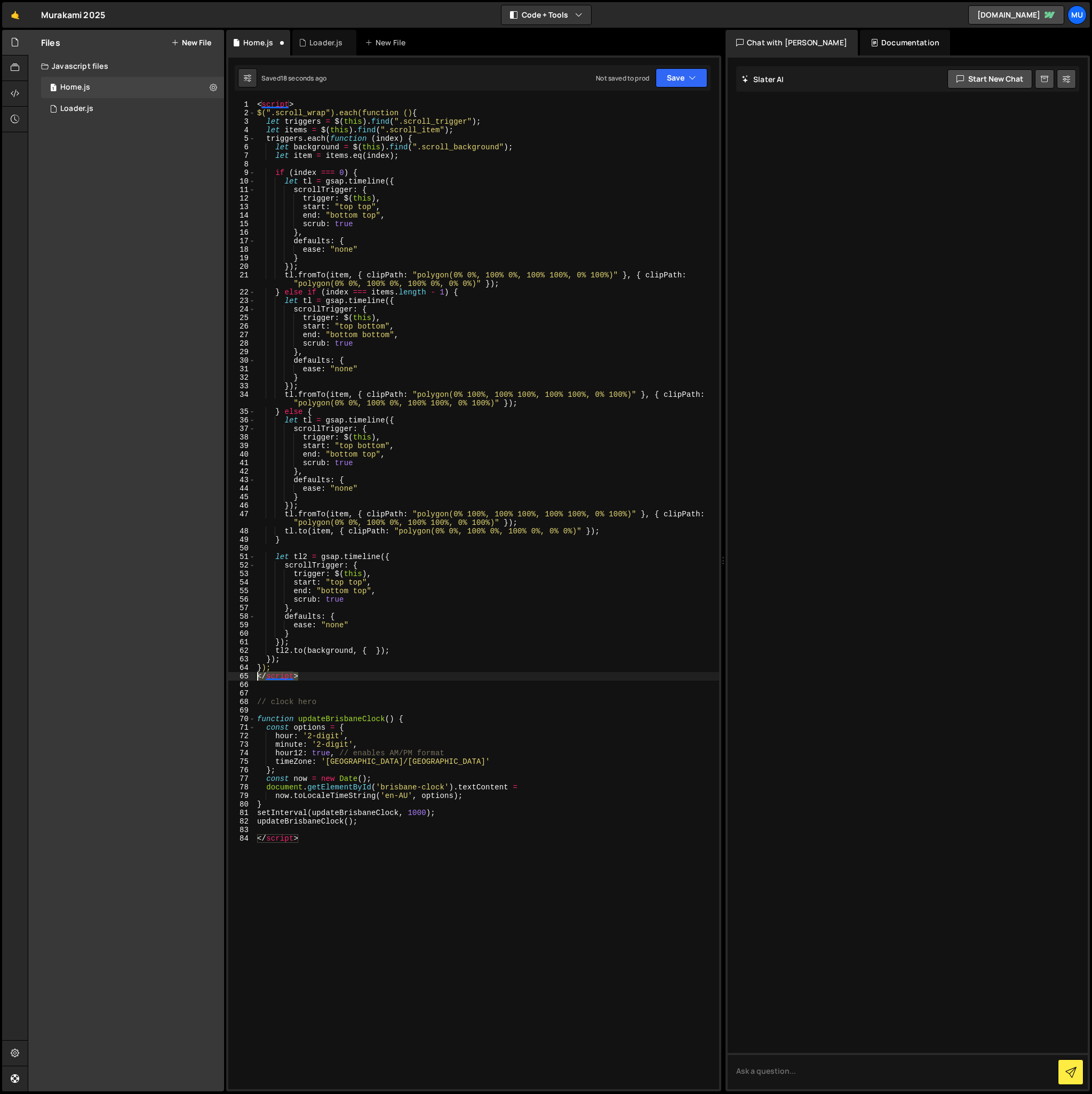
type textarea "</script>"
type textarea "});"
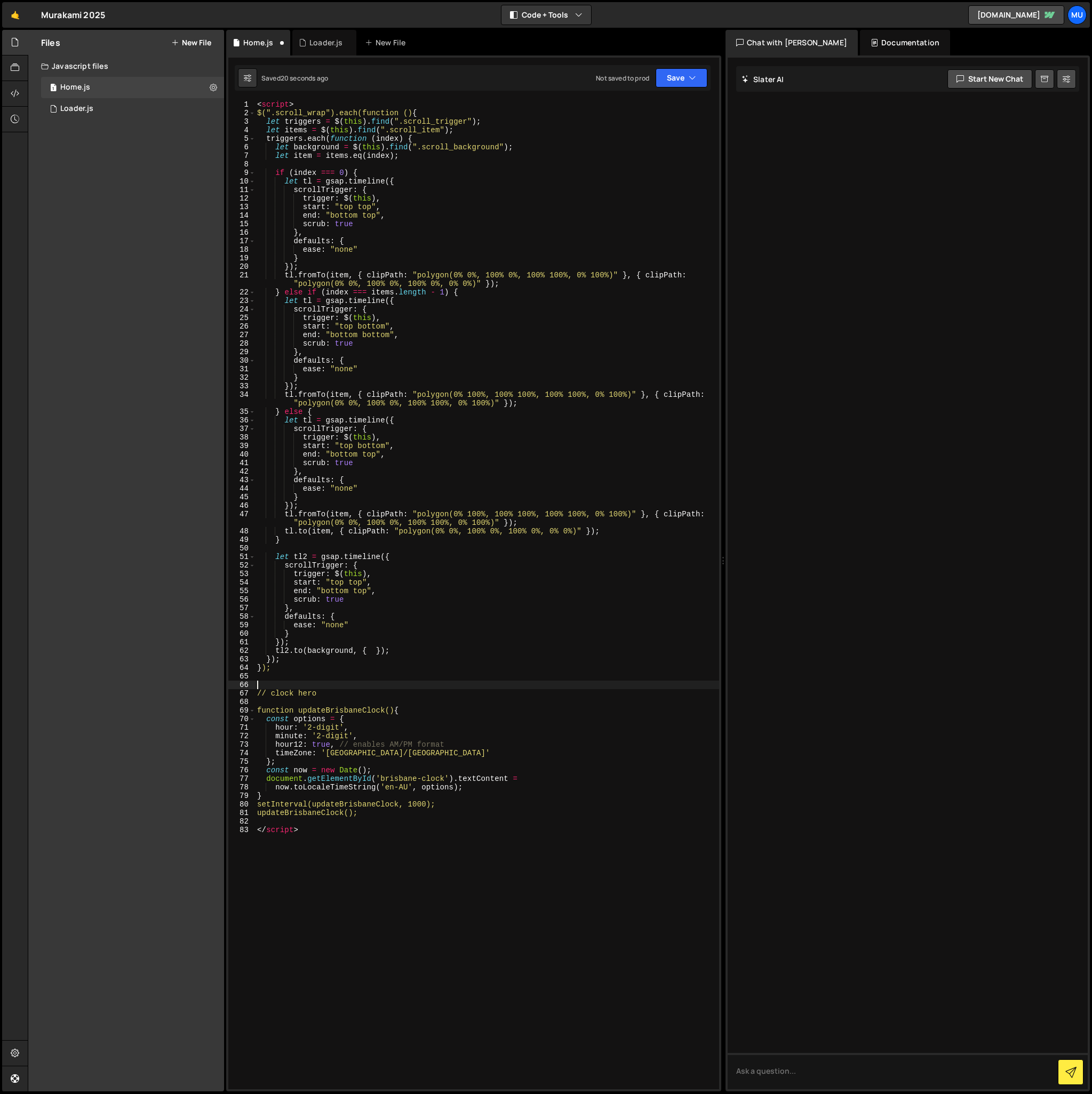
click at [268, 681] on div "< script > $(".scroll_wrap").each(function () { let triggers = $ ( this ) . fin…" at bounding box center [487, 603] width 464 height 1006
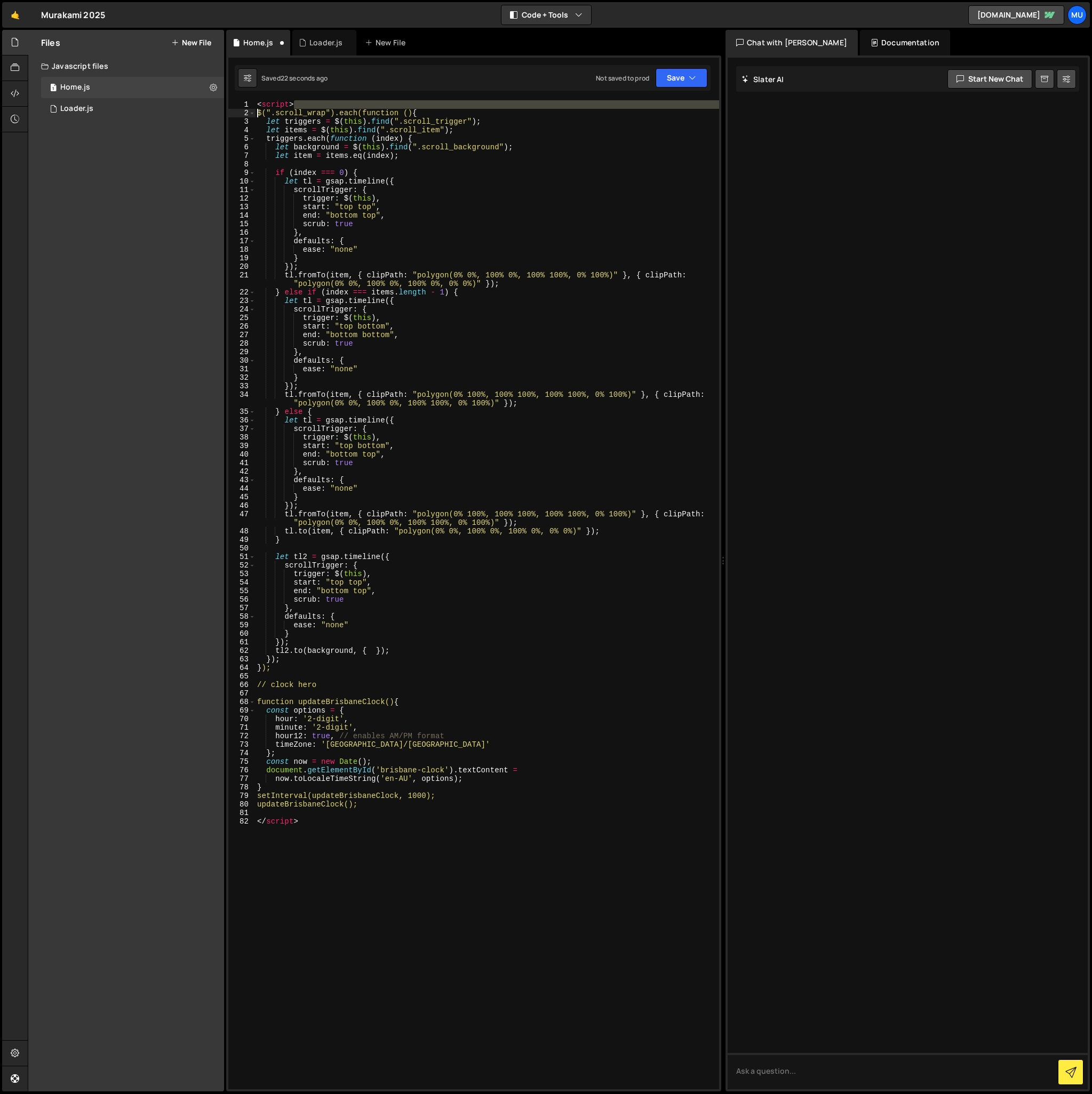
drag, startPoint x: 309, startPoint y: 105, endPoint x: 226, endPoint y: 111, distance: 83.2
click at [226, 111] on div "1 2 console . log ( "%cThis site was built by Murakami" , "background:blue;colo…" at bounding box center [473, 573] width 495 height 1036
drag, startPoint x: 279, startPoint y: 108, endPoint x: 315, endPoint y: 110, distance: 36.1
click at [279, 108] on div "< script > $(".scroll_wrap").each(function () { let triggers = $ ( this ) . fin…" at bounding box center [487, 603] width 464 height 1006
type textarea "<script>"
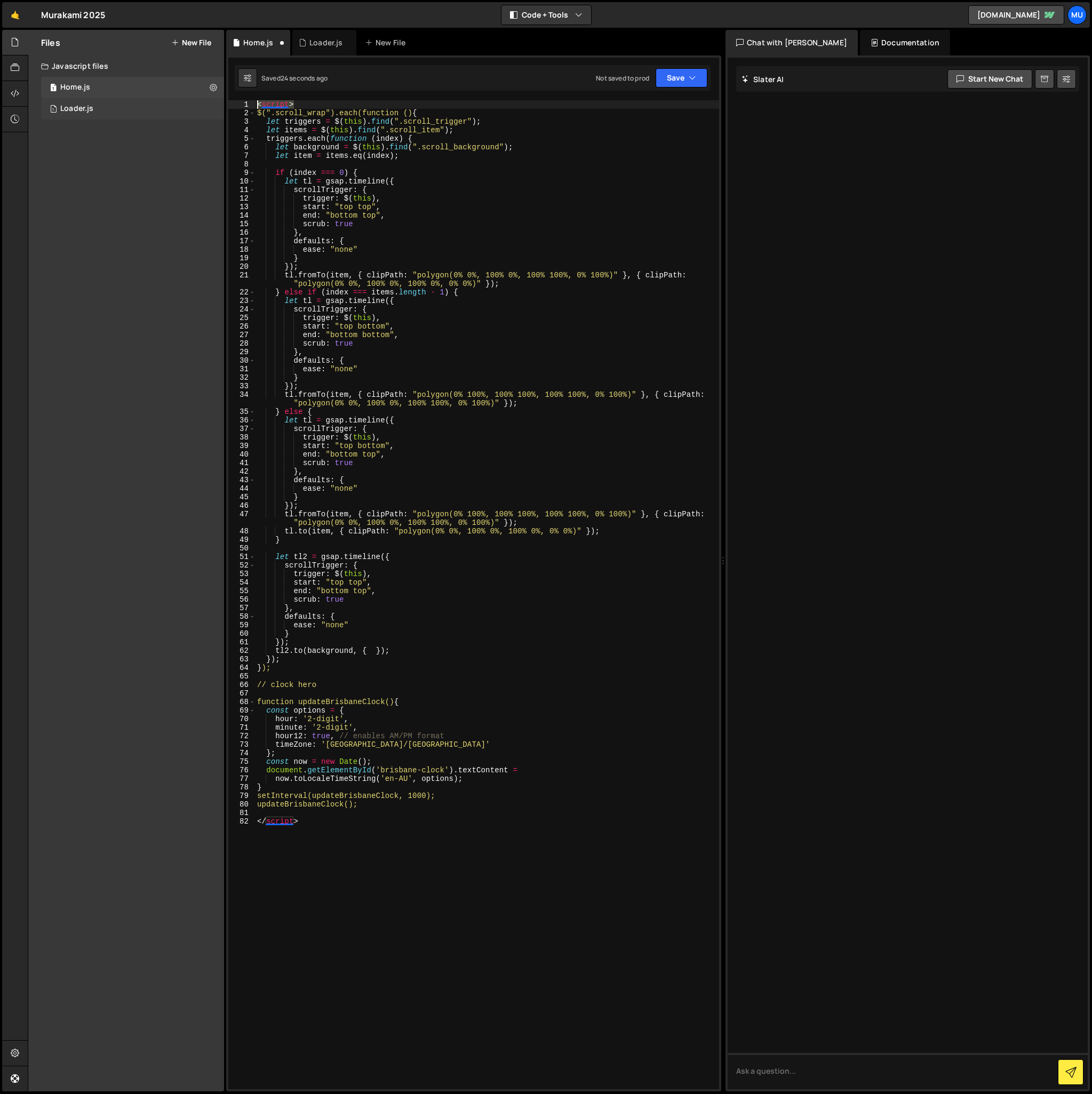
drag, startPoint x: 320, startPoint y: 108, endPoint x: 219, endPoint y: 100, distance: 101.3
click at [219, 100] on div "Files New File Create your first file Get started by starting a Javascript or C…" at bounding box center [560, 561] width 1065 height 1062
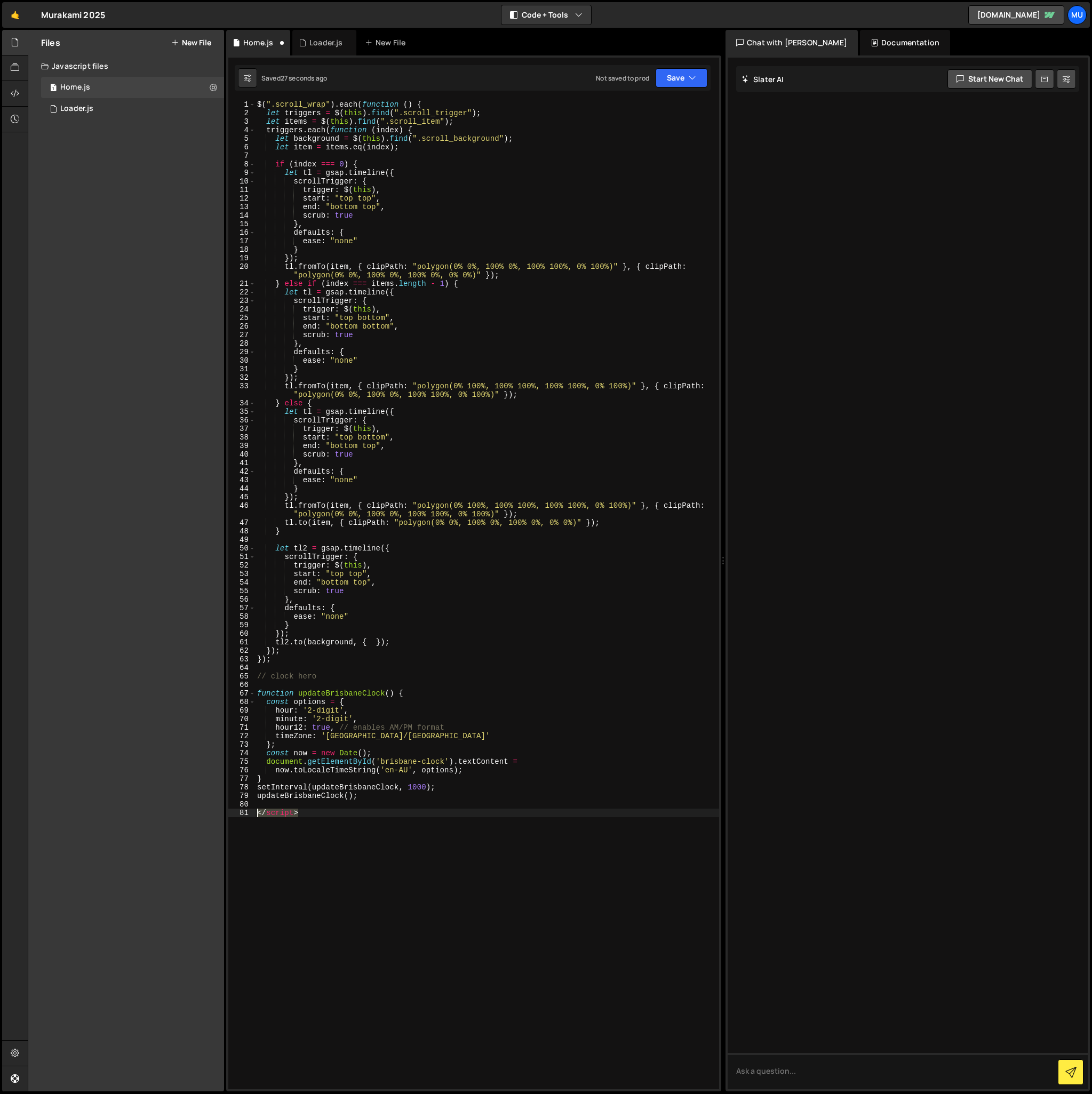
drag, startPoint x: 320, startPoint y: 815, endPoint x: 215, endPoint y: 815, distance: 105.0
click at [215, 815] on div "Files New File Create your first file Get started by starting a Javascript or C…" at bounding box center [560, 561] width 1065 height 1062
type textarea "</script>"
click at [257, 104] on div "$ ( ".scroll_wrap" ) . each ( function ( ) { let triggers = $ ( this ) . find (…" at bounding box center [487, 603] width 464 height 1006
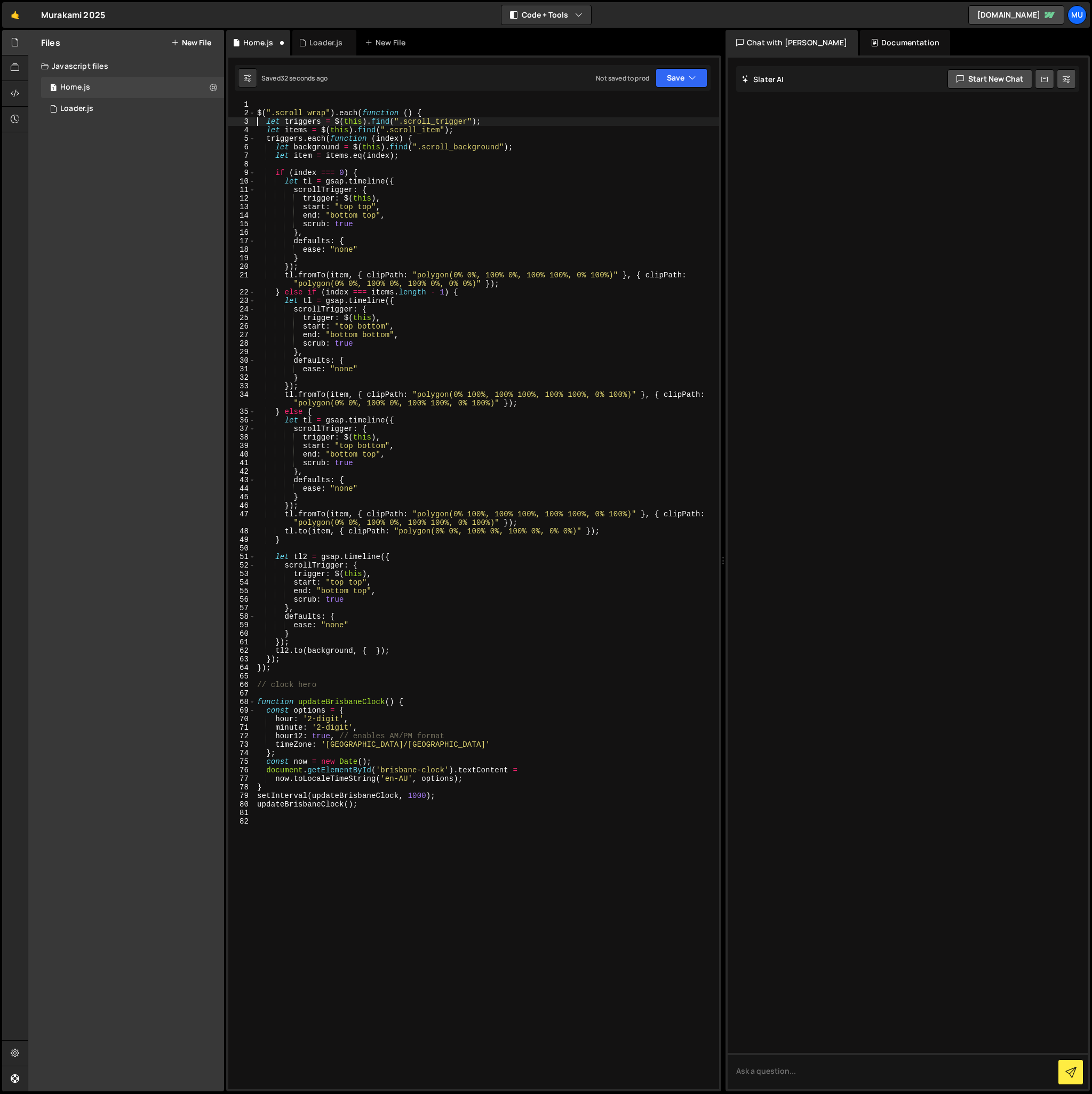
type textarea "$(".scroll_wrap").each(function () {"
type textarea "// CASE IMAGE SCROLL"
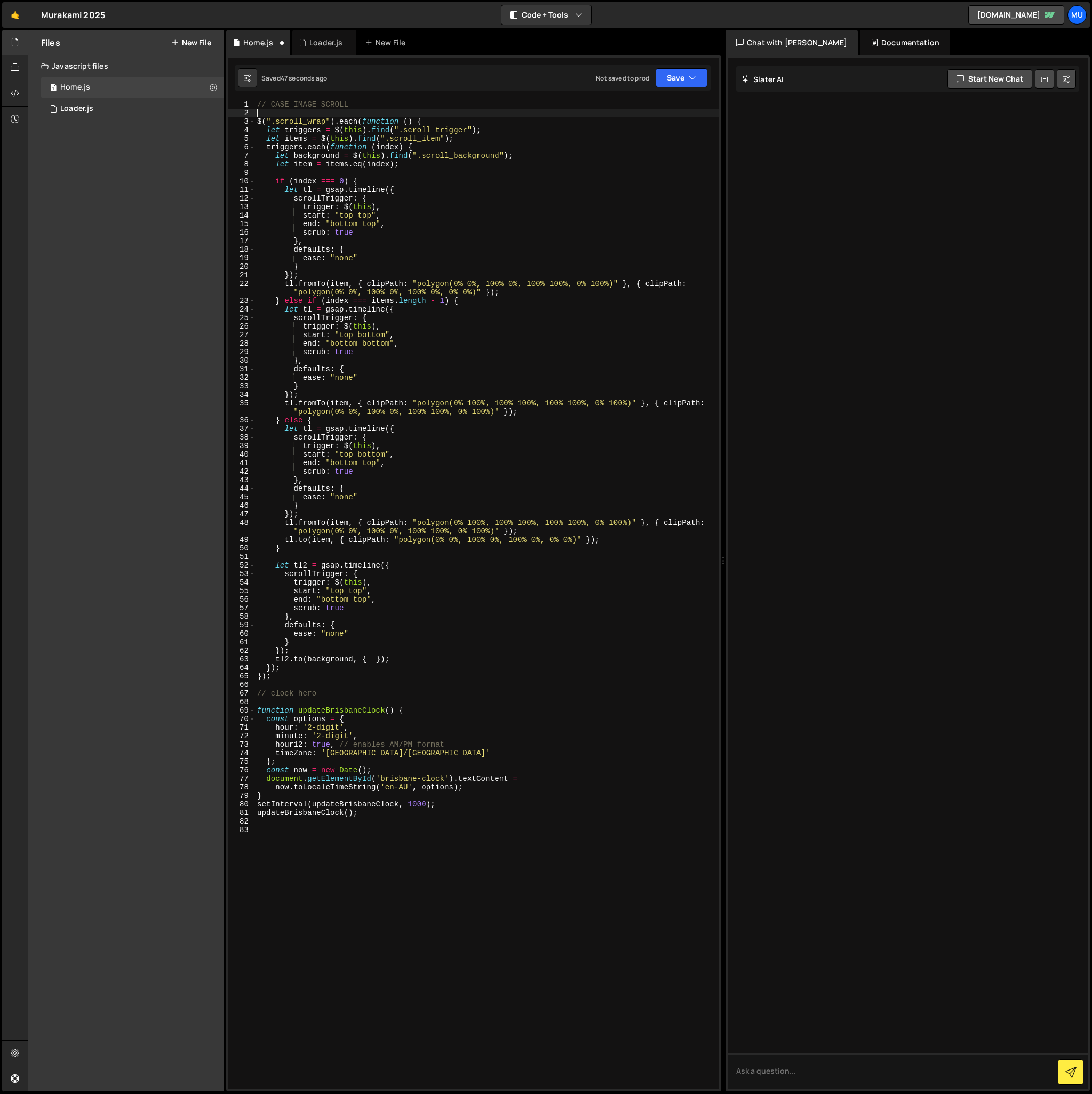
scroll to position [0, 0]
drag, startPoint x: 328, startPoint y: 695, endPoint x: 272, endPoint y: 695, distance: 56.0
click at [271, 695] on div "// CASE IMAGE SCROLL $ ( ".scroll_wrap" ) . each ( function ( ) { let triggers …" at bounding box center [487, 603] width 464 height 1006
type textarea "// clo"
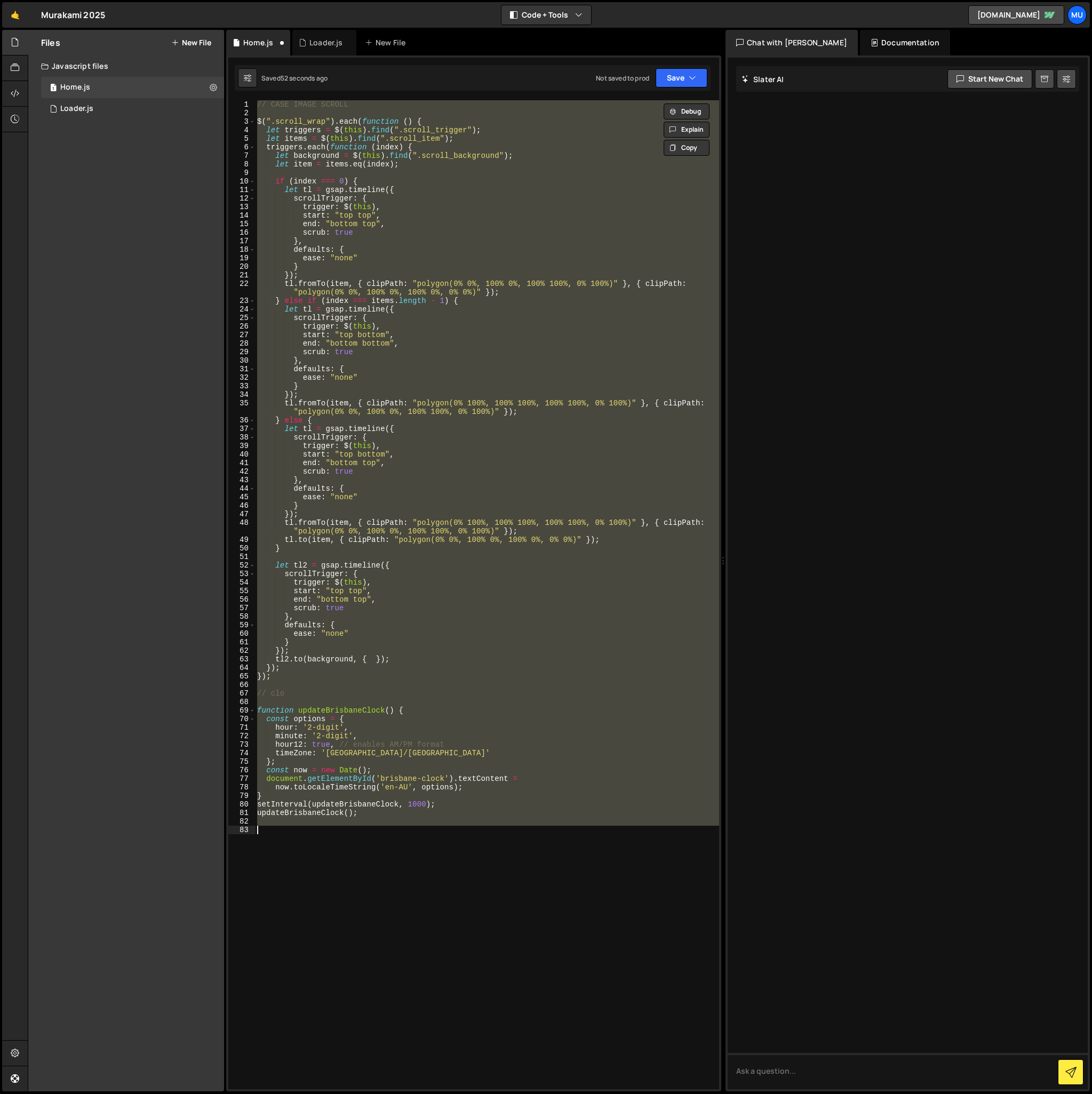
scroll to position [0, 0]
click at [272, 695] on div "// CASE IMAGE SCROLL $ ( ".scroll_wrap" ) . each ( function ( ) { let triggers …" at bounding box center [487, 595] width 464 height 989
click at [272, 695] on div "// CASE IMAGE SCROLL $ ( ".scroll_wrap" ) . each ( function ( ) { let triggers …" at bounding box center [487, 603] width 464 height 1006
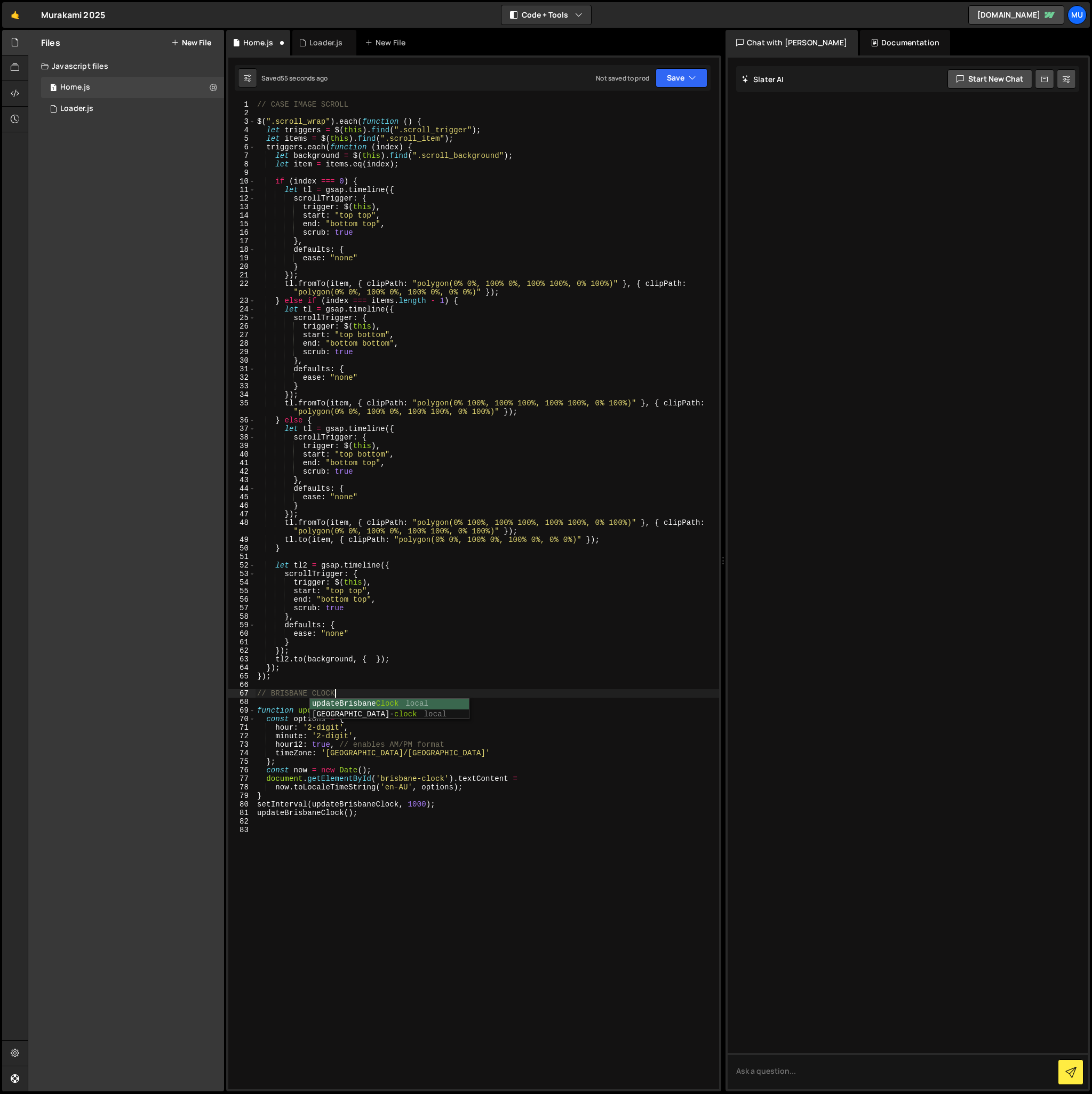
scroll to position [0, 5]
type textarea "// CLOCK - [GEOGRAPHIC_DATA]"
click at [319, 684] on div "// CASE IMAGE SCROLL $ ( ".scroll_wrap" ) . each ( function ( ) { let triggers …" at bounding box center [487, 603] width 464 height 1006
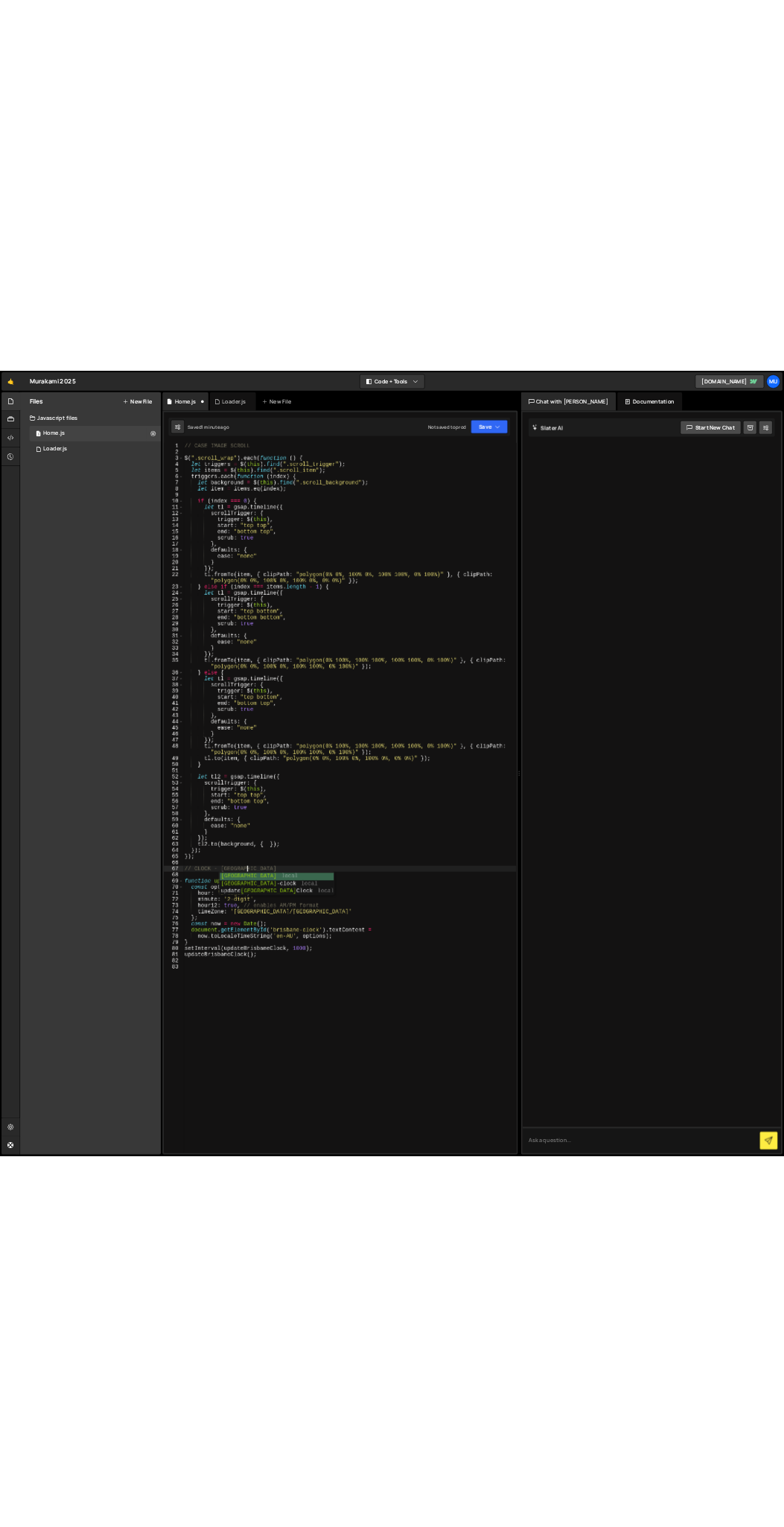
scroll to position [0, 0]
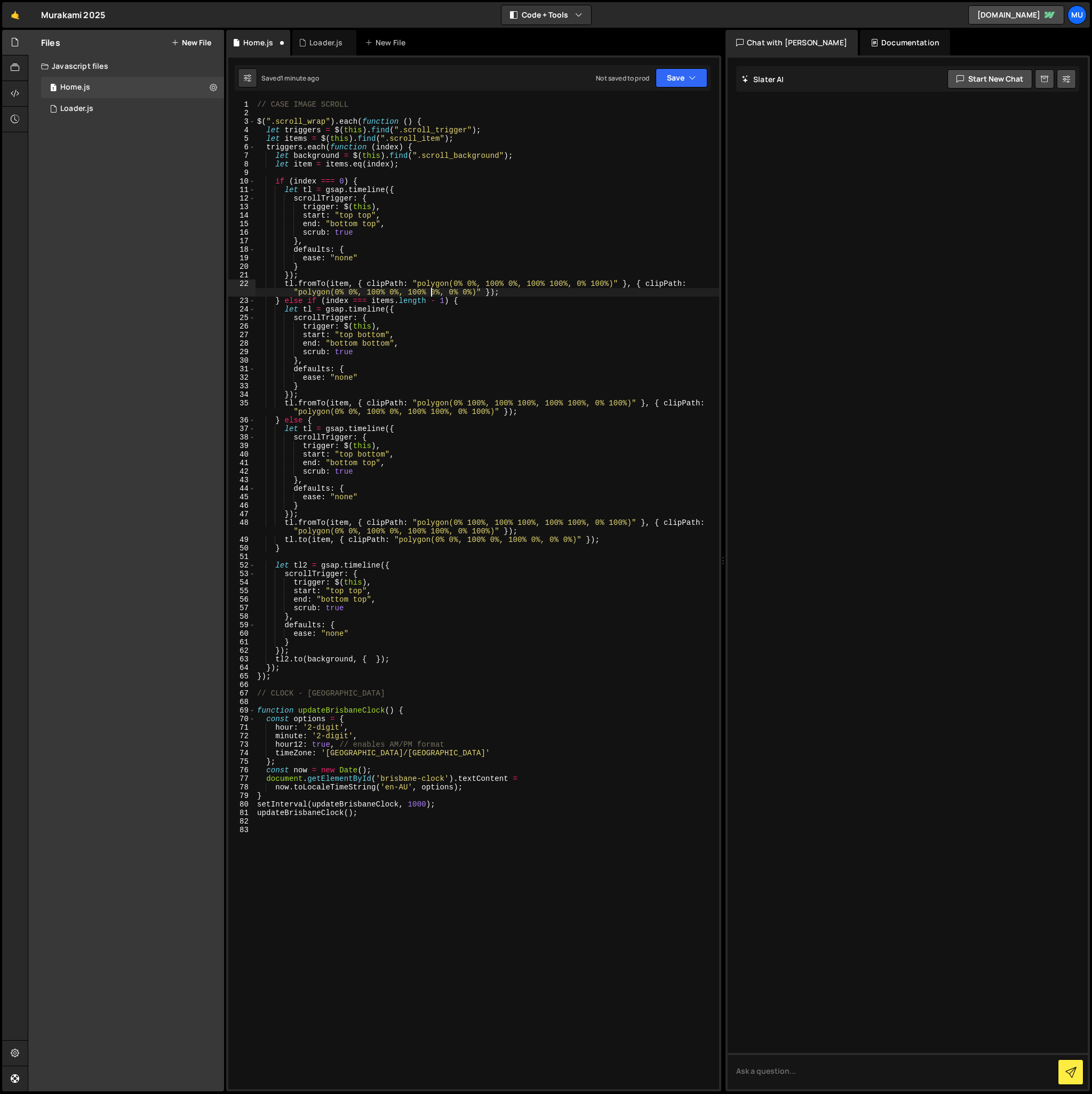
click at [432, 295] on div "// CASE IMAGE SCROLL $ ( ".scroll_wrap" ) . each ( function ( ) { let triggers …" at bounding box center [487, 603] width 464 height 1006
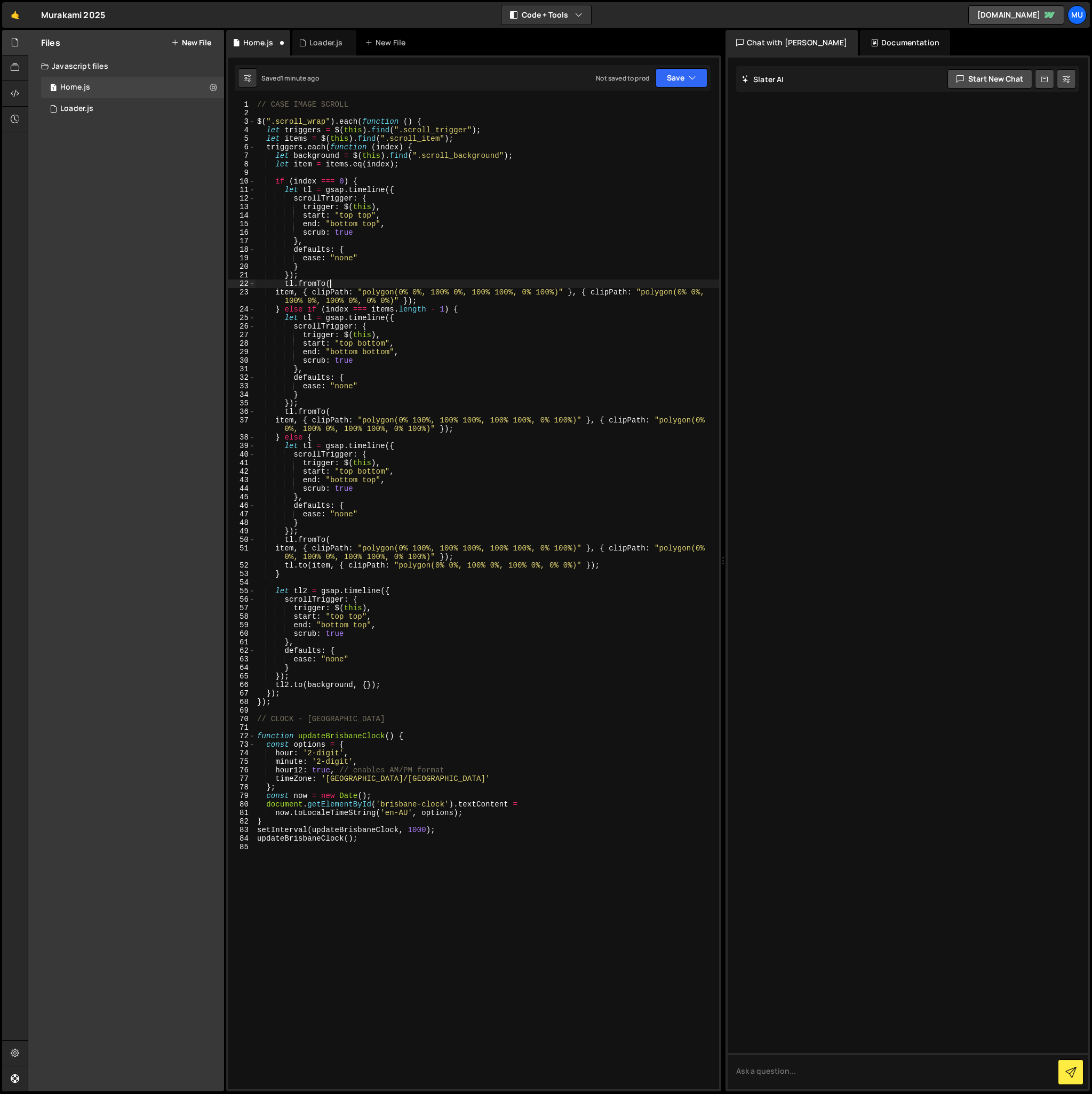
type textarea "tl.fromTo("
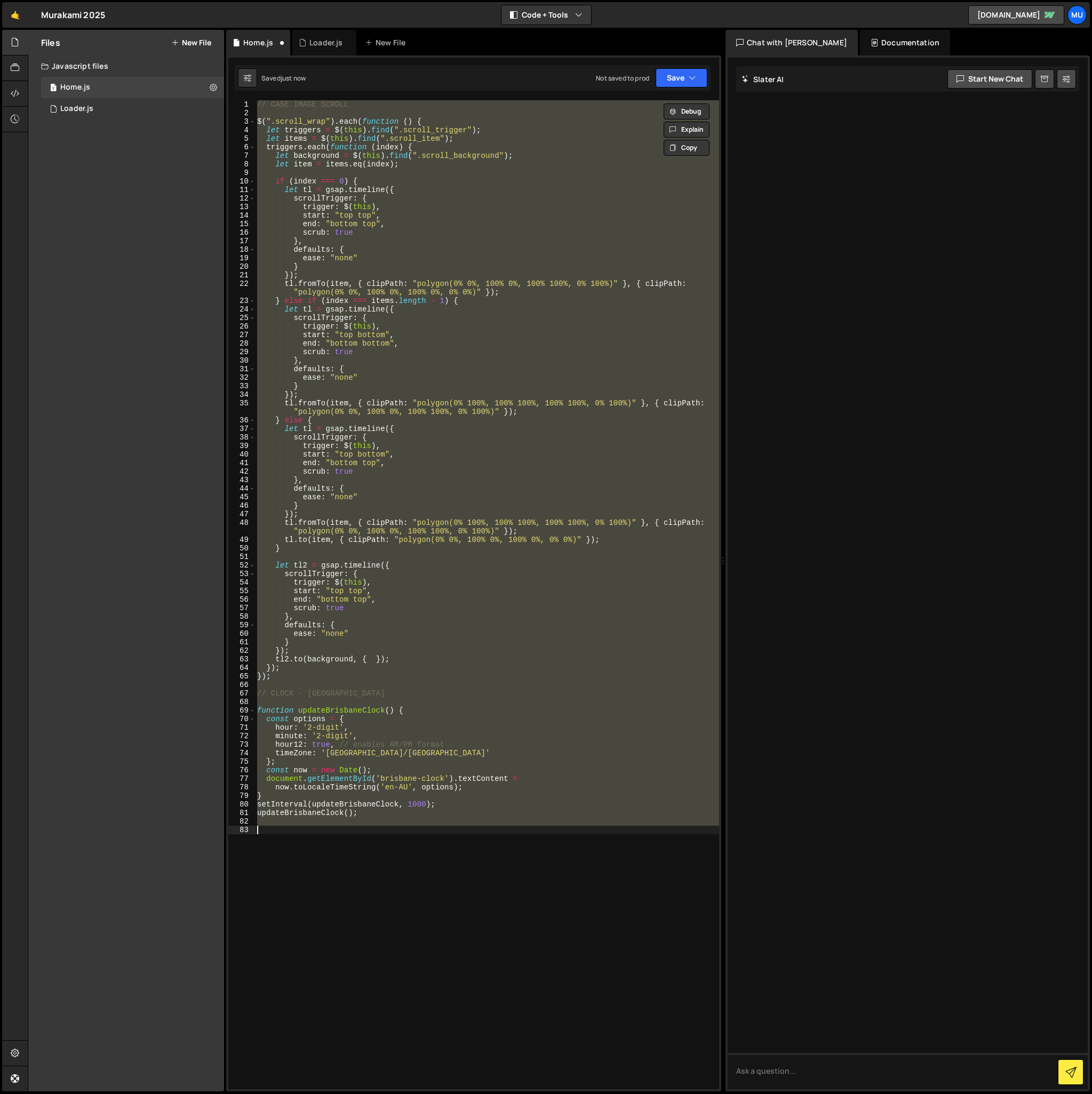
click at [391, 268] on div "// CASE IMAGE SCROLL $ ( ".scroll_wrap" ) . each ( function ( ) { let triggers …" at bounding box center [487, 595] width 464 height 989
type textarea "}"
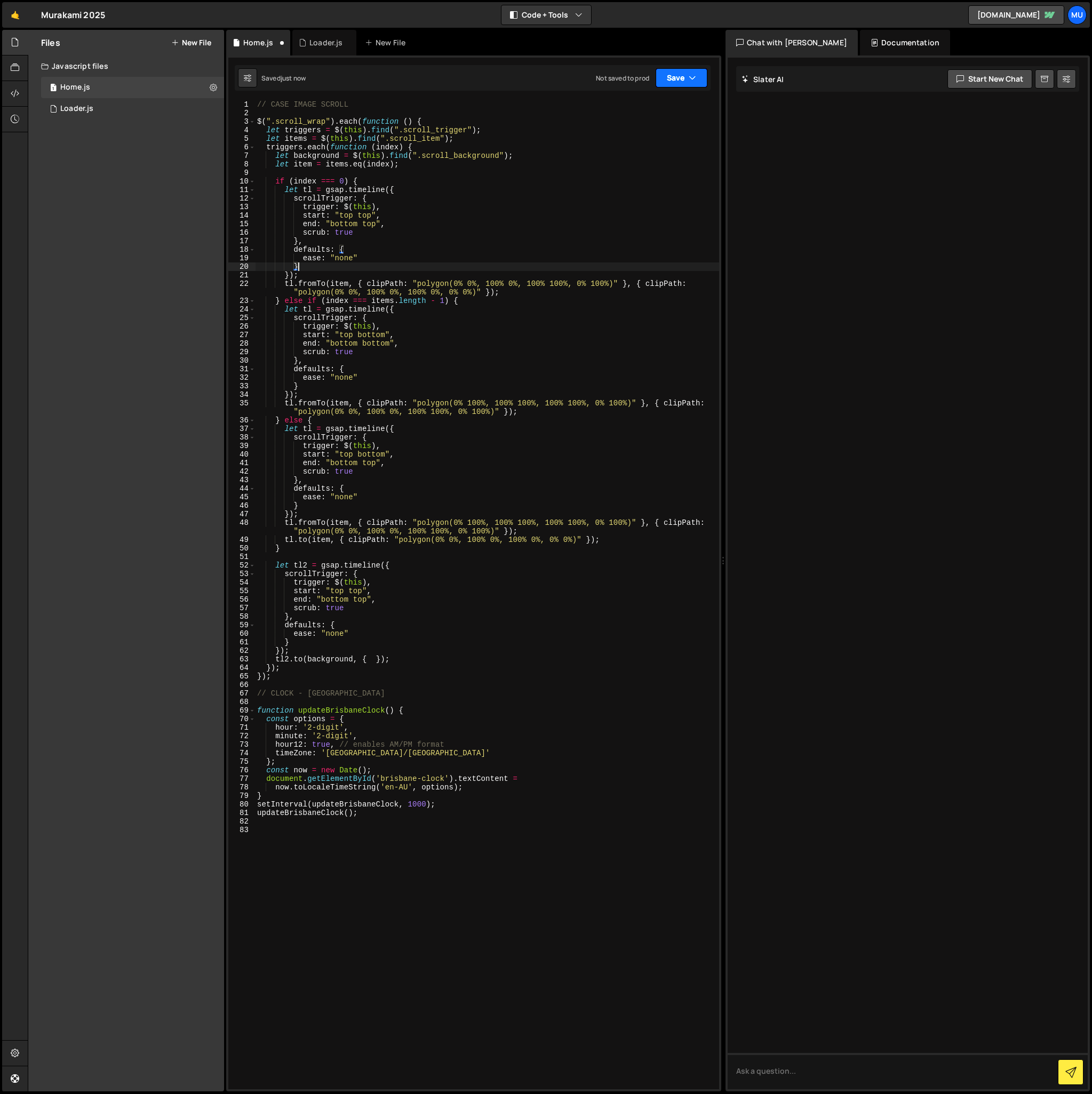
click at [675, 80] on button "Save" at bounding box center [681, 78] width 51 height 19
click at [416, 833] on div "// CASE IMAGE SCROLL $ ( ".scroll_wrap" ) . each ( function ( ) { let triggers …" at bounding box center [487, 603] width 464 height 1006
type textarea "setInterval(updateBrisbaneClock, 1000);"
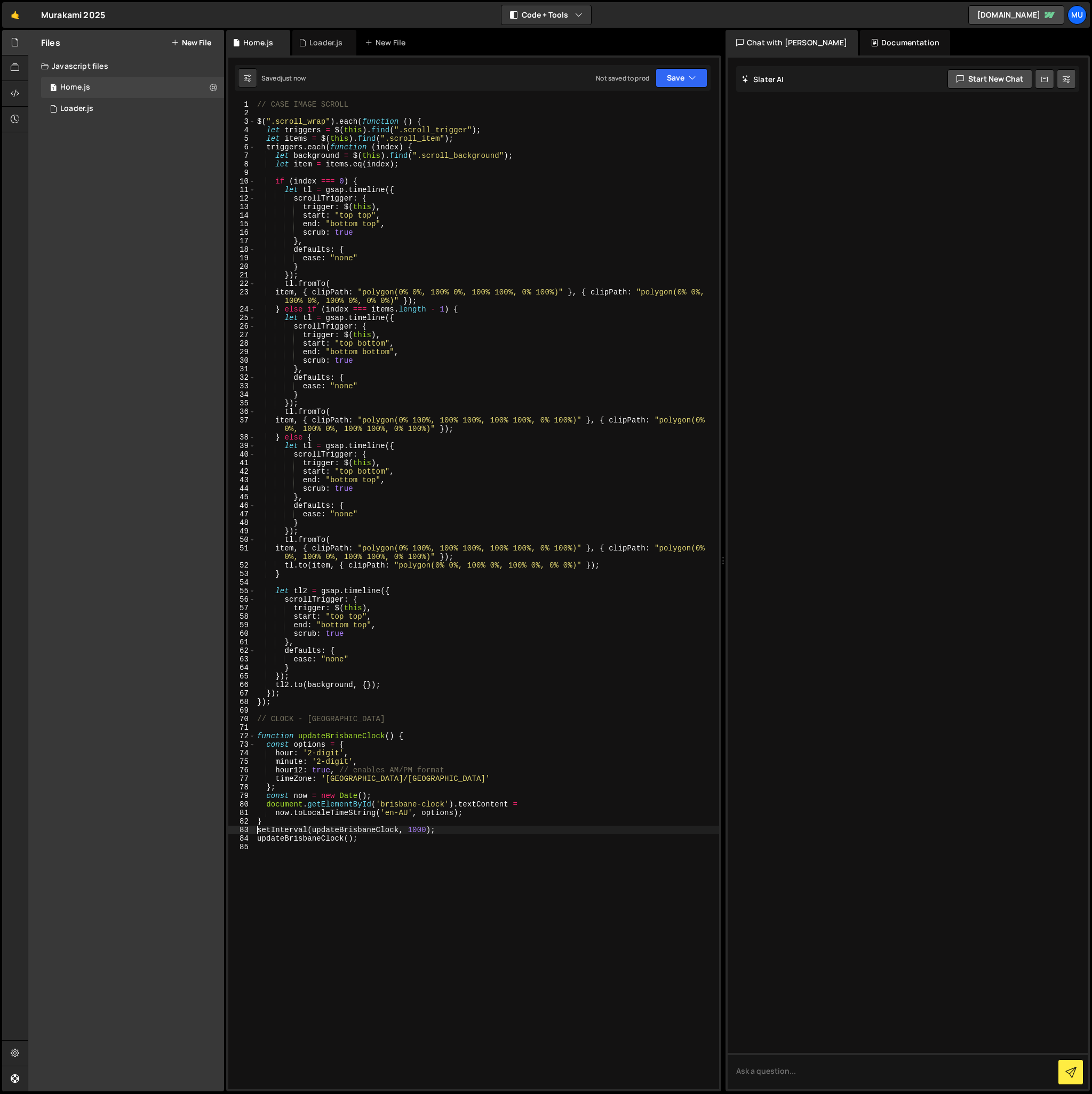
click at [274, 851] on div "// CASE IMAGE SCROLL $ ( ".scroll_wrap" ) . each ( function ( ) { let triggers …" at bounding box center [487, 603] width 464 height 1006
type textarea "updateBrisbaneClock();"
click at [297, 849] on div "// CASE IMAGE SCROLL $ ( ".scroll_wrap" ) . each ( function ( ) { let triggers …" at bounding box center [487, 595] width 464 height 989
type textarea "now.toLocaleTimeString('en-AU', options);"
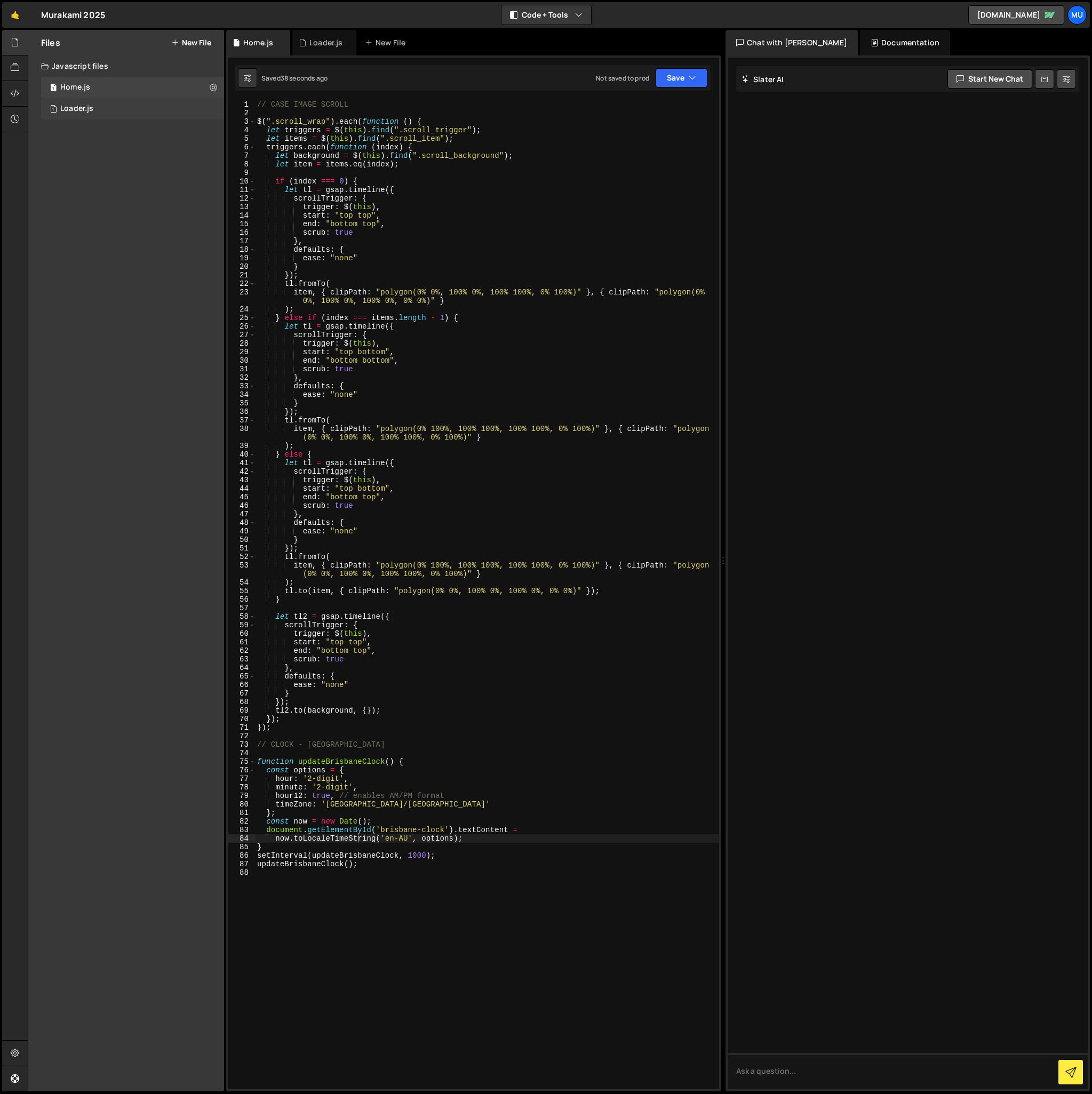
click at [209, 107] on div "1 Loader.js 0" at bounding box center [134, 109] width 186 height 21
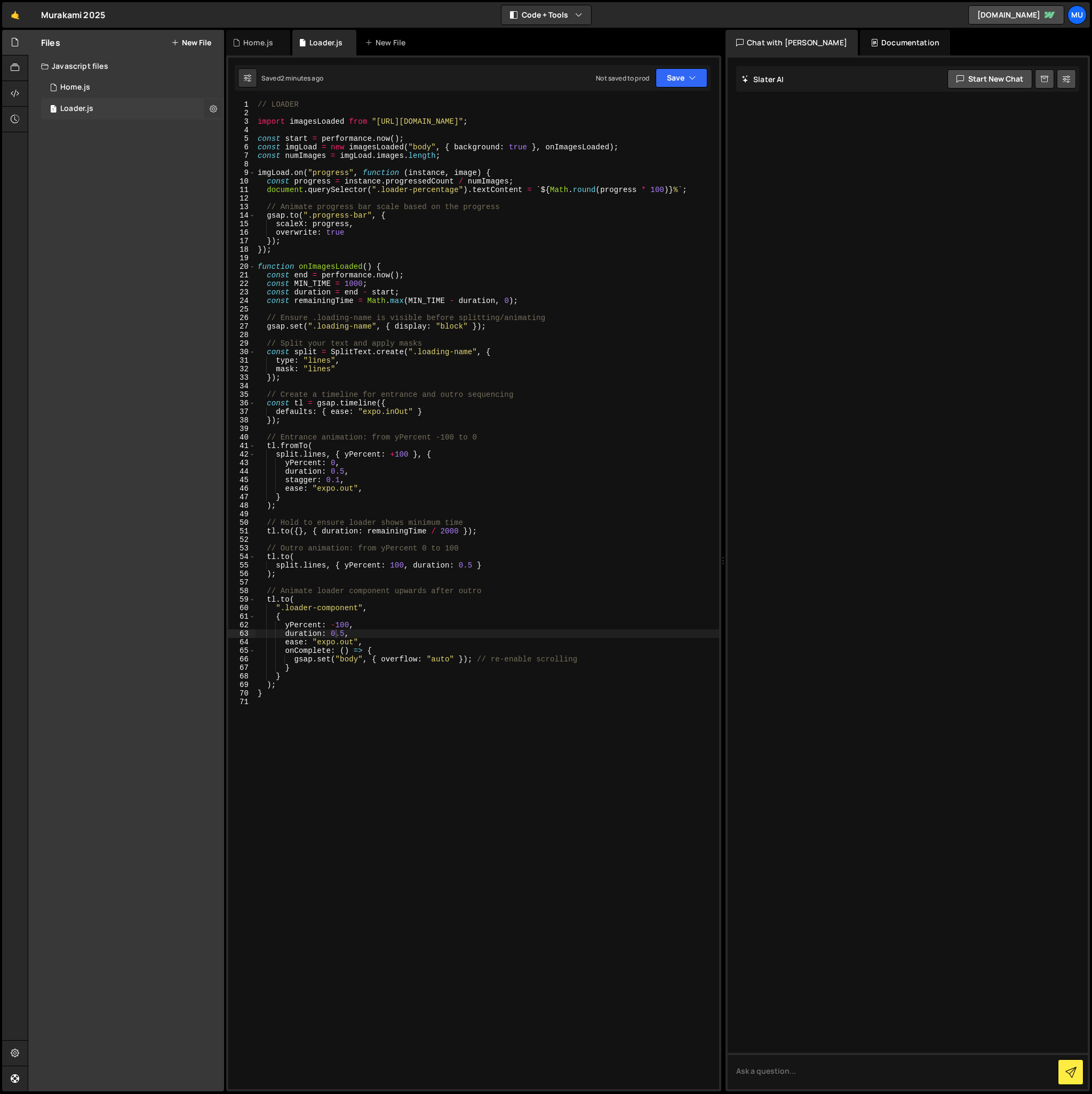
click at [213, 108] on icon at bounding box center [213, 108] width 7 height 10
click at [281, 132] on button "Edit File Settings" at bounding box center [278, 131] width 104 height 21
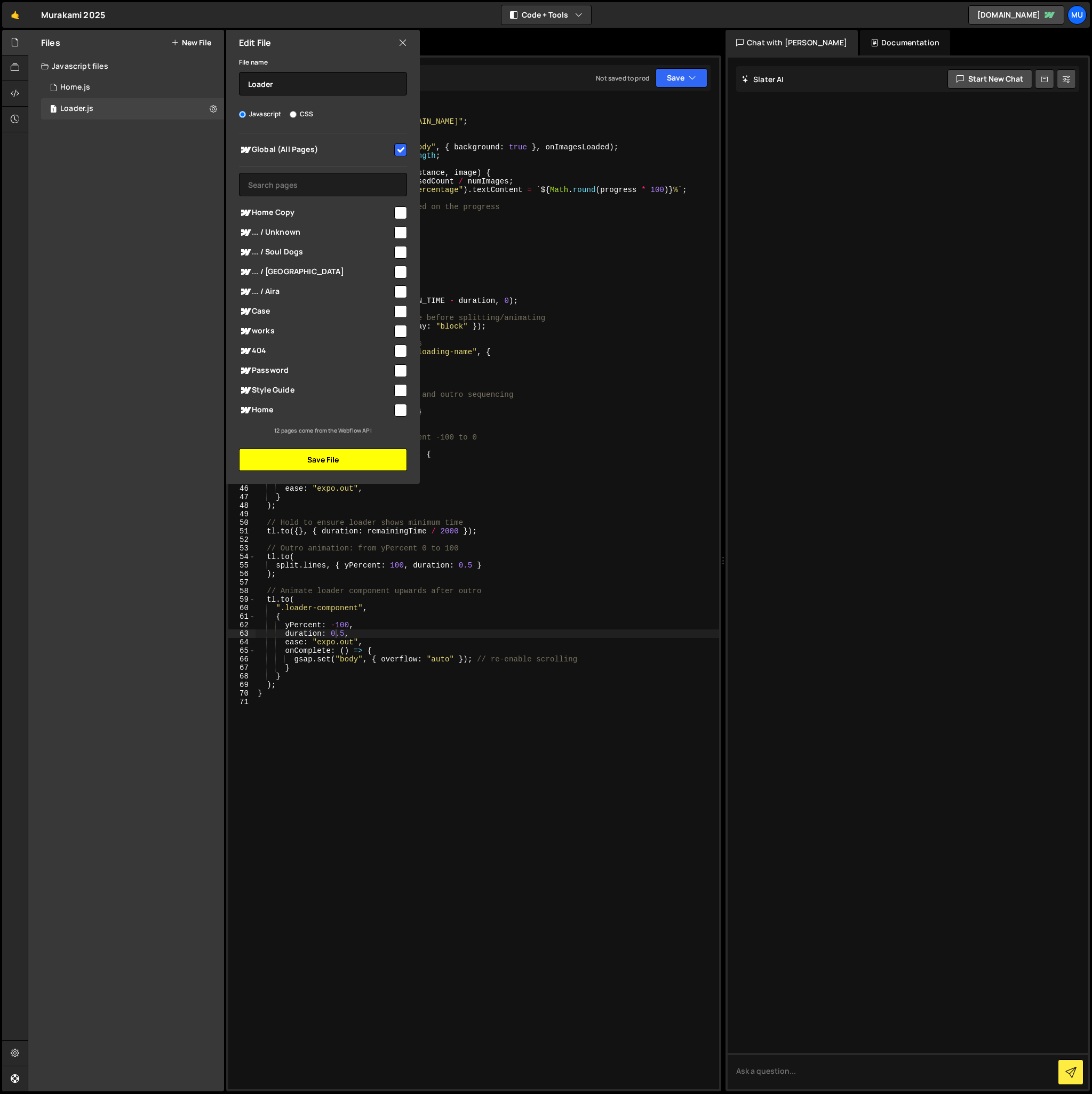
click at [349, 464] on button "Save File" at bounding box center [323, 460] width 168 height 23
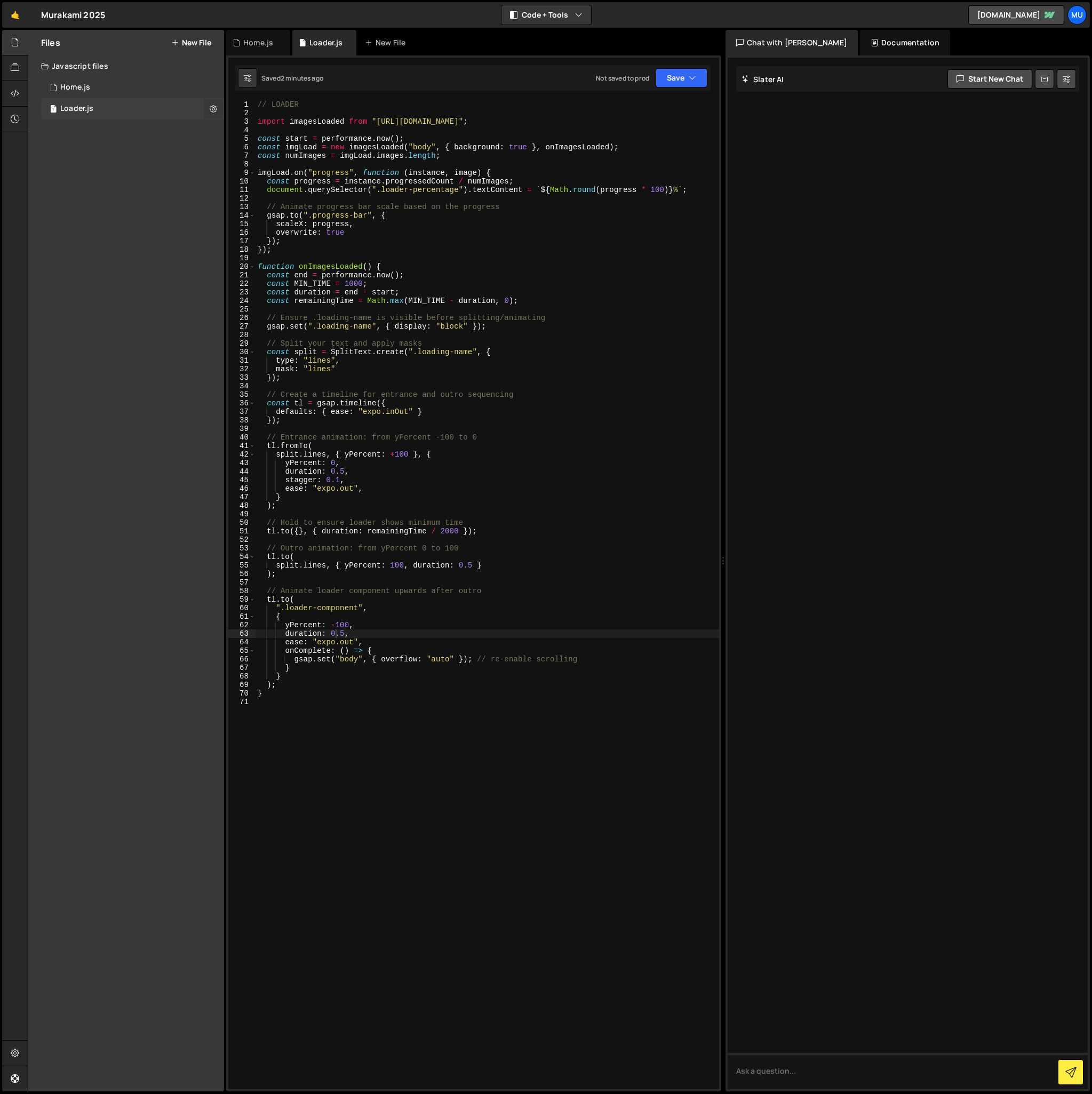
click at [210, 108] on icon at bounding box center [213, 108] width 7 height 10
click at [184, 86] on div "1 Home.js 0" at bounding box center [132, 88] width 183 height 21
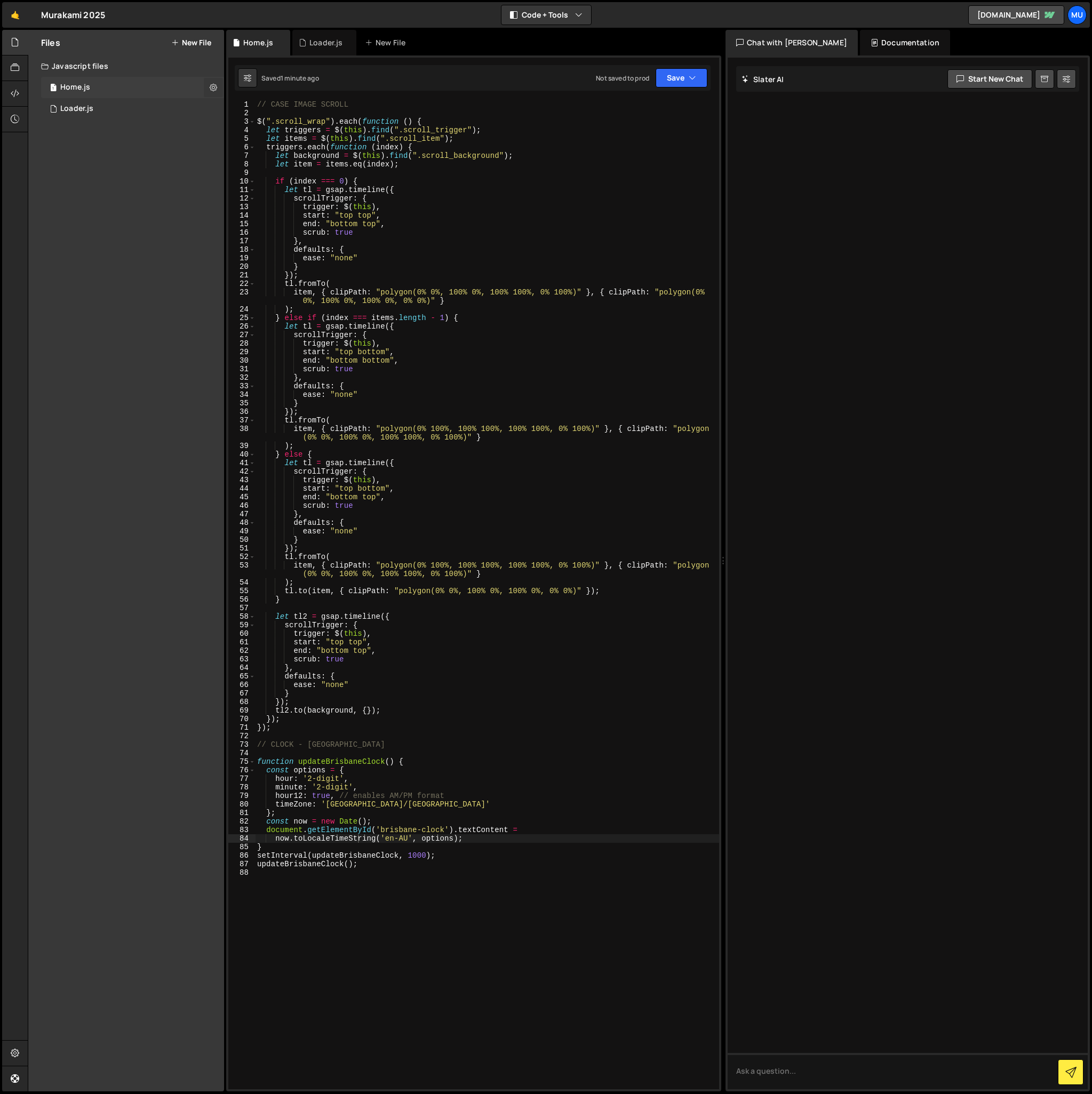
click at [211, 86] on icon at bounding box center [213, 87] width 7 height 10
click at [132, 94] on div "1 Home.js 0" at bounding box center [132, 88] width 183 height 21
click at [190, 107] on div "1 Loader.js 0" at bounding box center [134, 109] width 186 height 21
click at [212, 108] on icon at bounding box center [213, 108] width 7 height 10
